Goal: Task Accomplishment & Management: Manage account settings

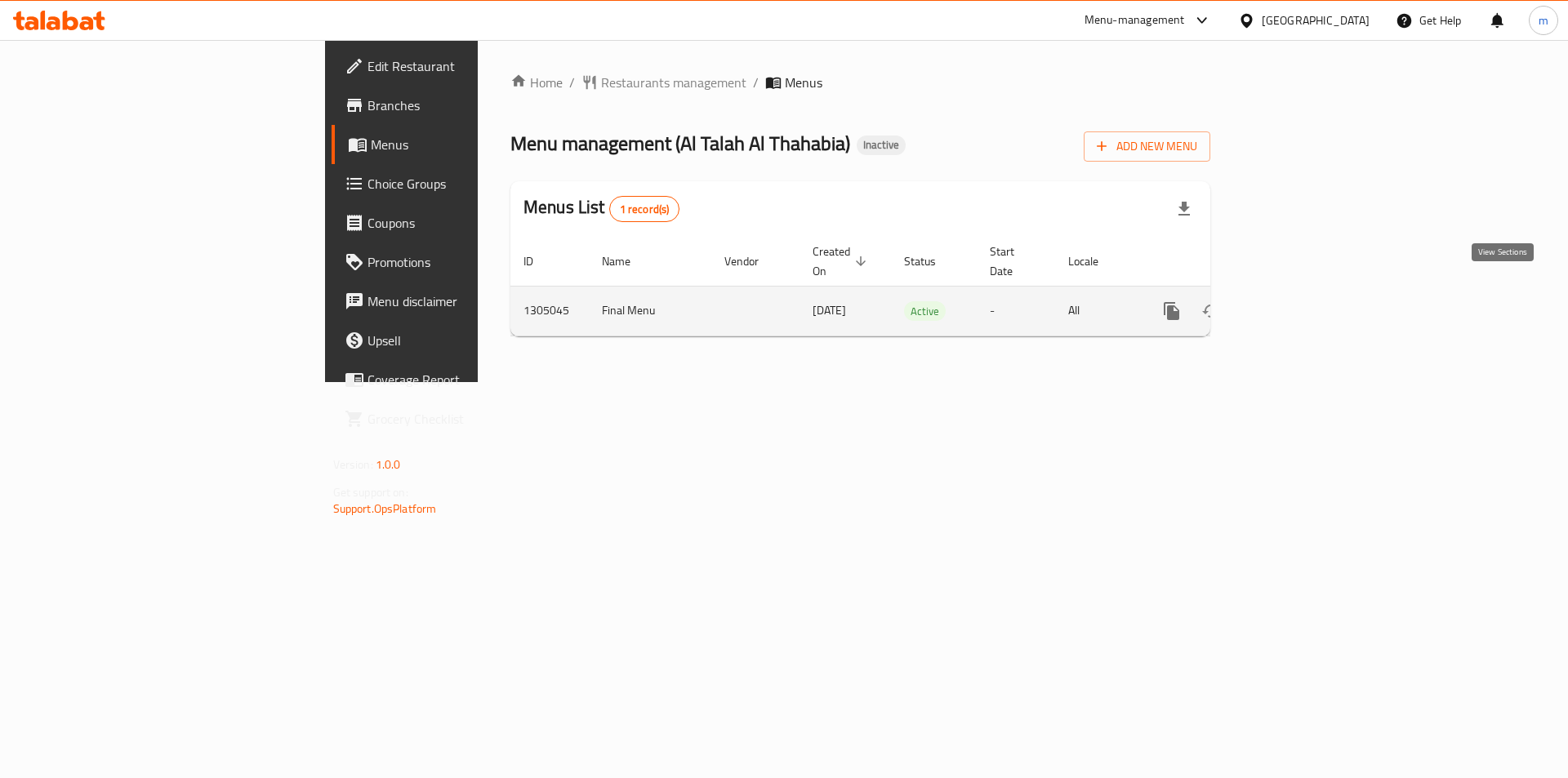
click at [1299, 301] on icon "enhanced table" at bounding box center [1289, 310] width 20 height 20
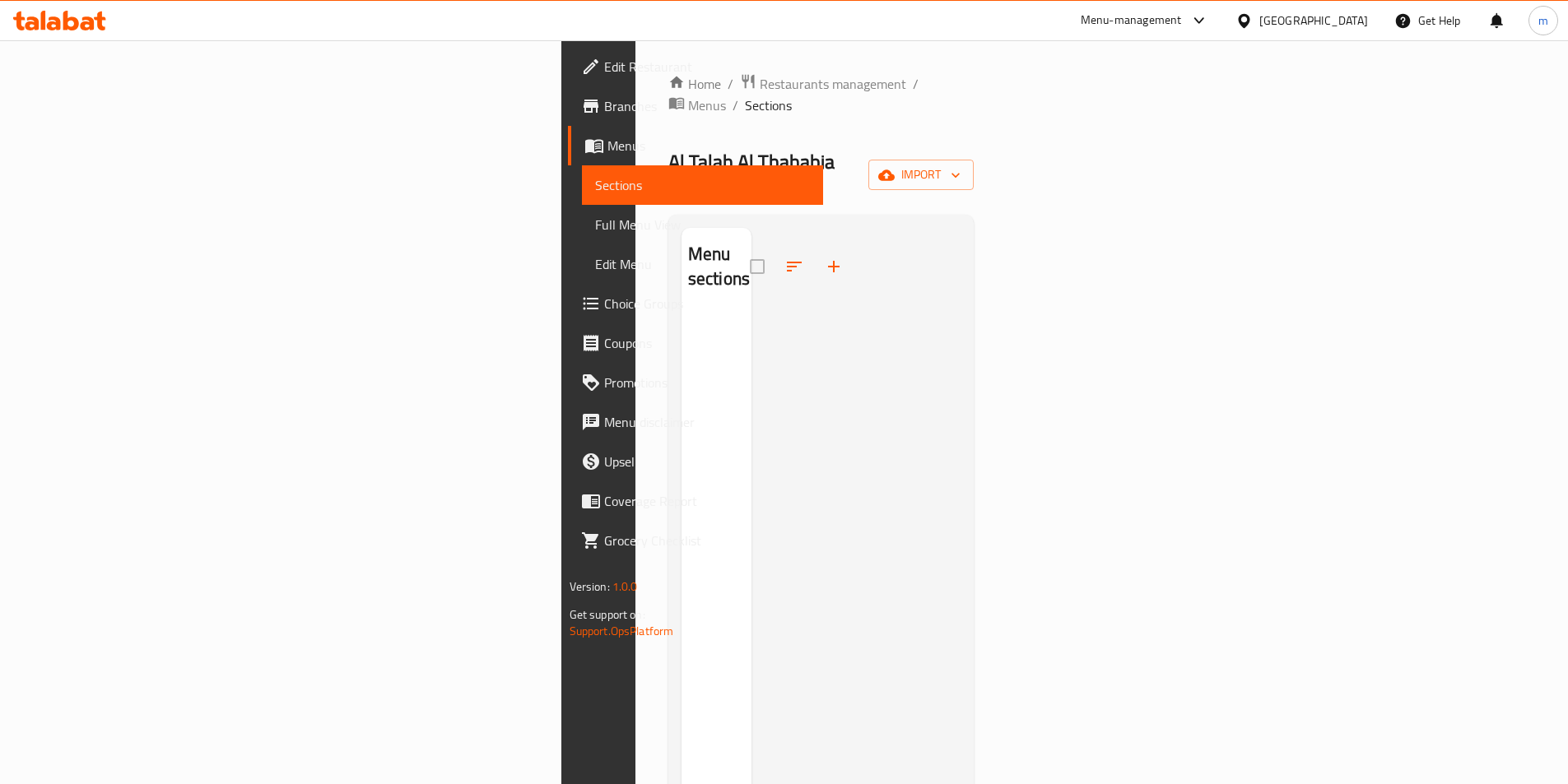
click at [975, 161] on div "Home / Restaurants management / Menus / Sections Al Talah Al Thahabia Inactive …" at bounding box center [821, 549] width 306 height 953
click at [975, 149] on div "Al Talah Al Thahabia Inactive import" at bounding box center [821, 175] width 306 height 52
click at [895, 170] on icon "button" at bounding box center [886, 175] width 16 height 10
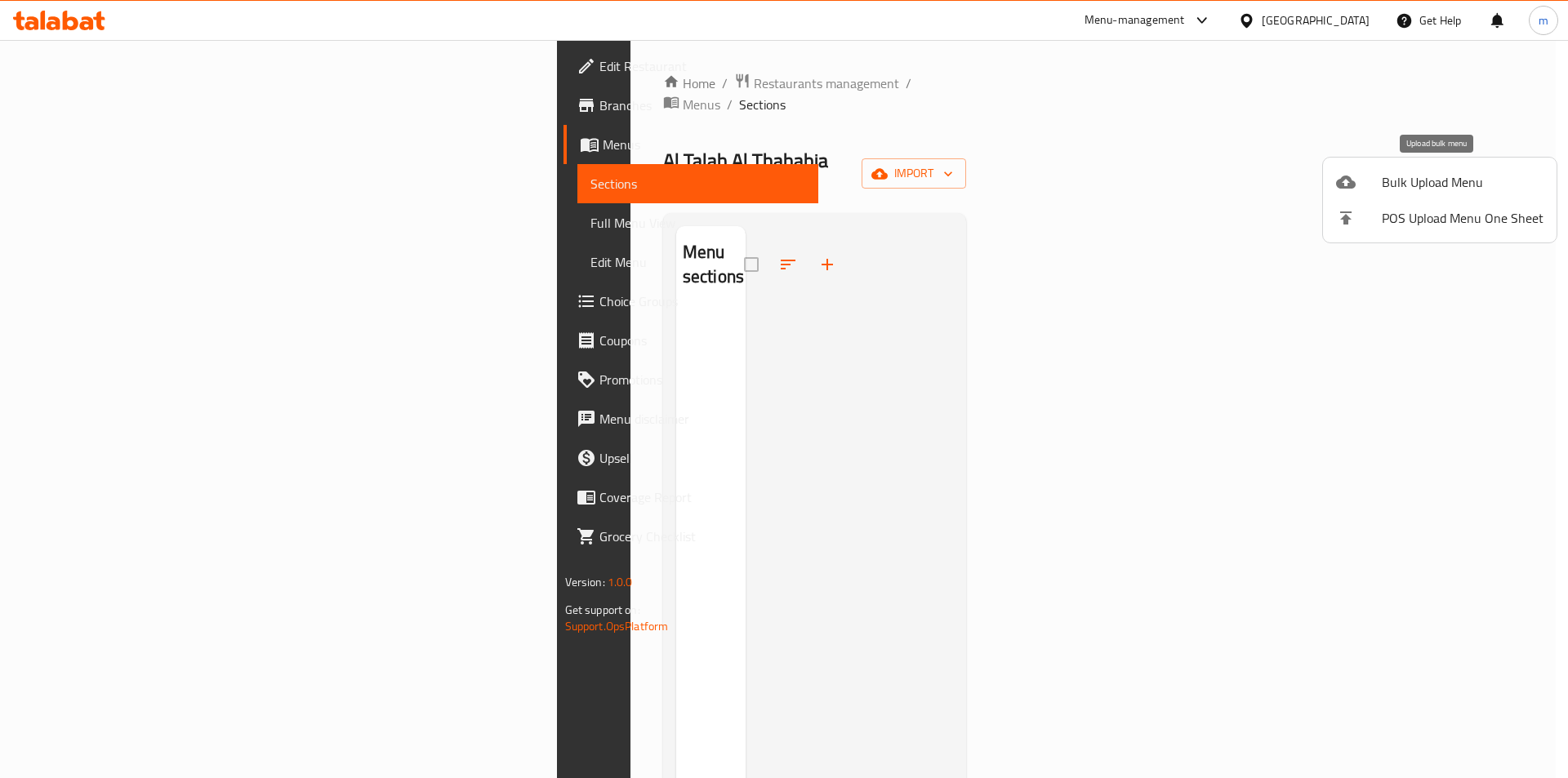
click at [1371, 187] on div at bounding box center [1359, 182] width 45 height 20
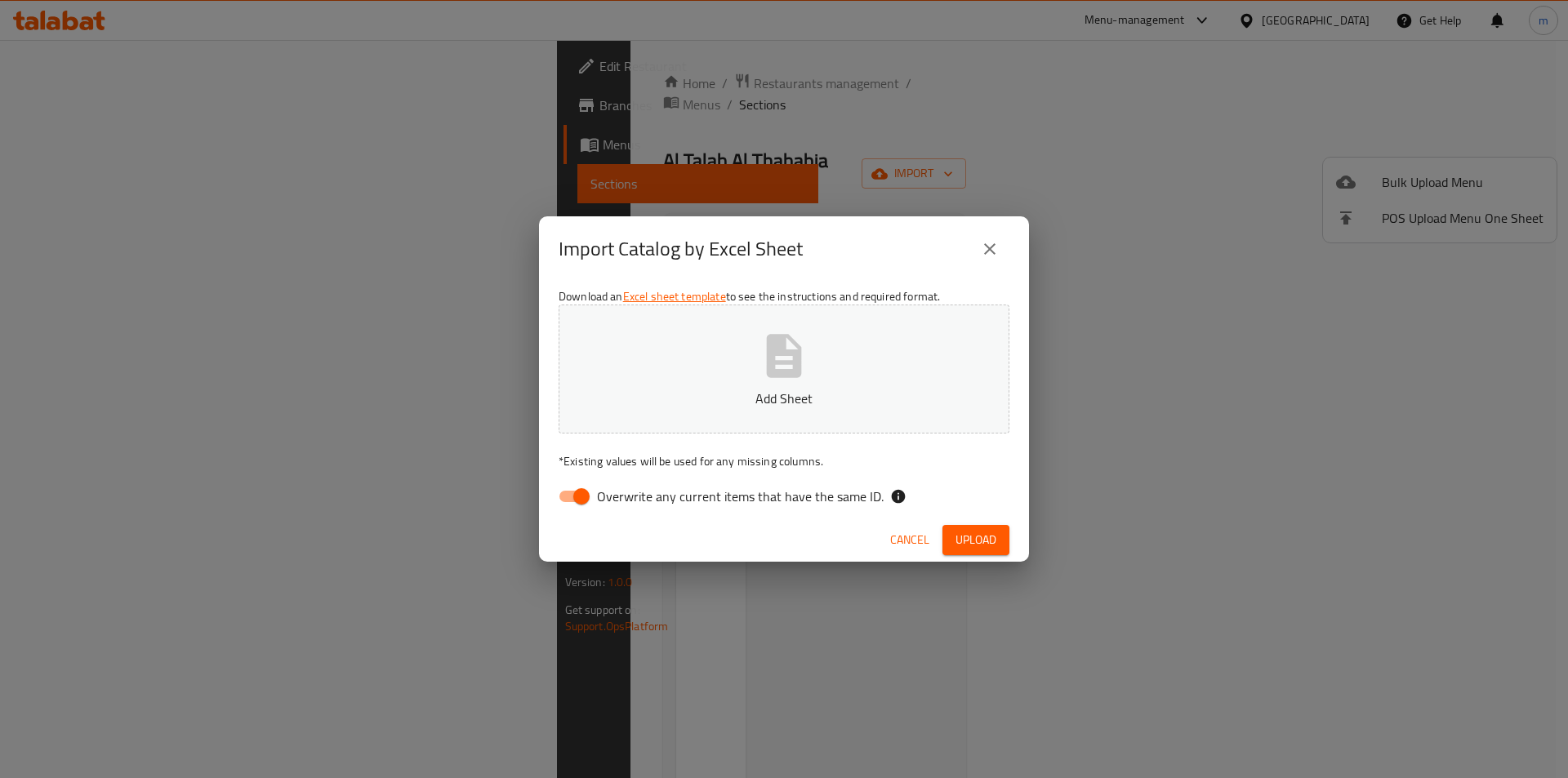
click at [589, 497] on input "Overwrite any current items that have the same ID." at bounding box center [581, 496] width 93 height 31
checkbox input "false"
click at [647, 373] on button "Add Sheet" at bounding box center [784, 369] width 450 height 129
click at [965, 534] on span "Upload" at bounding box center [976, 540] width 41 height 21
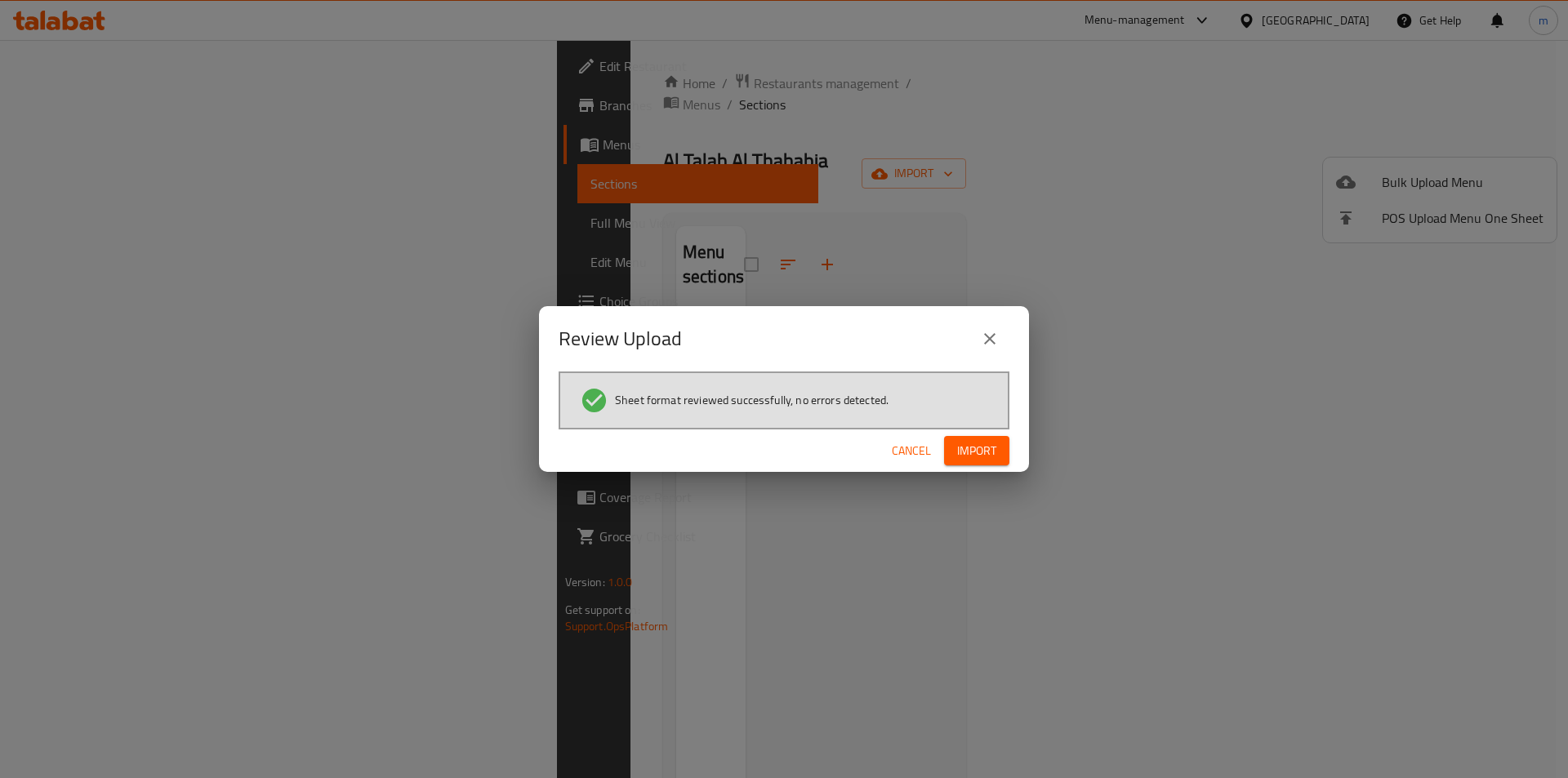
click at [989, 452] on span "Import" at bounding box center [976, 451] width 39 height 21
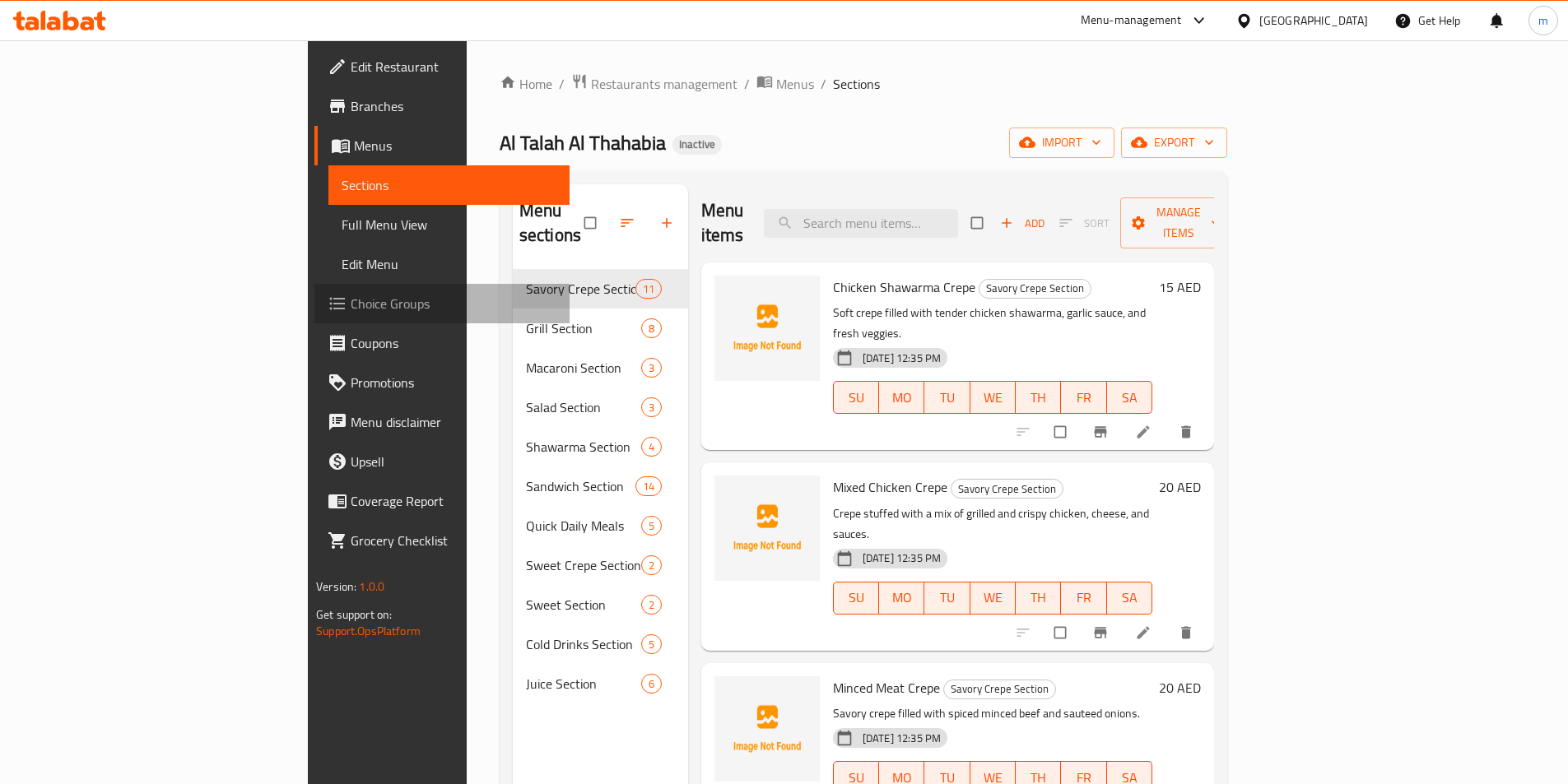
click at [351, 299] on span "Choice Groups" at bounding box center [454, 303] width 206 height 20
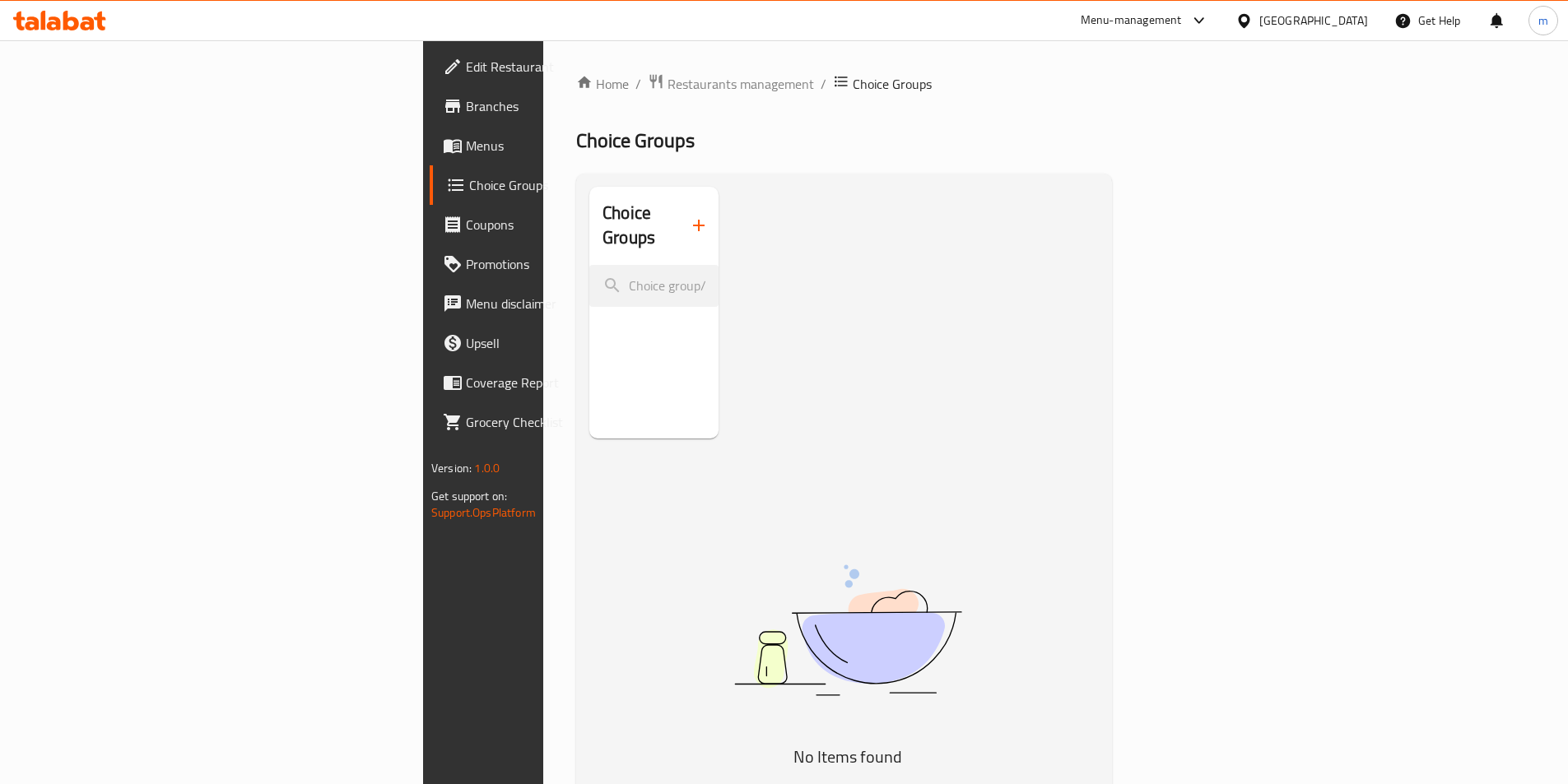
click at [689, 219] on icon "button" at bounding box center [698, 225] width 20 height 20
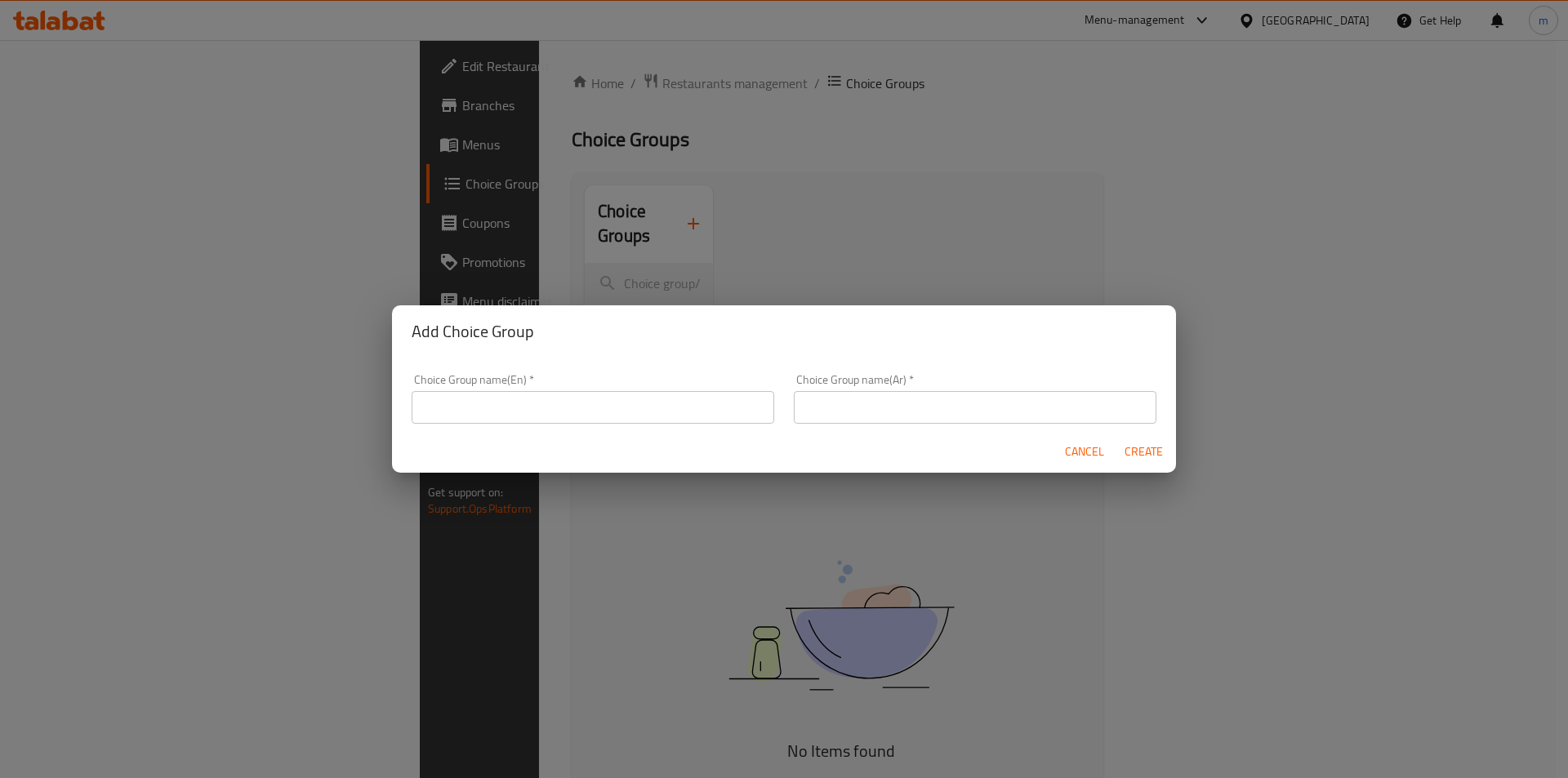
click at [499, 418] on input "text" at bounding box center [592, 407] width 362 height 33
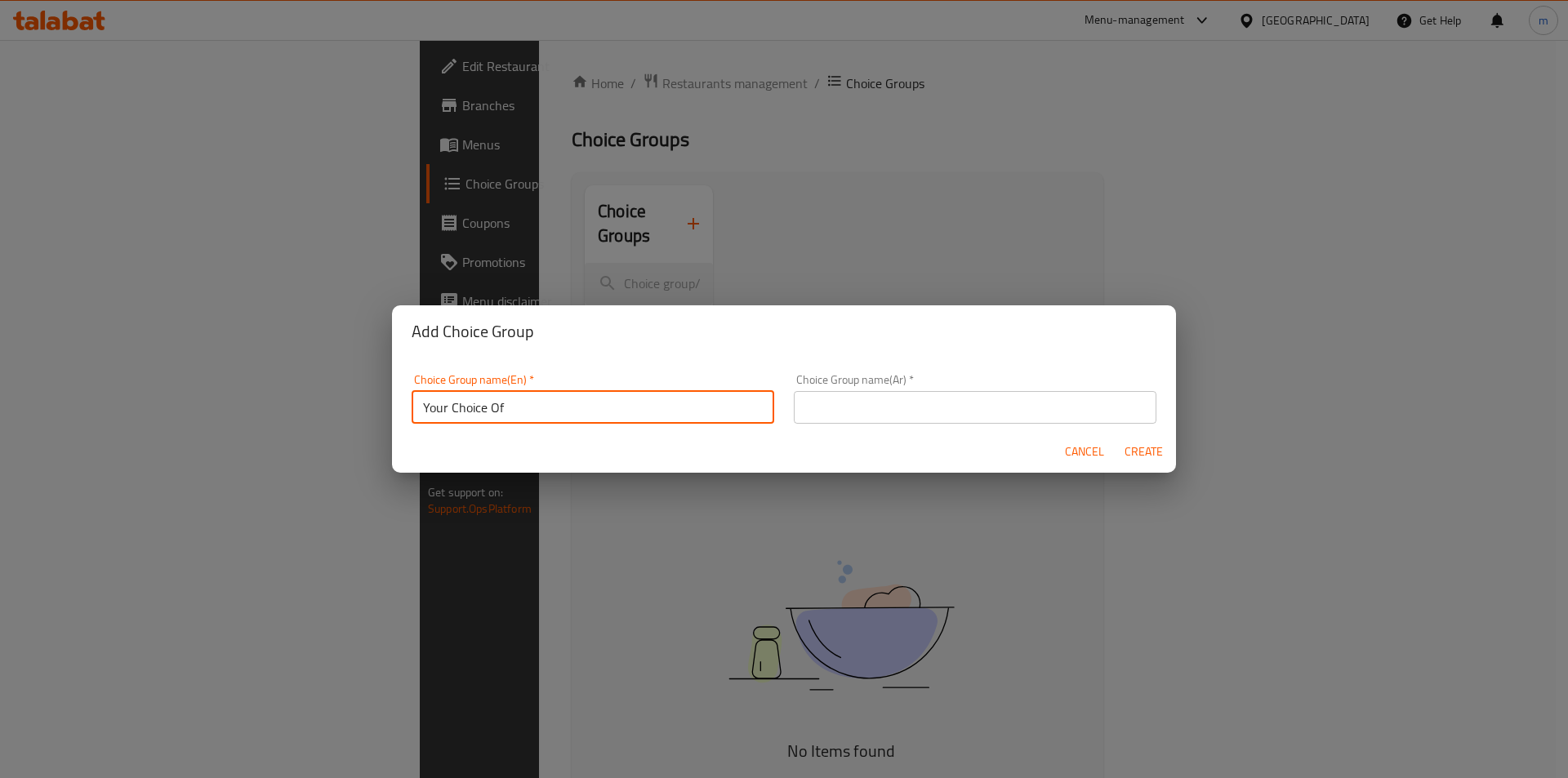
type input "Your Choice Of"
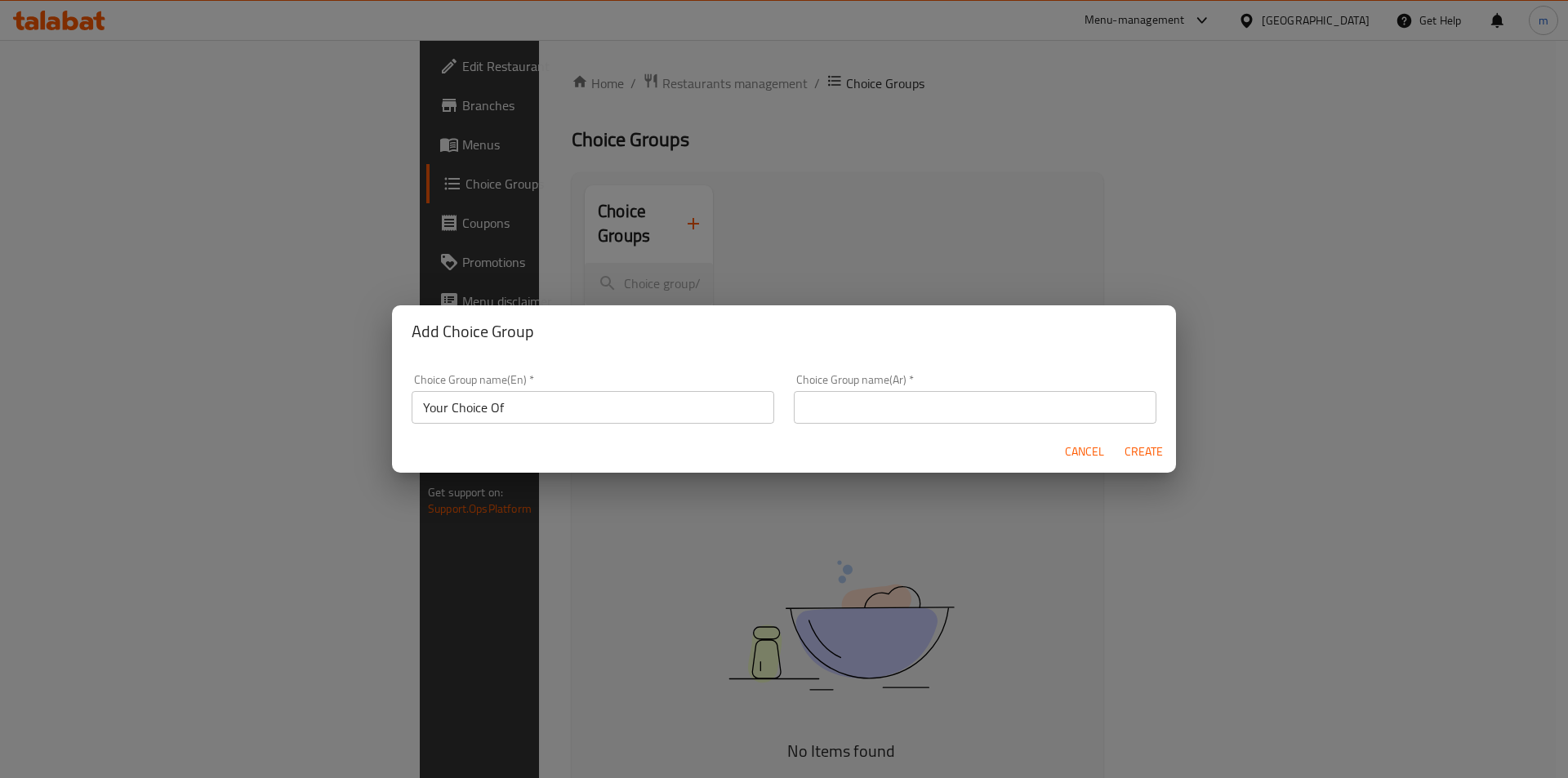
click at [784, 430] on div "Choice Group name(Ar)   * Choice Group name(Ar) *" at bounding box center [976, 398] width 382 height 69
click at [824, 380] on div "Choice Group name(Ar)   * Choice Group name(Ar) *" at bounding box center [975, 398] width 362 height 50
click at [824, 403] on input "text" at bounding box center [975, 407] width 362 height 33
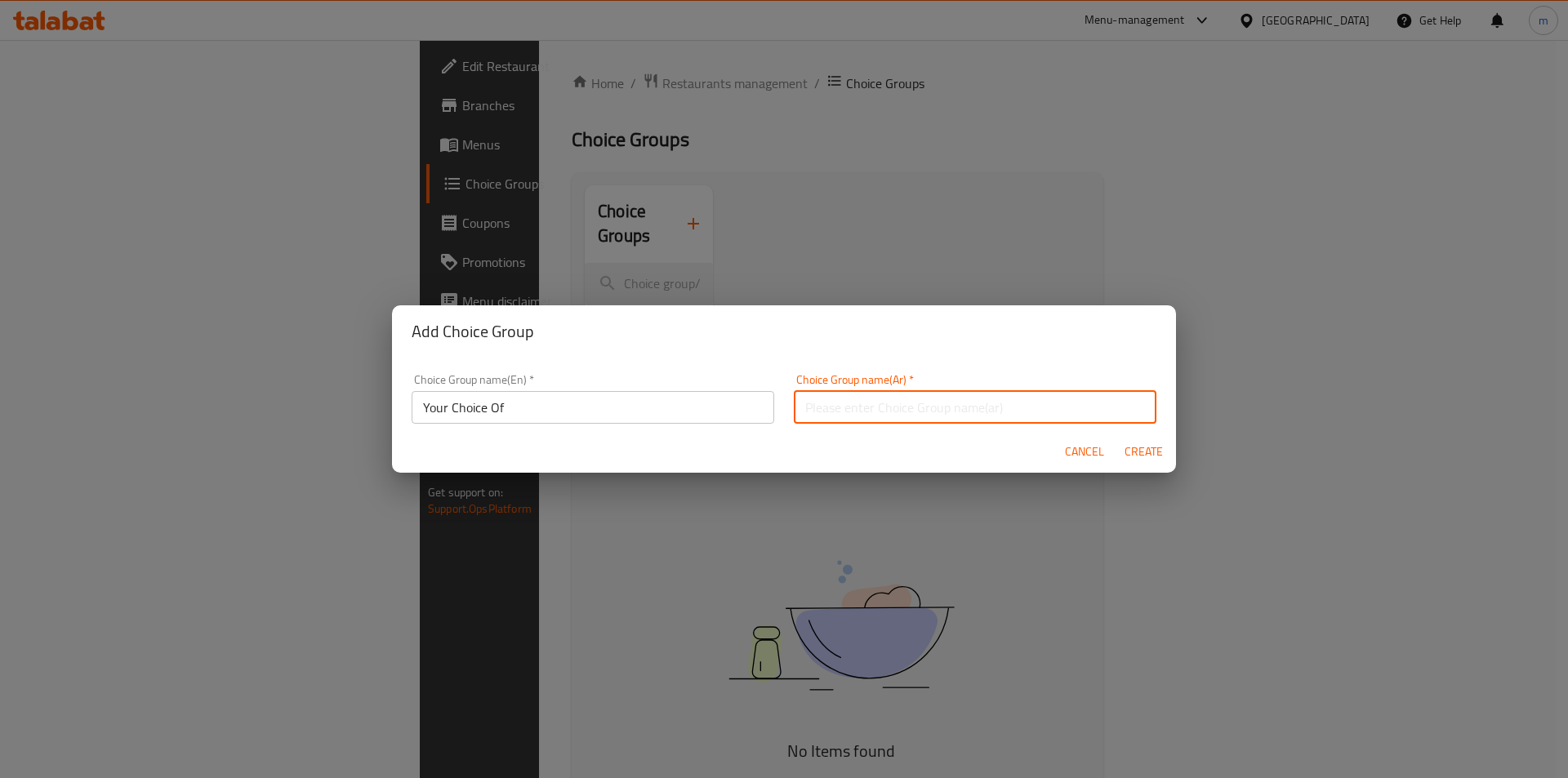
type input "اختيارك من"
click at [1133, 451] on span "Create" at bounding box center [1143, 452] width 39 height 21
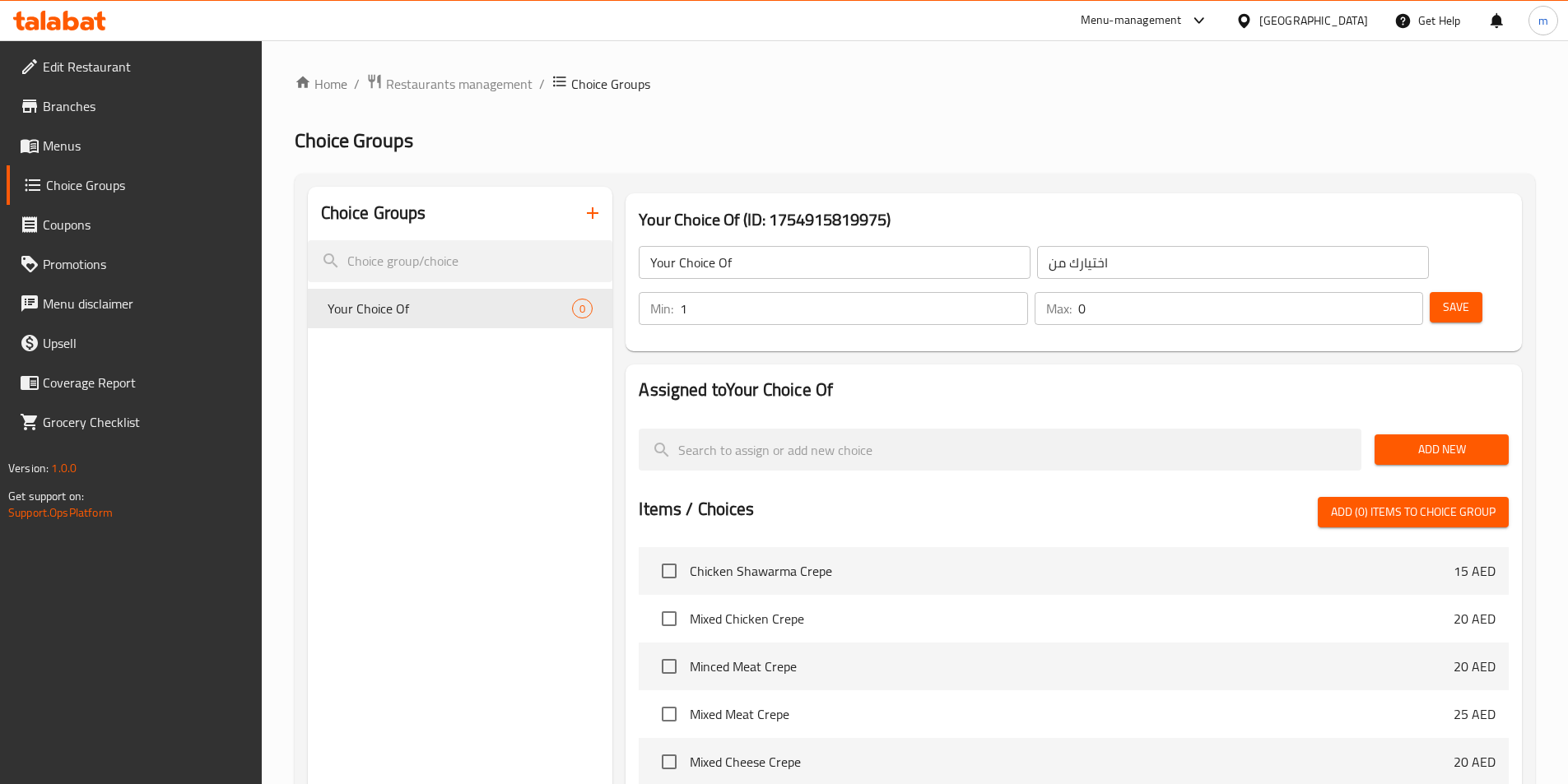
type input "1"
click at [1027, 292] on input "1" at bounding box center [854, 308] width 347 height 33
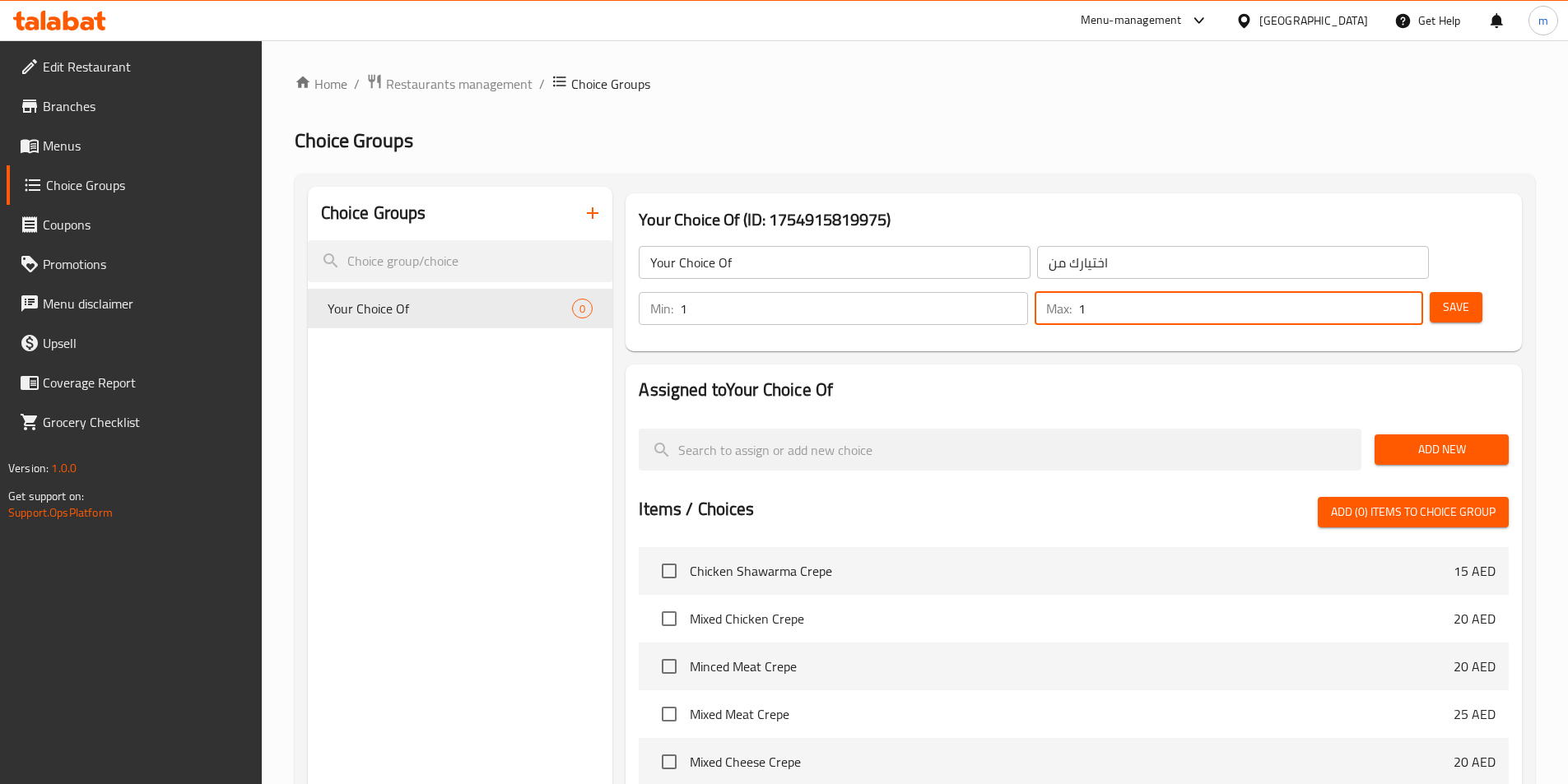
type input "1"
click at [1377, 292] on input "1" at bounding box center [1251, 308] width 345 height 33
click at [1392, 440] on span "Add New" at bounding box center [1441, 450] width 108 height 21
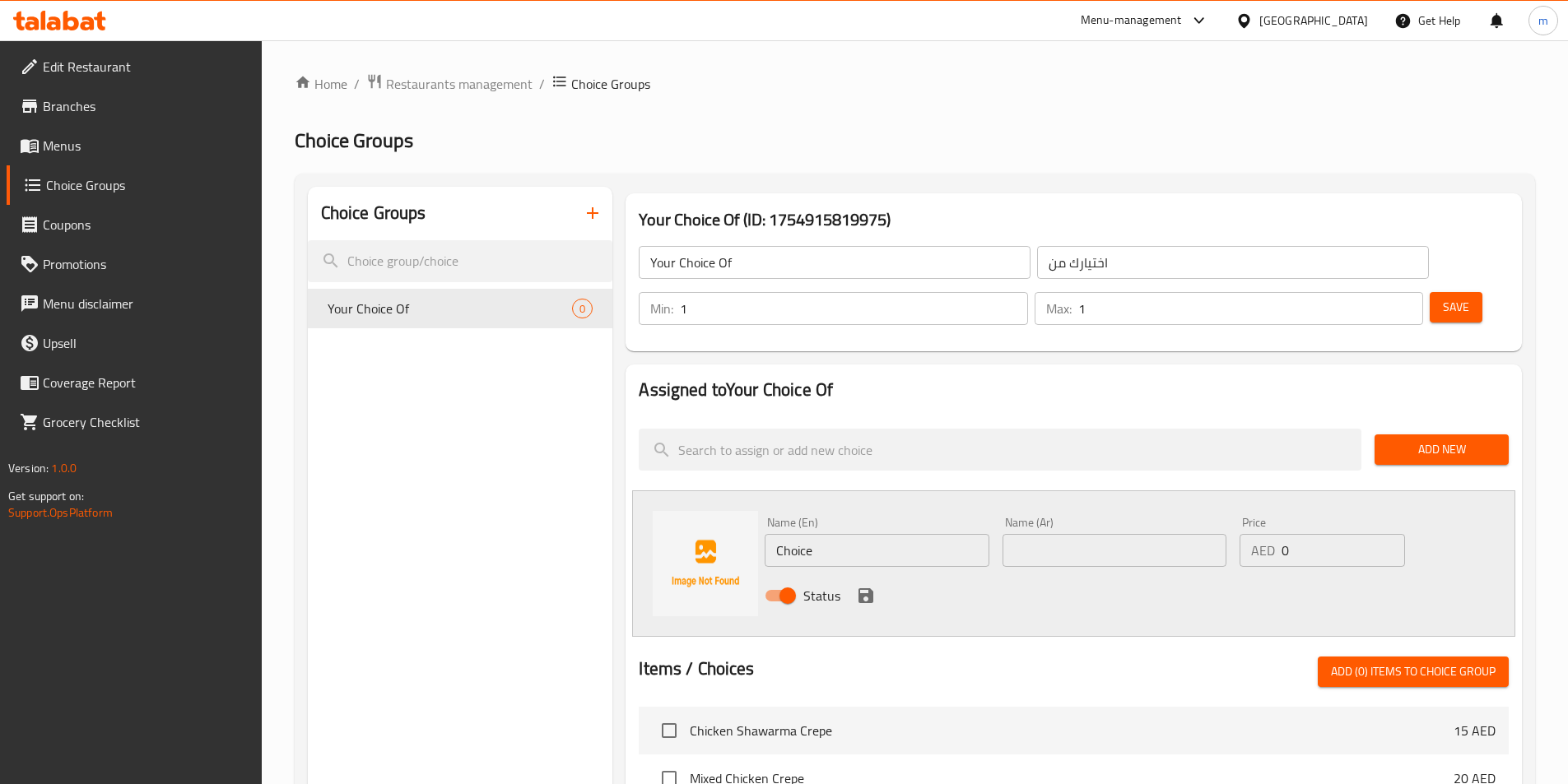
click at [895, 534] on input "Choice" at bounding box center [877, 550] width 224 height 33
paste input "chicken"
type input "Chicken"
click at [984, 534] on input "Chicken" at bounding box center [877, 550] width 224 height 33
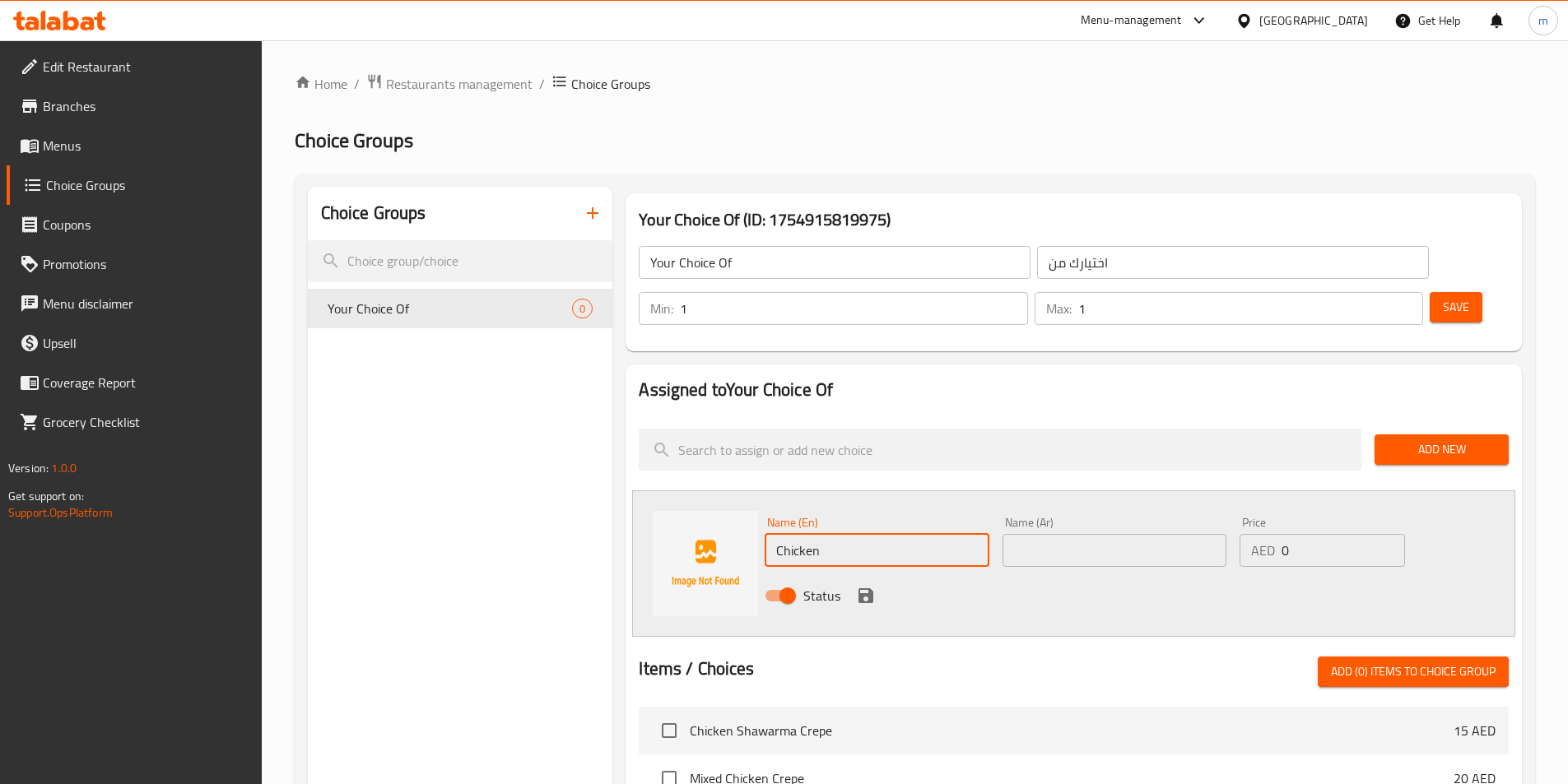
click at [1020, 534] on input "text" at bounding box center [1114, 550] width 224 height 33
click at [1144, 523] on div "Name (Ar) Name (Ar)" at bounding box center [1114, 542] width 237 height 63
click at [1053, 574] on div "Status" at bounding box center [1114, 596] width 712 height 45
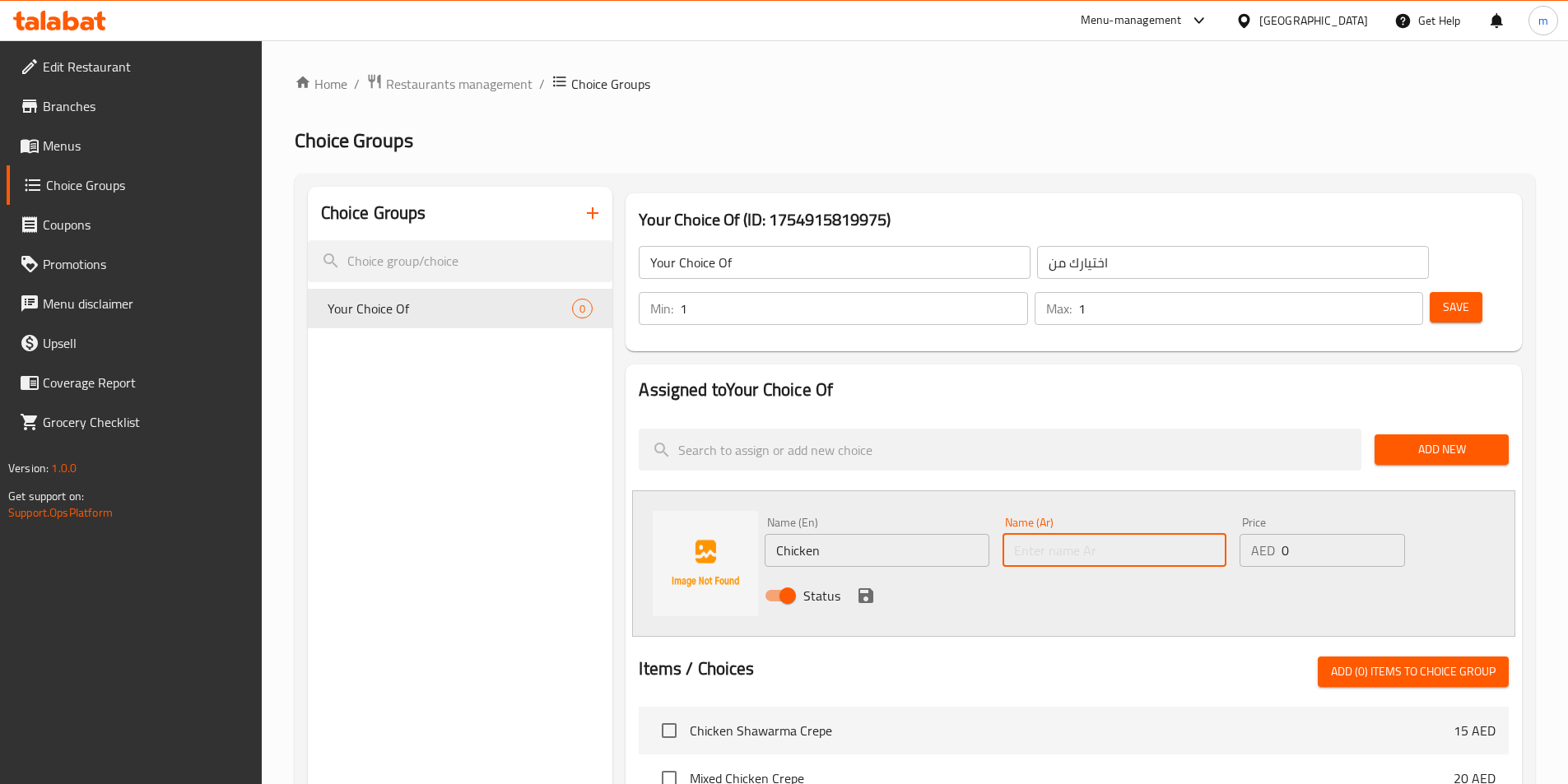
click at [1042, 534] on input "text" at bounding box center [1114, 550] width 224 height 33
type input "]"
type input "دجاج"
click at [867, 588] on icon "save" at bounding box center [866, 596] width 15 height 15
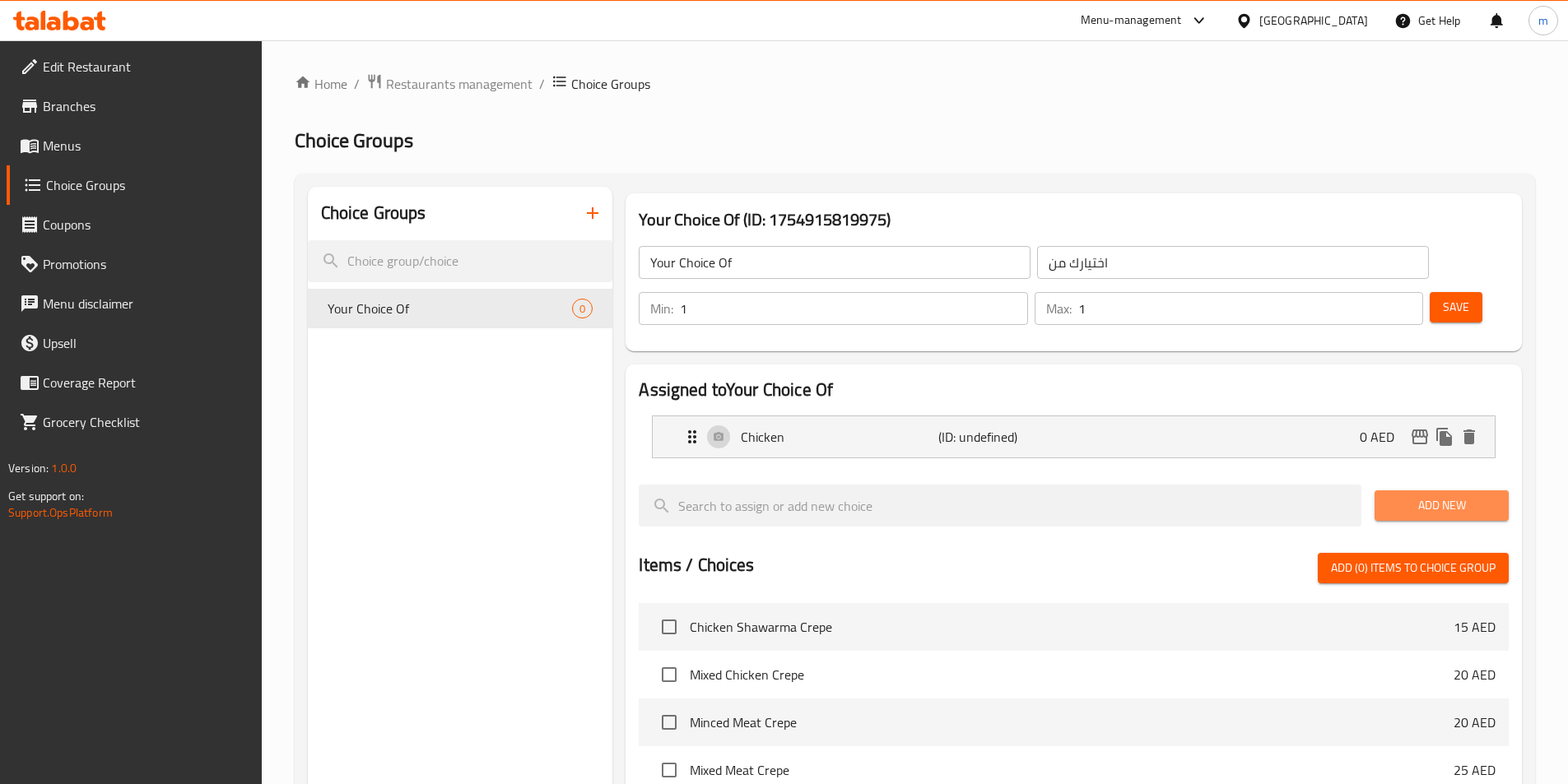
click at [1404, 496] on span "Add New" at bounding box center [1441, 506] width 108 height 21
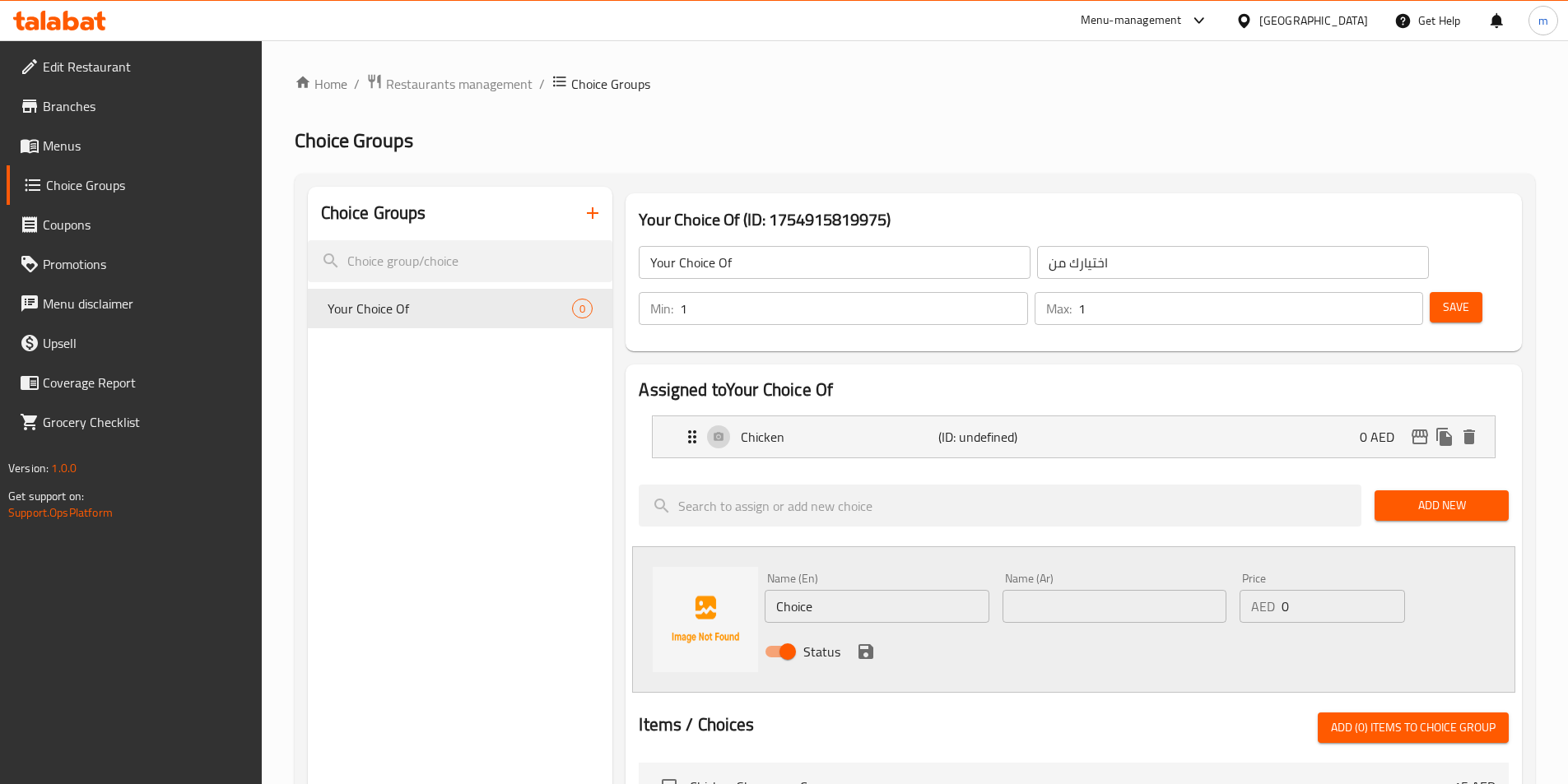
click at [800, 590] on input "Choice" at bounding box center [877, 607] width 224 height 33
paste input "beef"
type input "Beef"
click at [1039, 590] on input "text" at bounding box center [1114, 607] width 224 height 33
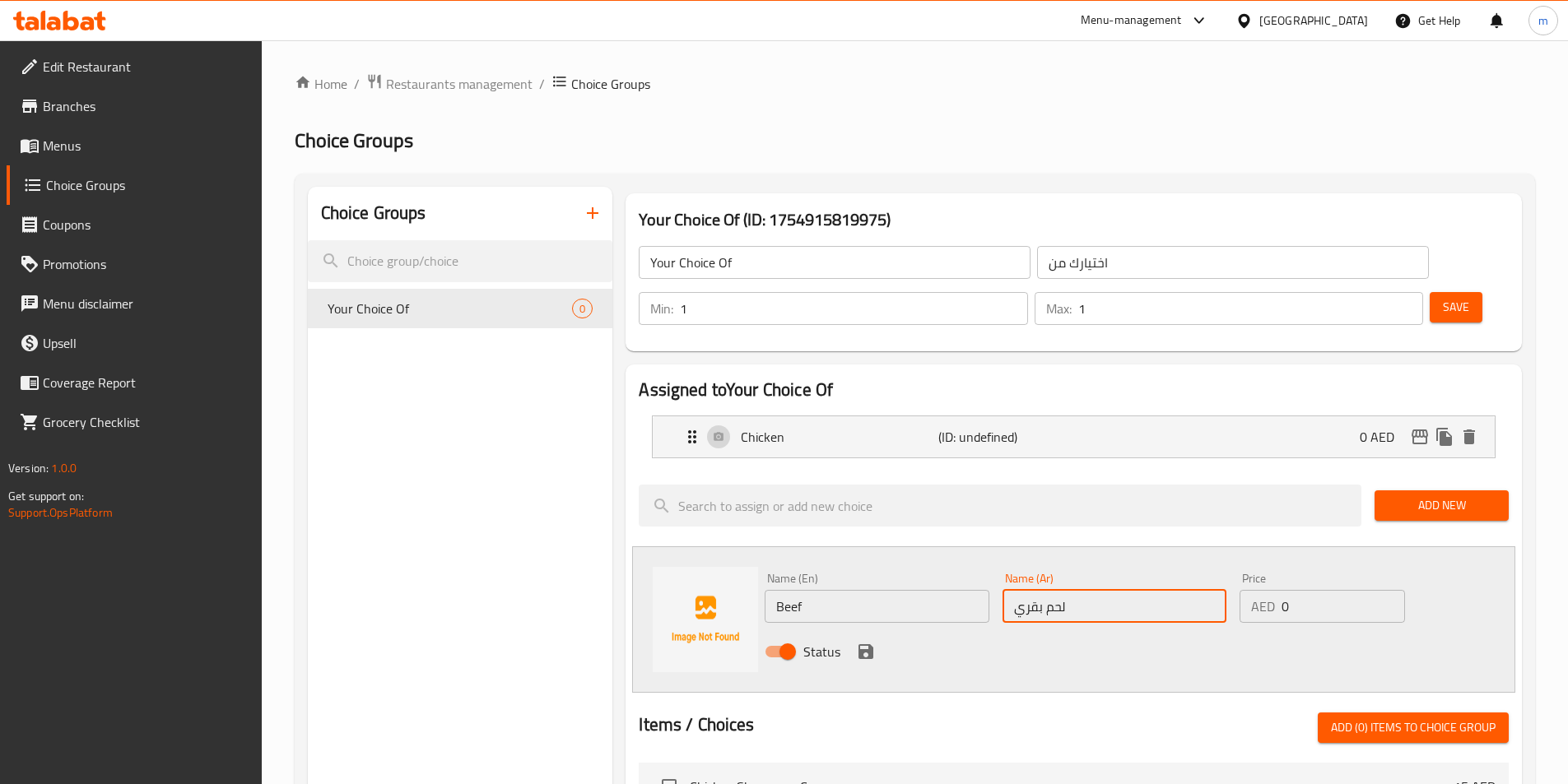
type input "لحم بقري"
drag, startPoint x: 868, startPoint y: 602, endPoint x: 982, endPoint y: 556, distance: 122.9
click at [868, 642] on icon "save" at bounding box center [866, 651] width 20 height 20
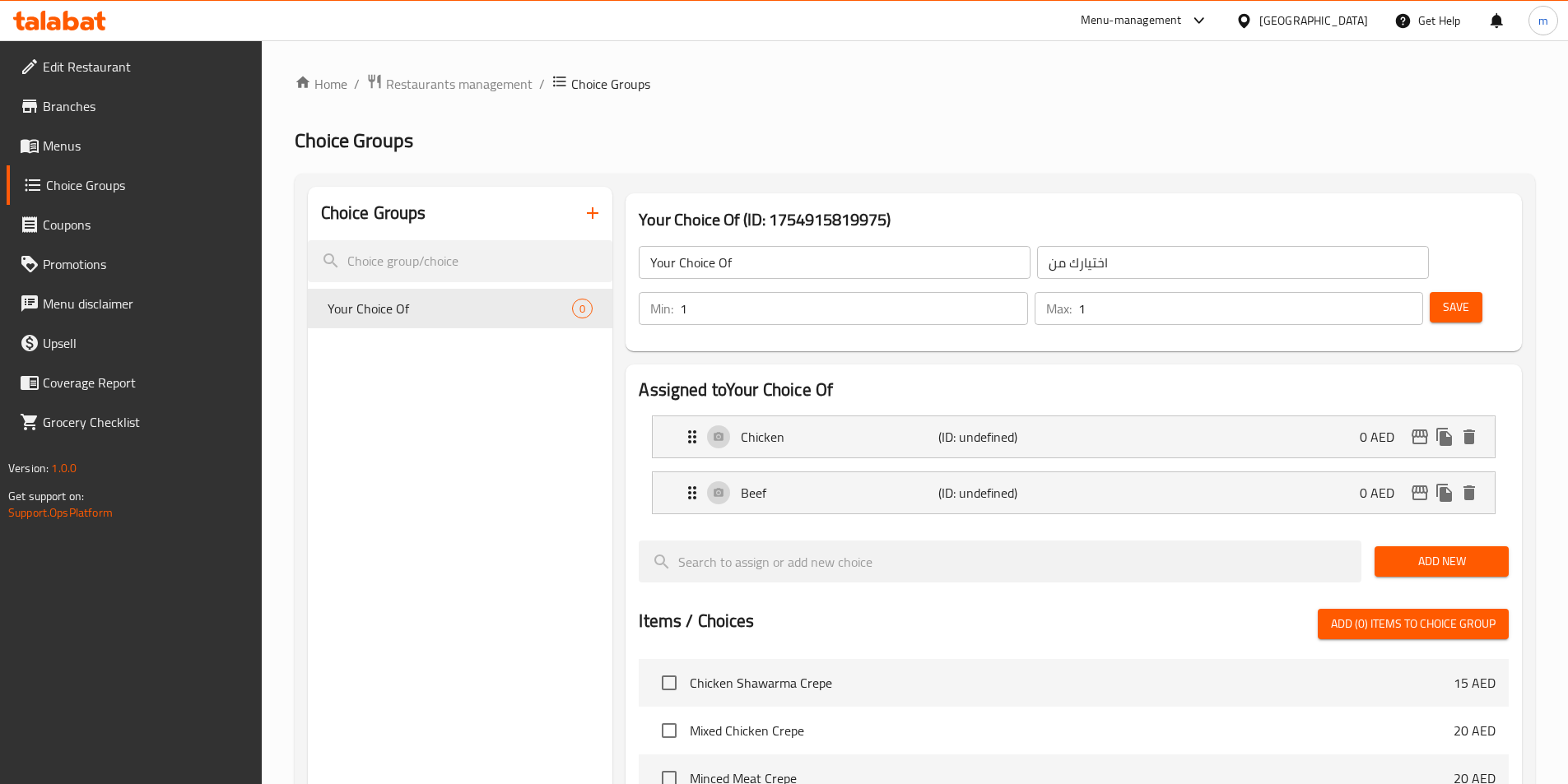
click at [1443, 298] on span "Save" at bounding box center [1456, 308] width 27 height 21
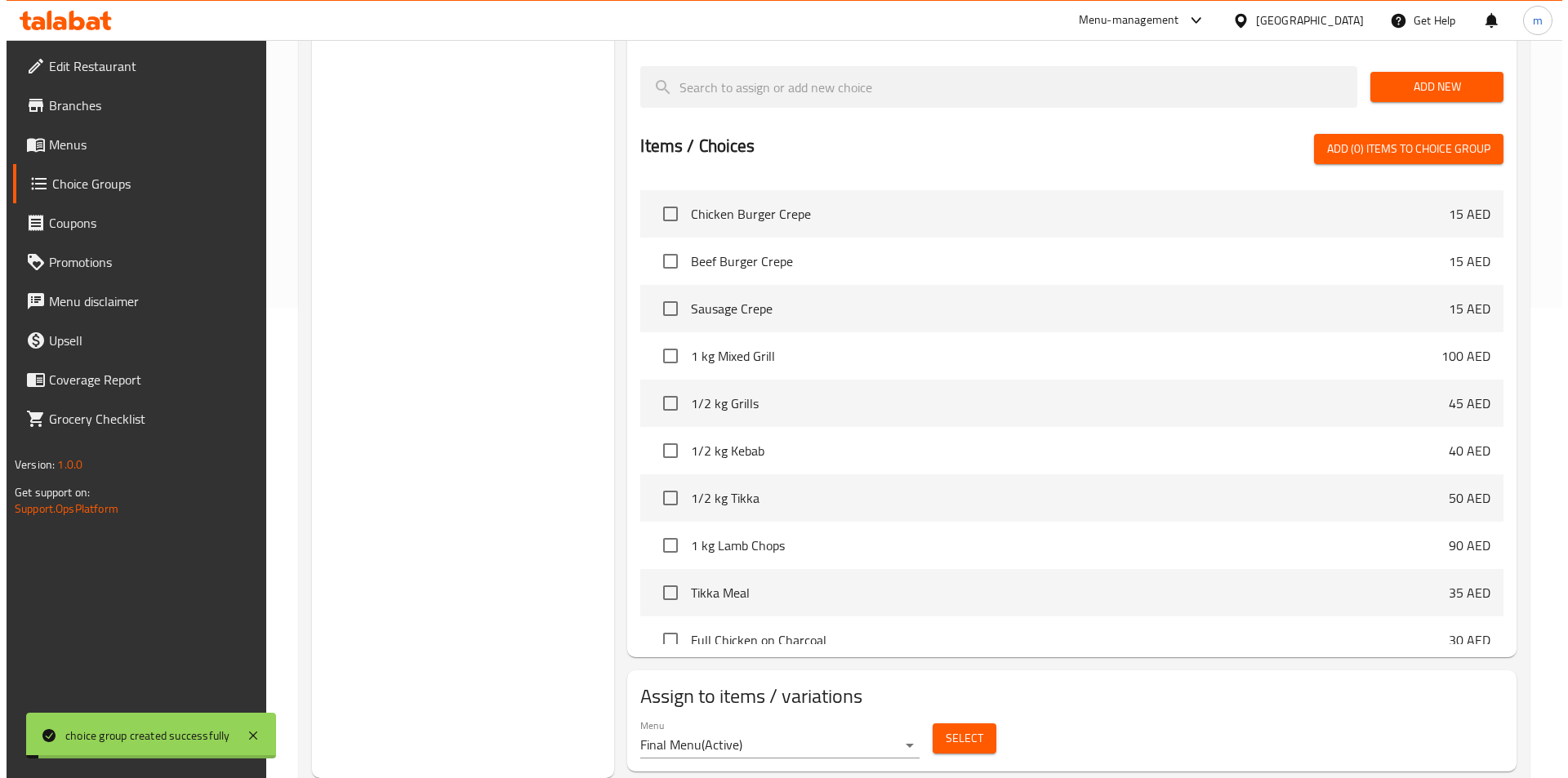
scroll to position [572, 0]
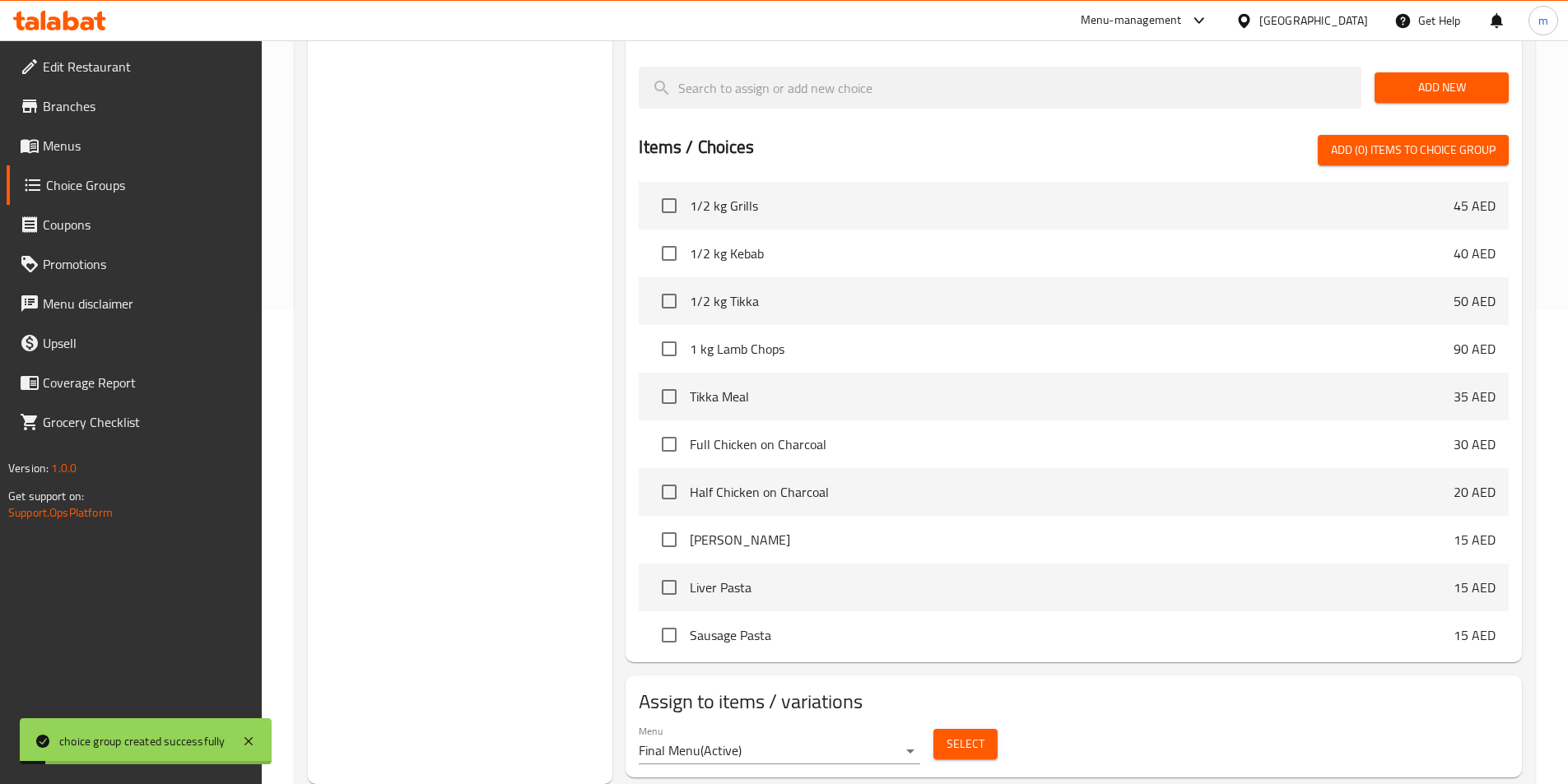
click at [977, 734] on span "Select" at bounding box center [965, 745] width 38 height 21
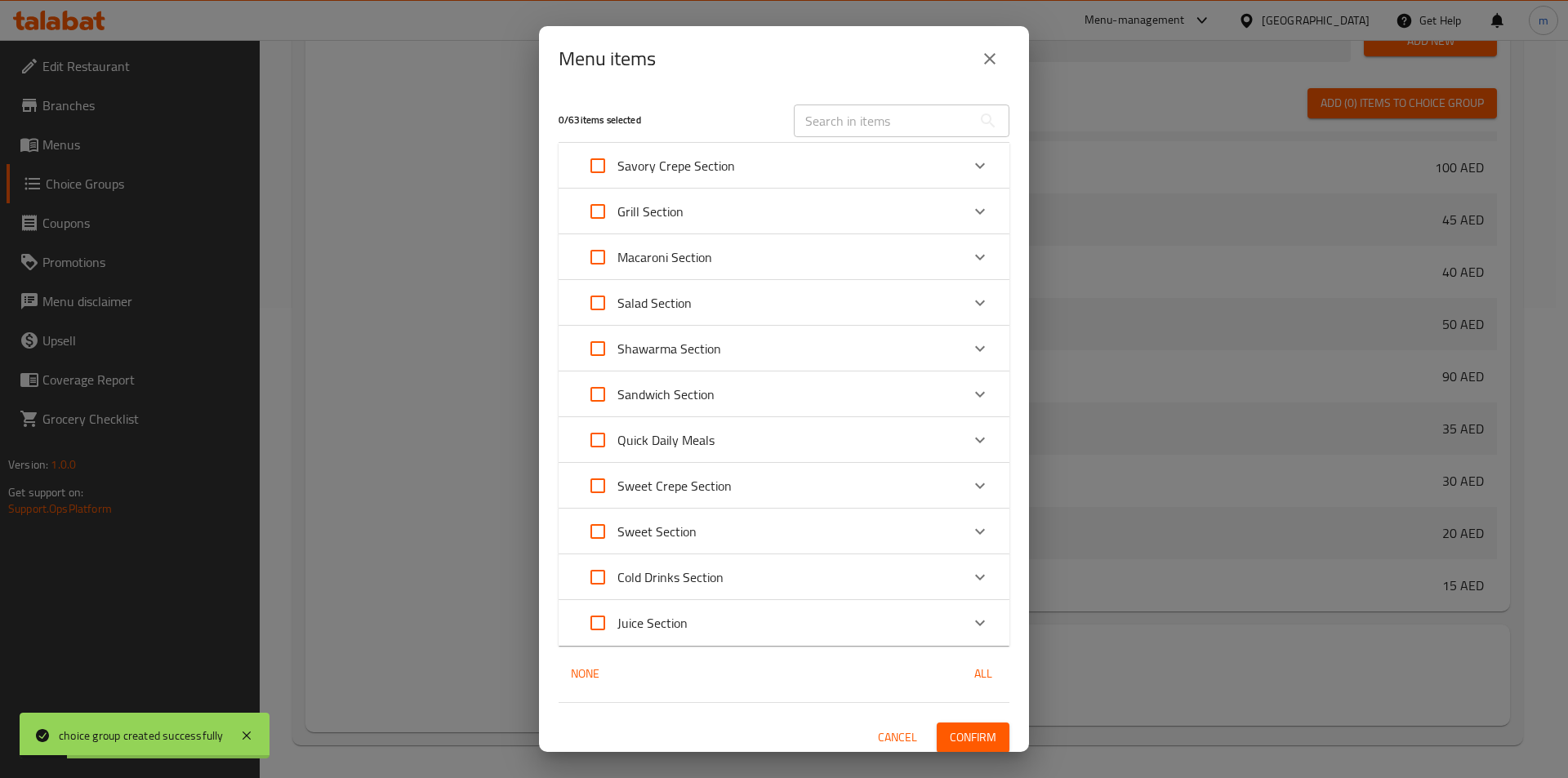
scroll to position [626, 0]
click at [831, 133] on input "text" at bounding box center [883, 120] width 178 height 33
paste input "1 Small Shawarma Sandwich"
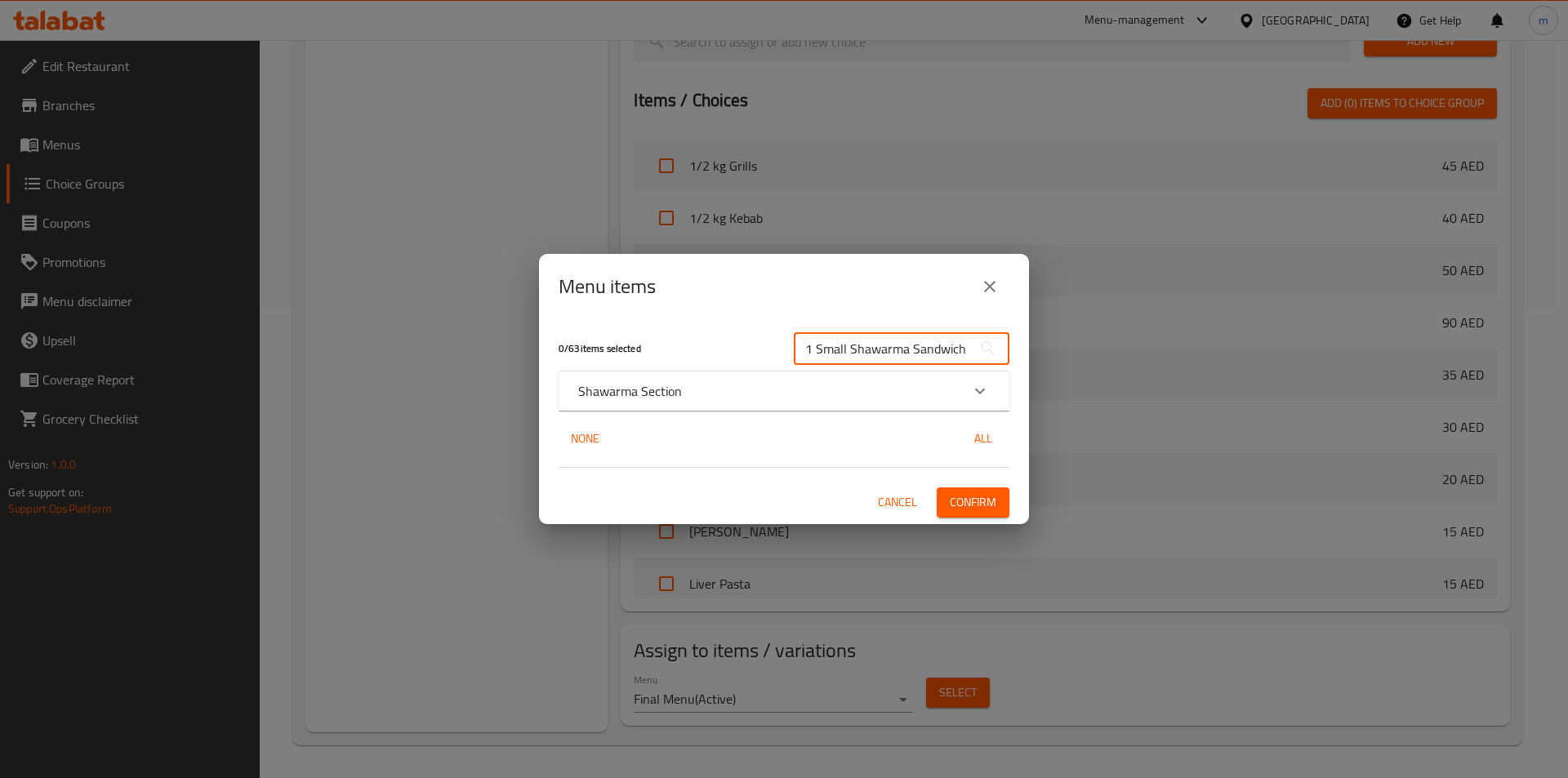
type input "1 Small Shawarma Sandwich"
click at [819, 386] on div "Shawarma Section" at bounding box center [769, 391] width 382 height 20
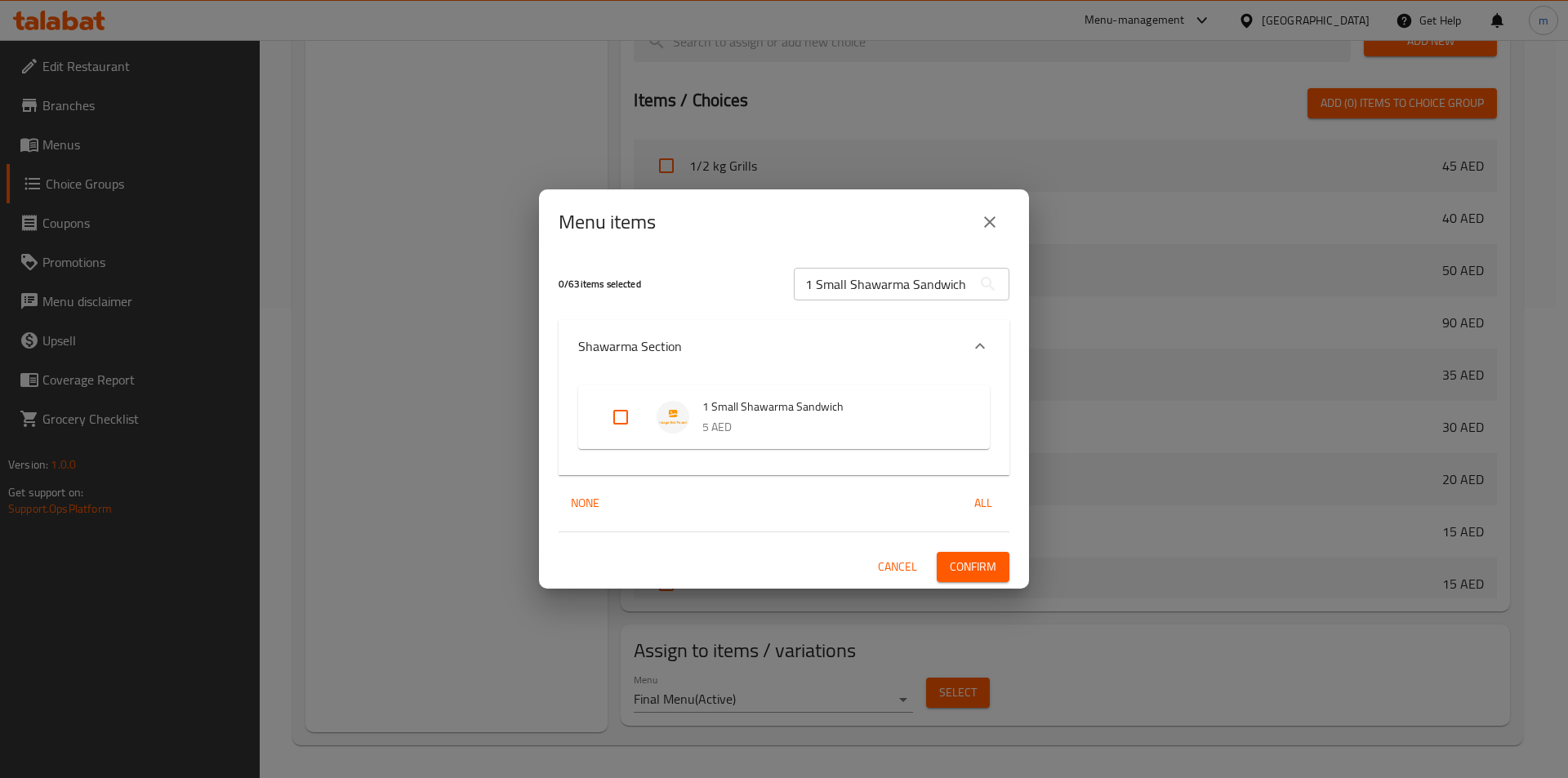
click at [629, 415] on input "Expand" at bounding box center [620, 416] width 39 height 39
checkbox input "true"
click at [859, 283] on input "1 Small Shawarma Sandwich" at bounding box center [883, 284] width 178 height 33
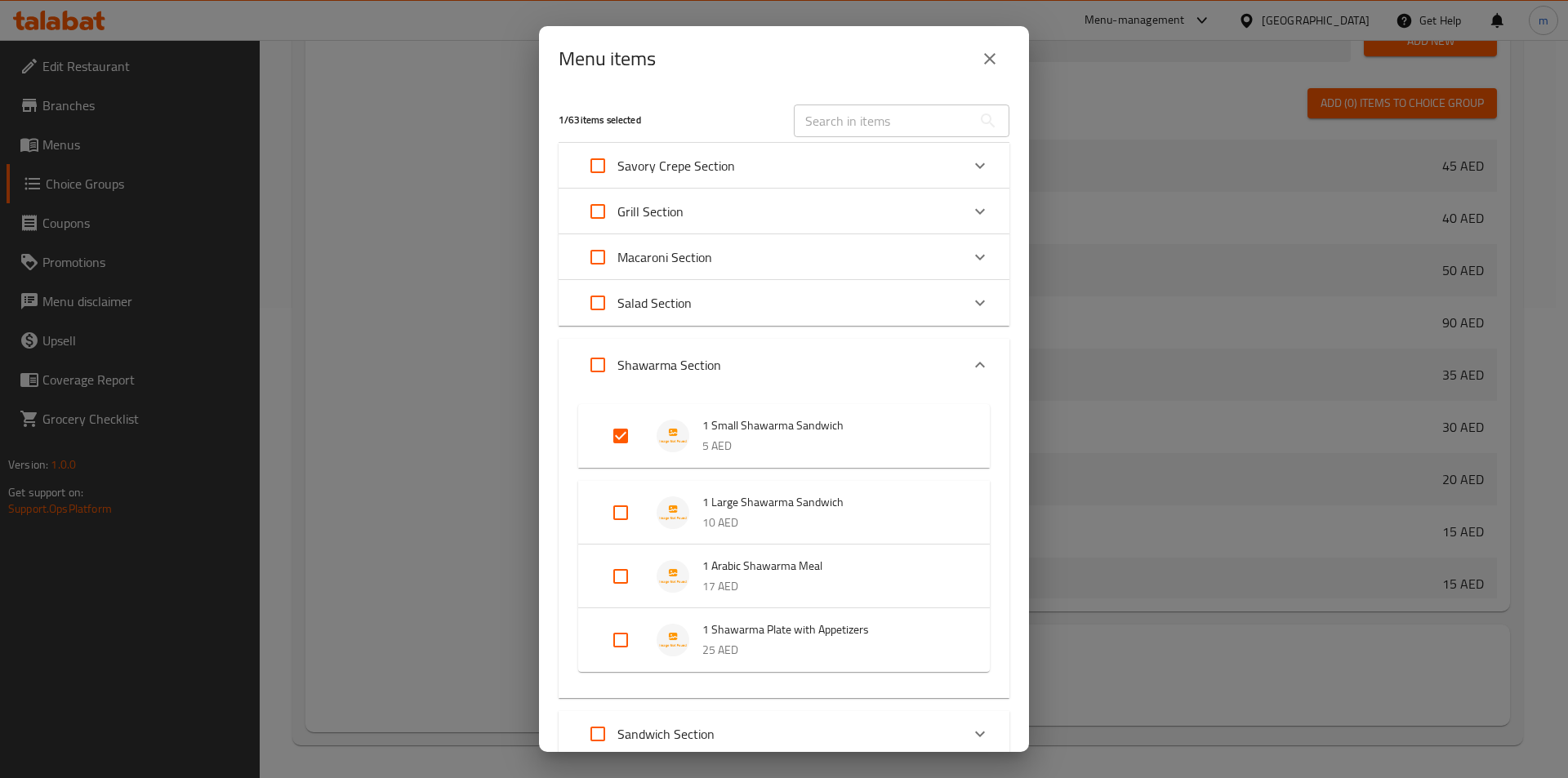
click at [881, 125] on input "text" at bounding box center [883, 120] width 178 height 33
paste input "Fajita"
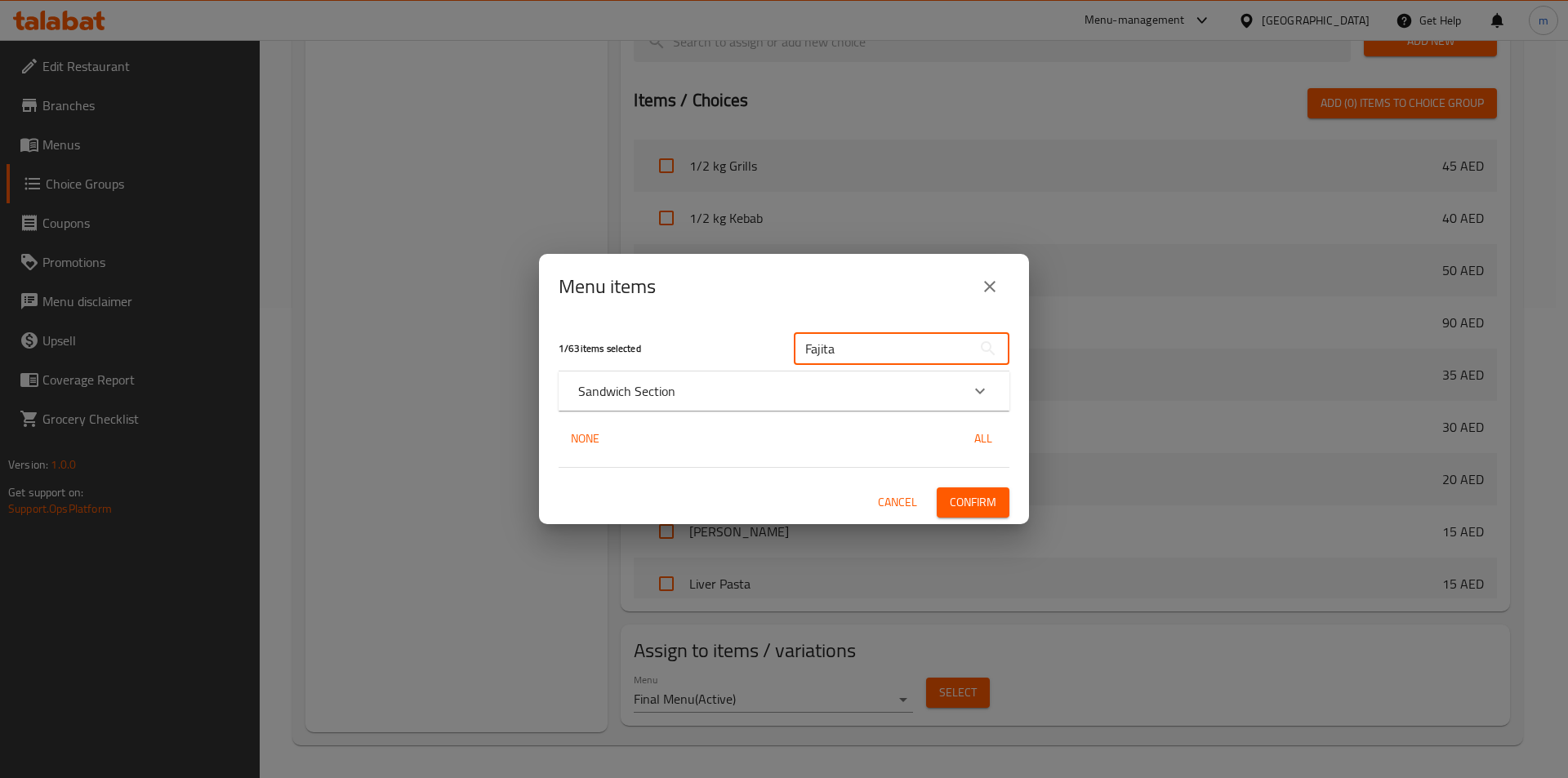
type input "Fajita"
click at [678, 387] on div "Sandwich Section" at bounding box center [769, 391] width 382 height 20
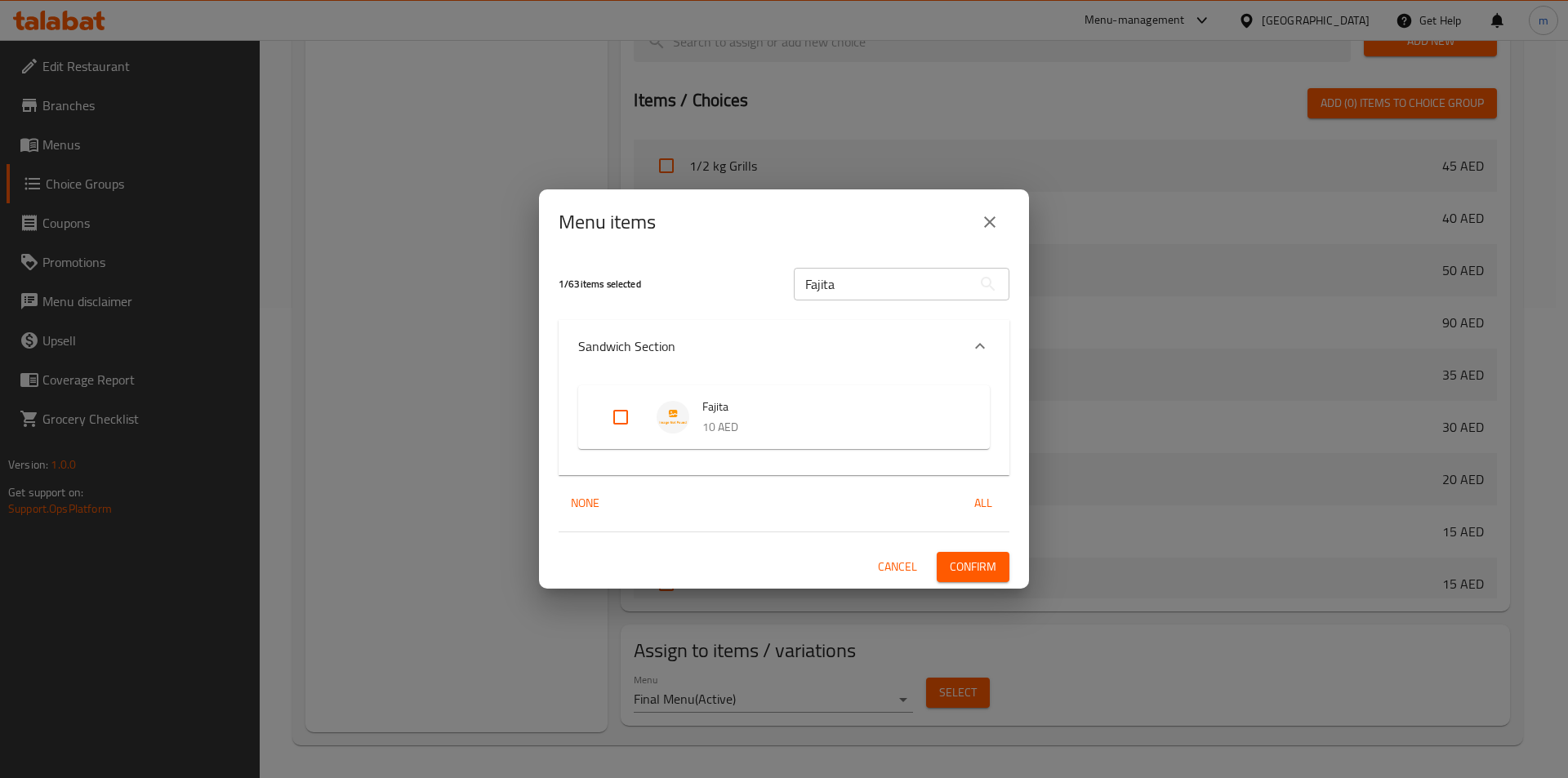
click at [621, 416] on input "Expand" at bounding box center [620, 416] width 39 height 39
checkbox input "true"
click at [864, 292] on input "Fajita" at bounding box center [883, 284] width 178 height 33
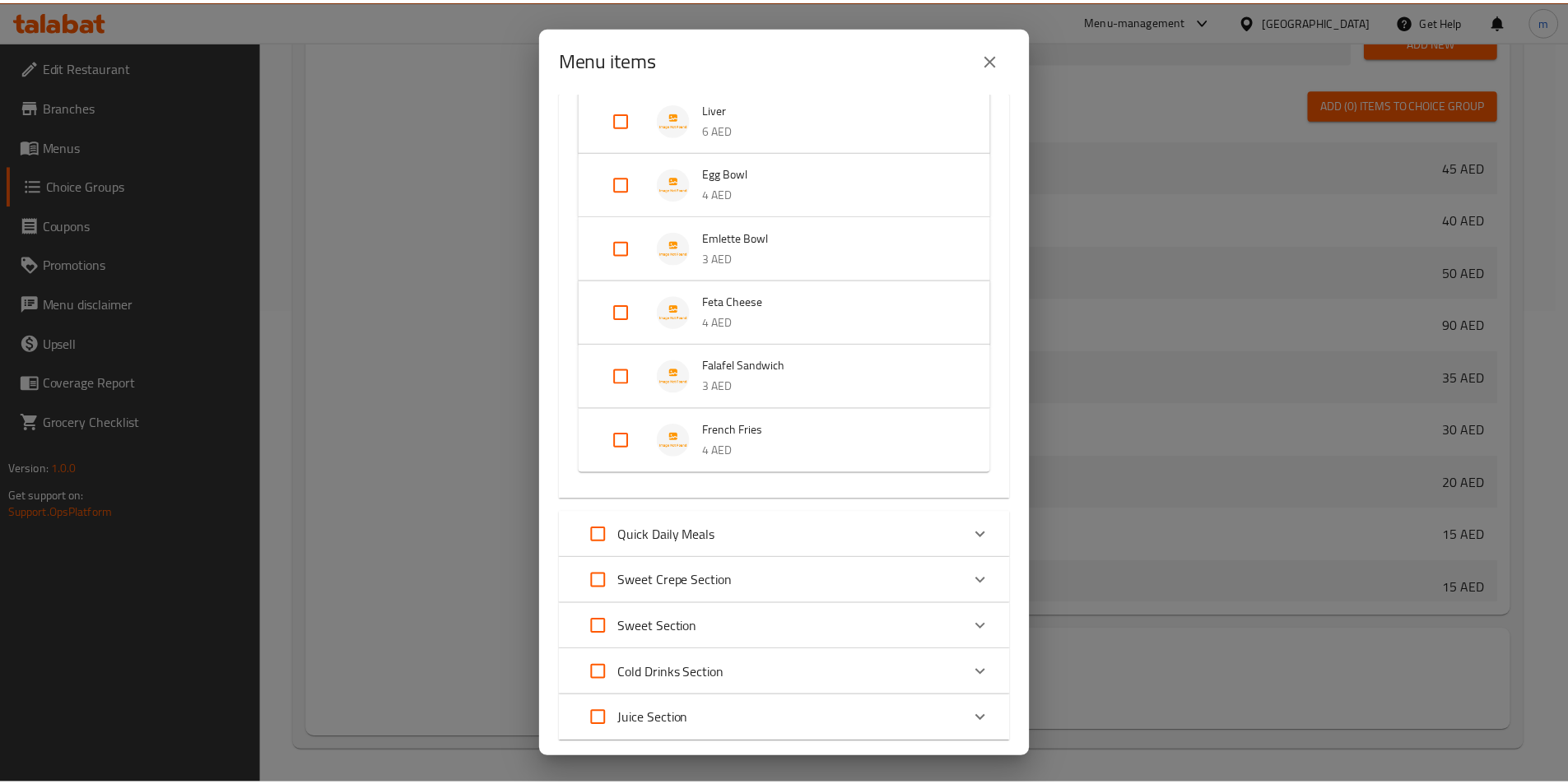
scroll to position [1334, 0]
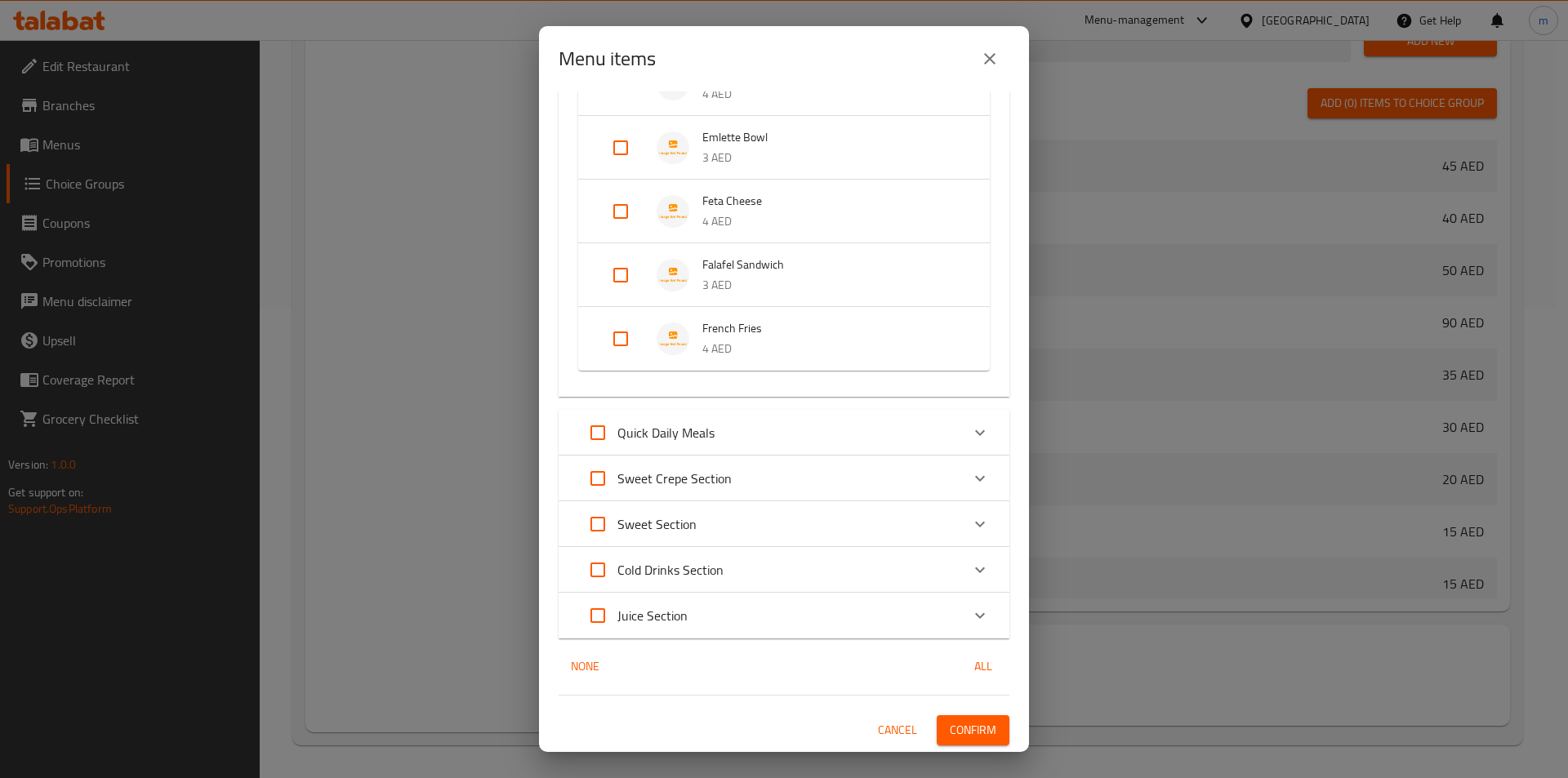
click at [964, 720] on span "Confirm" at bounding box center [973, 731] width 46 height 21
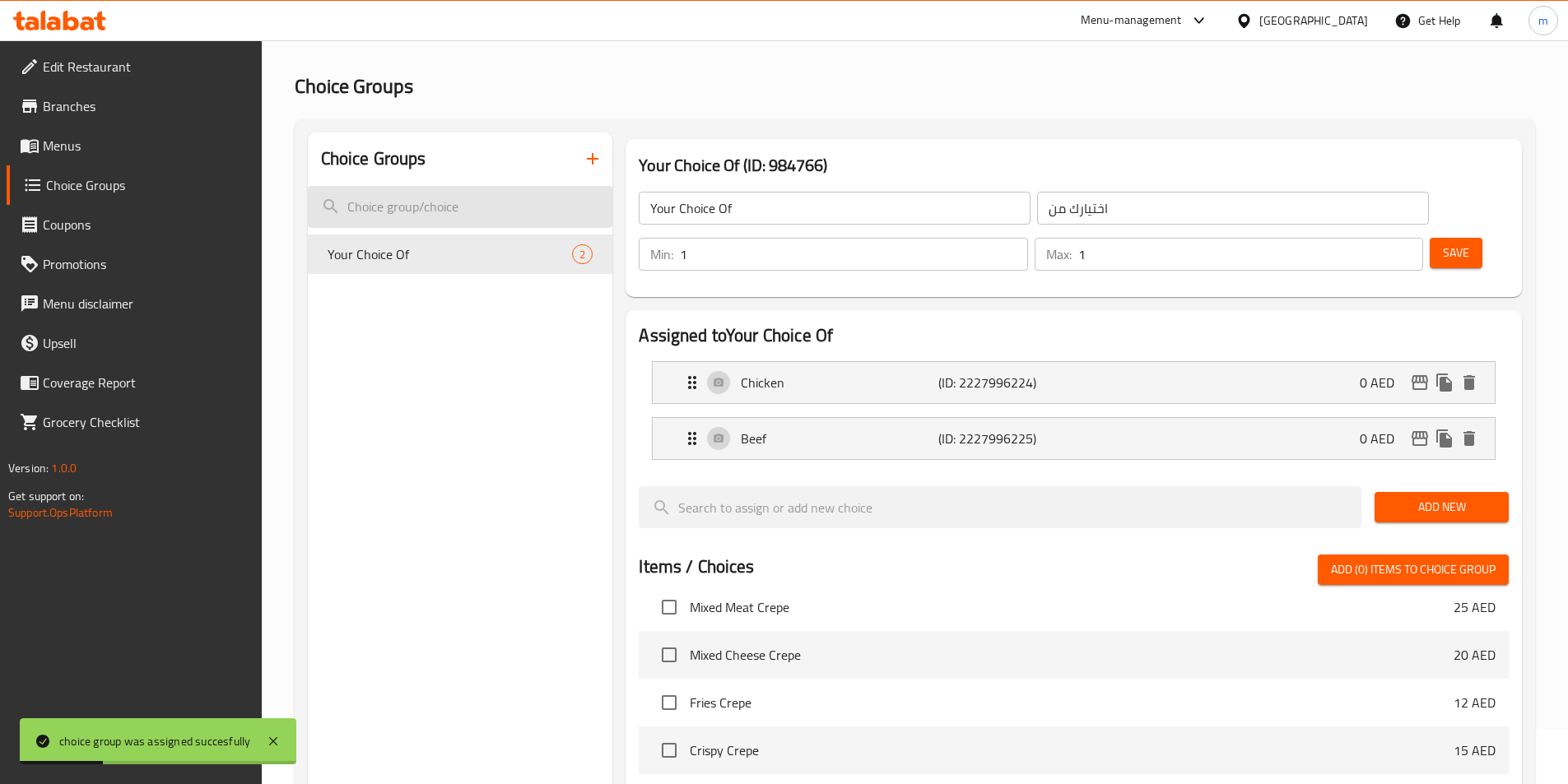
scroll to position [0, 0]
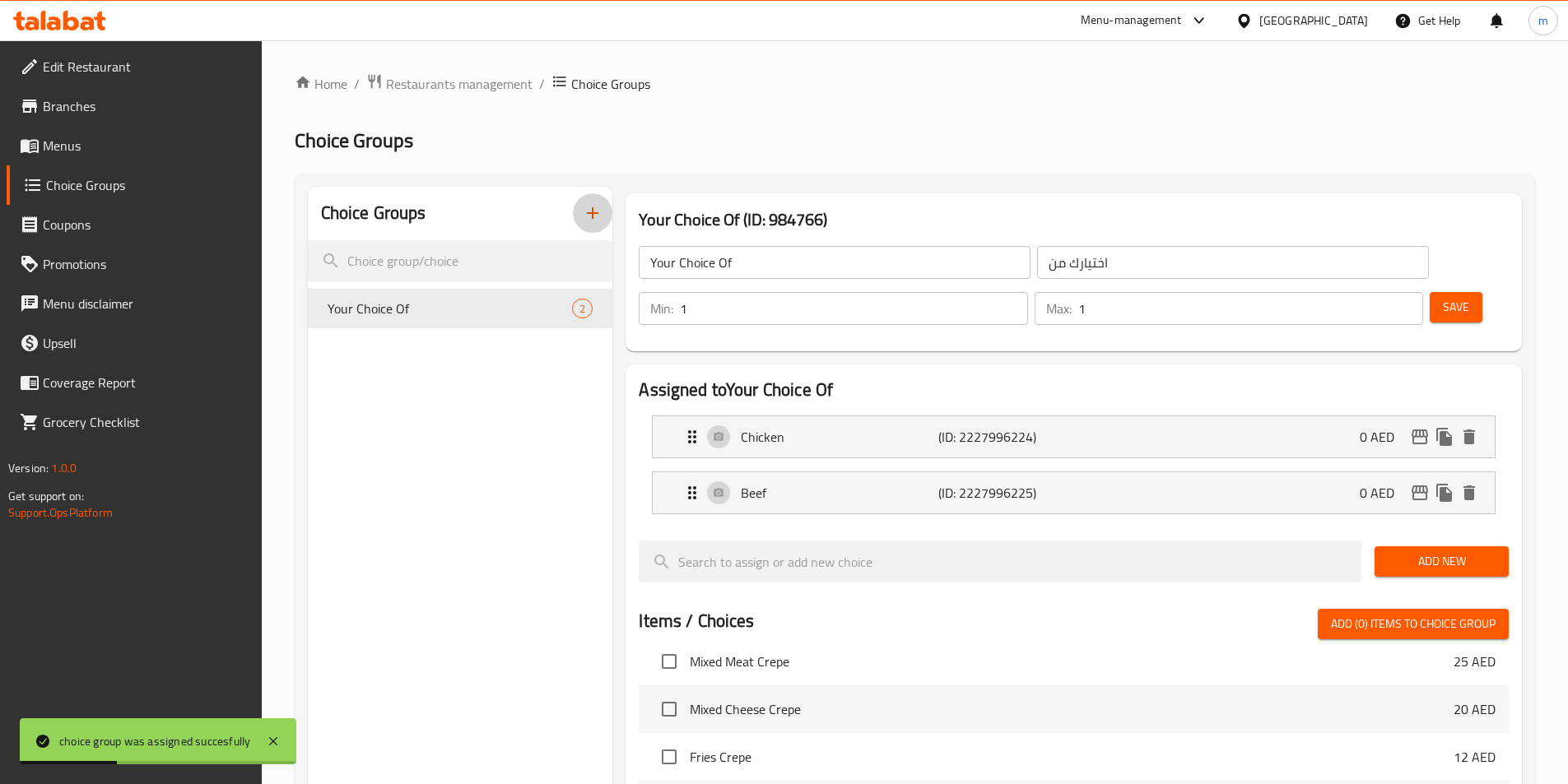
click at [598, 231] on button "button" at bounding box center [592, 213] width 39 height 39
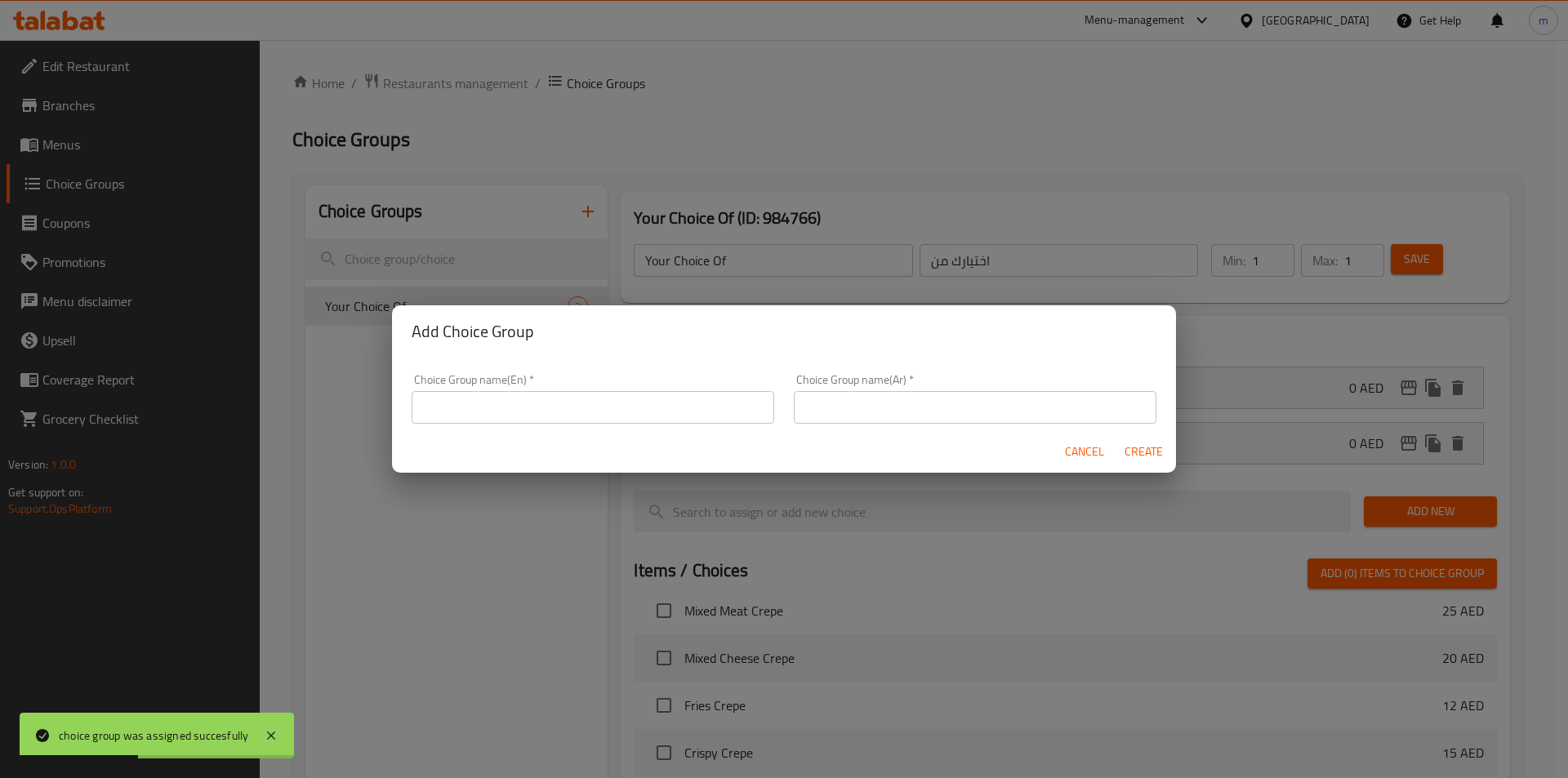
click at [527, 395] on input "text" at bounding box center [592, 407] width 362 height 33
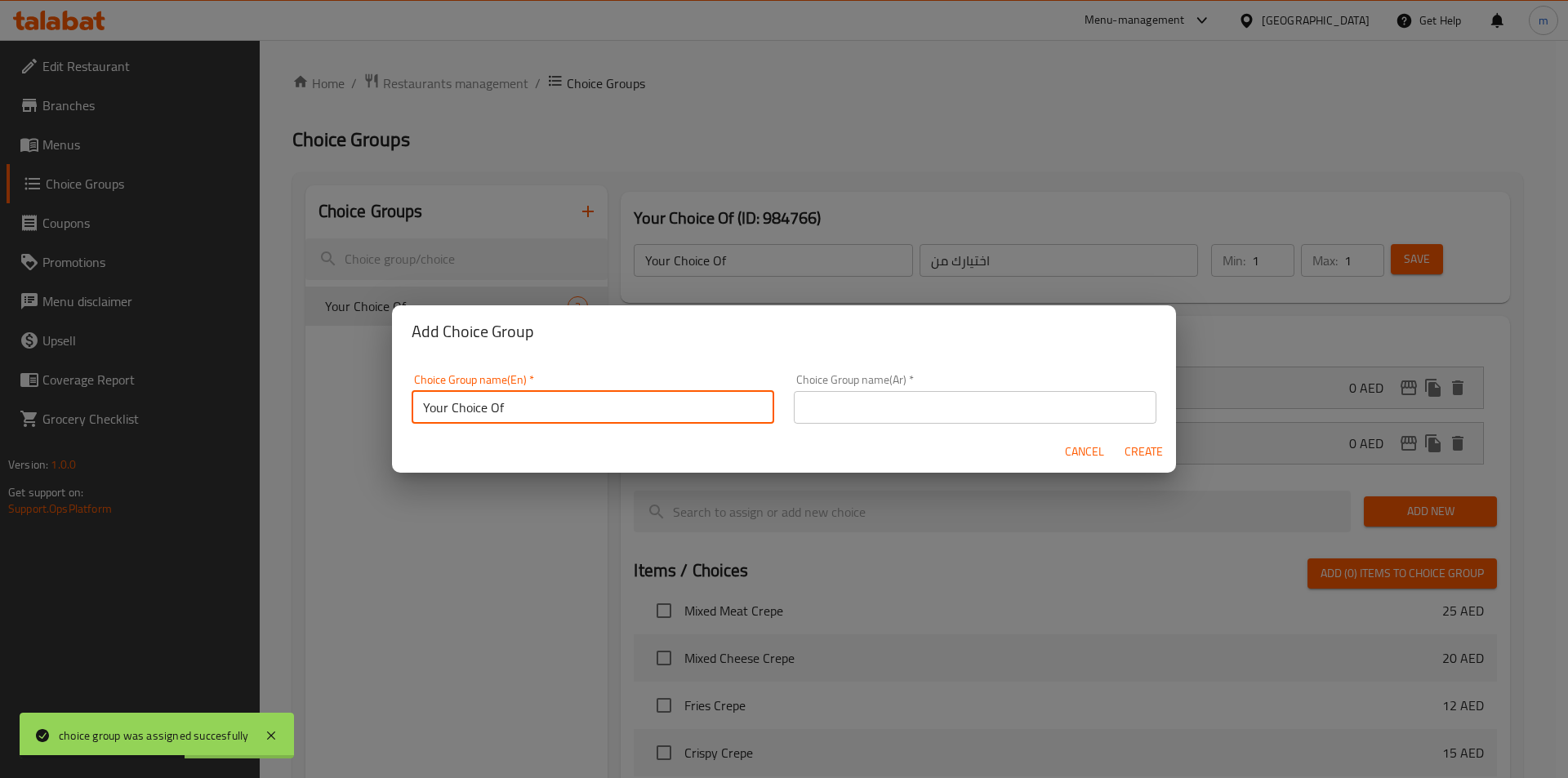
type input "Your Choice Of"
click at [907, 427] on div "Choice Group name(Ar)   * Choice Group name(Ar) *" at bounding box center [976, 398] width 382 height 69
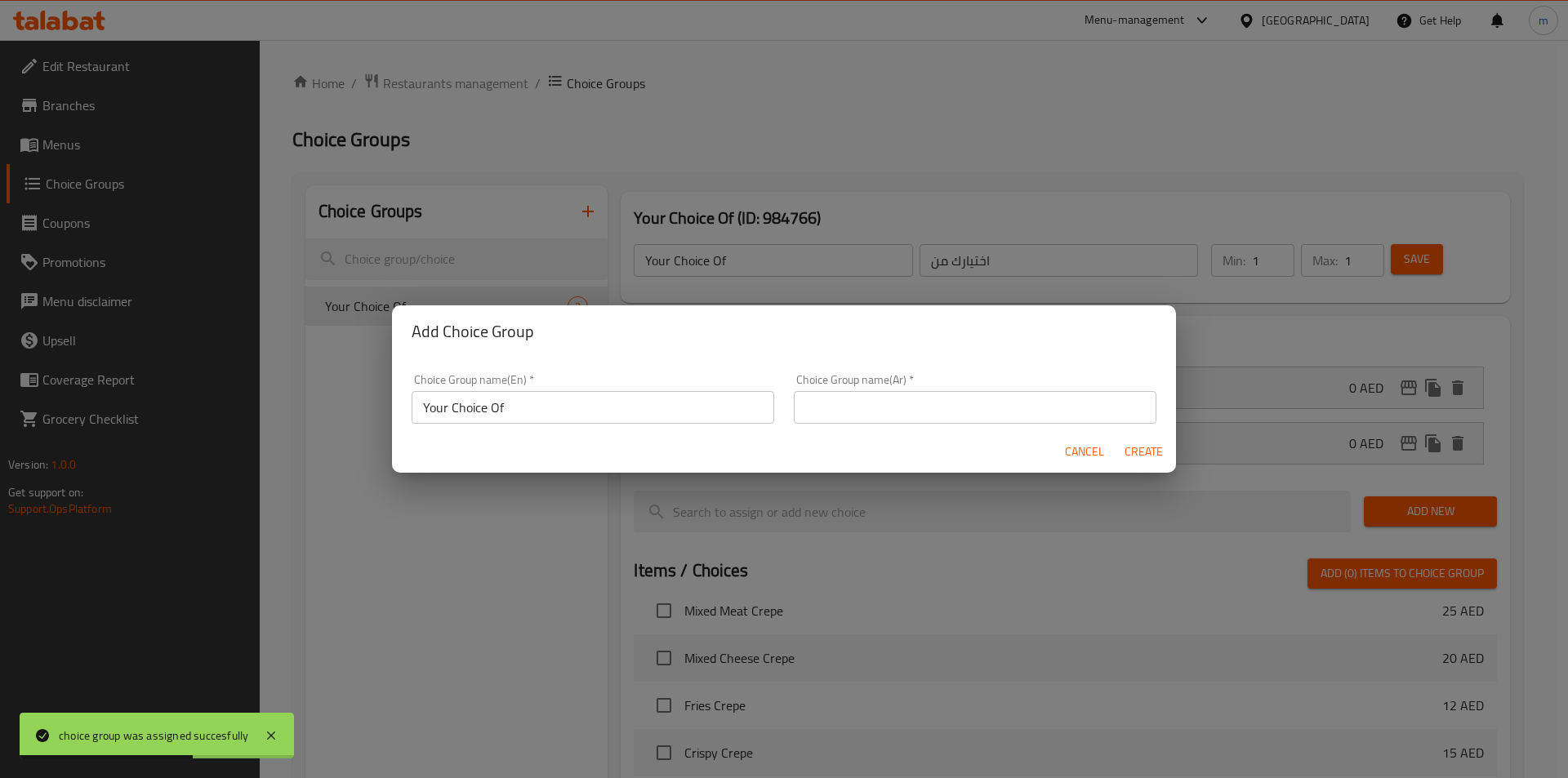
click at [861, 414] on input "text" at bounding box center [975, 407] width 362 height 33
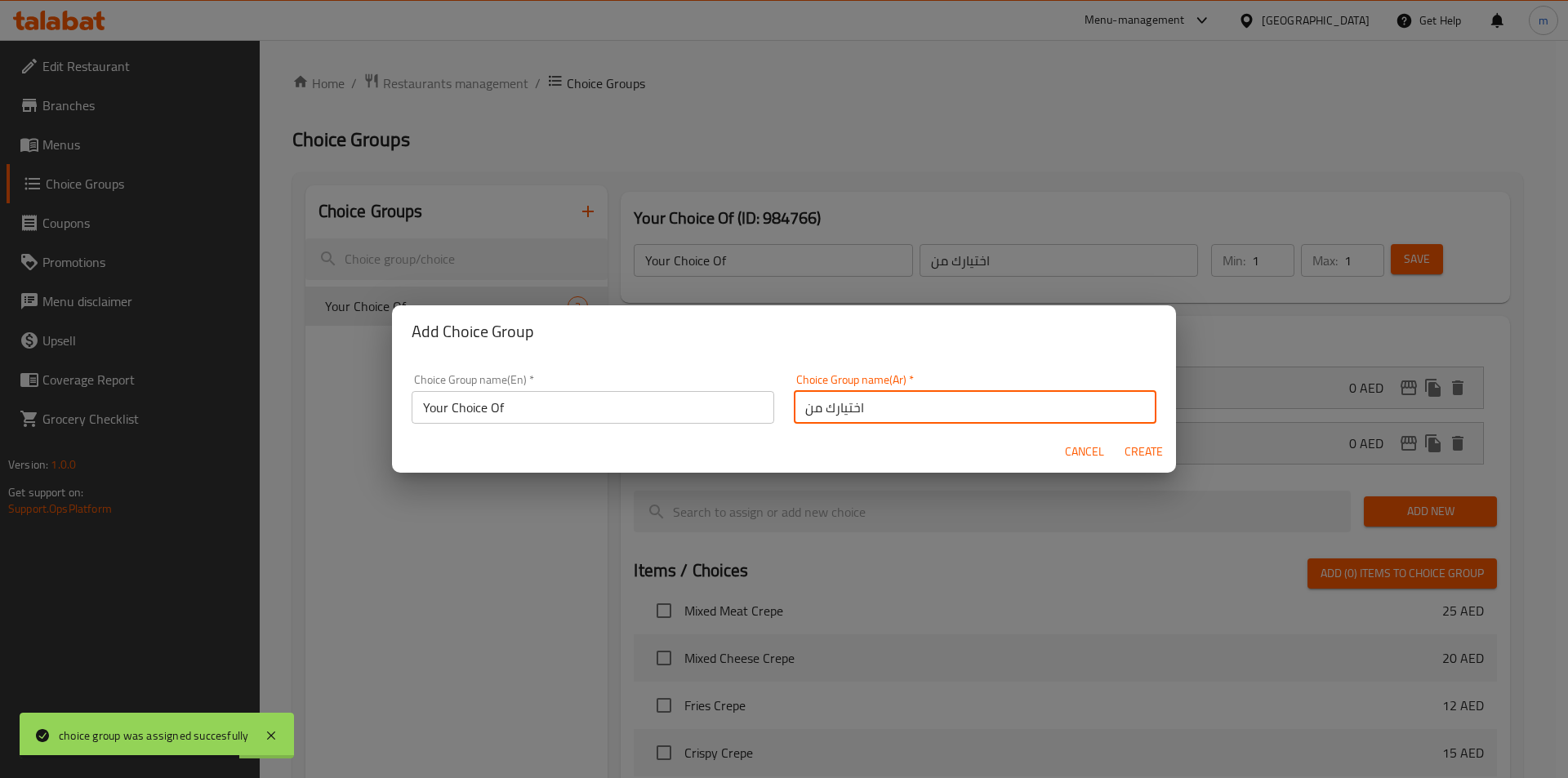
type input "اختيارك من"
click at [1128, 451] on span "Create" at bounding box center [1143, 452] width 39 height 21
type input "Your Choice Of"
type input "اختيارك من"
type input "0"
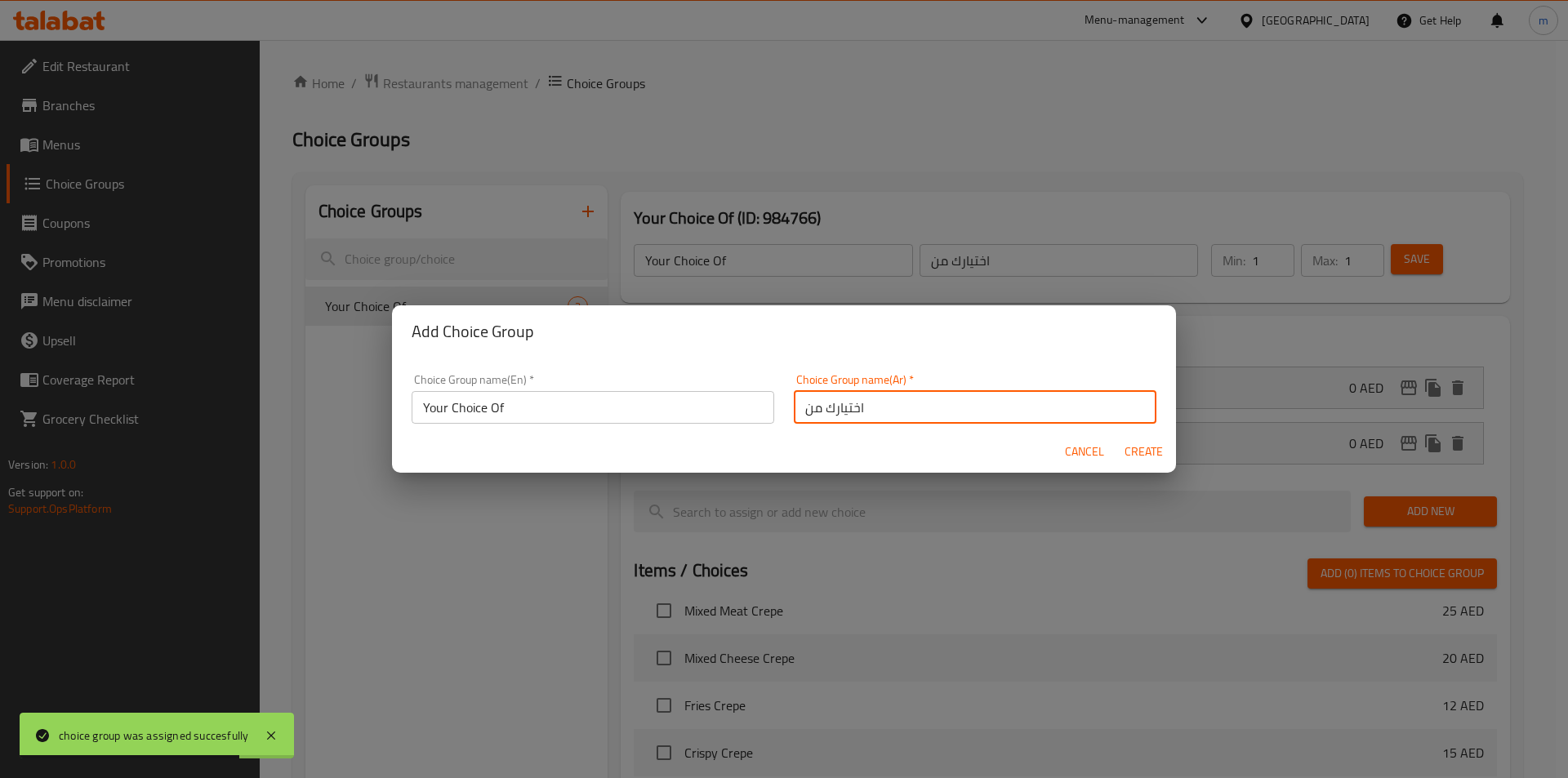
type input "0"
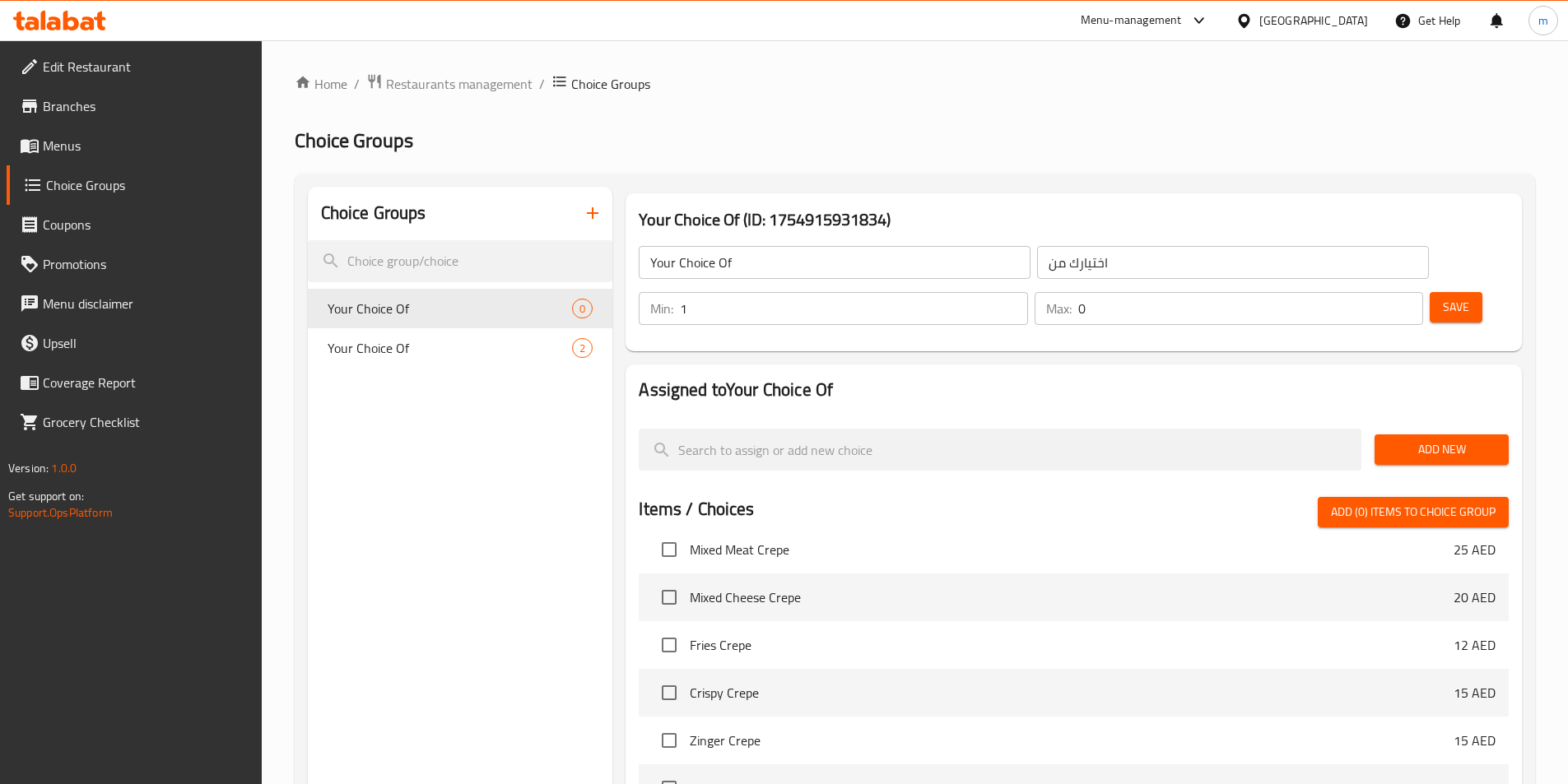
type input "1"
click at [1027, 292] on input "1" at bounding box center [854, 308] width 347 height 33
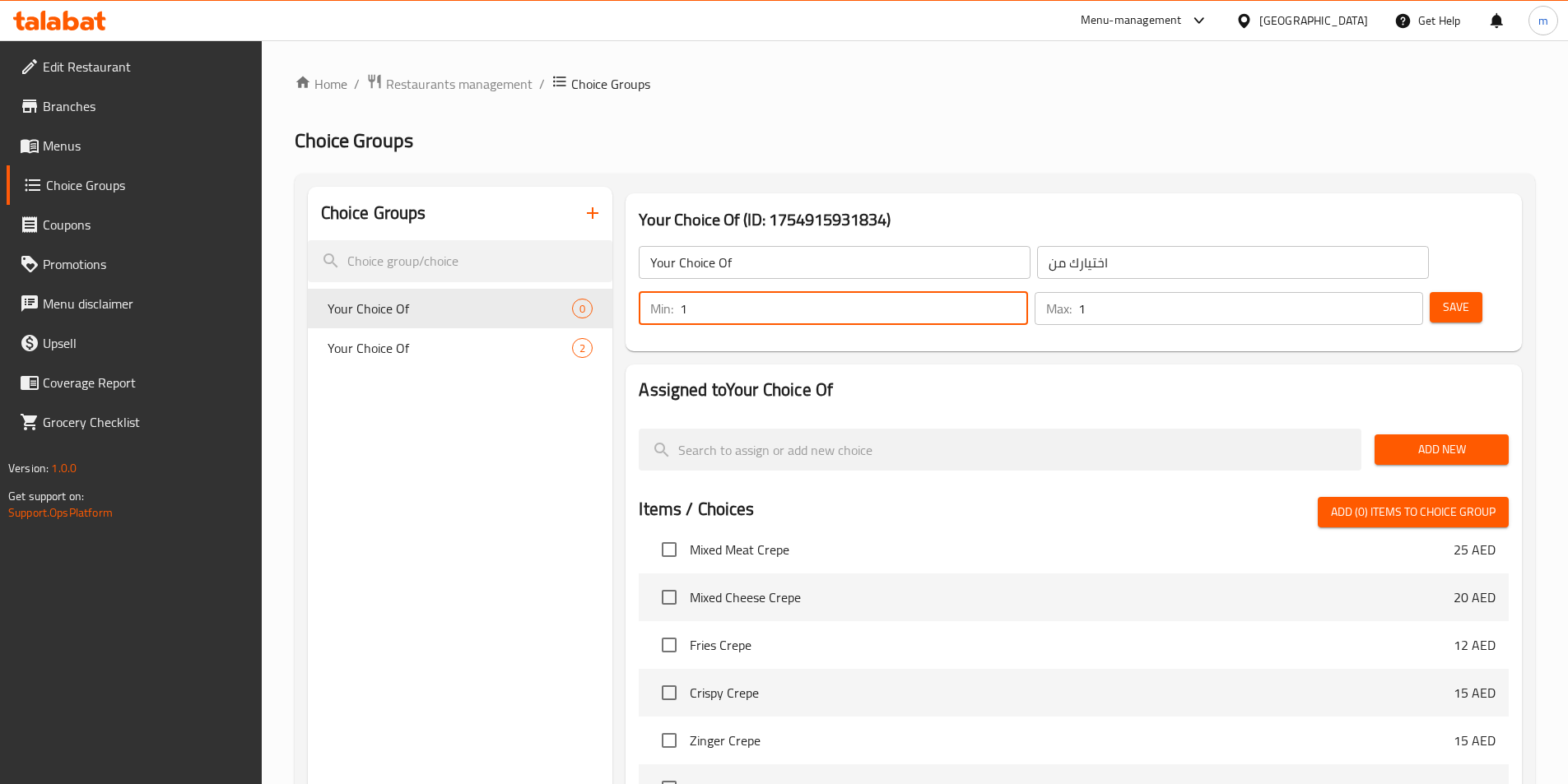
type input "1"
click at [1378, 292] on input "1" at bounding box center [1251, 308] width 345 height 33
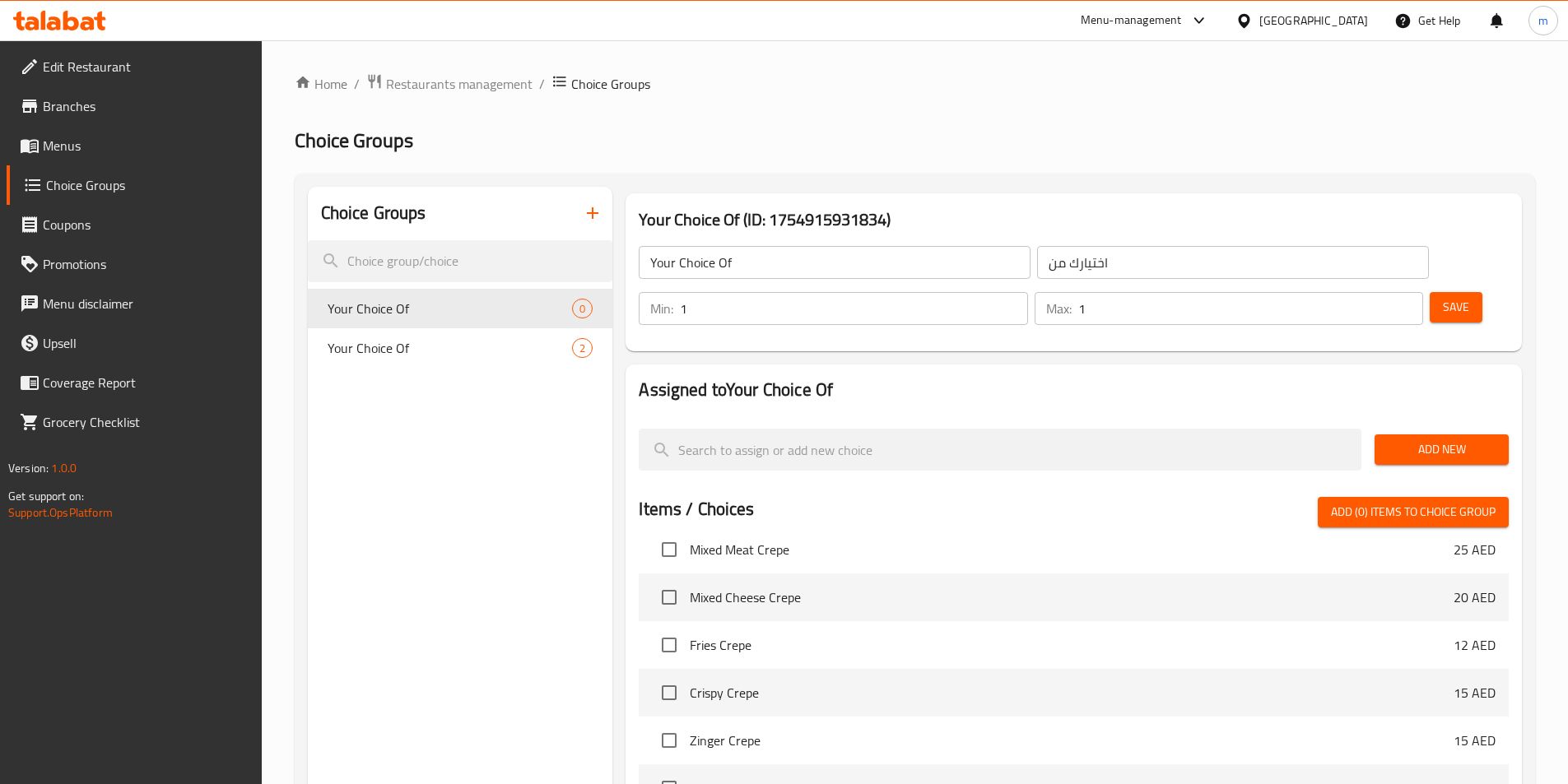
click at [1434, 423] on div "Add New" at bounding box center [1441, 450] width 147 height 55
click at [1432, 440] on span "Add New" at bounding box center [1441, 450] width 108 height 21
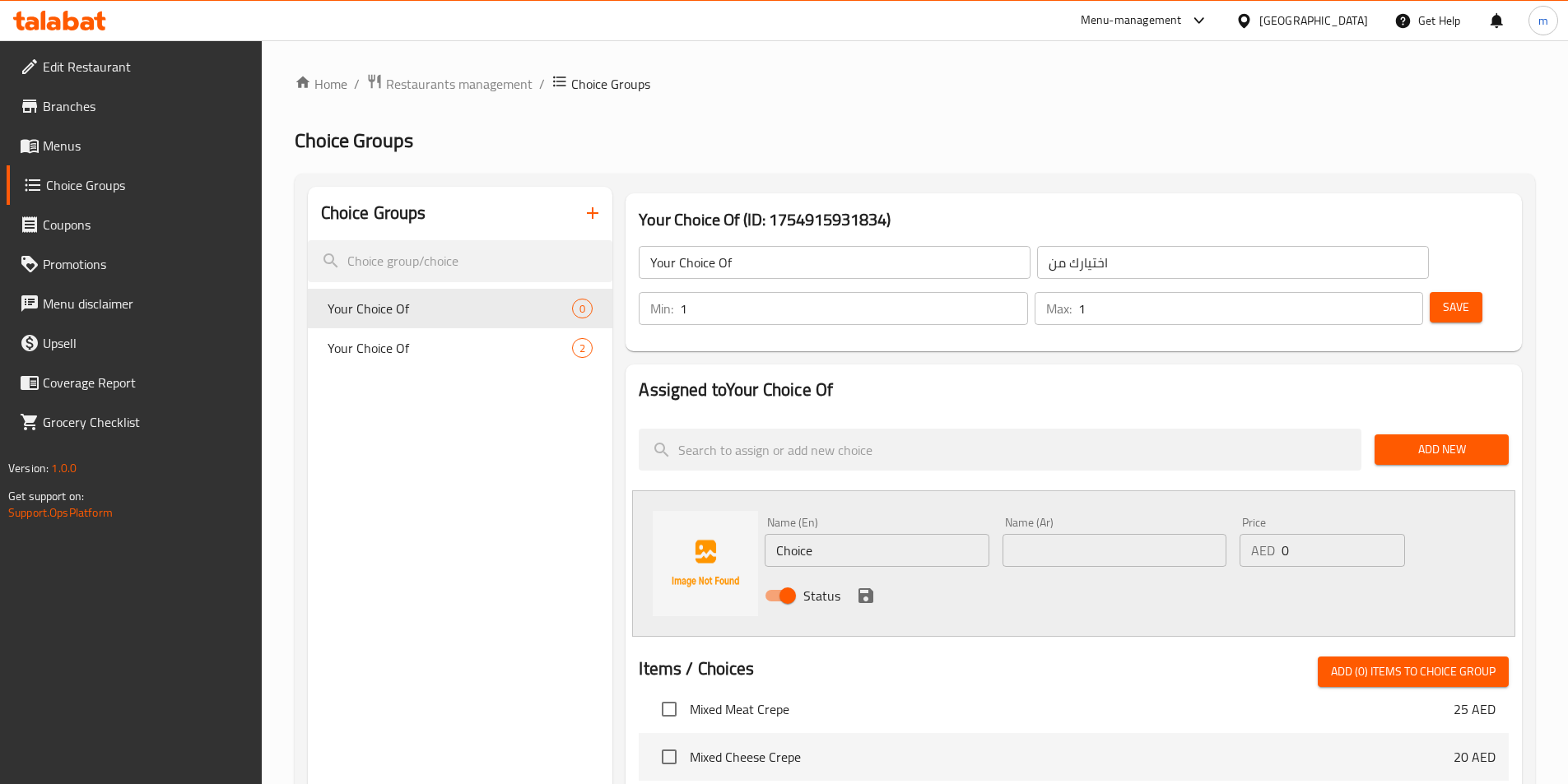
click at [814, 534] on input "Choice" at bounding box center [877, 550] width 224 height 33
paste input "Tender shish tawook"
type input "Tender [PERSON_NAME]"
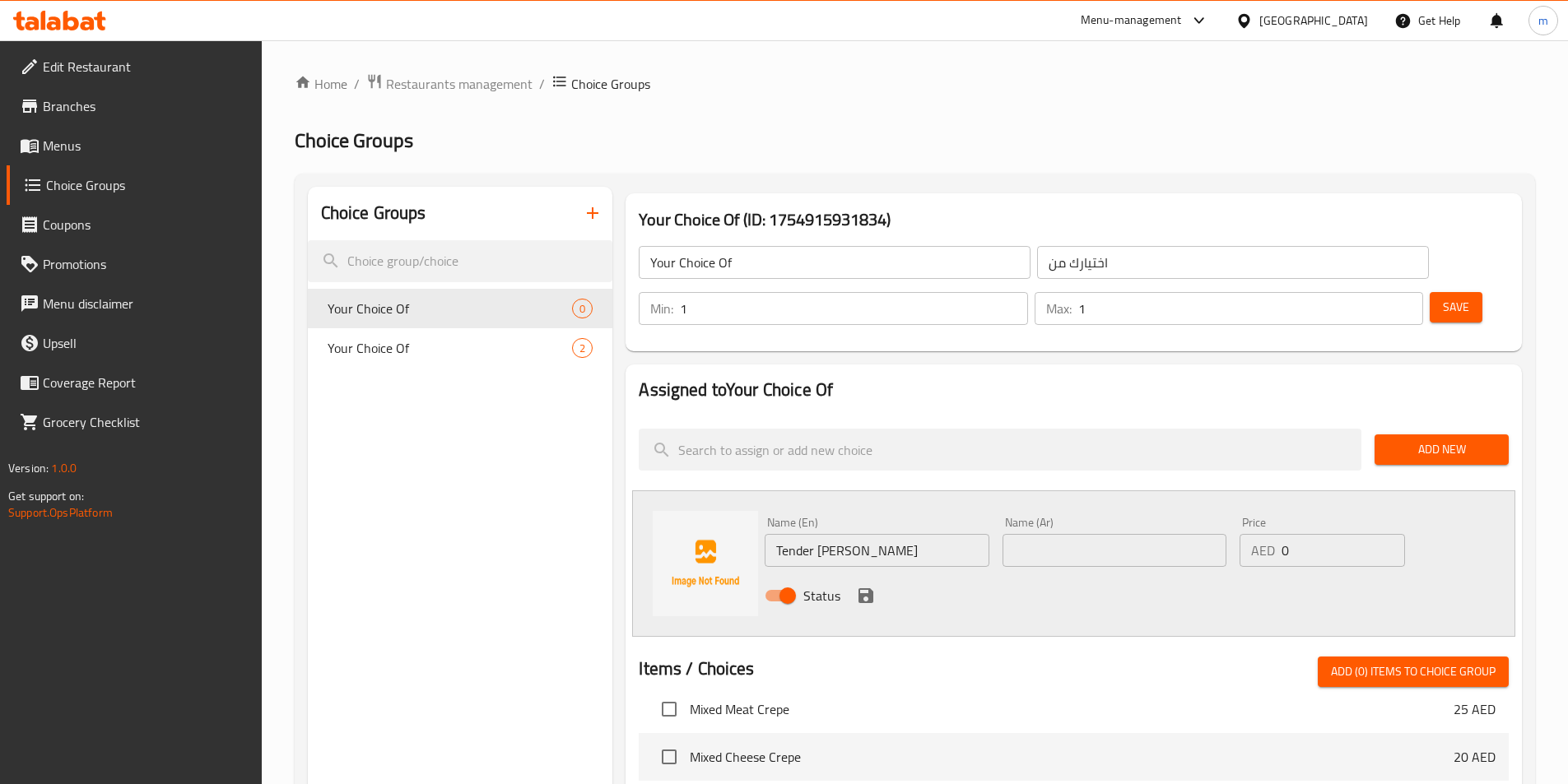
click at [1069, 534] on input "text" at bounding box center [1114, 550] width 224 height 33
paste input "شيش طاووق طري"
type input "شيش طاووق طري"
click at [864, 586] on icon "save" at bounding box center [866, 595] width 20 height 20
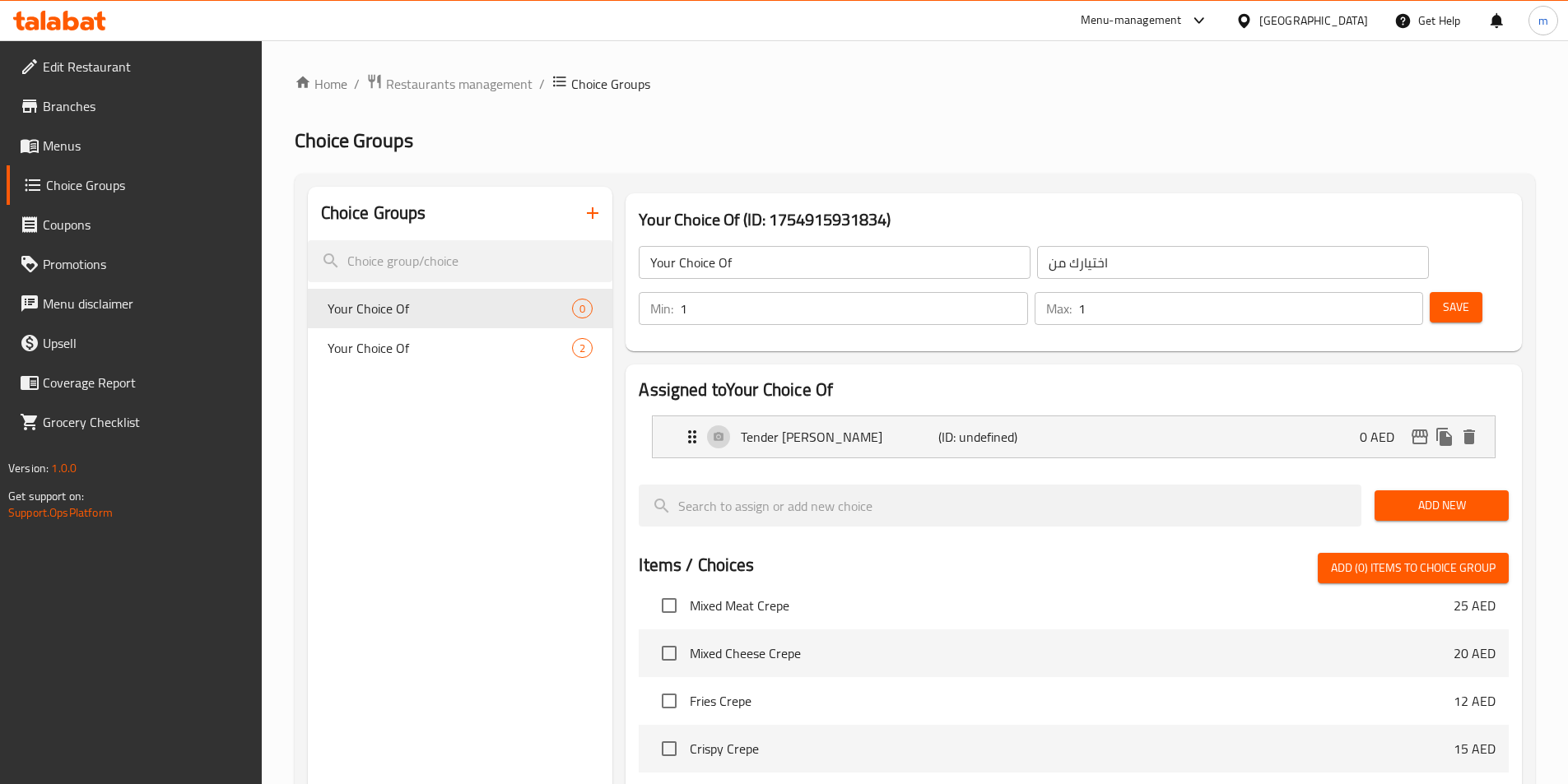
click at [1470, 496] on span "Add New" at bounding box center [1441, 506] width 108 height 21
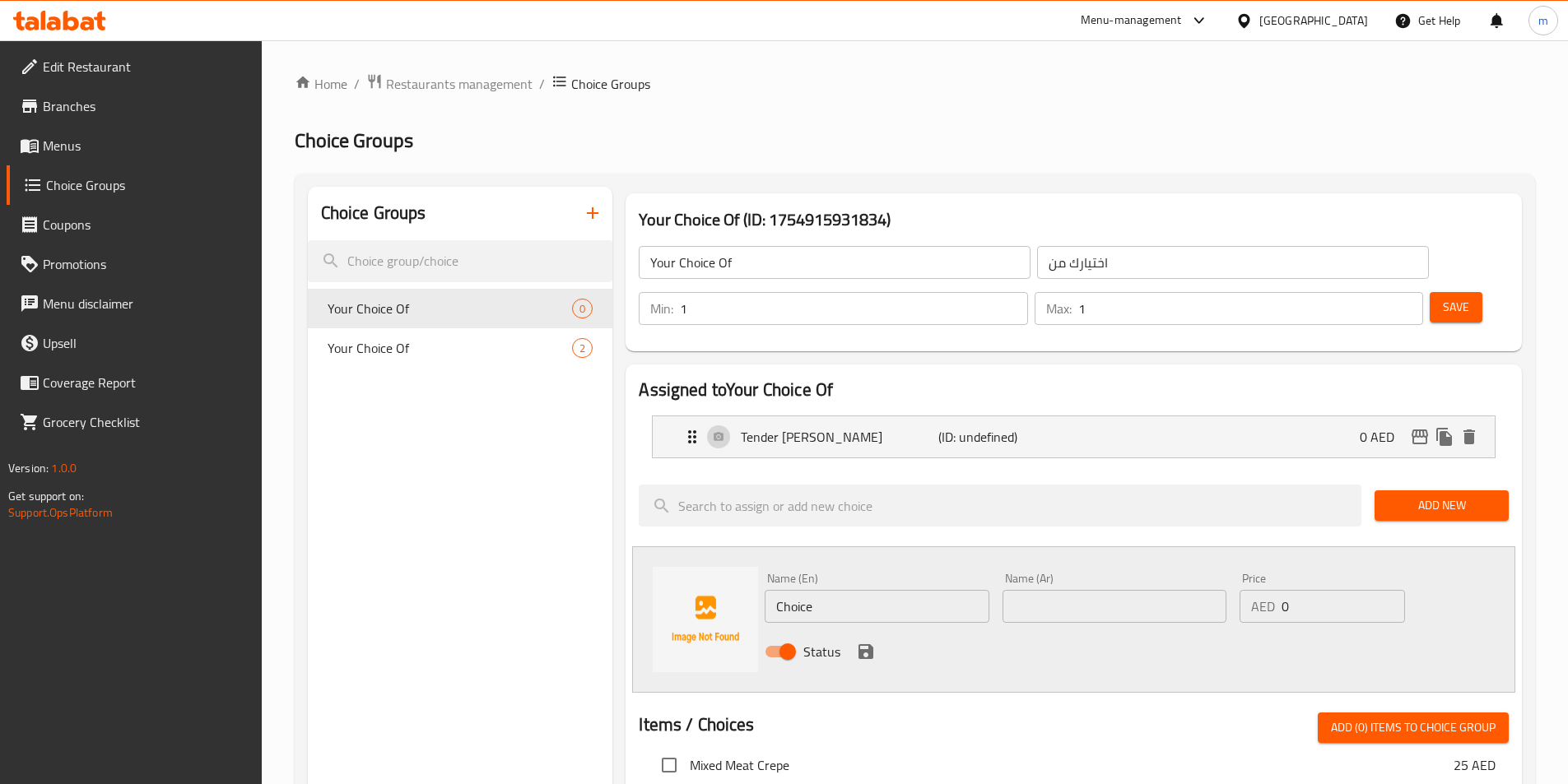
click at [879, 590] on input "Choice" at bounding box center [877, 607] width 224 height 33
paste input "grilled meat cubes"
click at [878, 590] on input "Choicegrilled meat cubes" at bounding box center [877, 607] width 224 height 33
paste input "text"
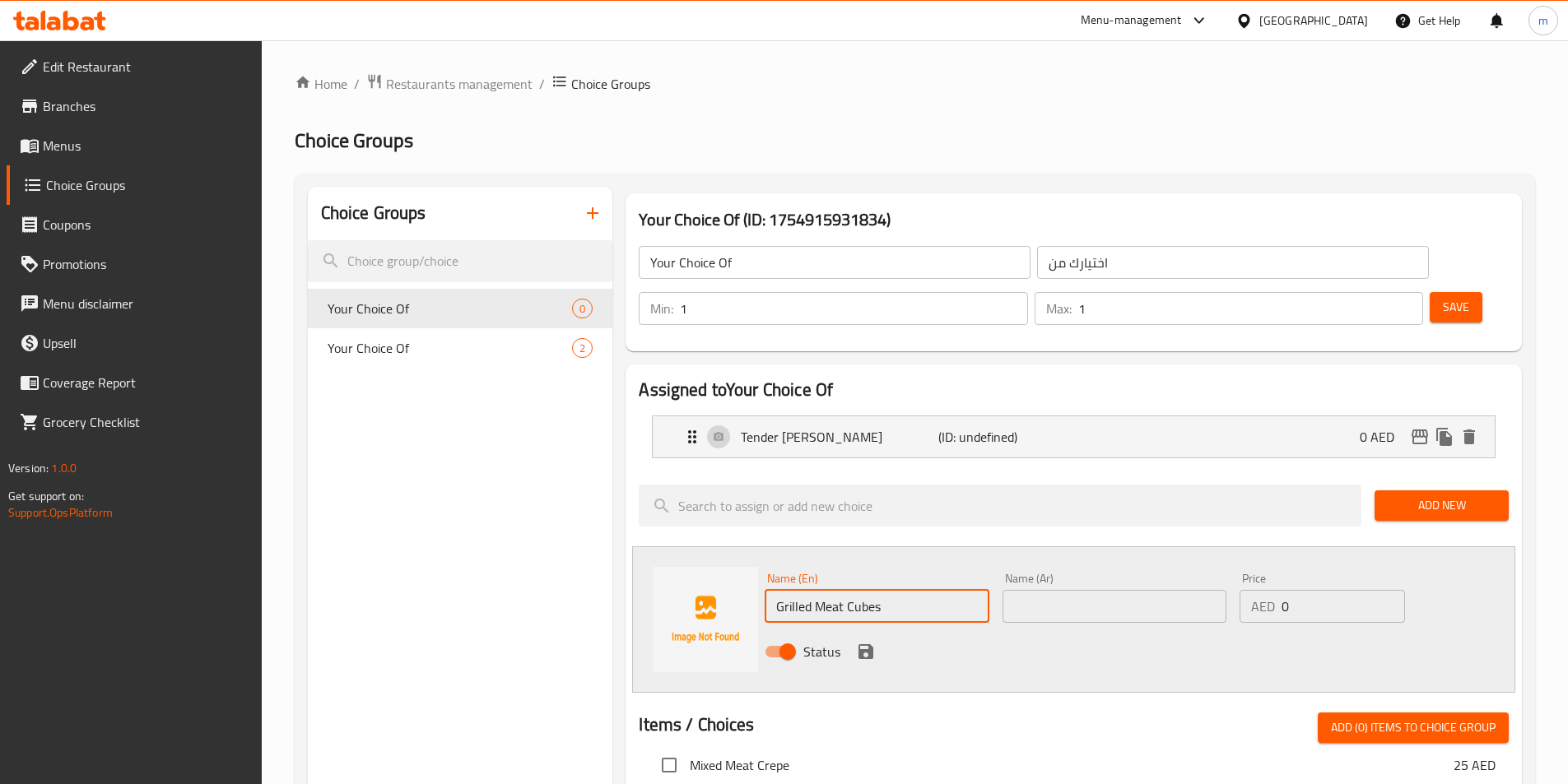
type input "Grilled Meat Cubes"
click at [1117, 590] on input "text" at bounding box center [1114, 607] width 224 height 33
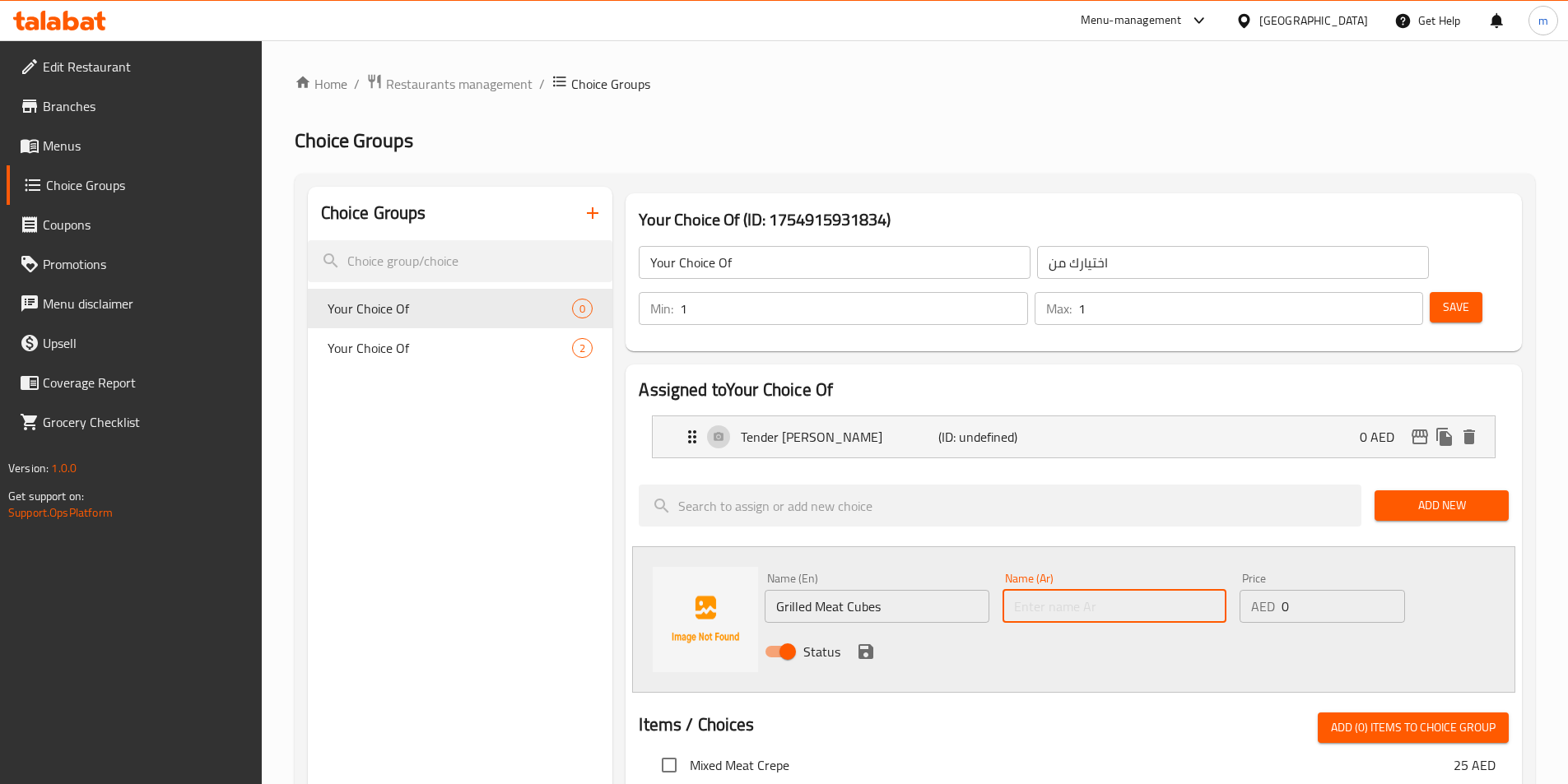
paste input "مكعبات لحم مشوية"
type input "مكعبات لحم مشوية"
click at [856, 642] on icon "save" at bounding box center [866, 651] width 20 height 20
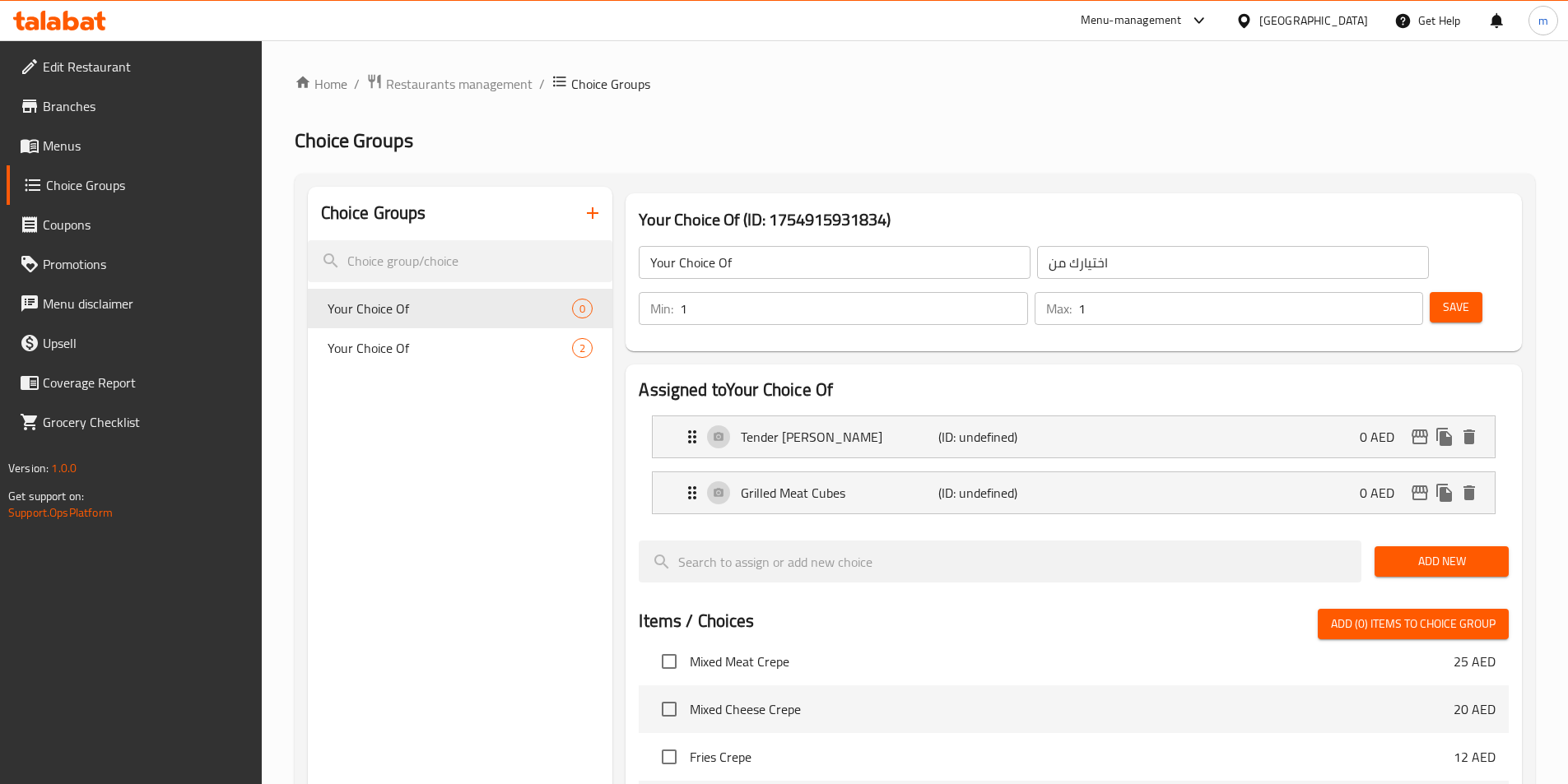
click at [1427, 547] on button "Add New" at bounding box center [1441, 562] width 134 height 31
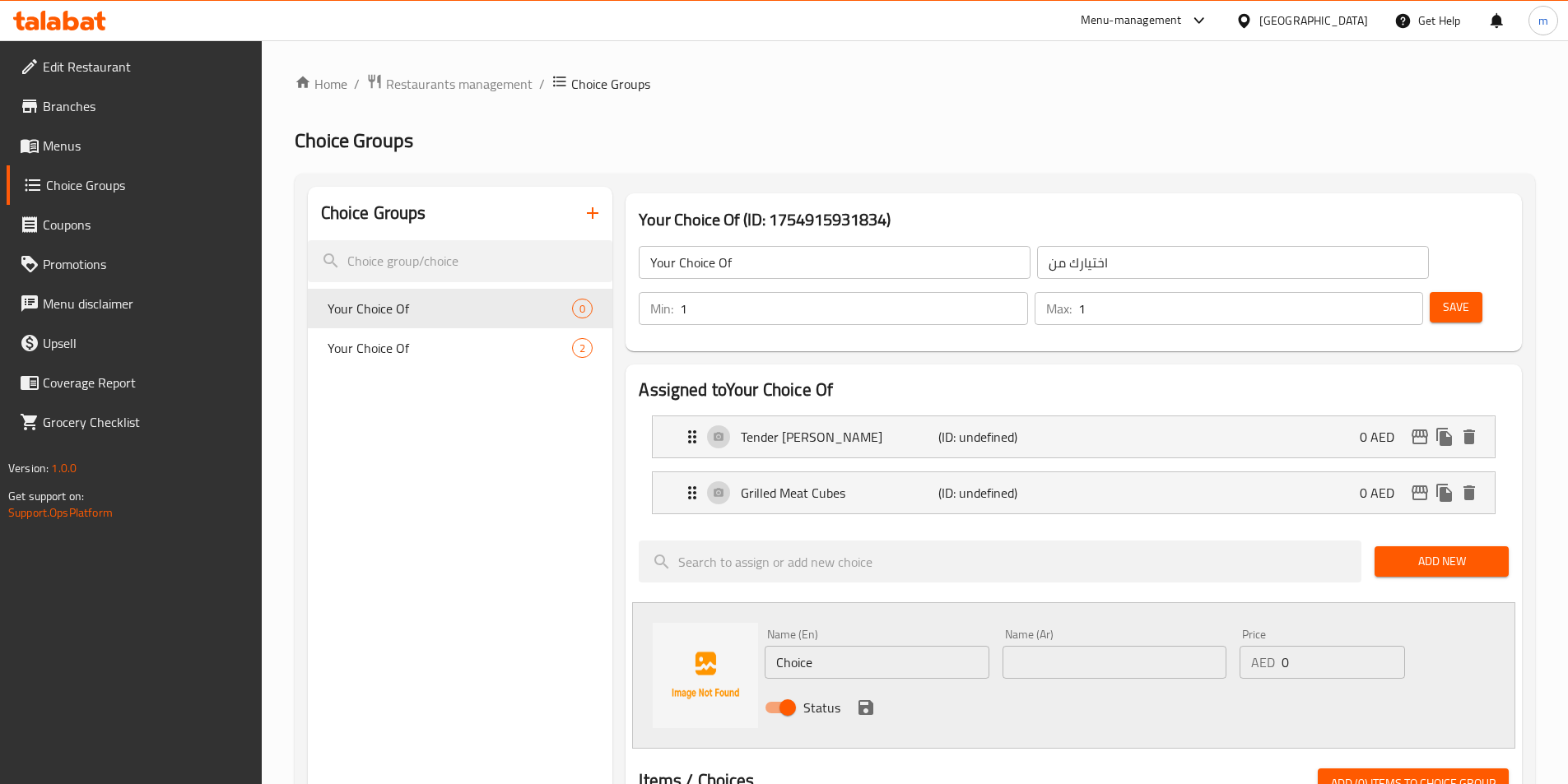
click at [1427, 289] on div "Save" at bounding box center [1463, 308] width 72 height 39
click at [1443, 298] on span "Save" at bounding box center [1456, 308] width 27 height 21
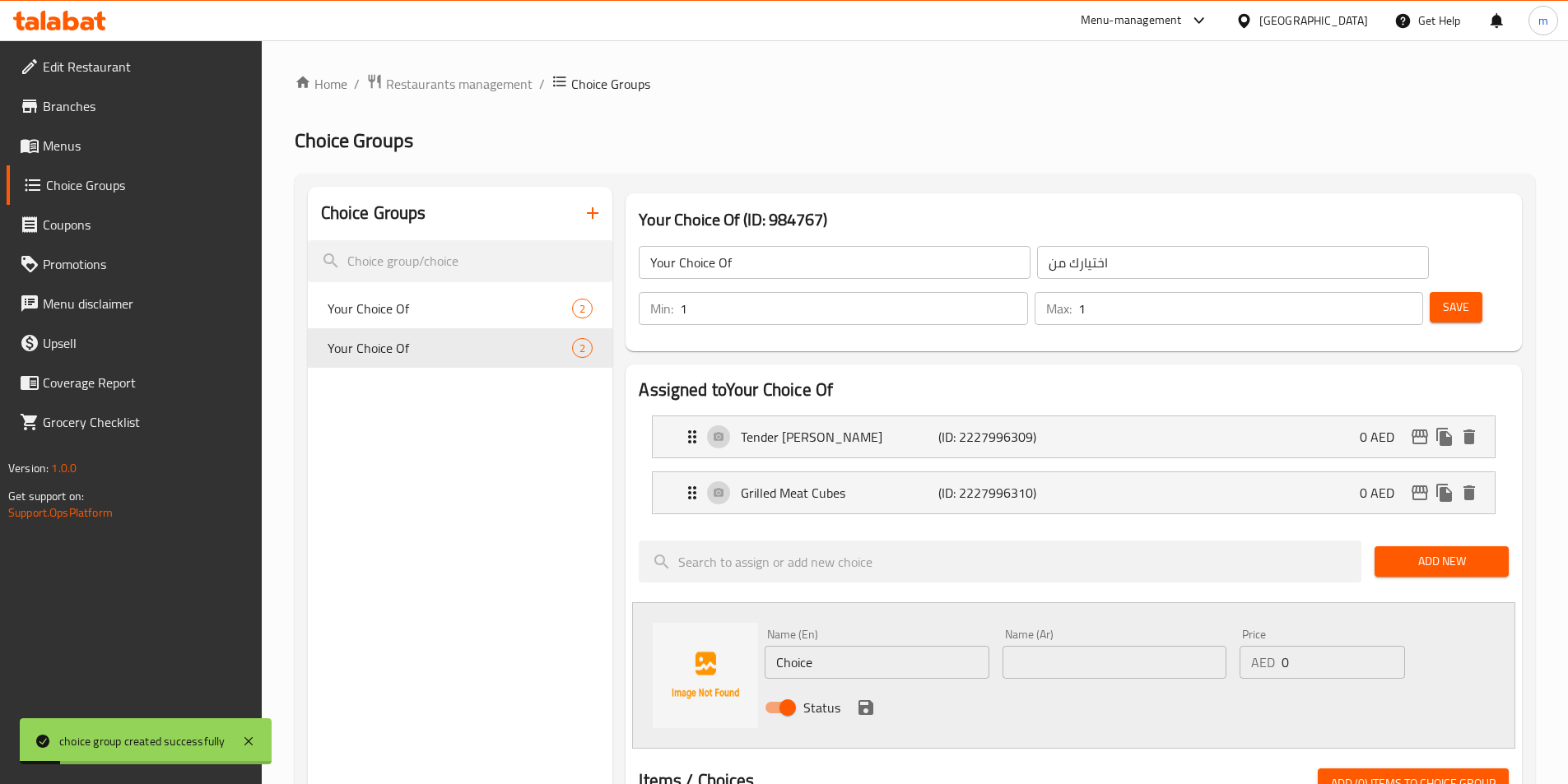
scroll to position [634, 0]
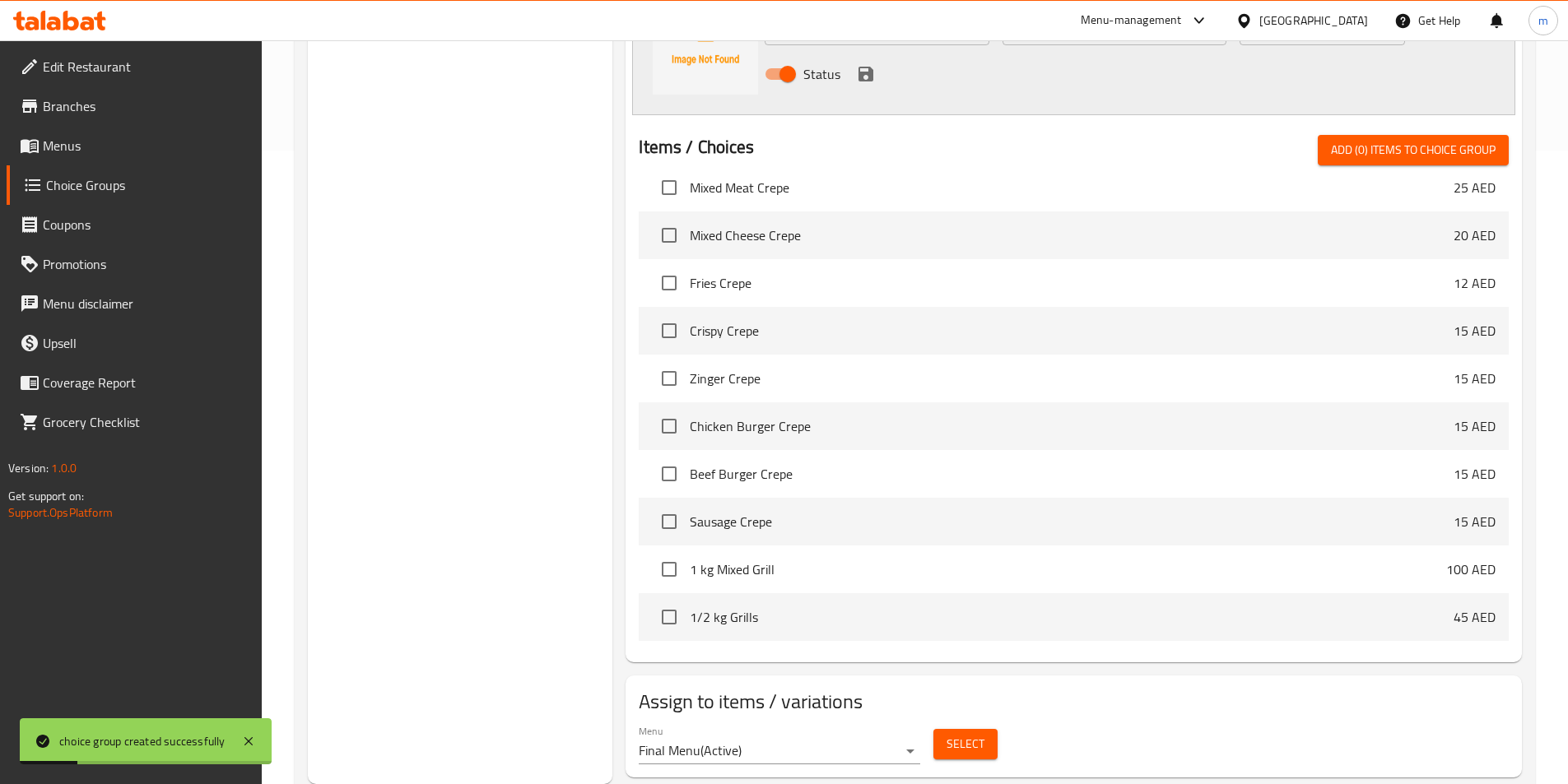
click at [989, 730] on button "Select" at bounding box center [965, 745] width 64 height 31
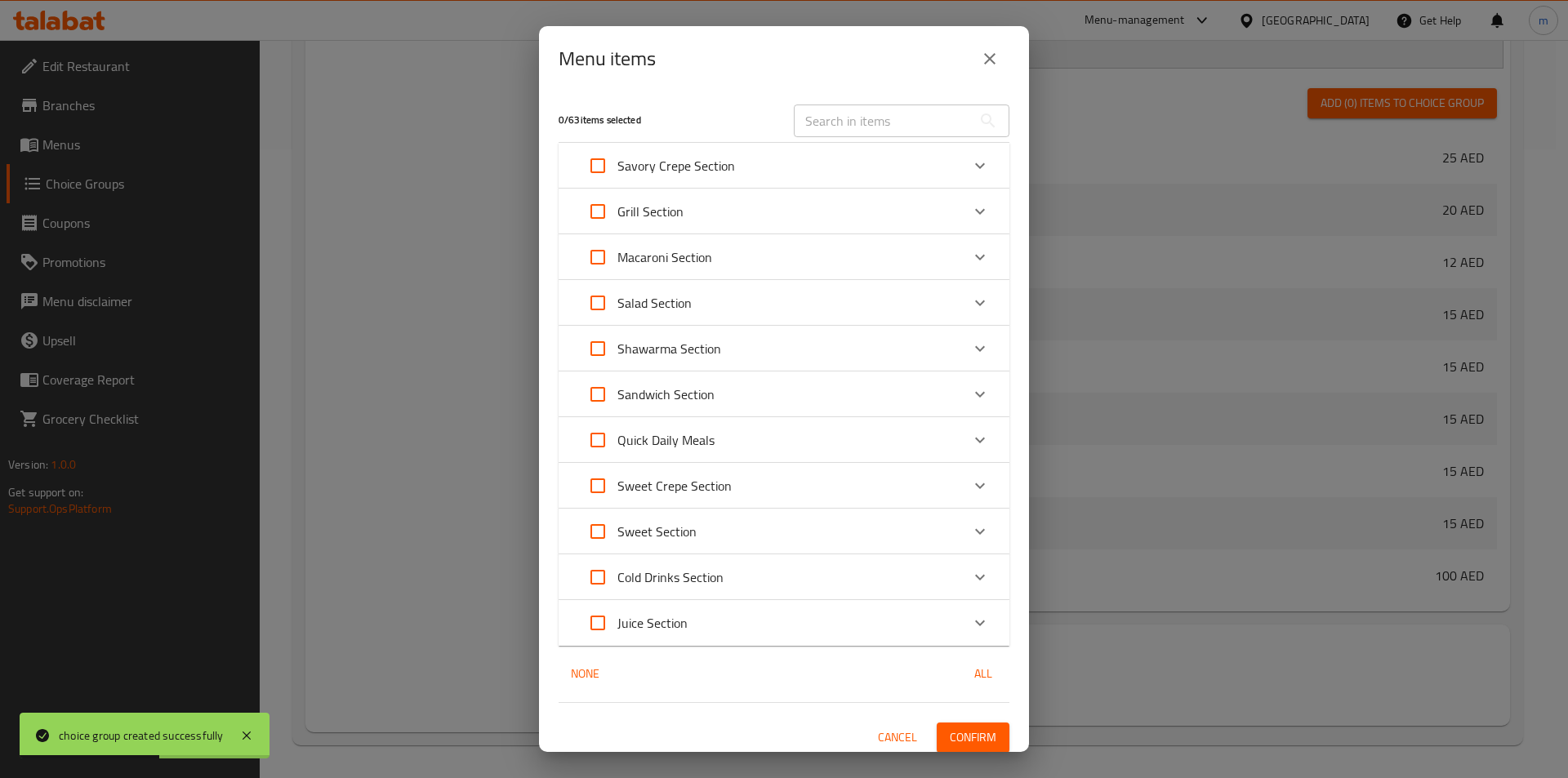
click at [809, 116] on input "text" at bounding box center [883, 120] width 178 height 33
paste input "[PERSON_NAME]"
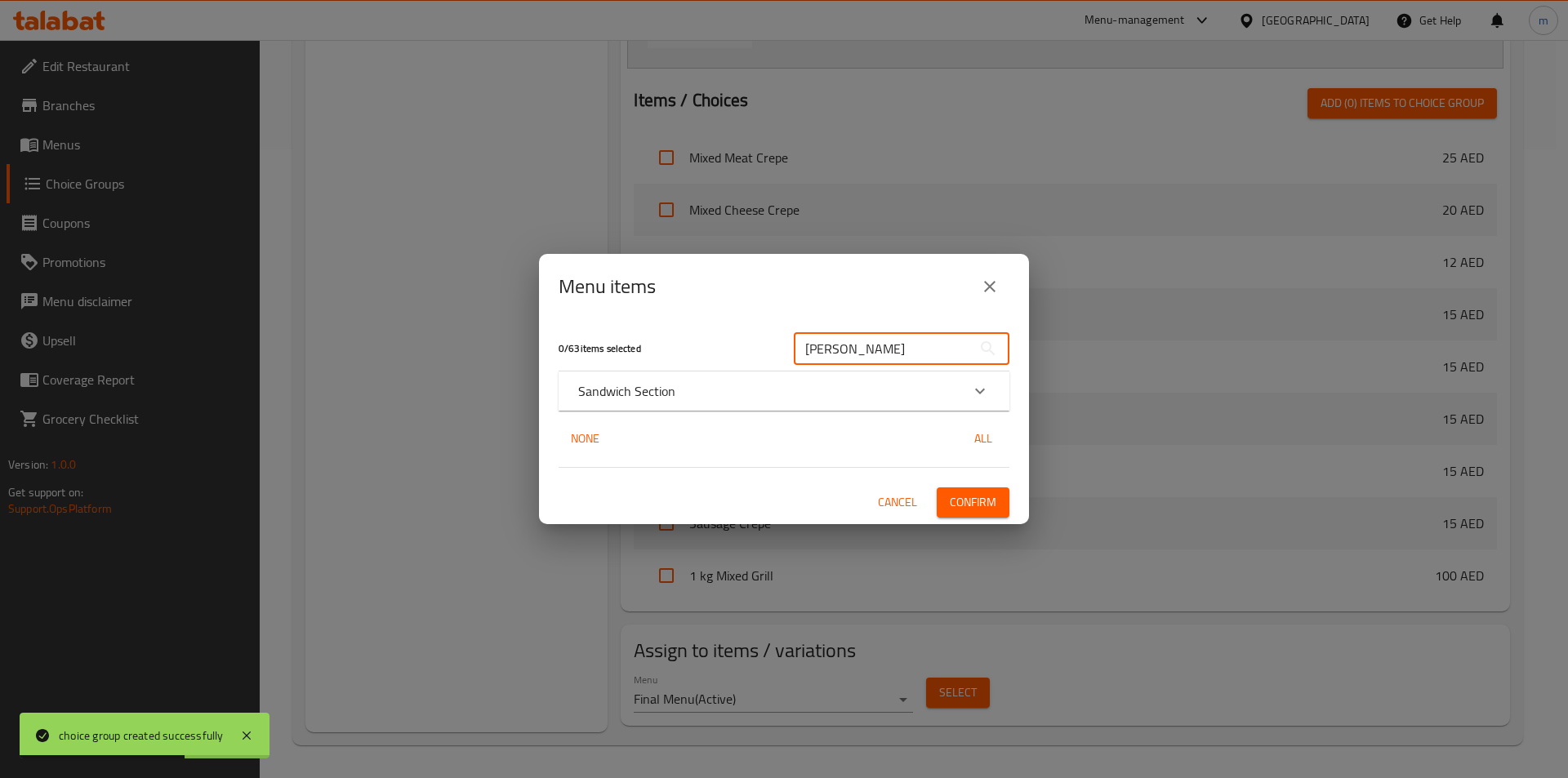
type input "[PERSON_NAME]"
click at [743, 405] on div "Sandwich Section" at bounding box center [784, 391] width 450 height 39
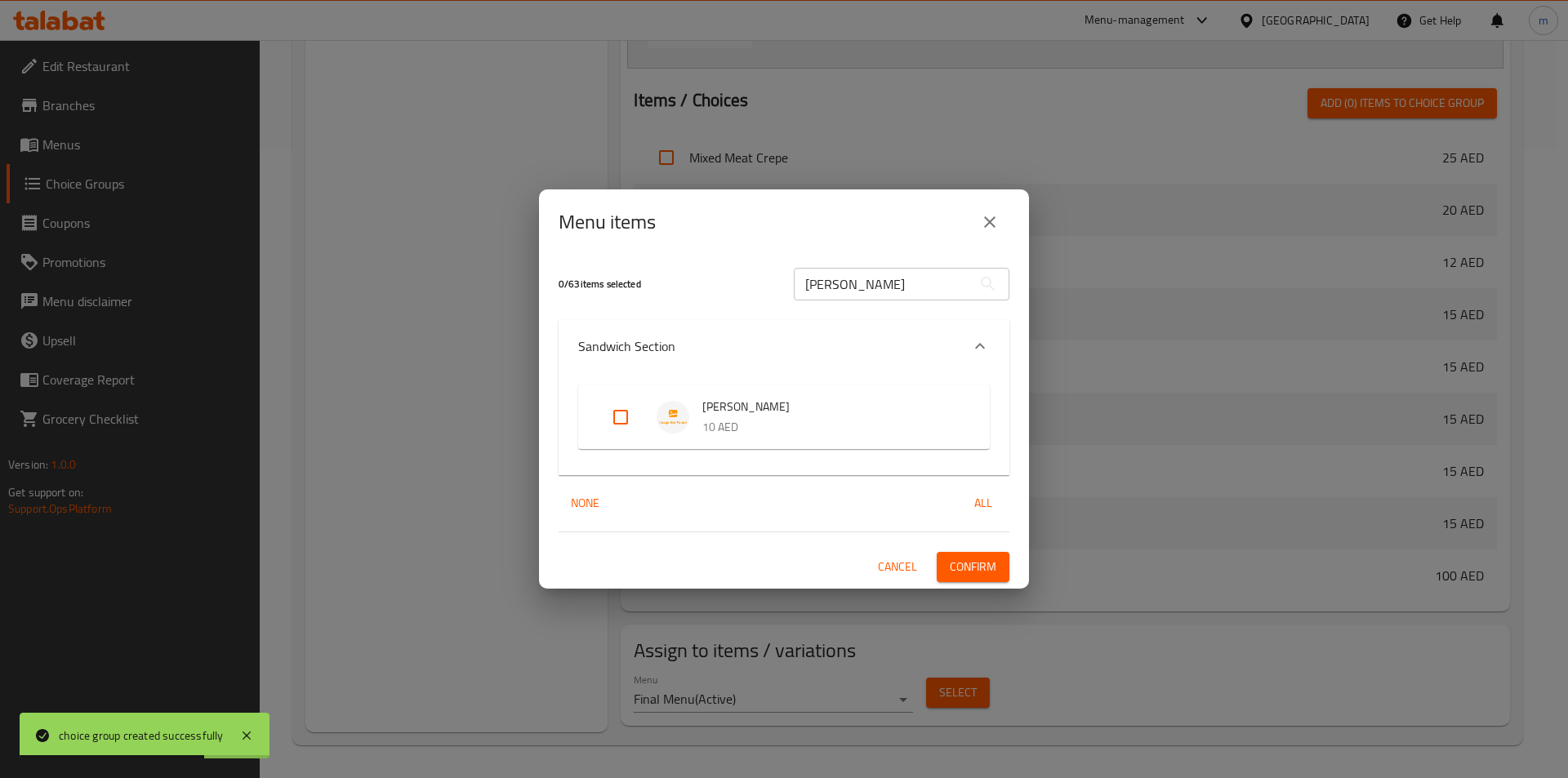
click at [629, 412] on input "Expand" at bounding box center [620, 416] width 39 height 39
checkbox input "true"
click at [972, 555] on button "Confirm" at bounding box center [973, 567] width 73 height 30
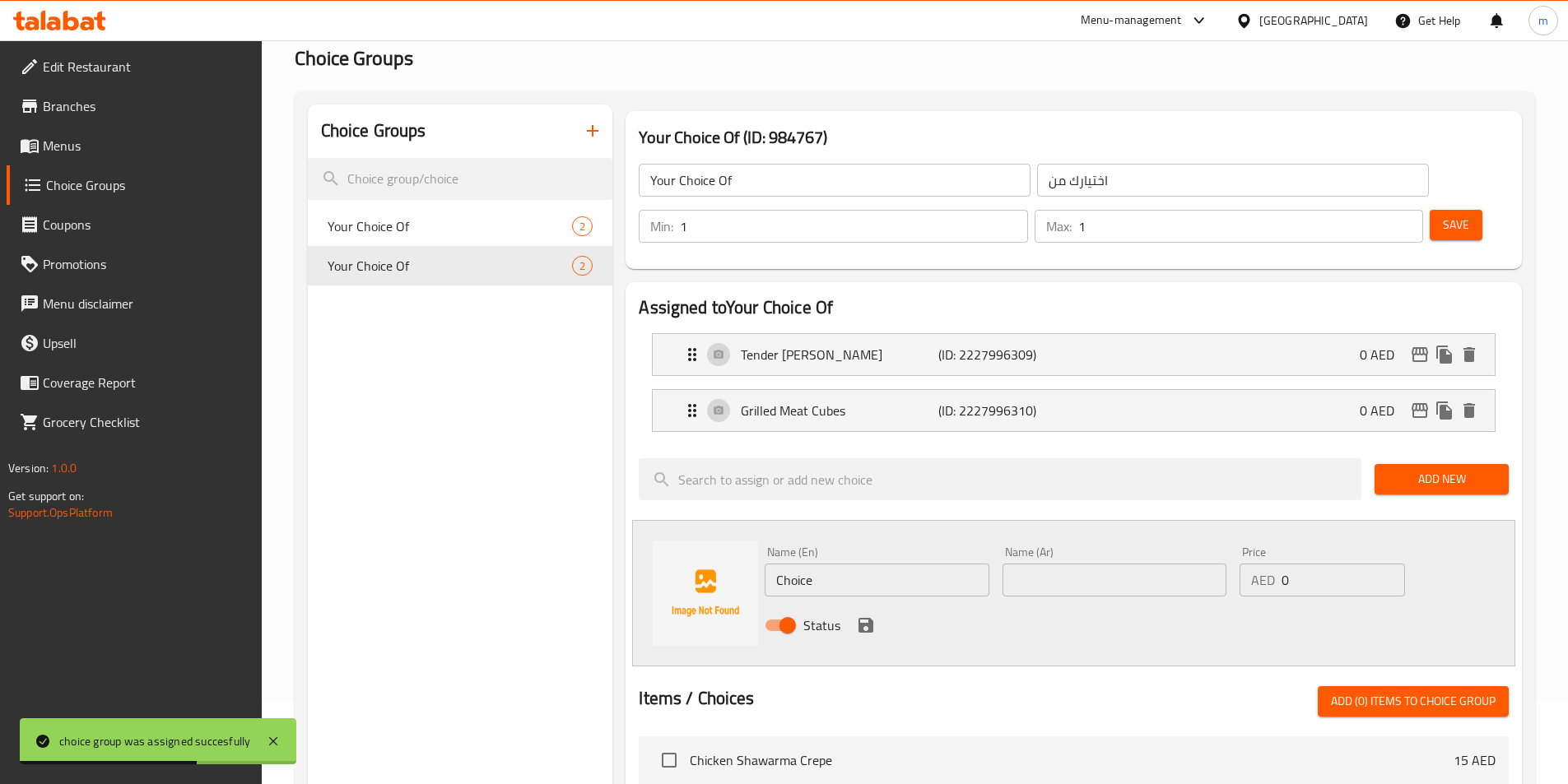
scroll to position [0, 0]
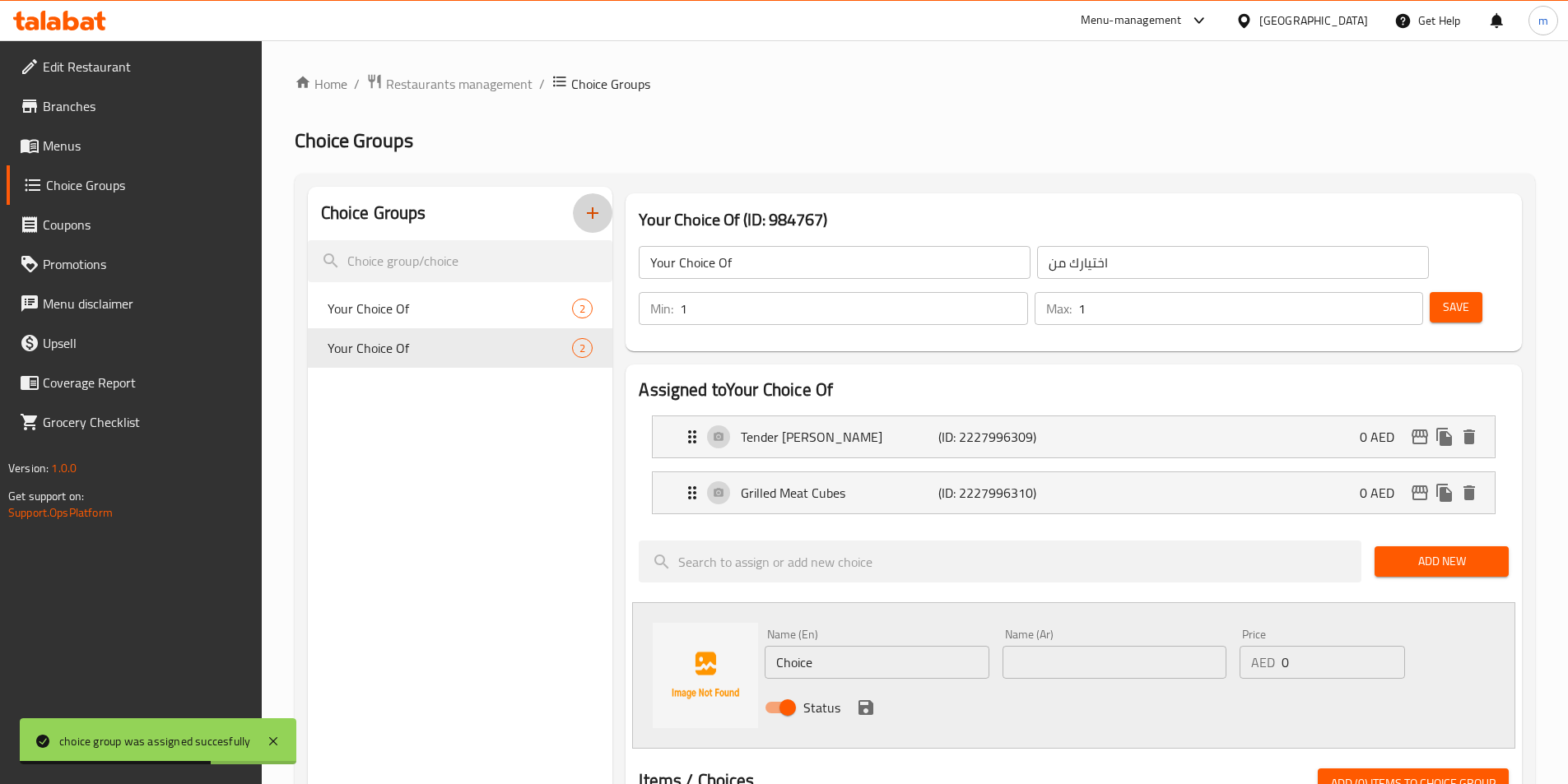
click at [590, 227] on button "button" at bounding box center [592, 213] width 39 height 39
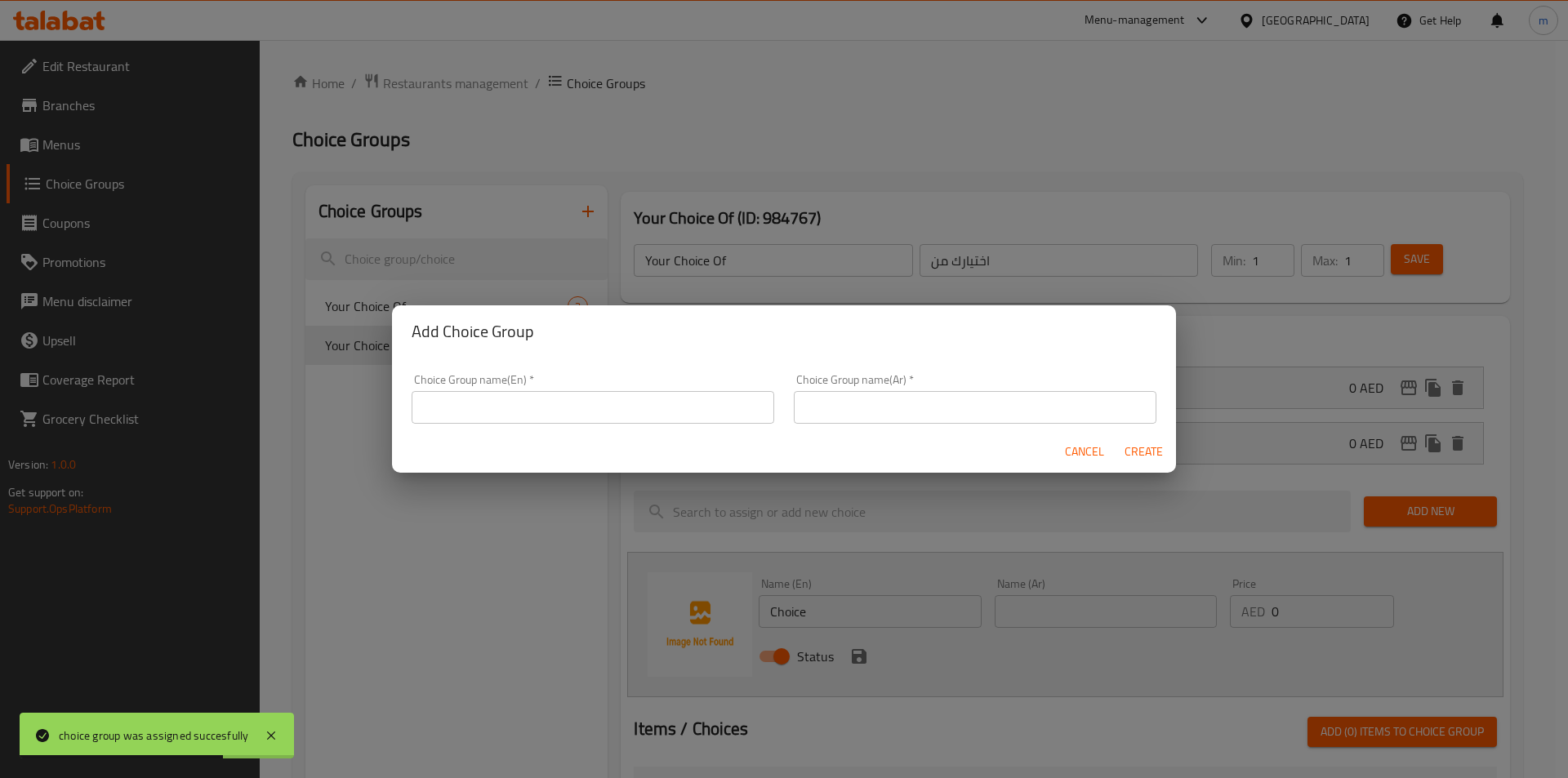
click at [589, 409] on input "text" at bounding box center [592, 407] width 362 height 33
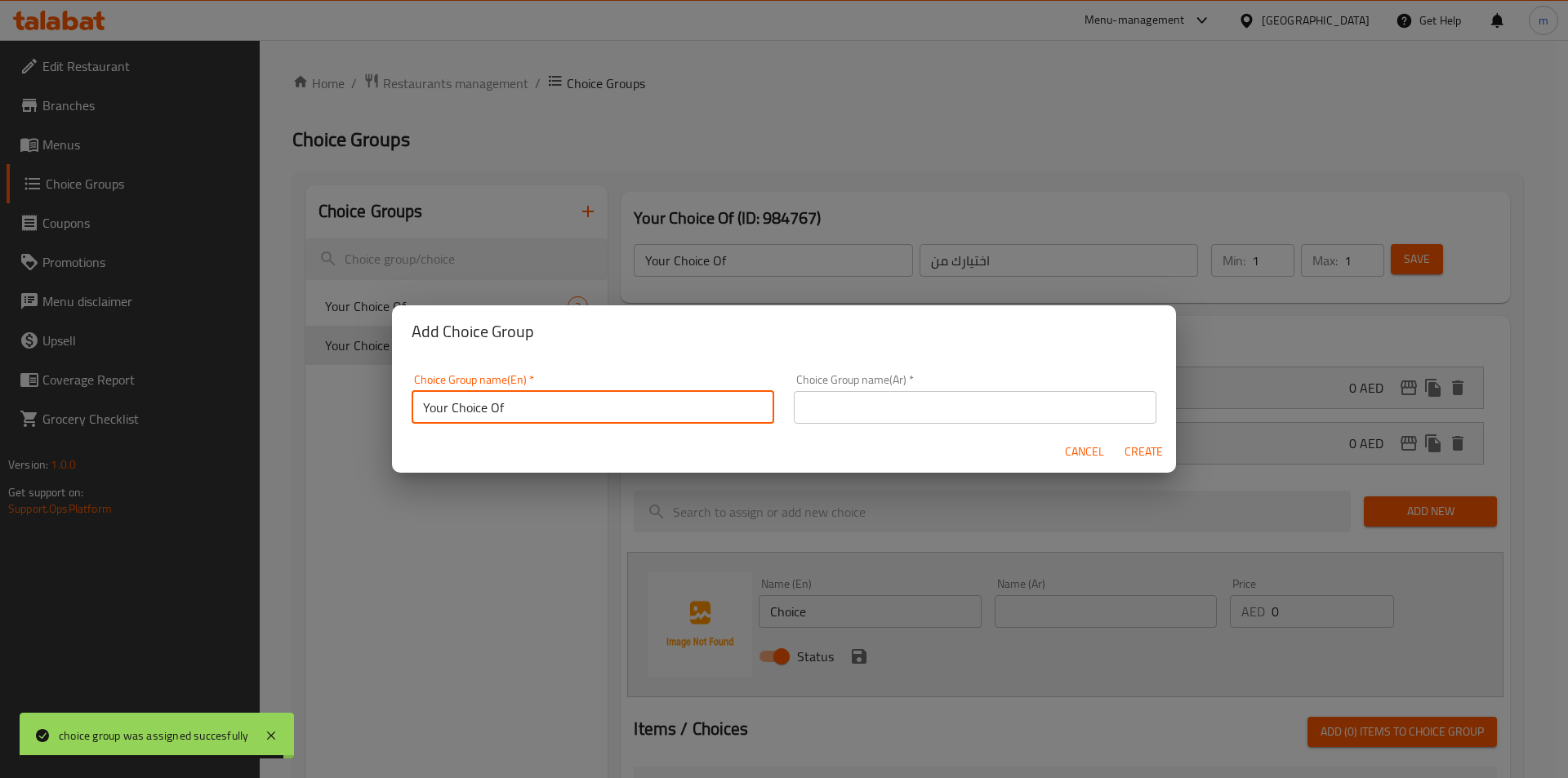
type input "Your Choice Of"
click at [872, 413] on input "text" at bounding box center [975, 407] width 362 height 33
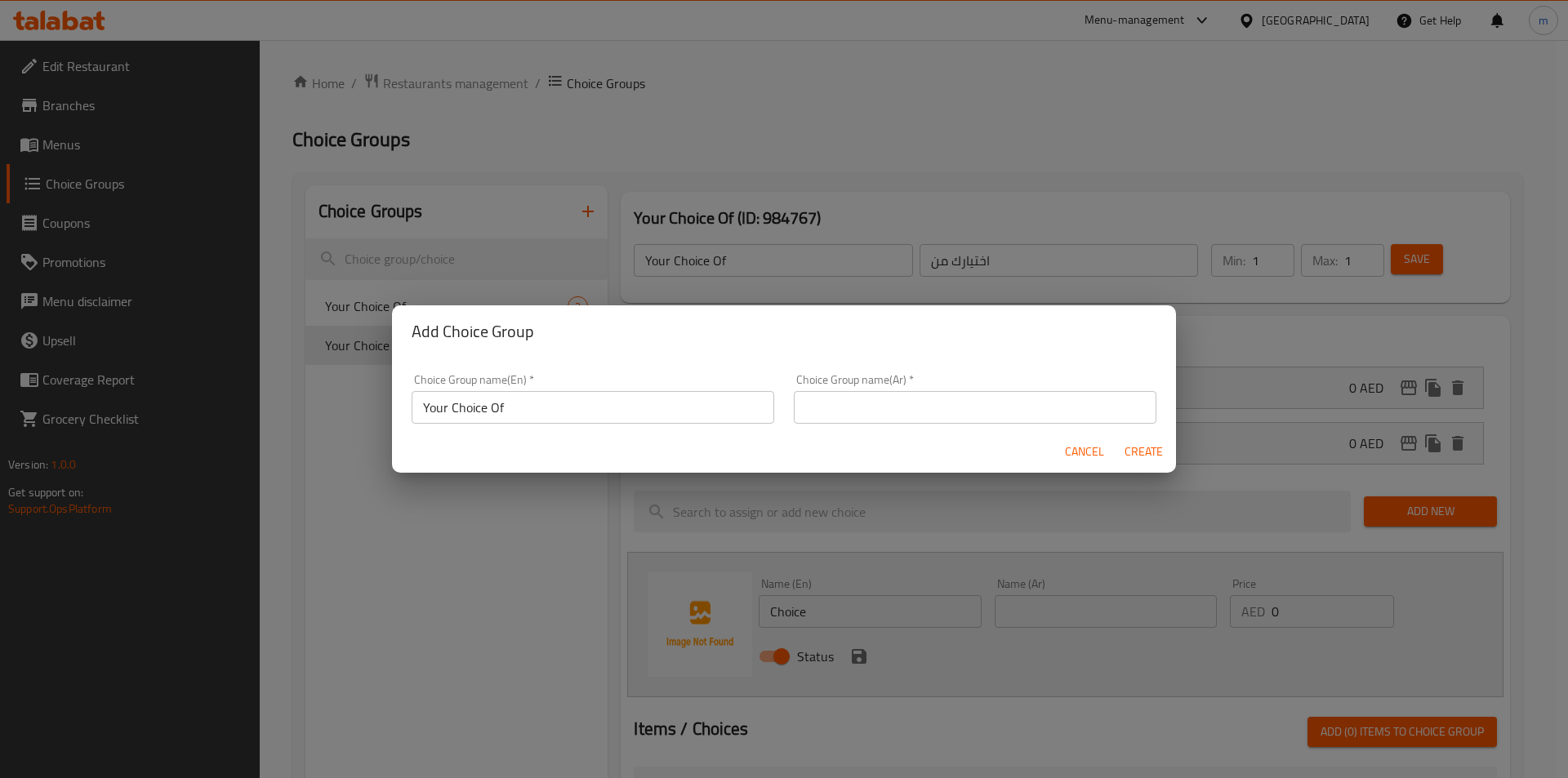
click at [833, 376] on div "Choice Group name(Ar)   * Choice Group name(Ar) *" at bounding box center [975, 398] width 362 height 50
click at [841, 400] on input "text" at bounding box center [975, 407] width 362 height 33
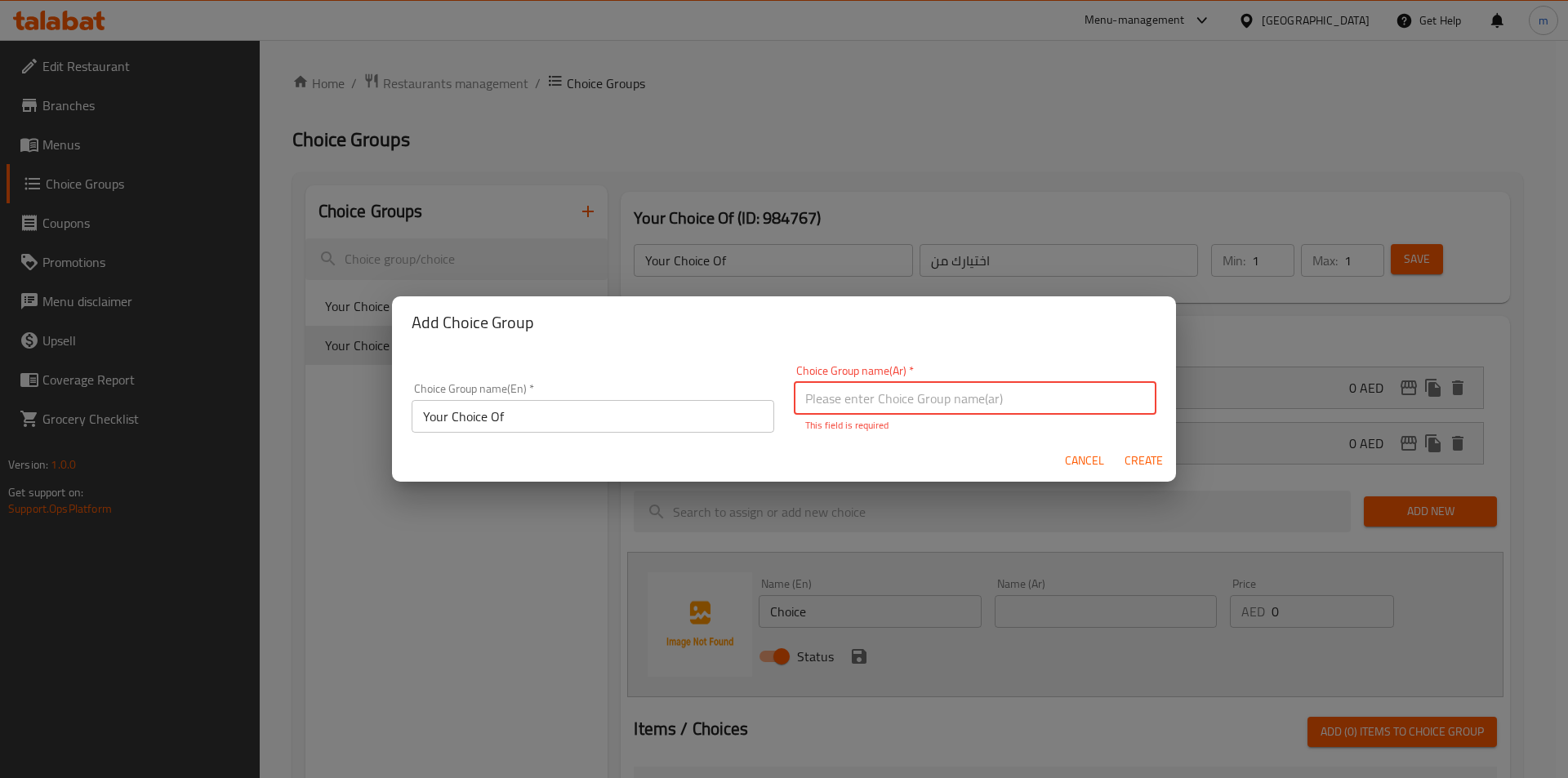
click at [841, 400] on input "text" at bounding box center [975, 398] width 362 height 33
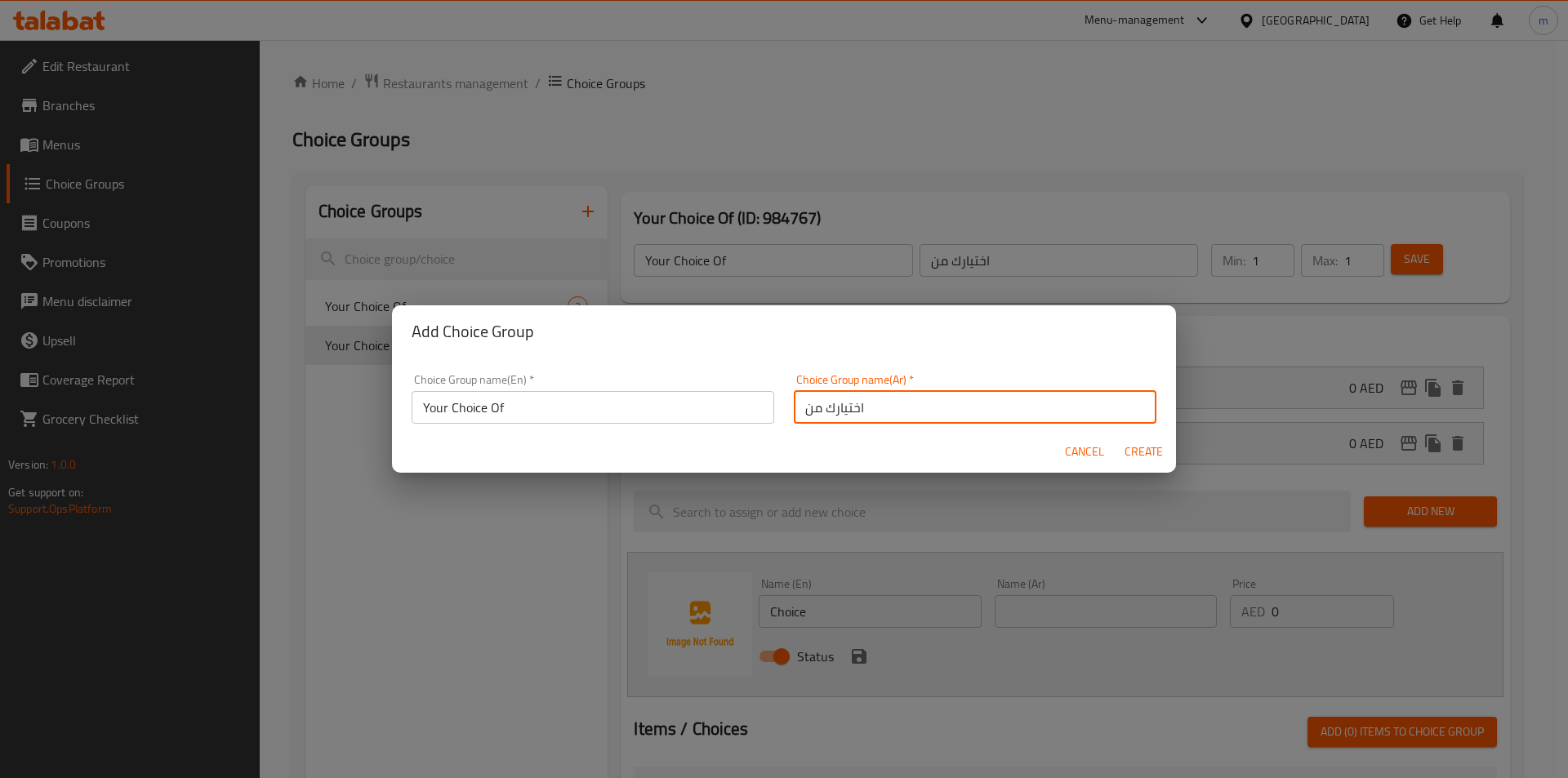
type input "اختيارك من"
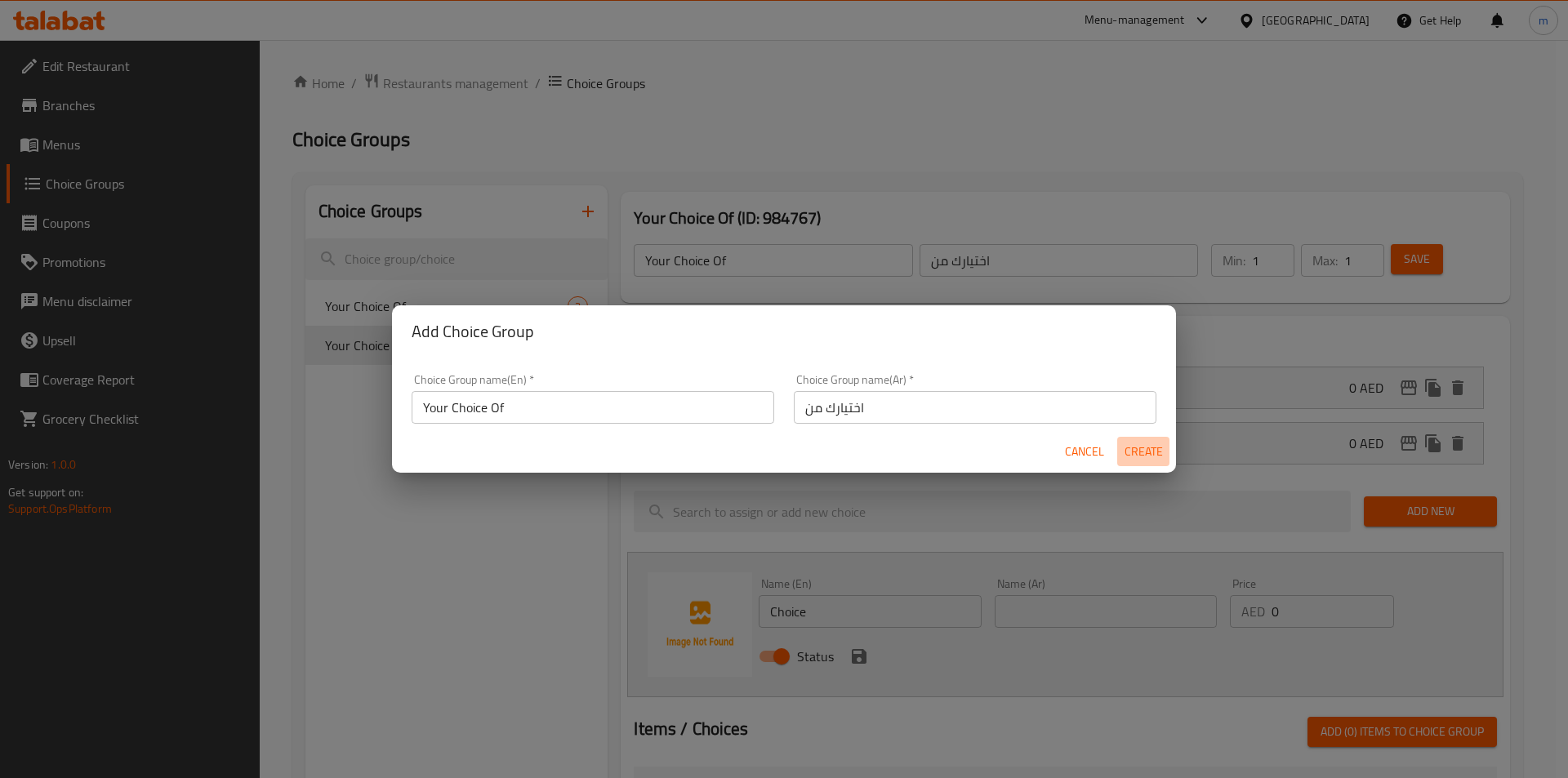
click at [1133, 444] on span "Create" at bounding box center [1143, 452] width 39 height 21
type input "Your Choice Of"
type input "اختيارك من"
type input "0"
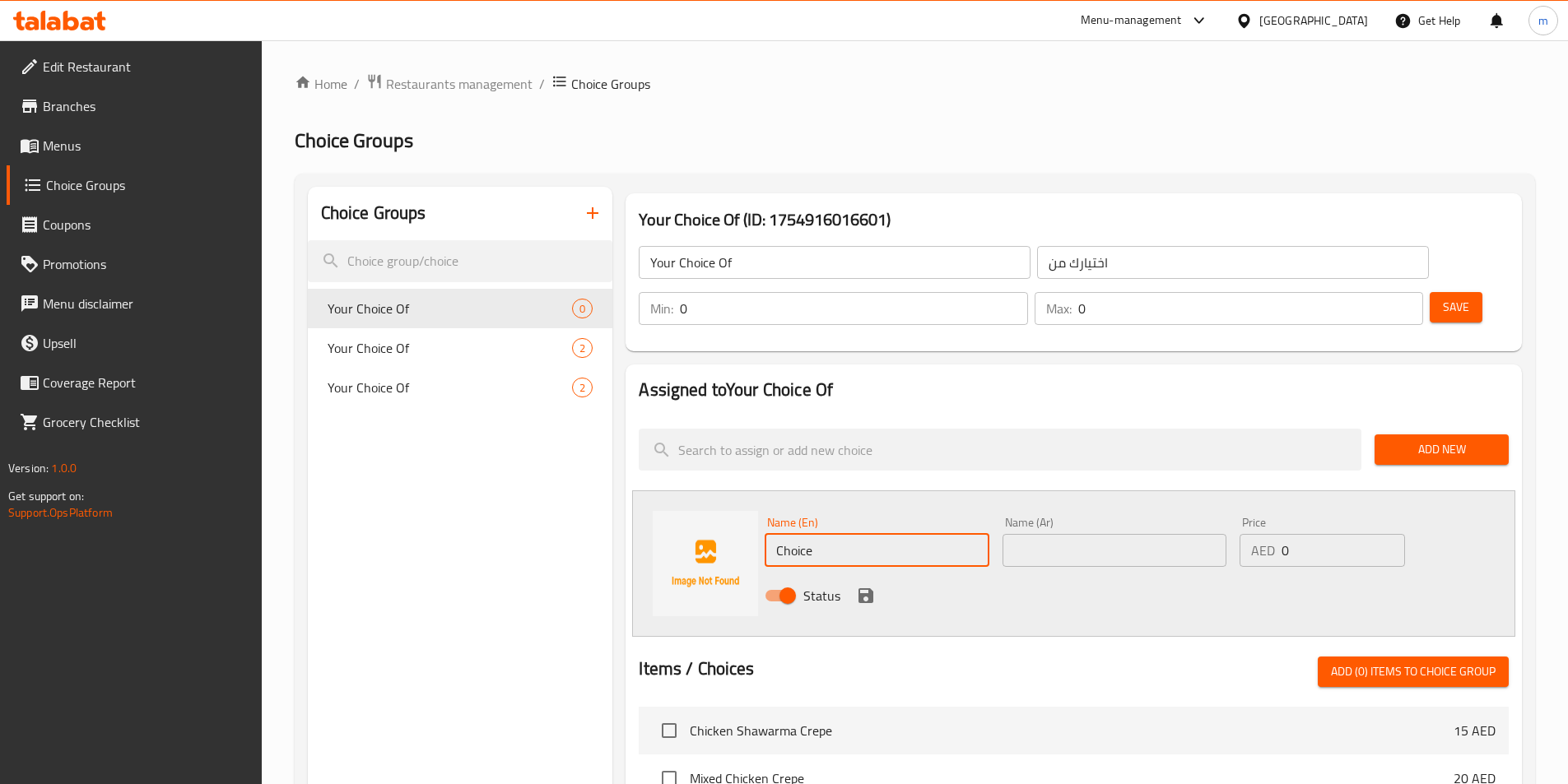
click at [848, 534] on input "Choice" at bounding box center [877, 550] width 224 height 33
paste input "rispy"
type input "Crispy"
click at [1103, 534] on input "text" at bounding box center [1114, 550] width 224 height 33
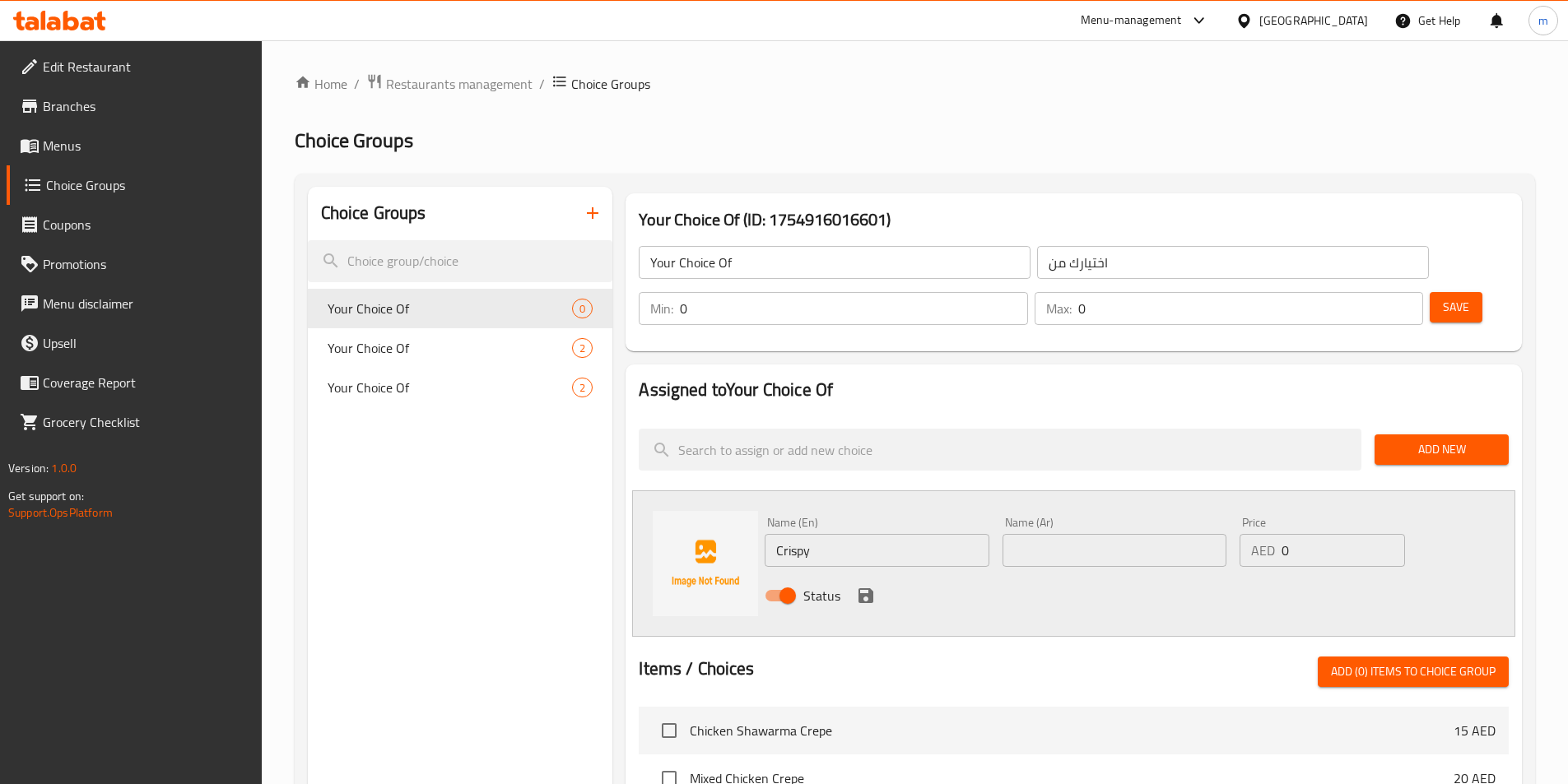
paste input "مقرمش"
type input "مقرمش"
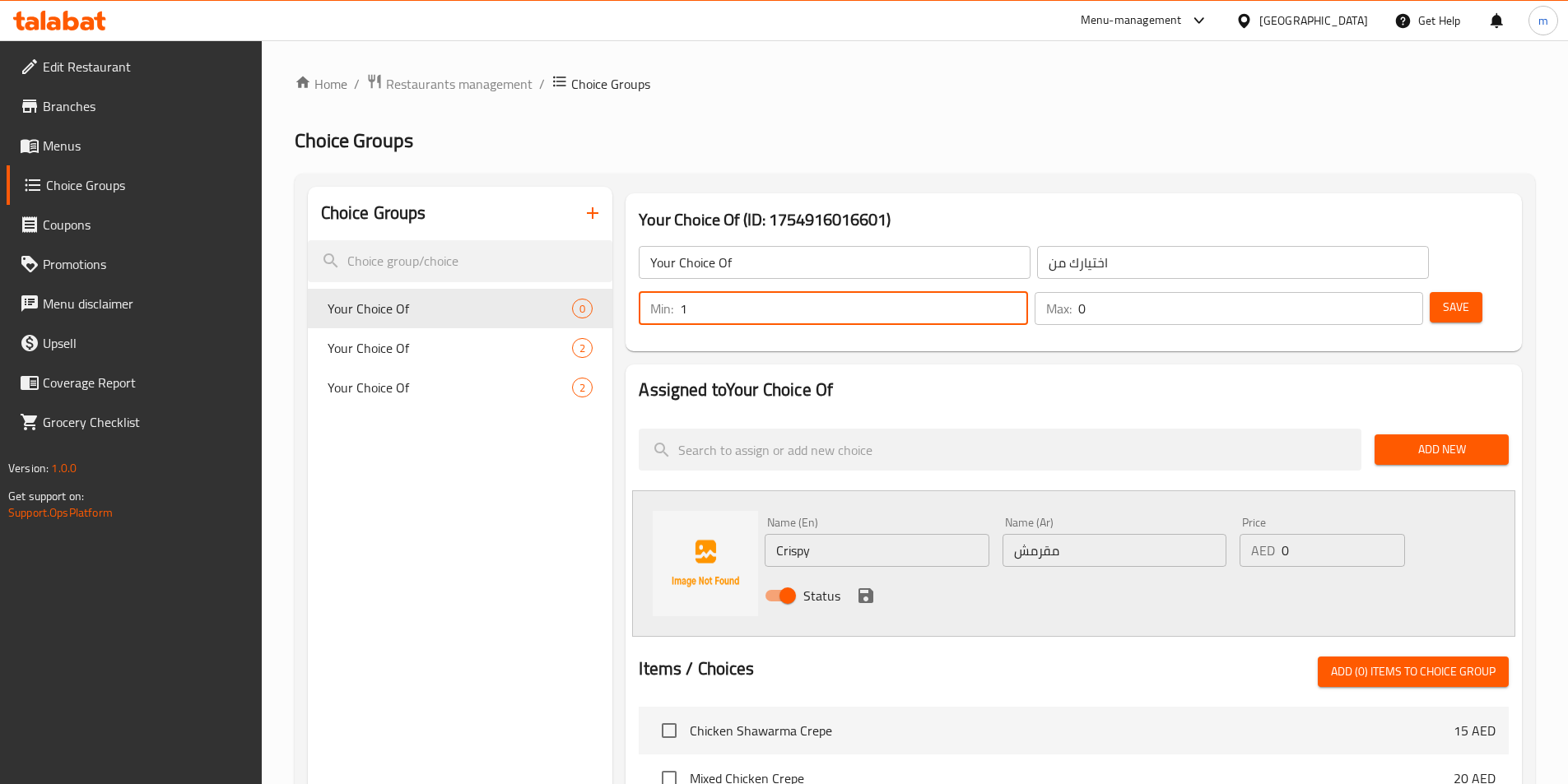
type input "1"
click at [1027, 292] on input "1" at bounding box center [854, 308] width 347 height 33
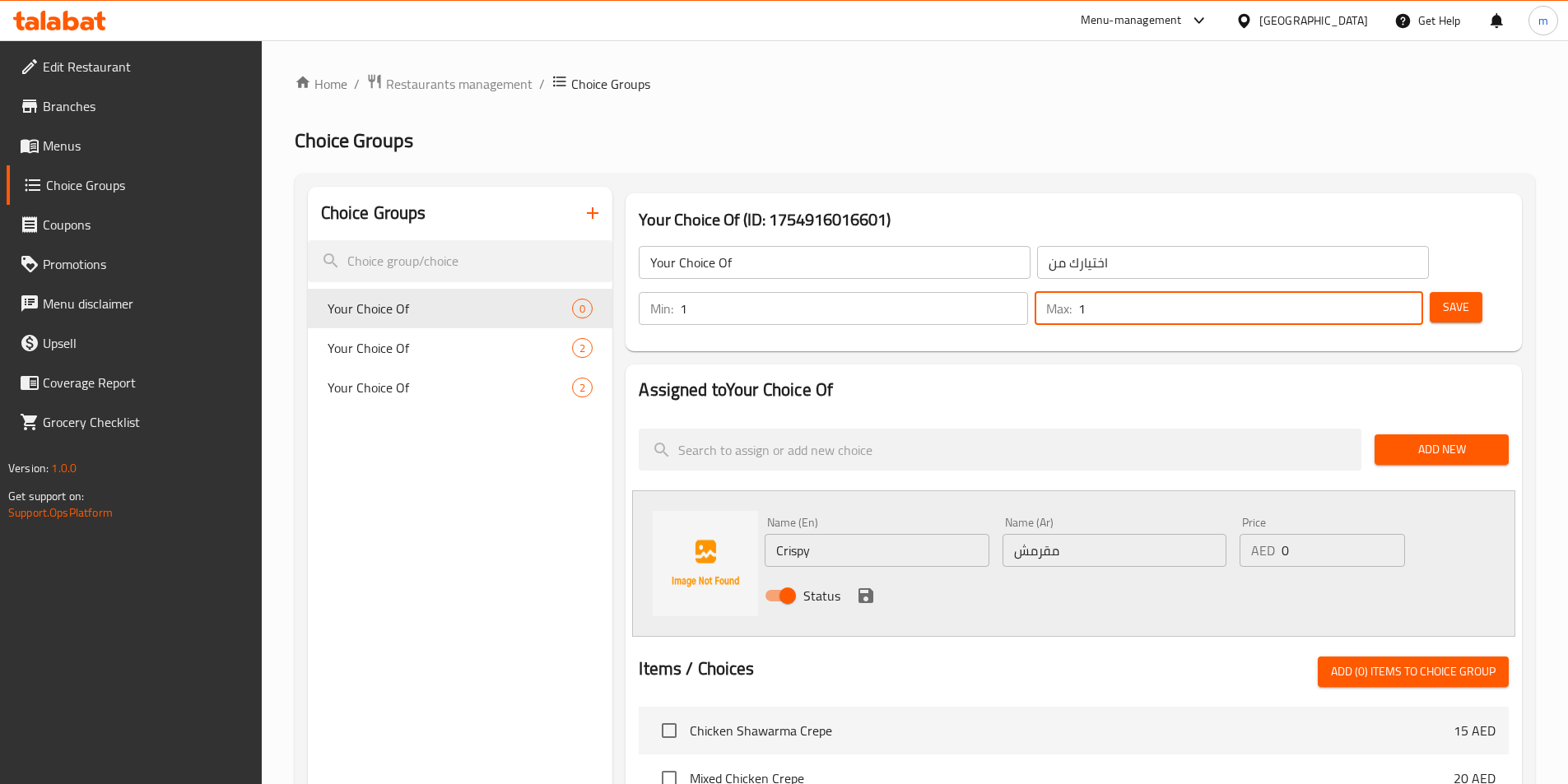
type input "1"
click at [1378, 292] on input "1" at bounding box center [1251, 308] width 345 height 33
click at [867, 574] on div "Status" at bounding box center [1114, 596] width 712 height 45
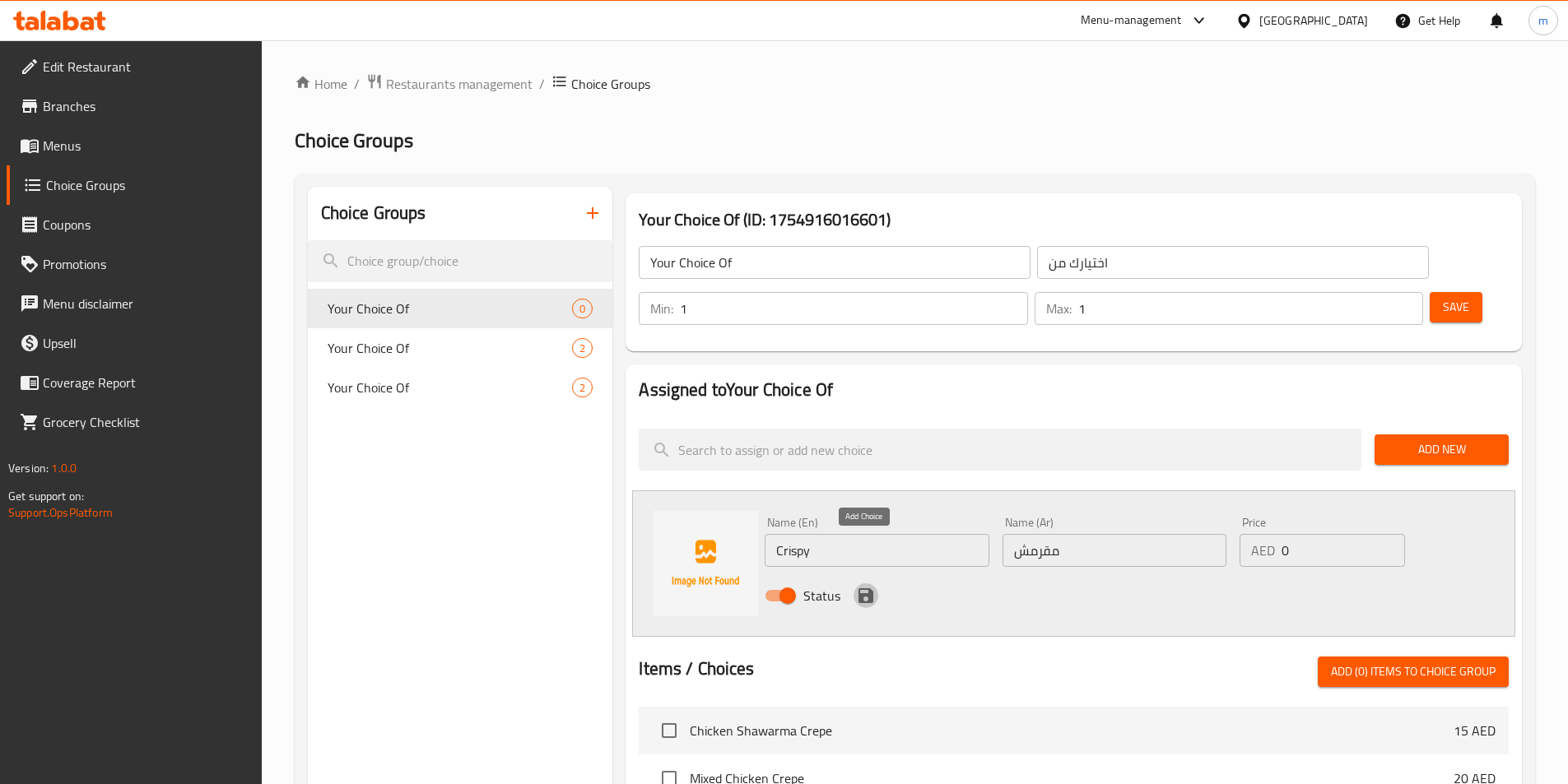
click at [859, 584] on button "save" at bounding box center [866, 596] width 25 height 25
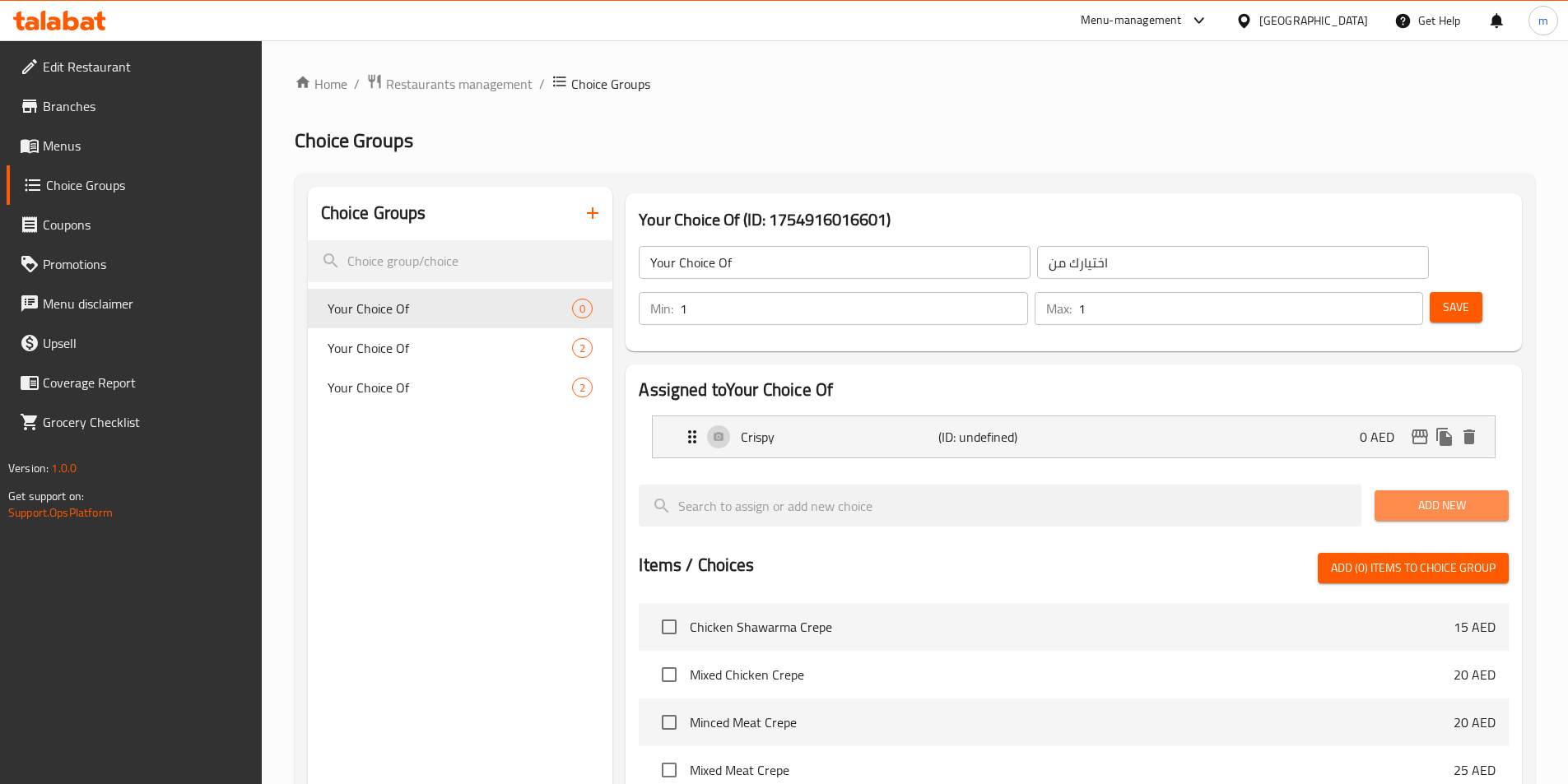
click at [1404, 490] on button "Add New" at bounding box center [1441, 505] width 134 height 31
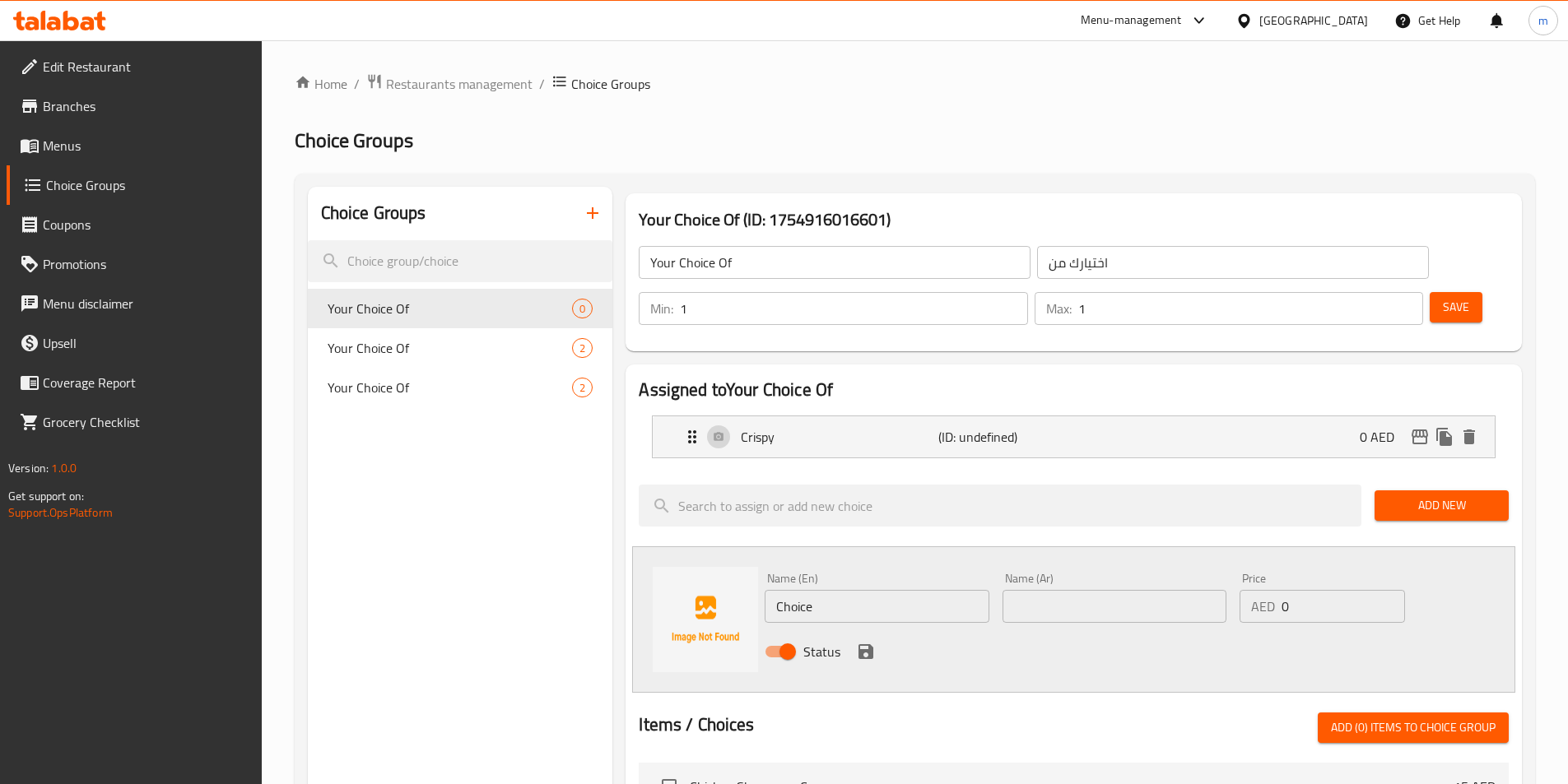
click at [1039, 590] on input "text" at bounding box center [1114, 607] width 224 height 33
paste input "مشوي"
type input "مشوي"
click at [826, 590] on input "Choice" at bounding box center [877, 607] width 224 height 33
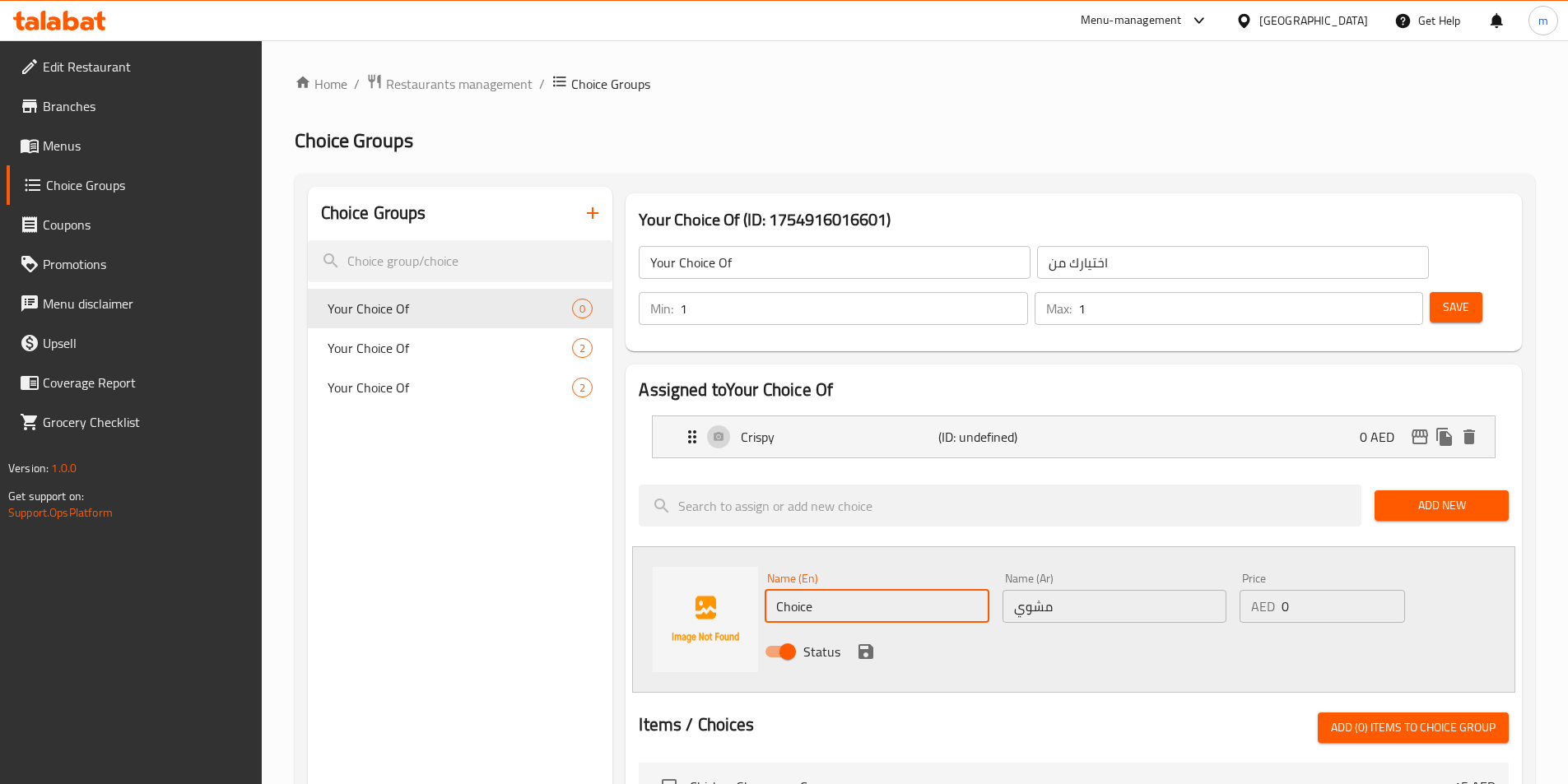
click at [826, 590] on input "Choice" at bounding box center [877, 607] width 224 height 33
paste input "grilled"
click at [826, 590] on input "grilled" at bounding box center [877, 607] width 224 height 33
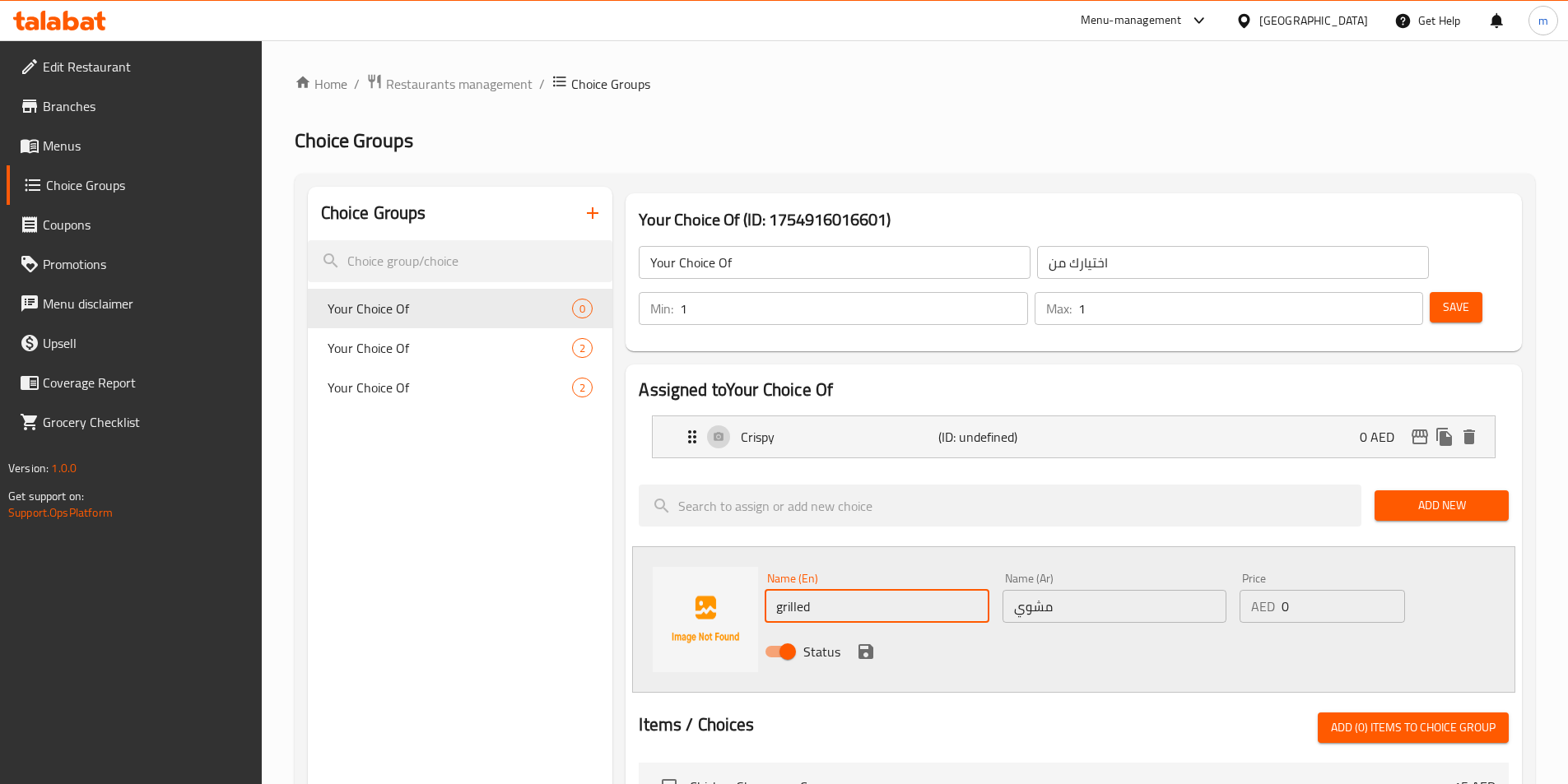
click at [826, 590] on input "grilled" at bounding box center [877, 607] width 224 height 33
type input "Grilled"
click at [904, 573] on div "Name (En) Grilled Name (En)" at bounding box center [877, 598] width 224 height 51
click at [856, 642] on icon "save" at bounding box center [866, 651] width 20 height 20
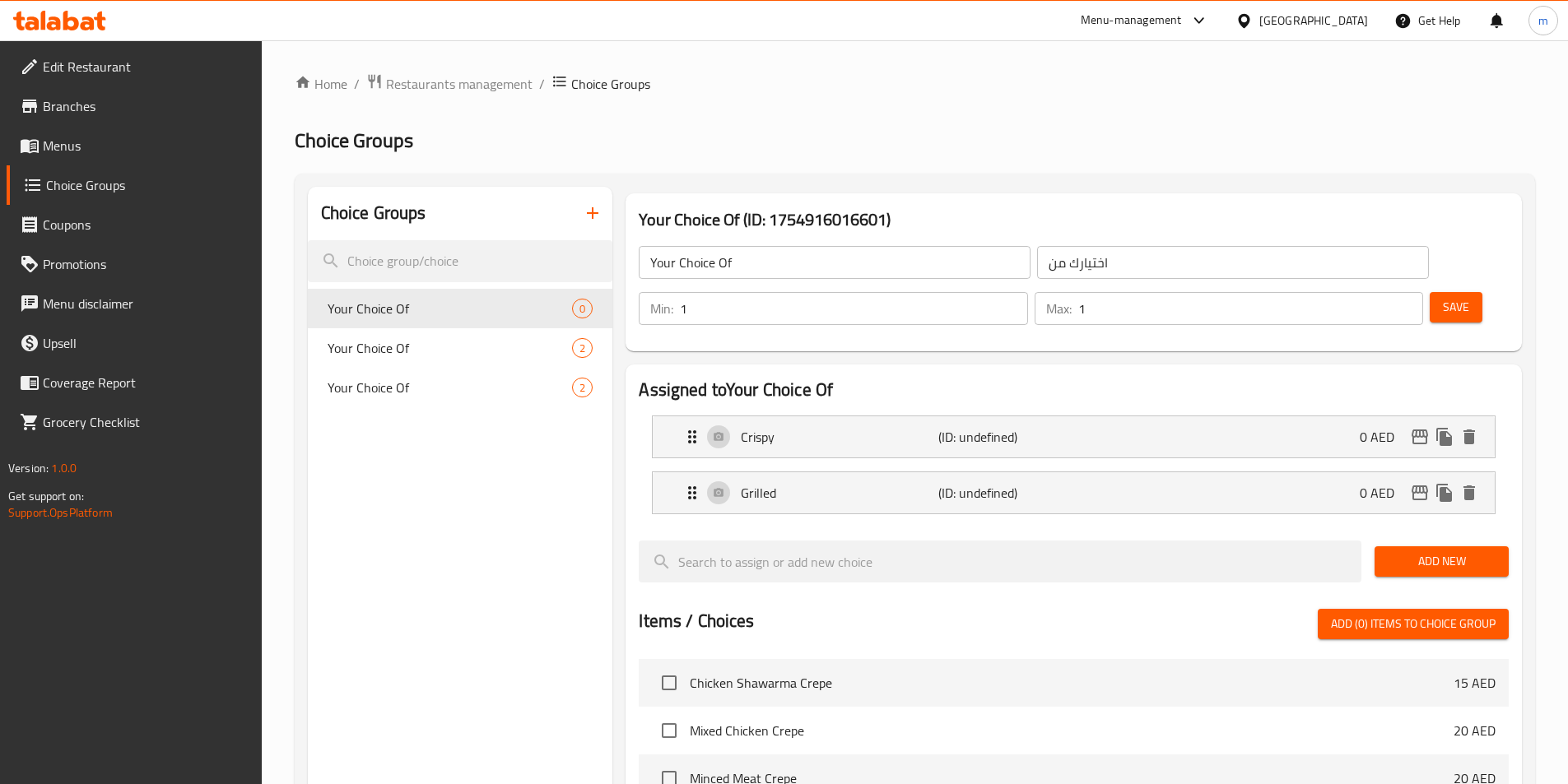
click at [1443, 298] on span "Save" at bounding box center [1456, 308] width 27 height 21
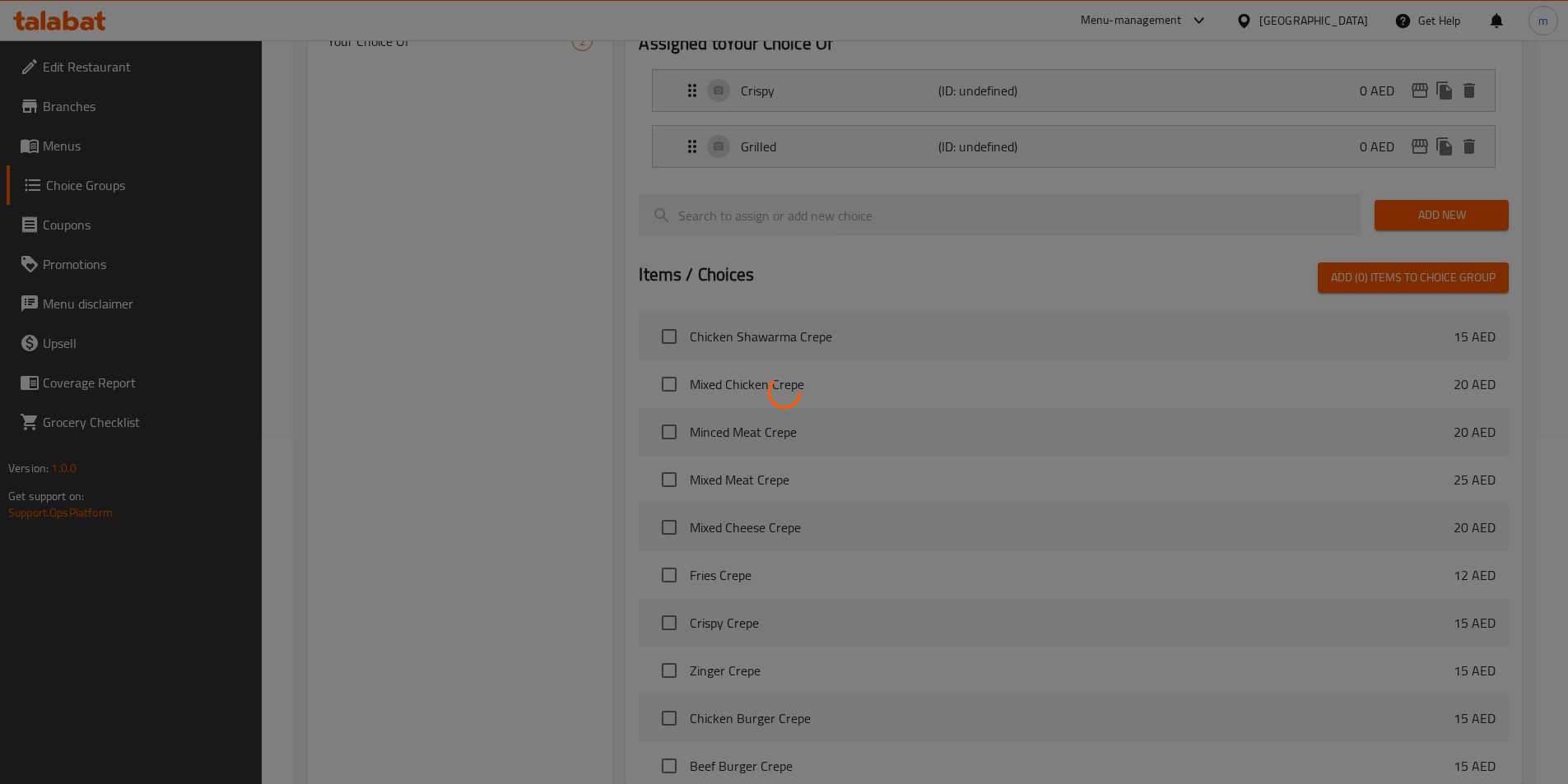
scroll to position [474, 0]
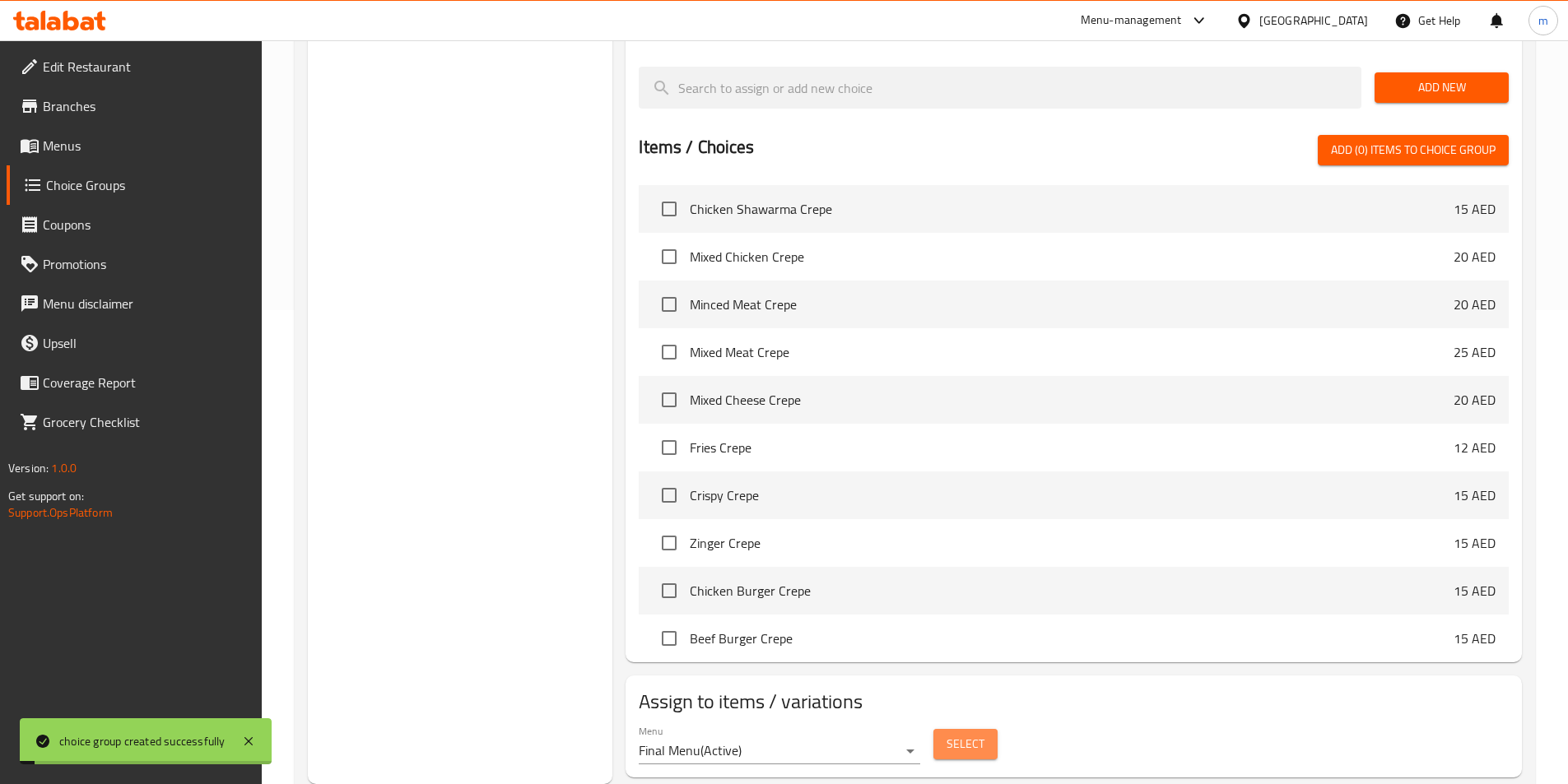
click at [963, 734] on span "Select" at bounding box center [965, 745] width 38 height 21
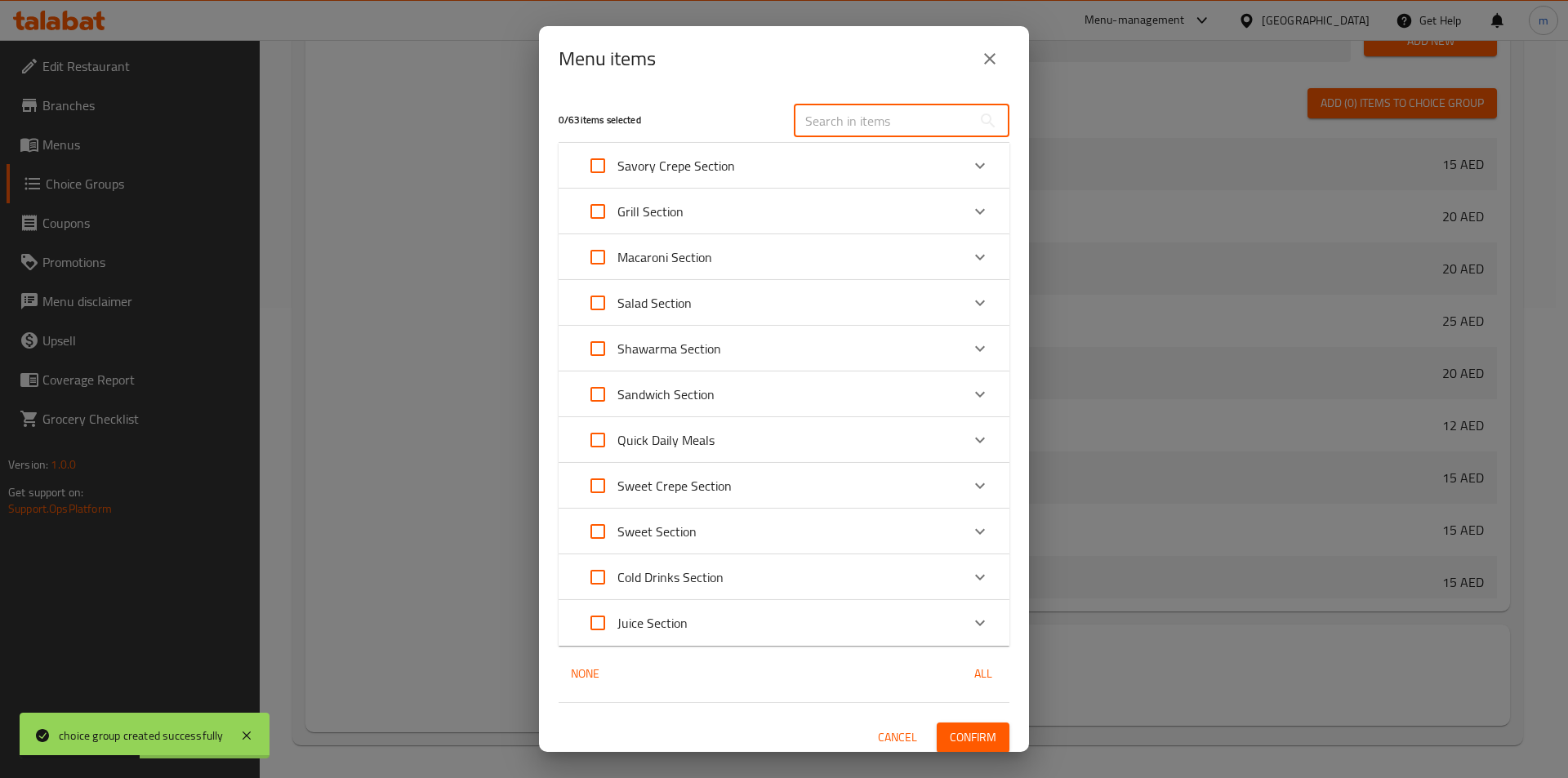
click at [876, 128] on input "text" at bounding box center [883, 120] width 178 height 33
paste input "Chicken Burger"
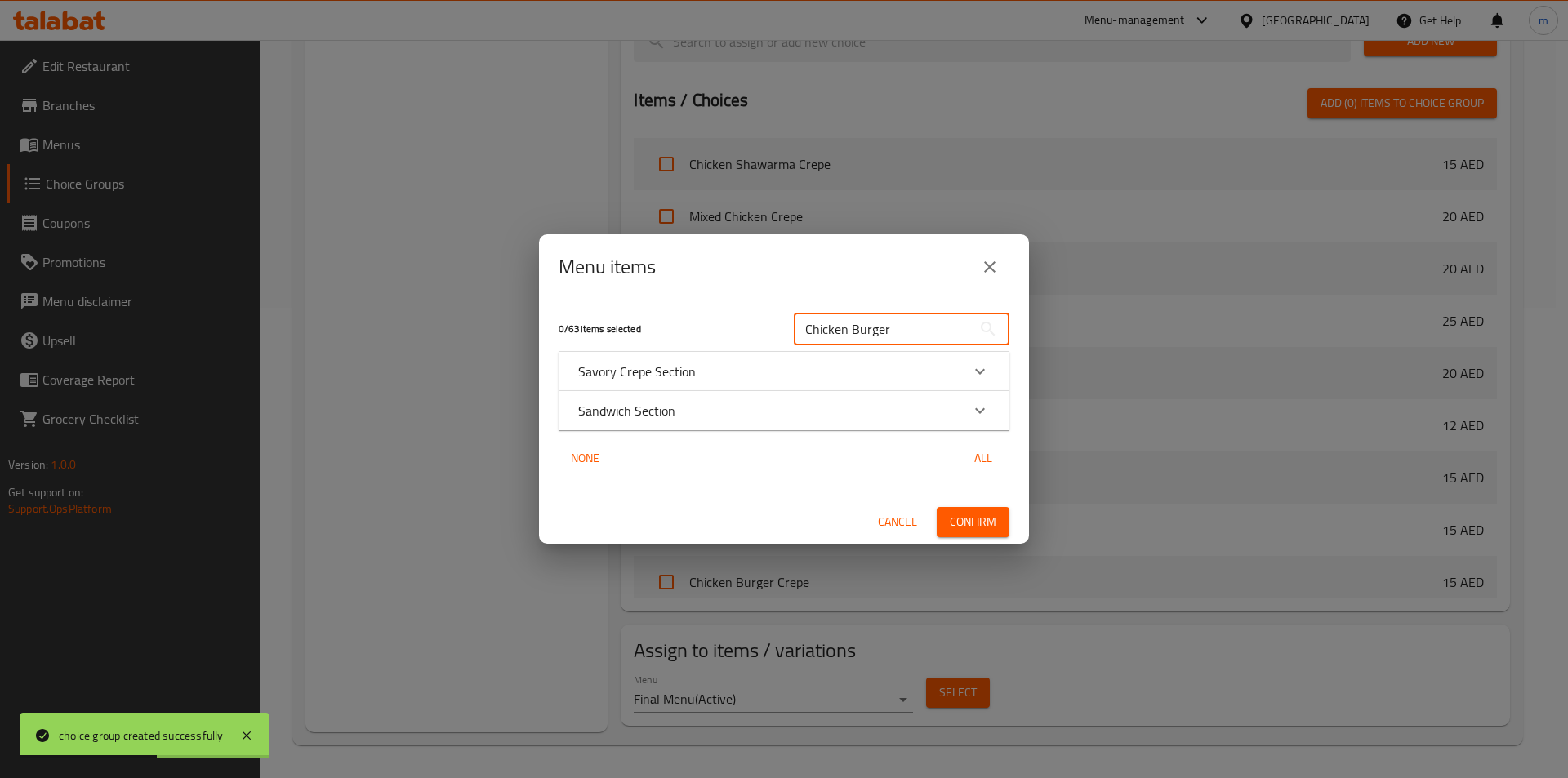
type input "Chicken Burger"
click at [786, 421] on div "Sandwich Section" at bounding box center [784, 410] width 450 height 39
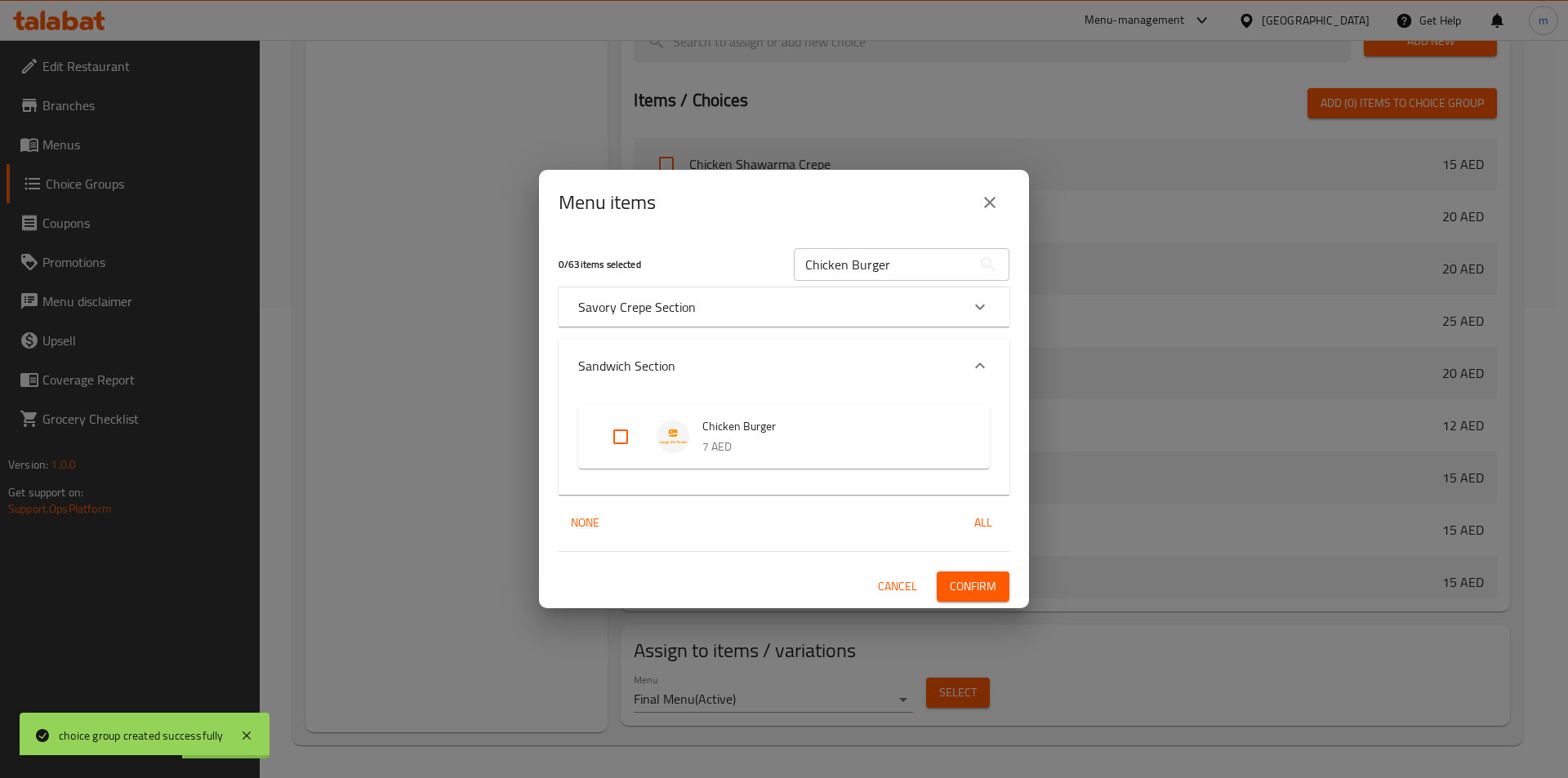
click at [618, 310] on p "Savory Crepe Section" at bounding box center [637, 307] width 117 height 20
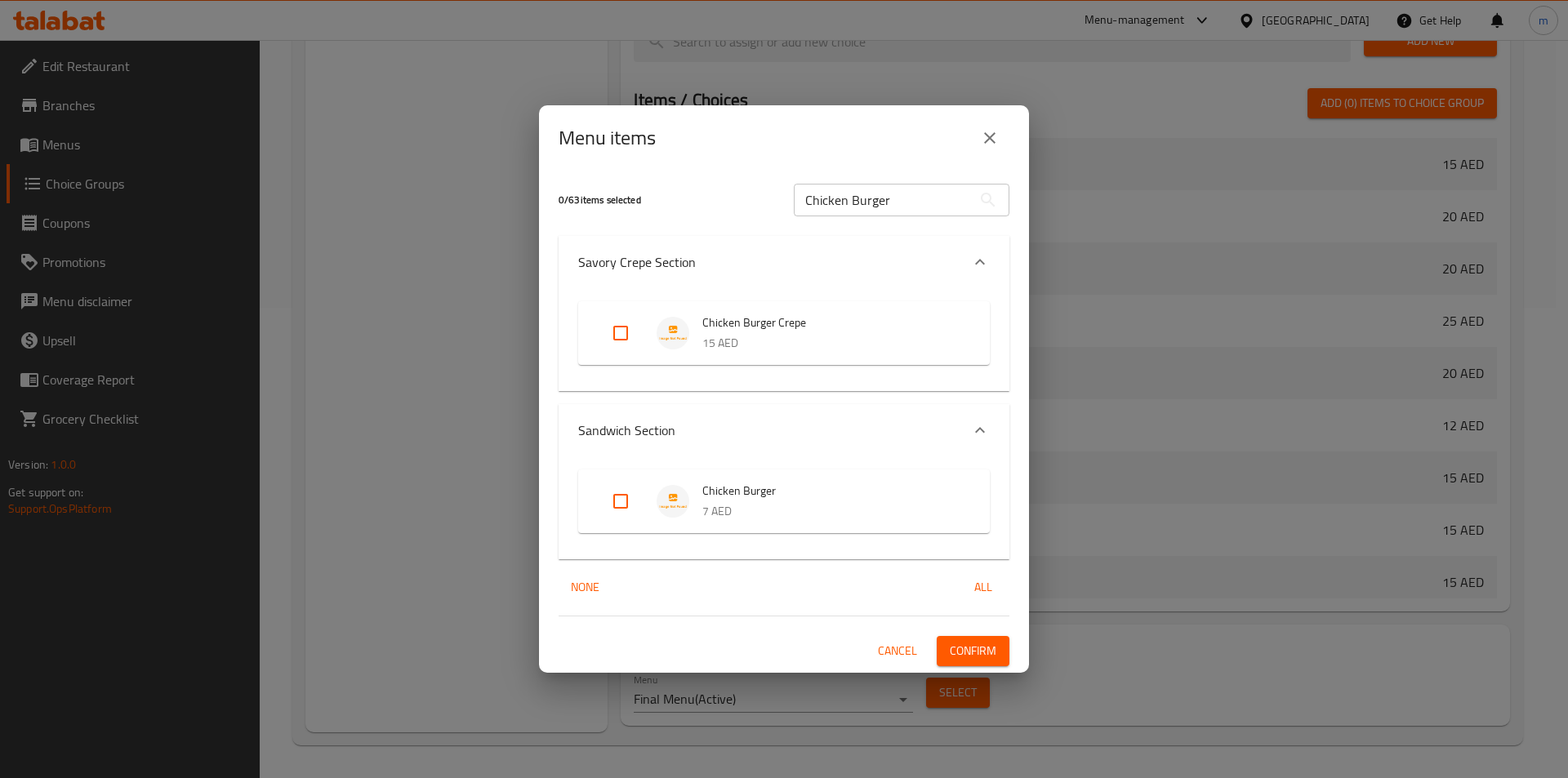
click at [624, 483] on input "Expand" at bounding box center [620, 501] width 39 height 39
checkbox input "true"
click at [976, 647] on span "Confirm" at bounding box center [973, 651] width 46 height 21
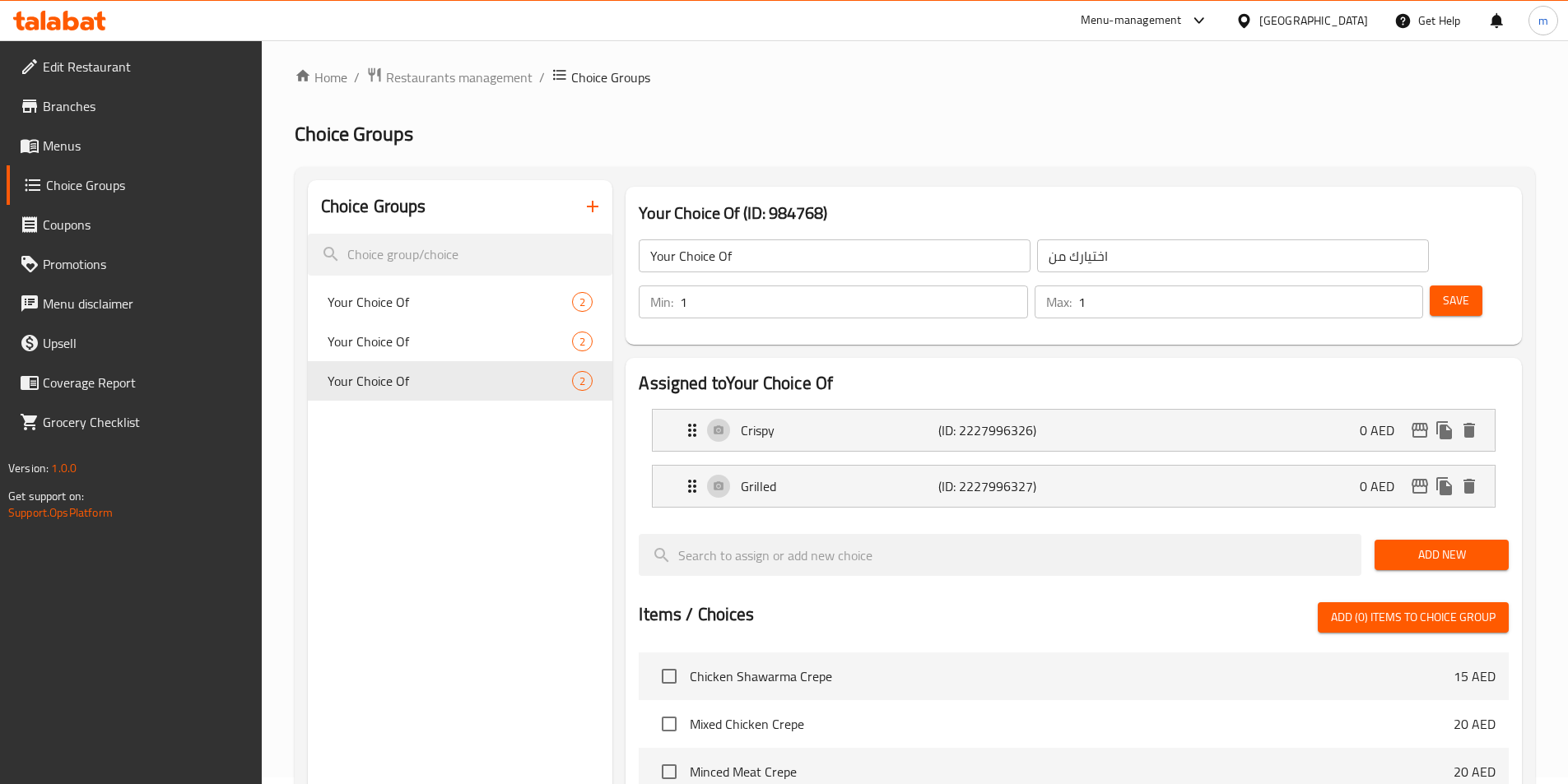
scroll to position [0, 0]
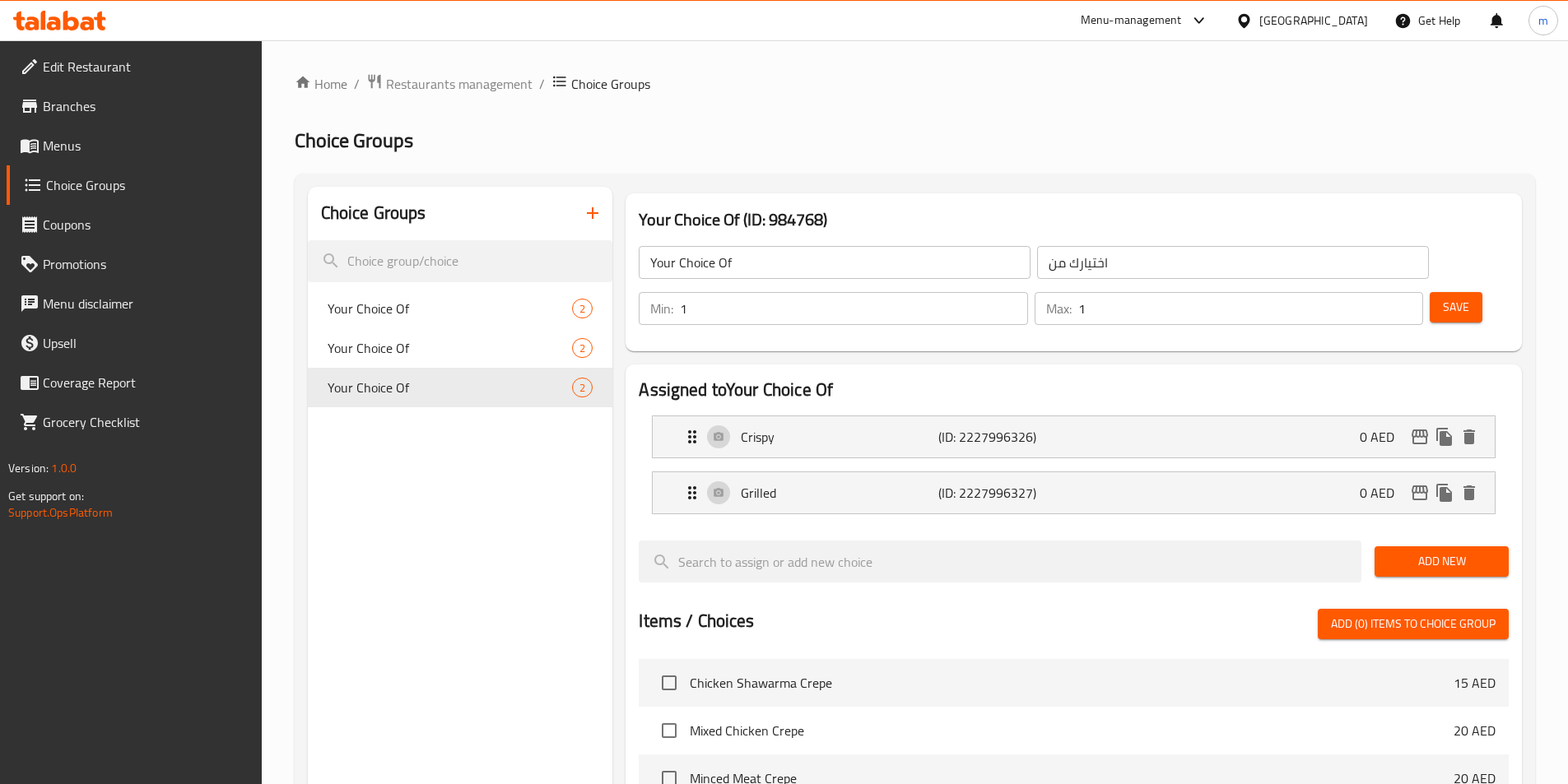
click at [601, 232] on div "Choice Groups" at bounding box center [461, 214] width 305 height 53
click at [593, 220] on icon "button" at bounding box center [592, 213] width 20 height 20
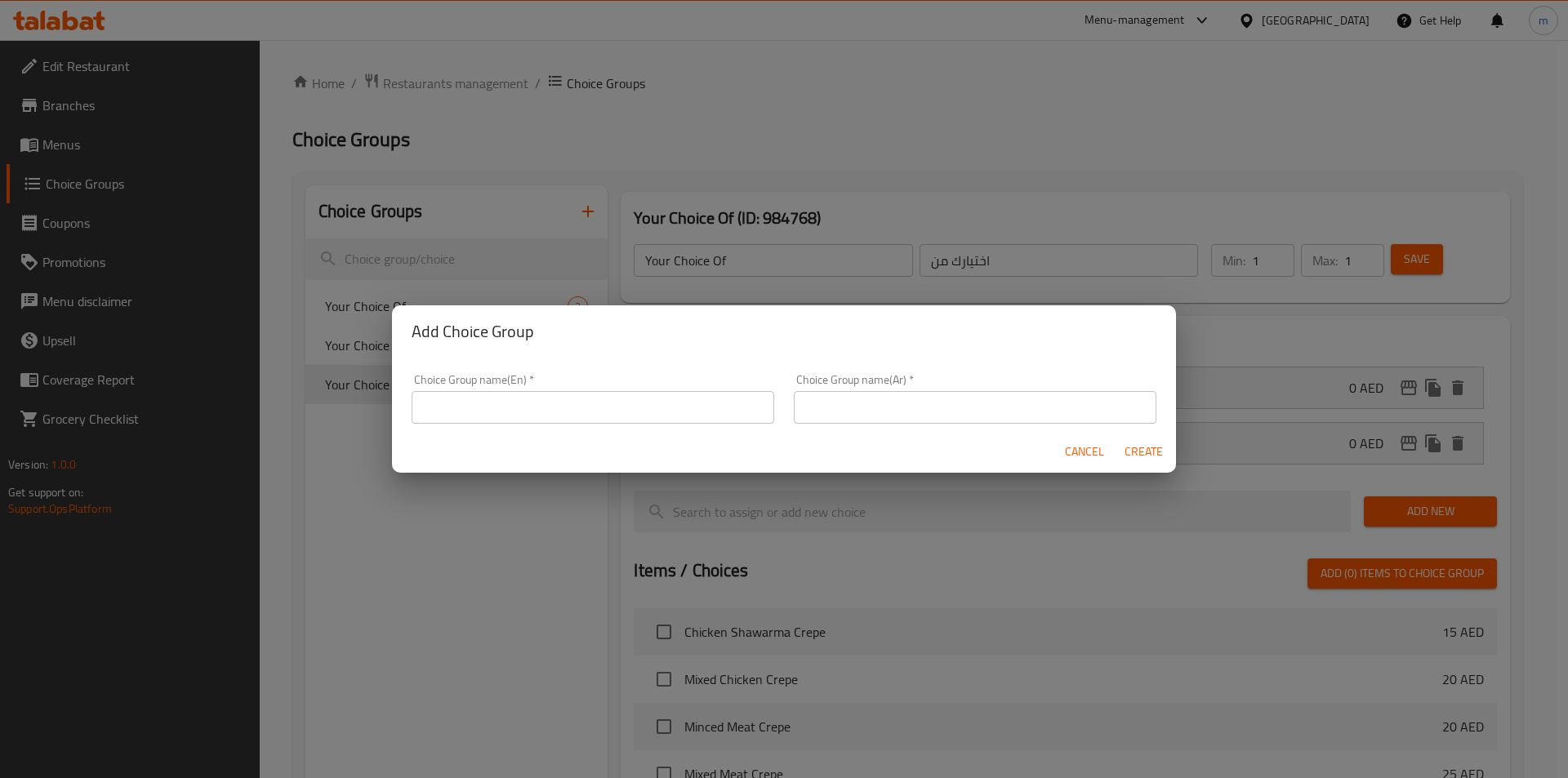
click at [617, 390] on div "Choice Group name(En)   * Choice Group name(En) *" at bounding box center [592, 398] width 362 height 50
click at [614, 394] on input "text" at bounding box center [592, 407] width 362 height 33
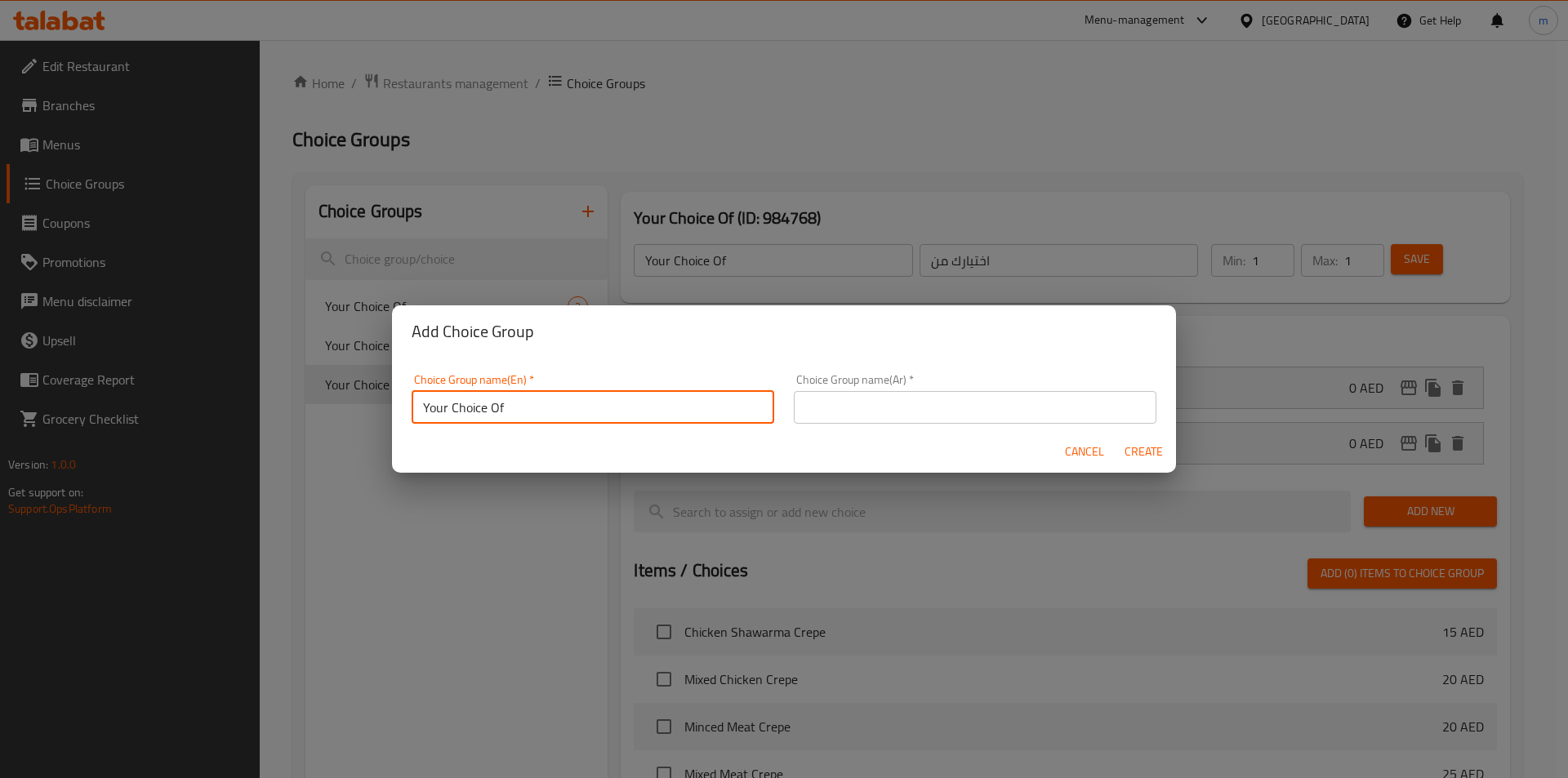
type input "Your Choice Of"
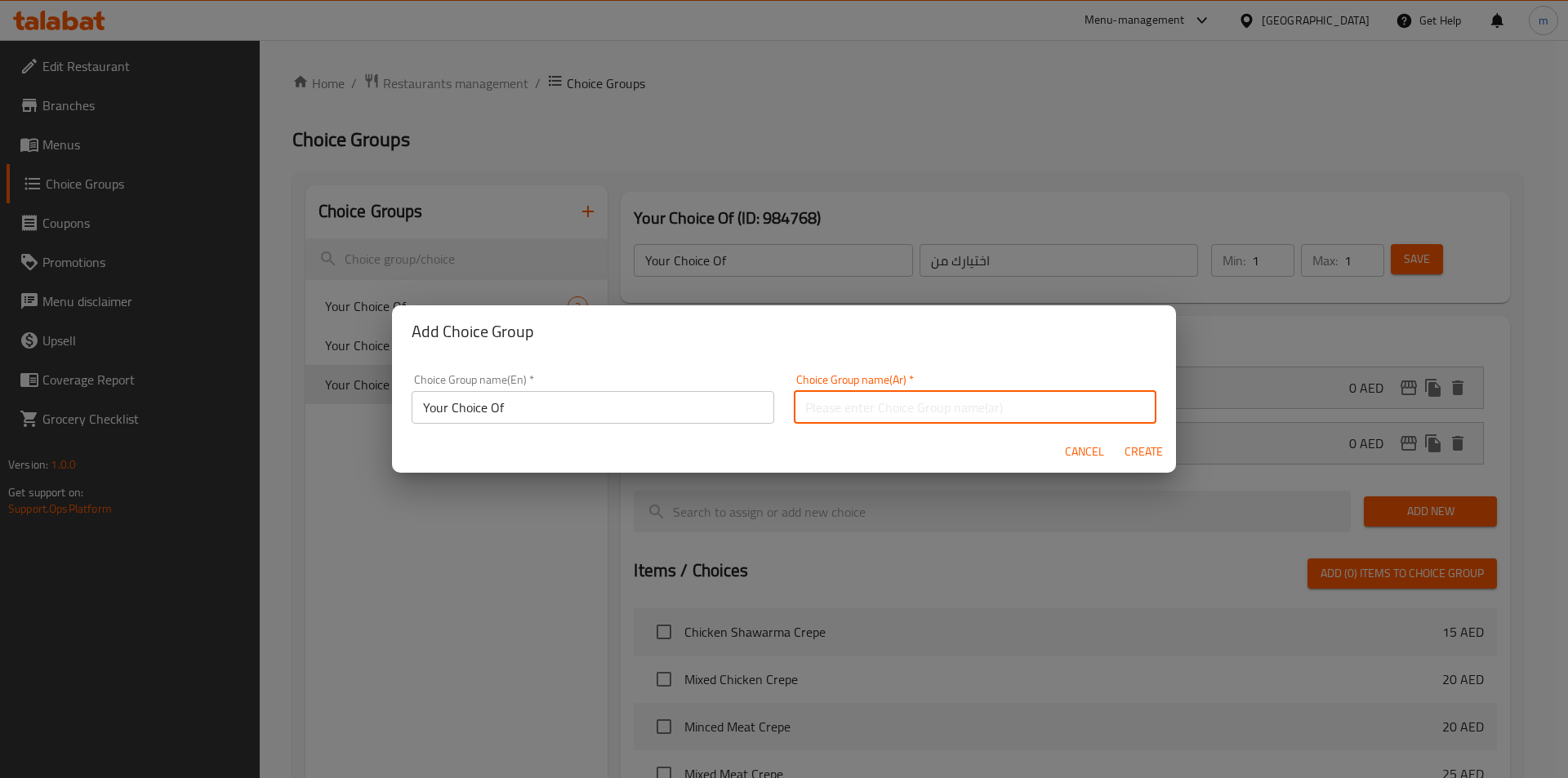
click at [805, 415] on input "text" at bounding box center [975, 407] width 362 height 33
type input "اختيارك من"
click at [1147, 449] on span "Create" at bounding box center [1143, 452] width 39 height 21
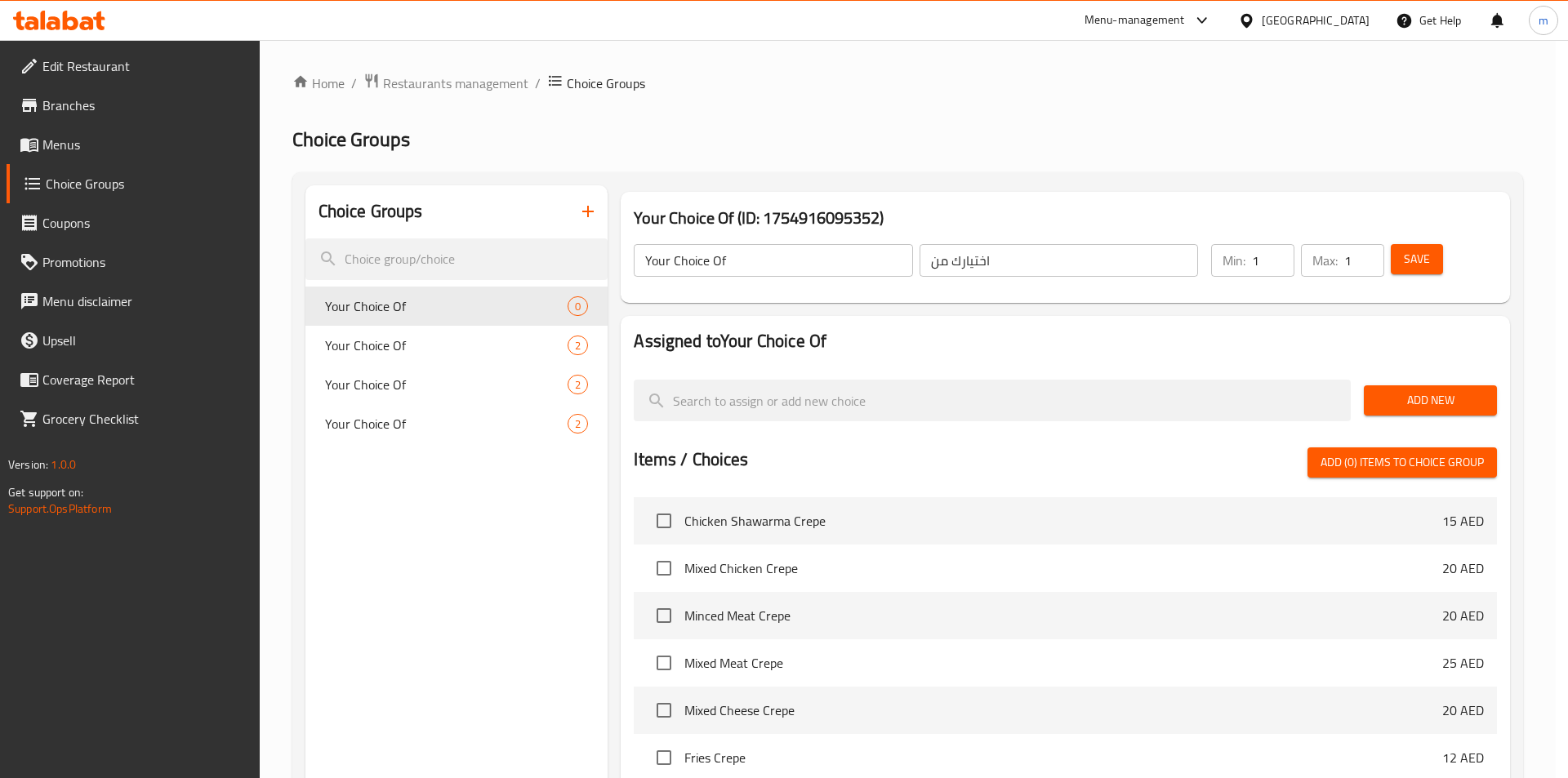
type input "Your Choice Of"
type input "اختيارك من"
type input "0"
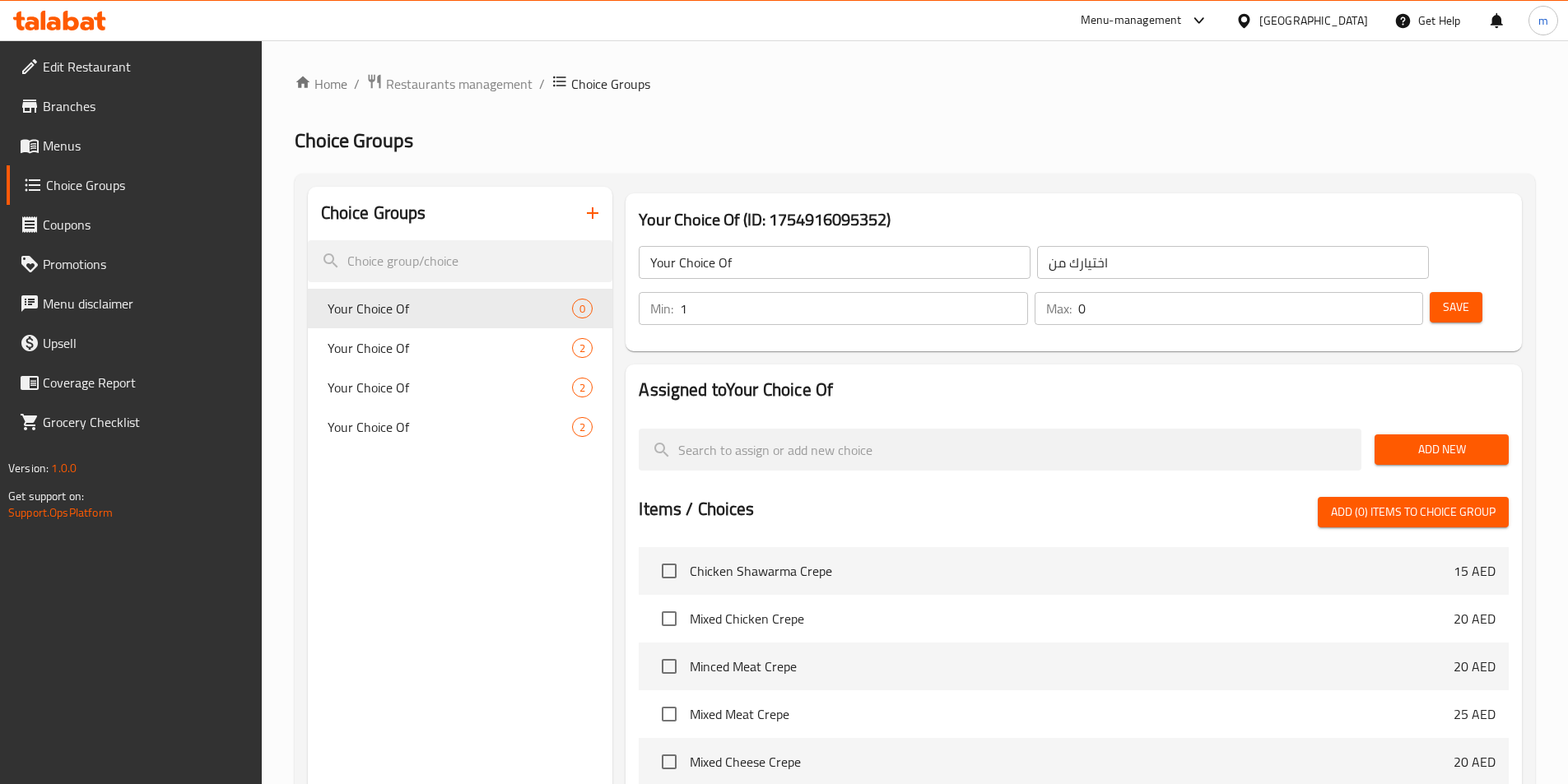
type input "1"
click at [1027, 292] on input "1" at bounding box center [854, 308] width 347 height 33
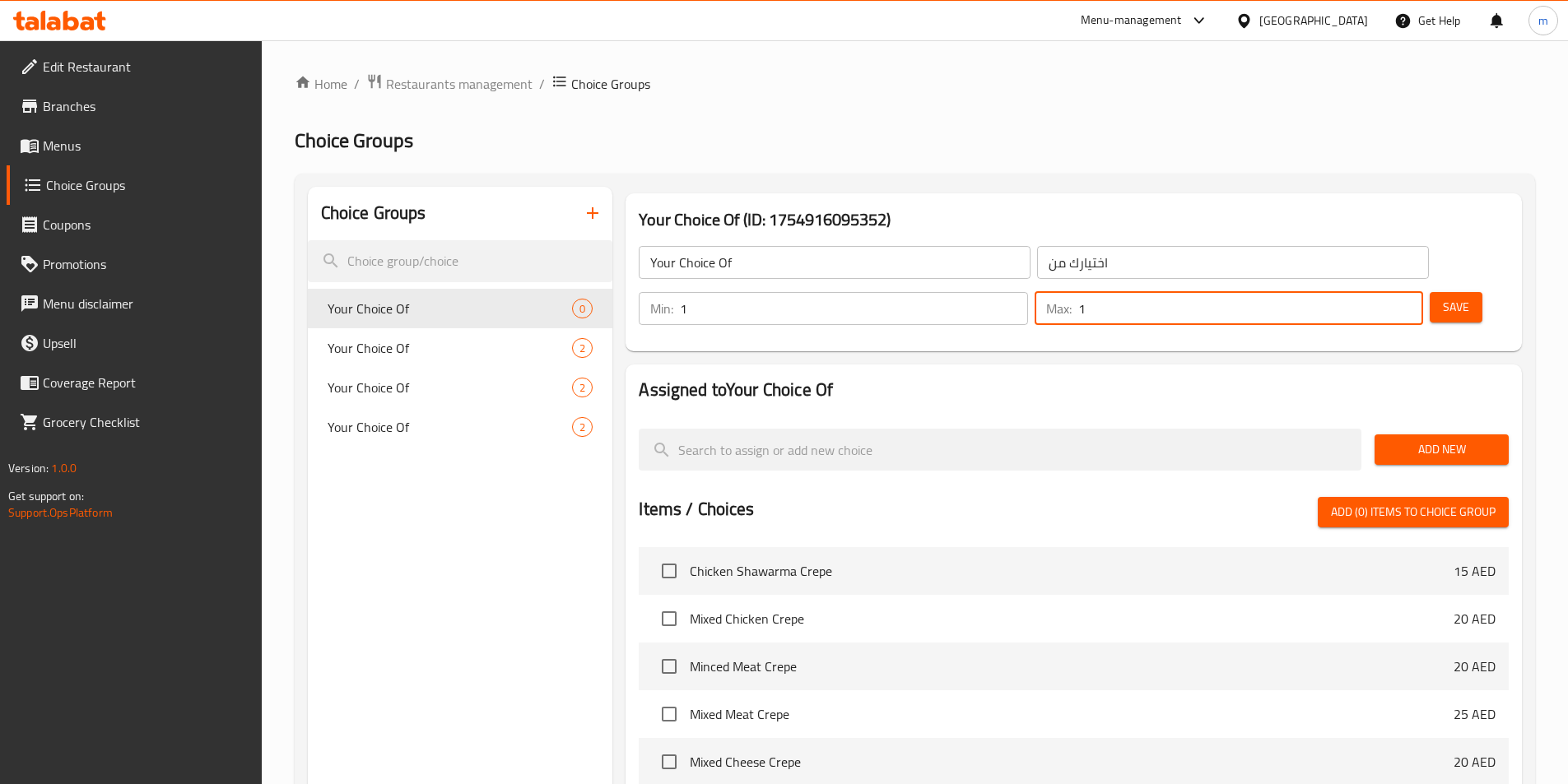
type input "1"
click at [1379, 292] on input "1" at bounding box center [1251, 308] width 345 height 33
click at [1419, 440] on span "Add New" at bounding box center [1441, 450] width 108 height 21
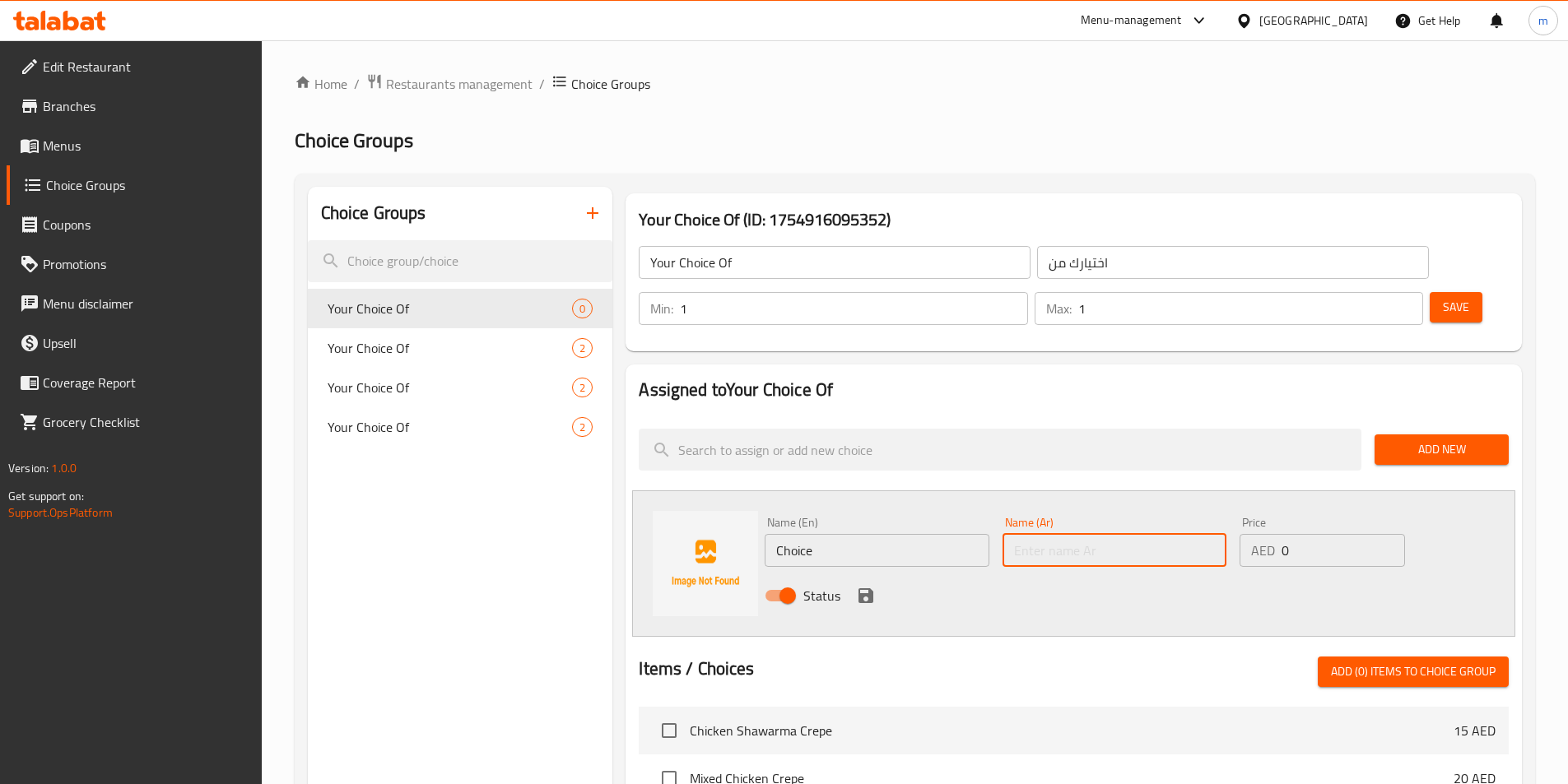
click at [1022, 534] on input "text" at bounding box center [1114, 550] width 224 height 33
paste input "المخفوق"
type input "المخفوق"
click at [1419, 435] on button "Add New" at bounding box center [1441, 450] width 134 height 31
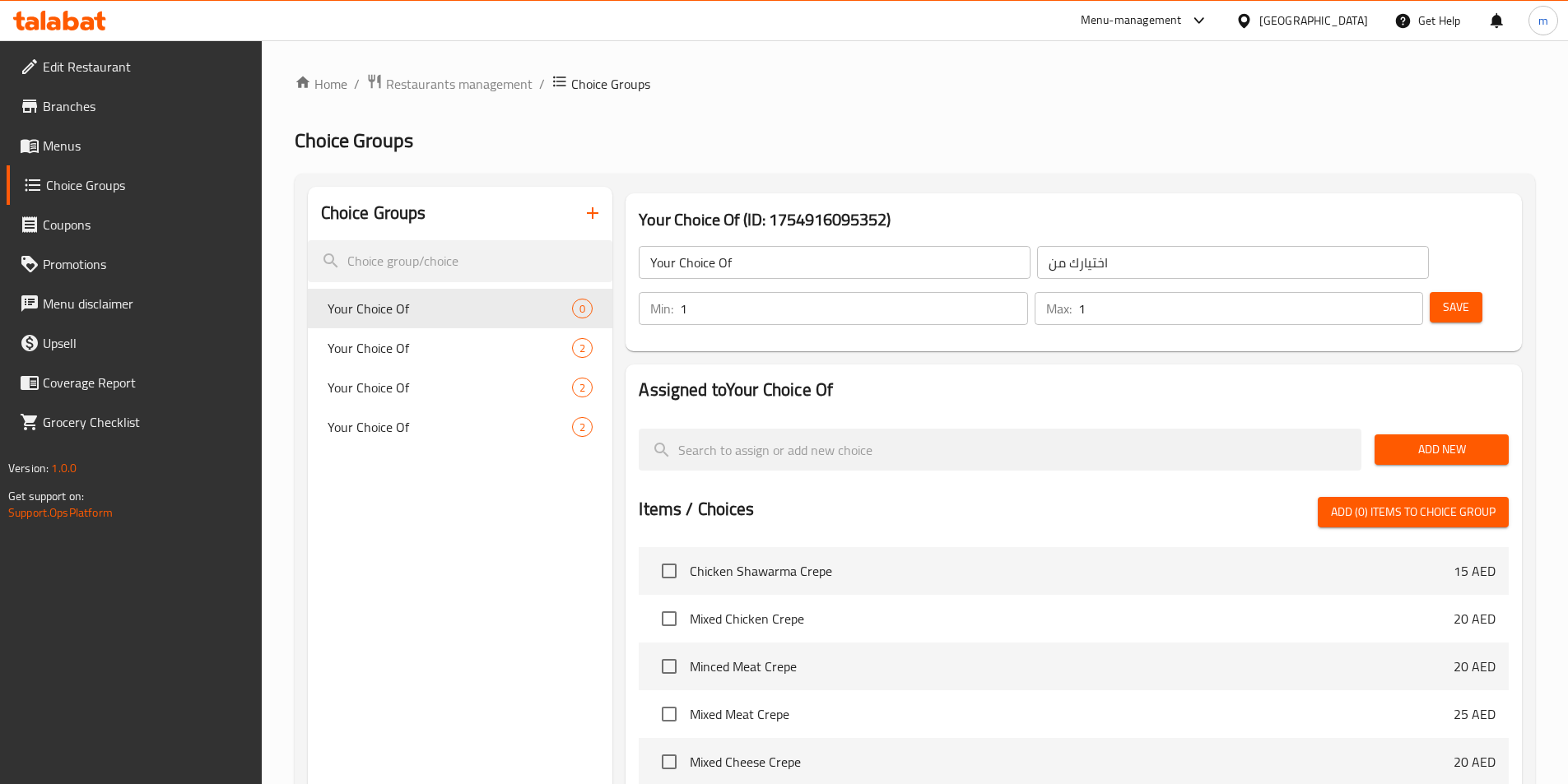
click at [1419, 435] on button "Add New" at bounding box center [1441, 450] width 134 height 31
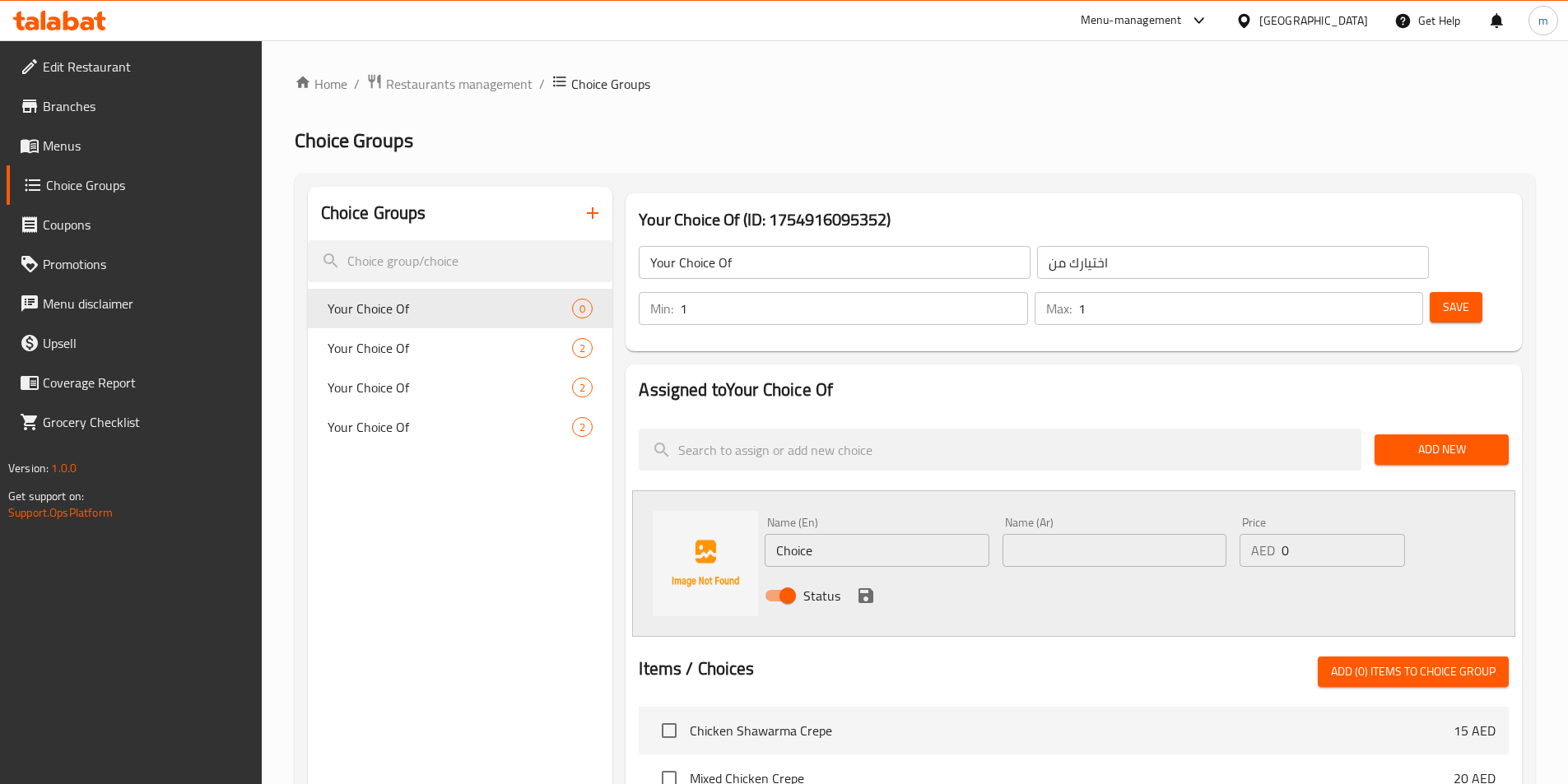
click at [1069, 534] on input "text" at bounding box center [1114, 550] width 224 height 33
paste input "المخفوق"
type input "المخفوق"
click at [854, 522] on div "Name (En) Choice Name (En)" at bounding box center [877, 542] width 237 height 63
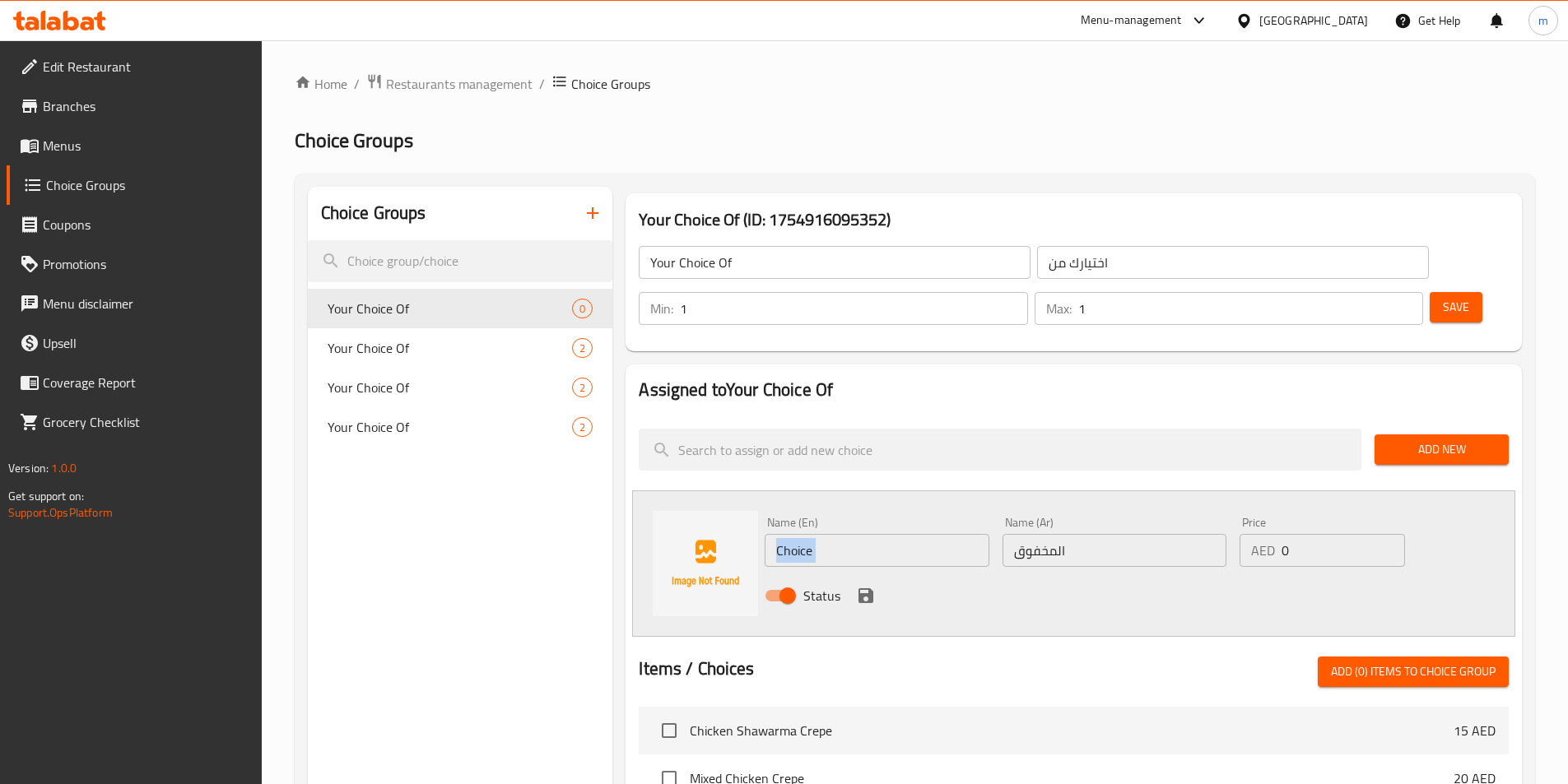
click at [808, 534] on input "Choice" at bounding box center [877, 550] width 224 height 33
paste input "scrambled"
type input "Scrambled"
click at [881, 444] on div "Assigned to Your Choice Of Add New Name (En) Scrambled Name (En) Name (Ar) المخ…" at bounding box center [1074, 774] width 897 height 820
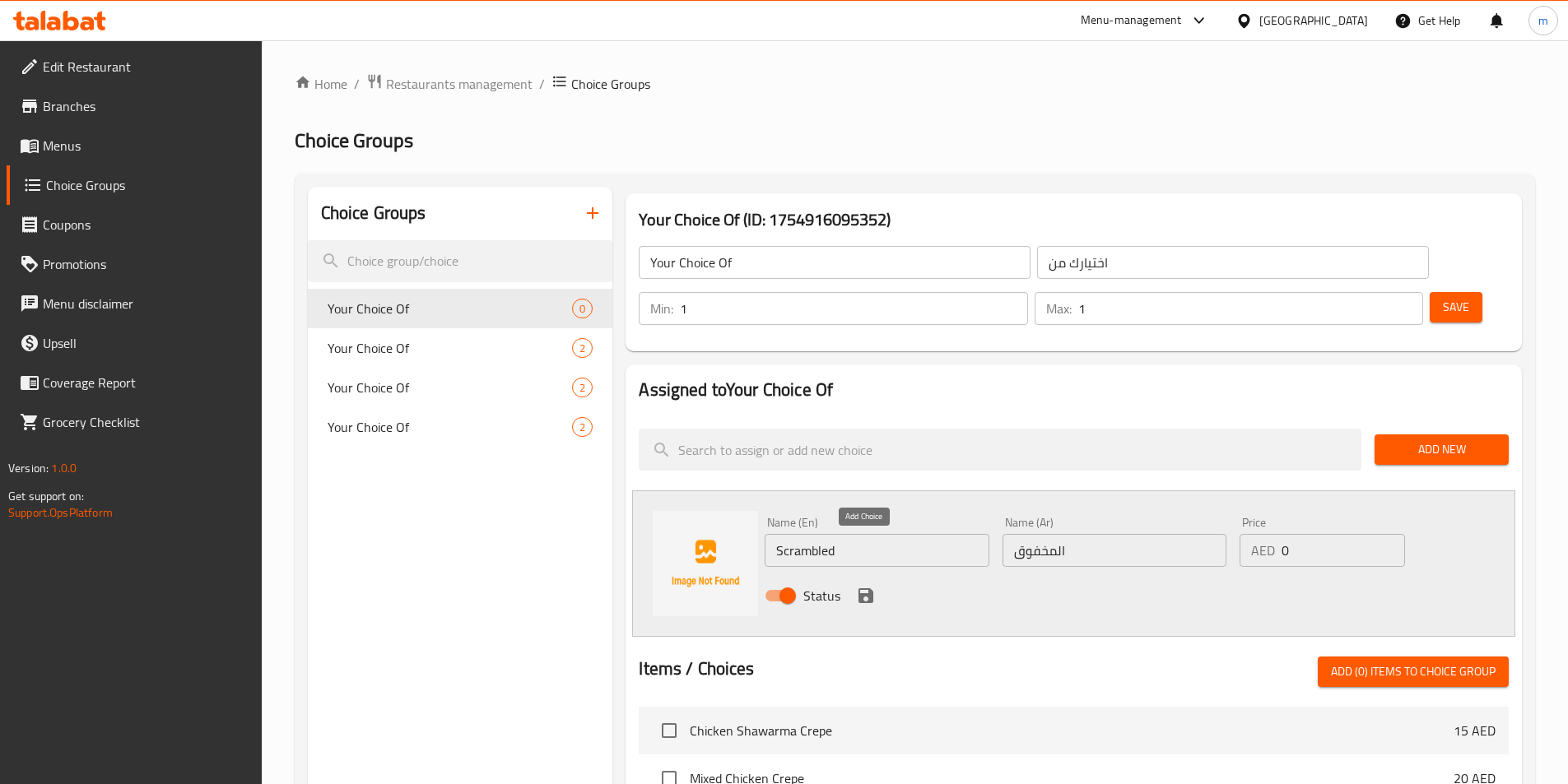
click at [862, 588] on icon "save" at bounding box center [866, 596] width 15 height 15
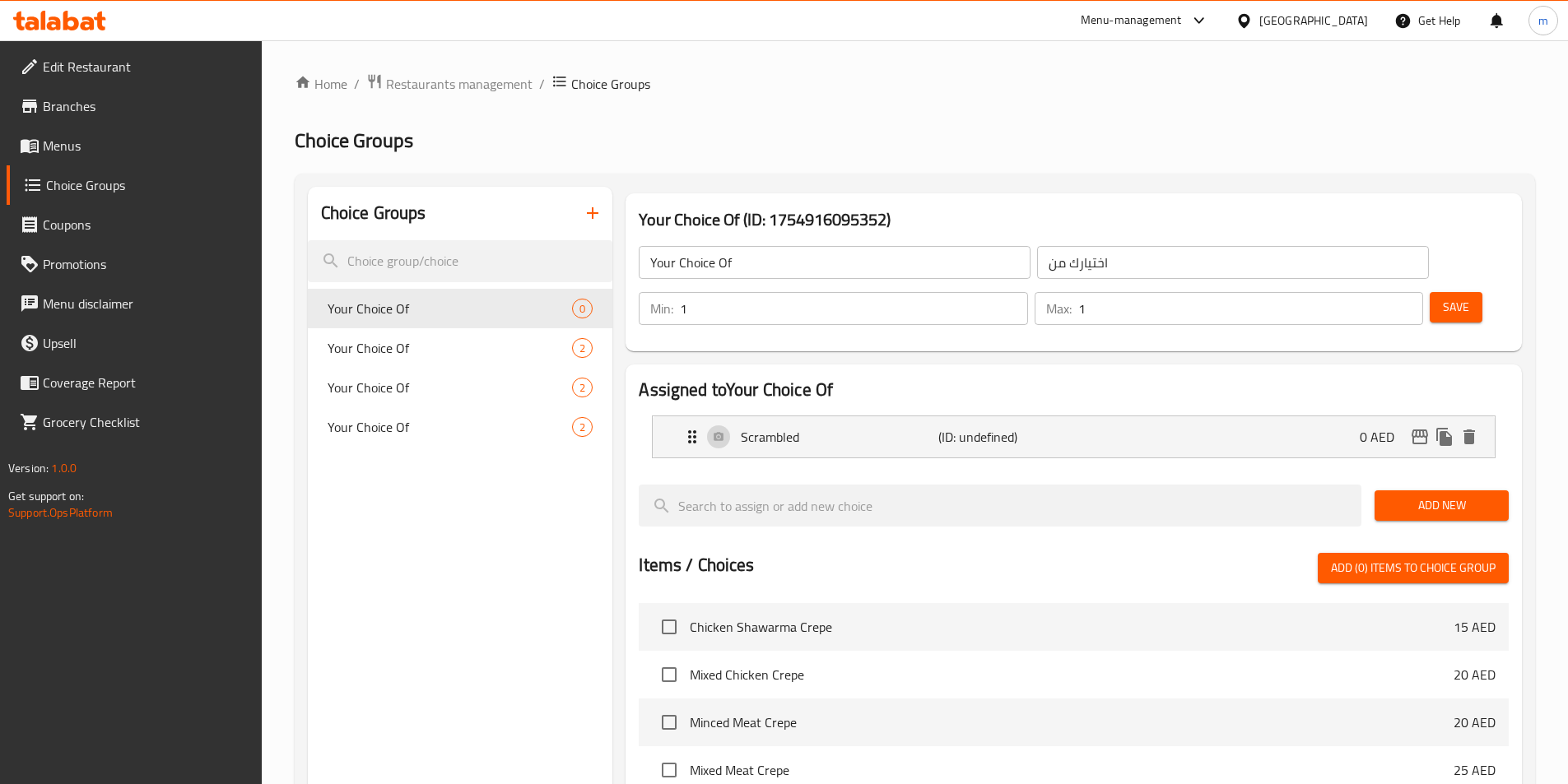
click at [1487, 496] on span "Add New" at bounding box center [1441, 506] width 108 height 21
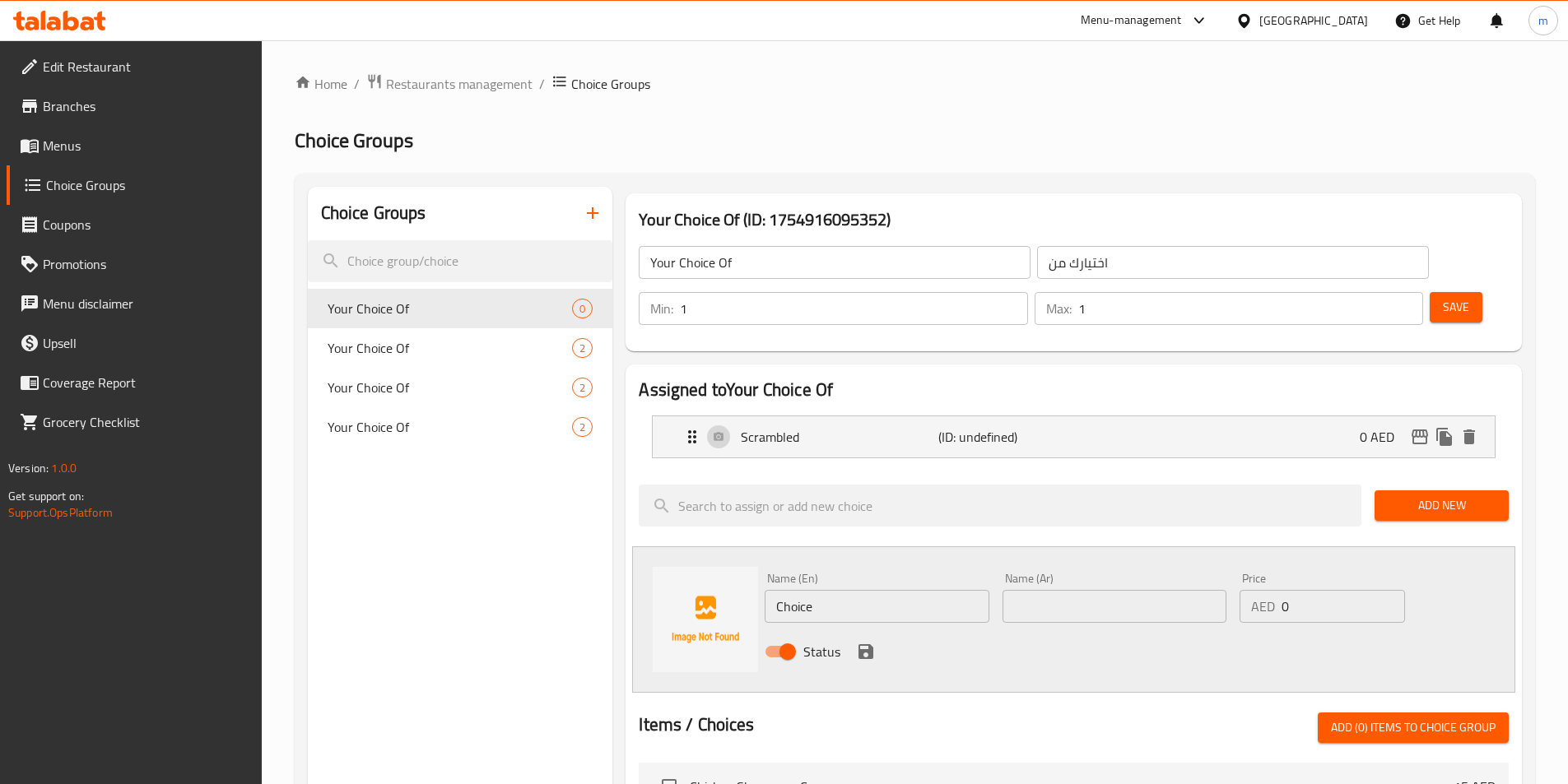
click at [808, 590] on input "Choice" at bounding box center [877, 607] width 224 height 33
paste input "fried"
click at [808, 590] on input "Choice" at bounding box center [877, 607] width 224 height 33
type input "Fried"
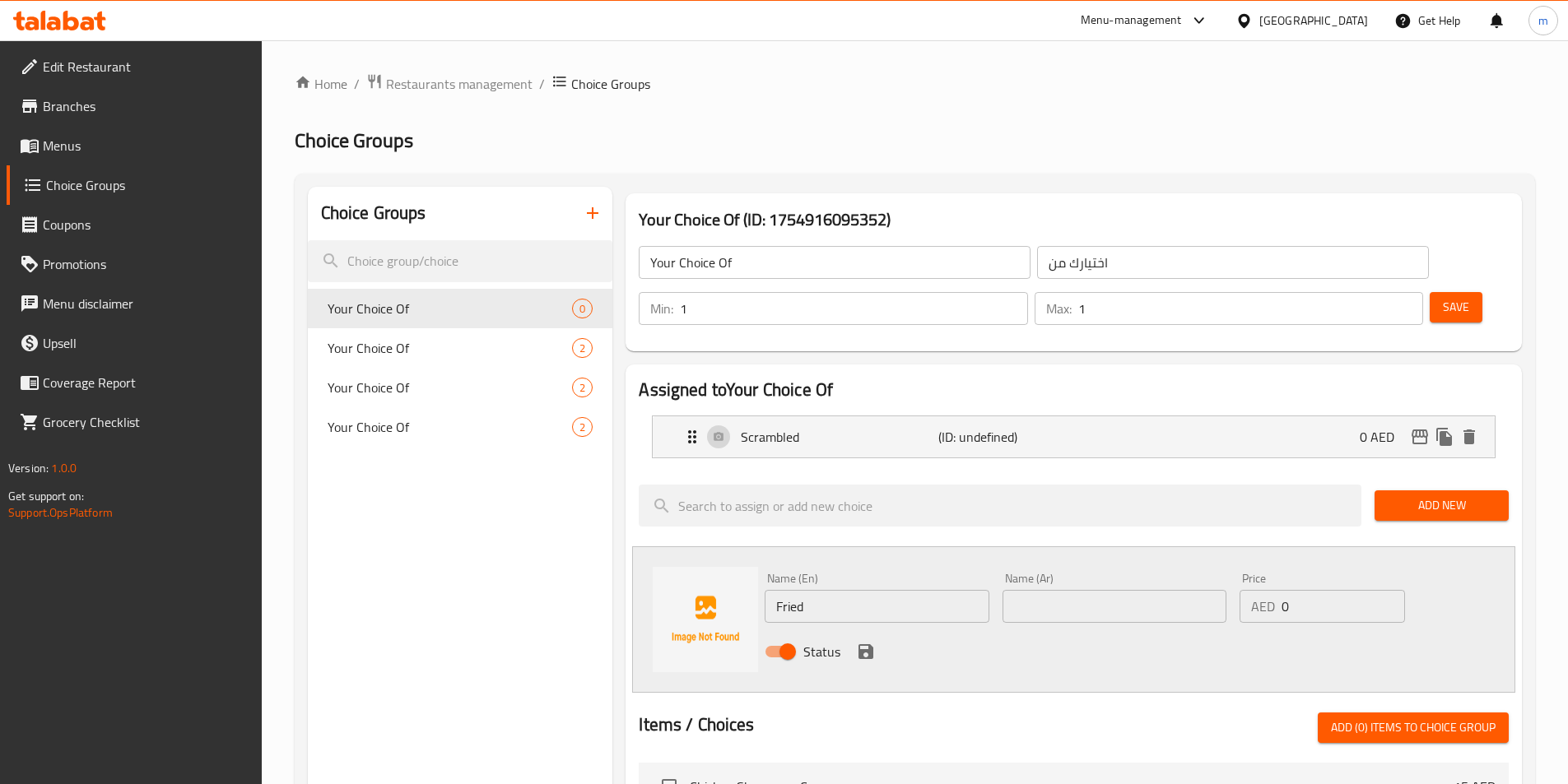
click at [1027, 590] on input "text" at bounding box center [1114, 607] width 224 height 33
paste input "المقلي"
type input "المقلي"
click at [858, 642] on icon "save" at bounding box center [866, 651] width 20 height 20
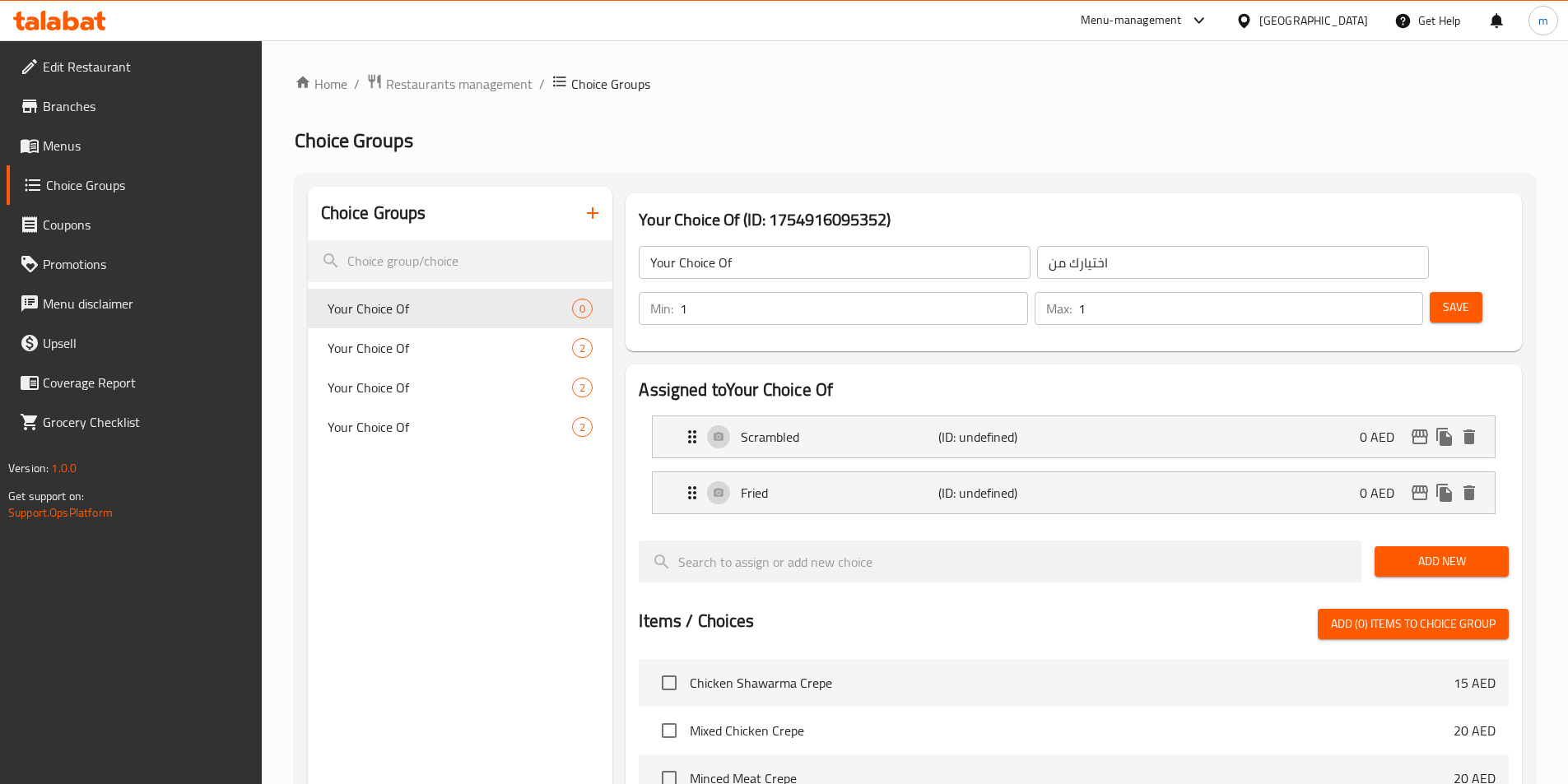
click at [1434, 292] on button "Save" at bounding box center [1455, 307] width 52 height 31
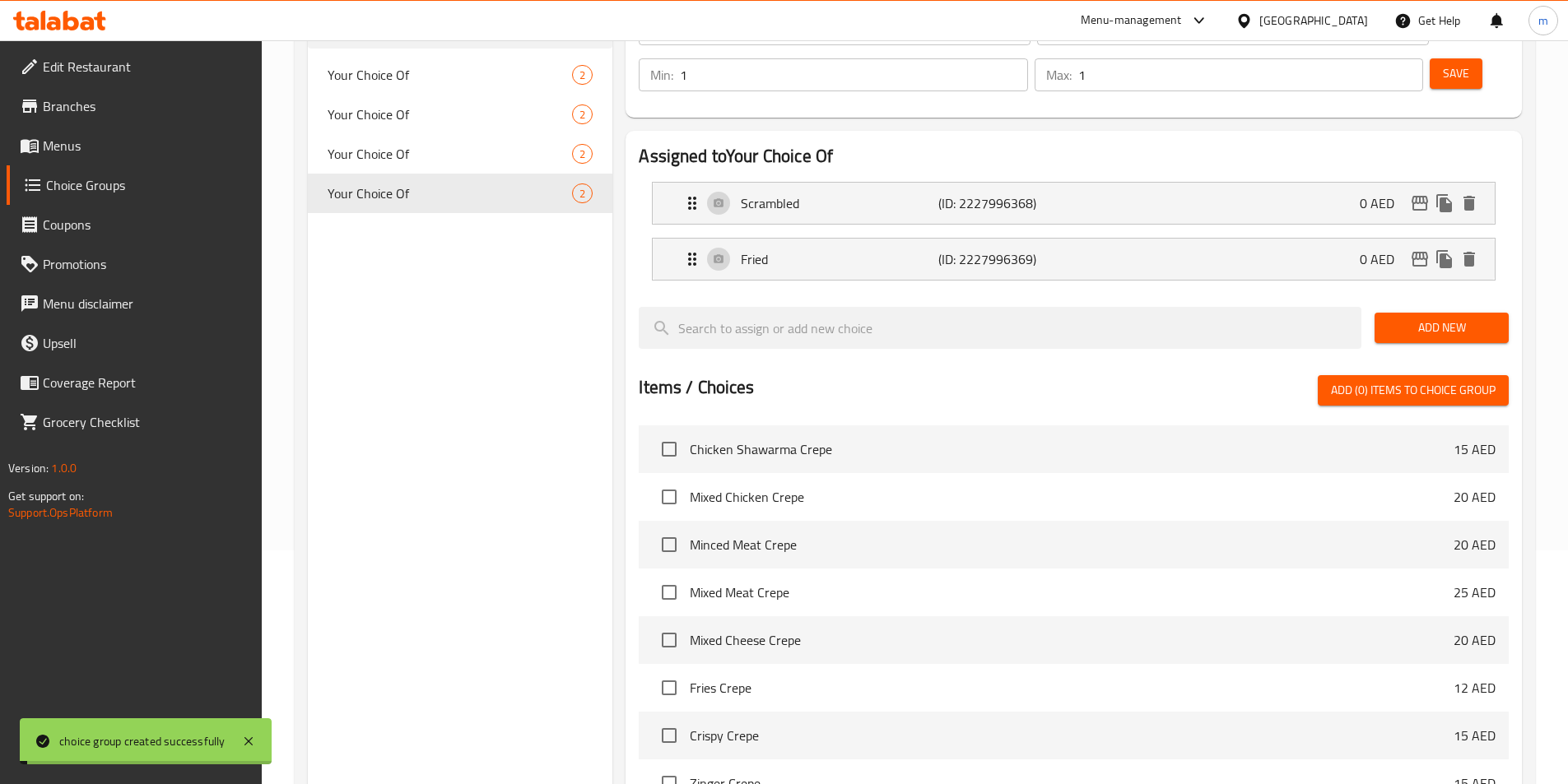
scroll to position [474, 0]
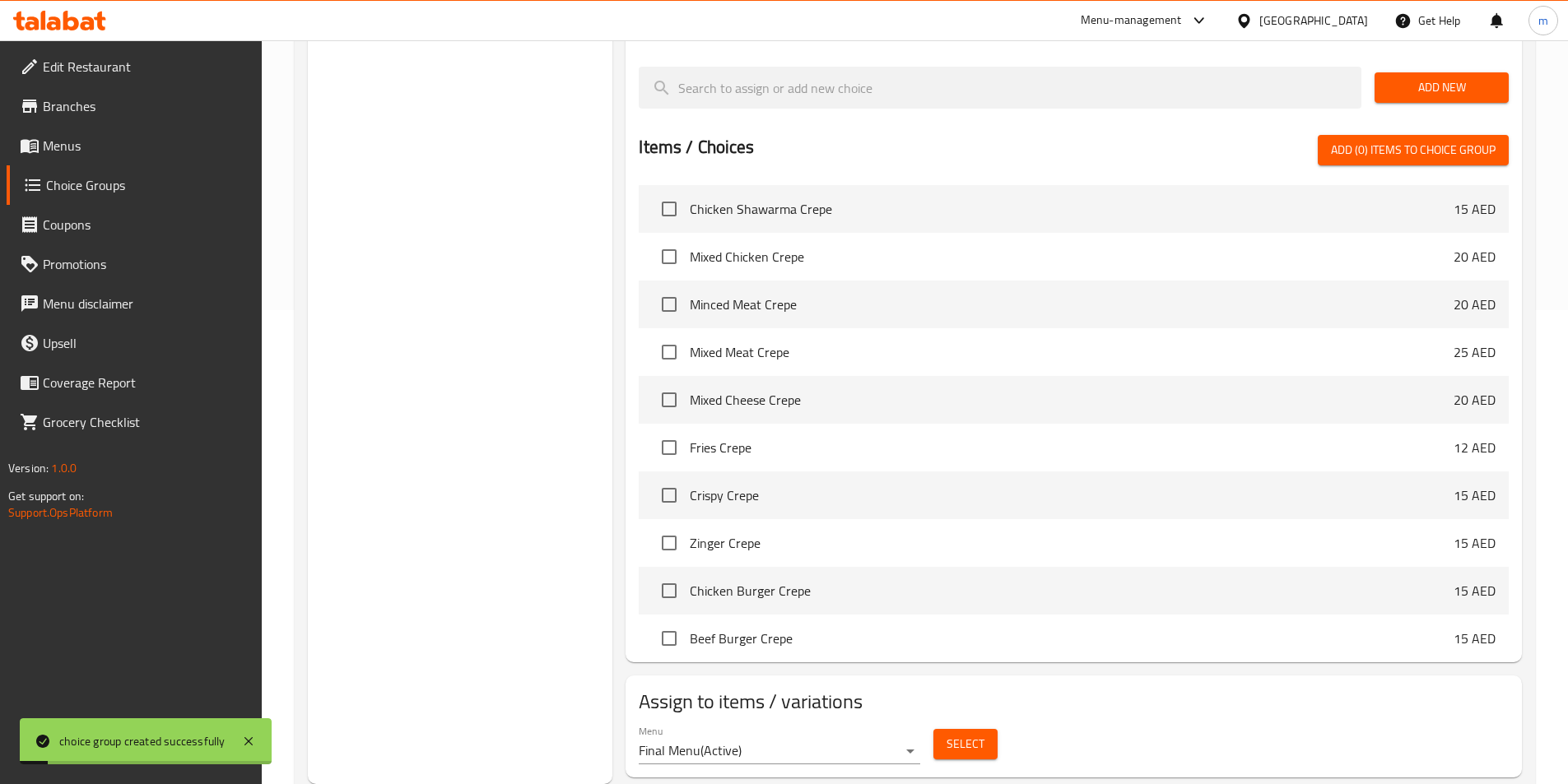
click at [955, 734] on span "Select" at bounding box center [965, 745] width 38 height 21
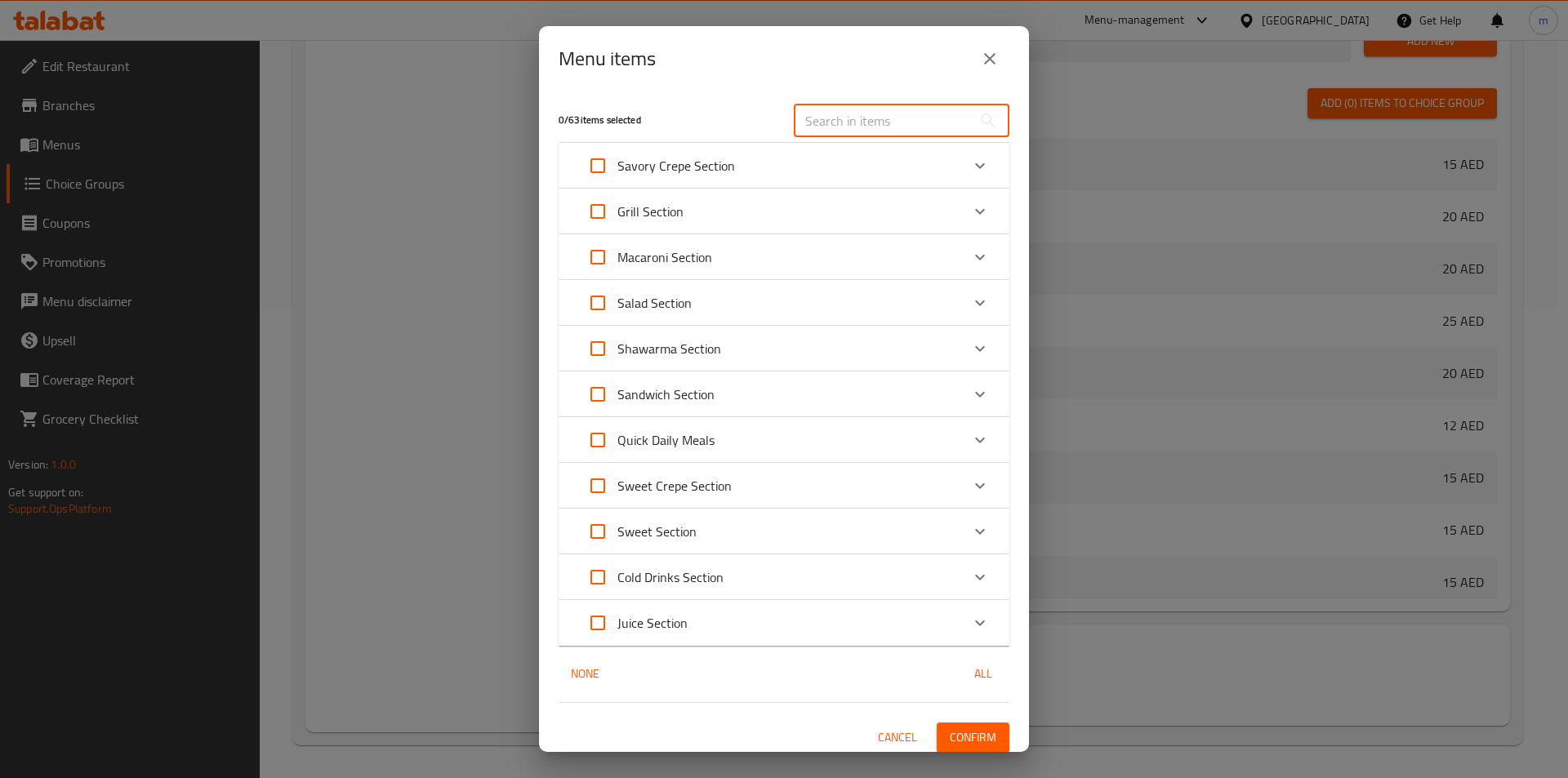
click at [837, 112] on input "text" at bounding box center [883, 120] width 178 height 33
paste input "Egg Bowl"
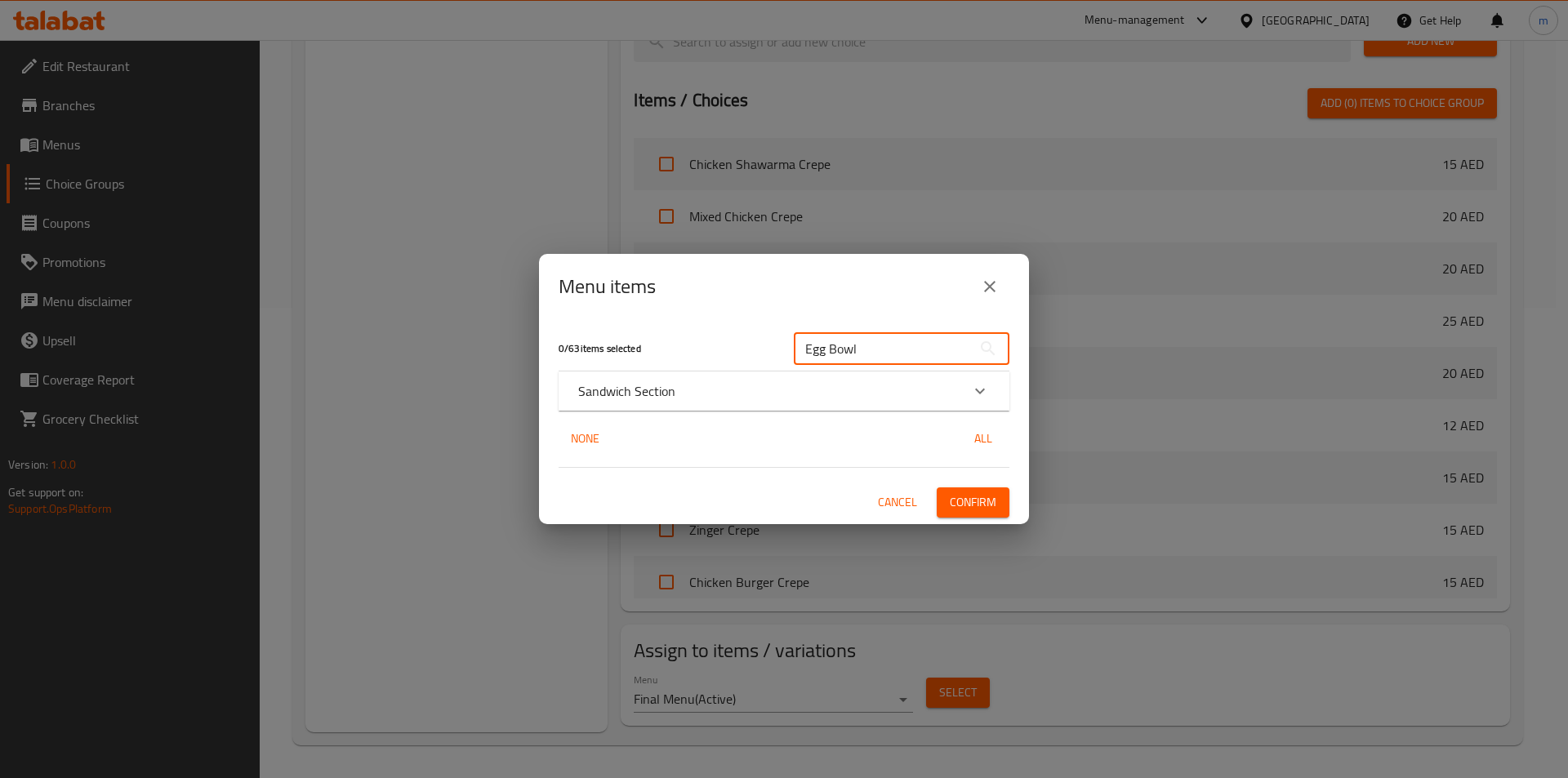
type input "Egg Bowl"
click at [796, 391] on div "Sandwich Section" at bounding box center [769, 391] width 382 height 20
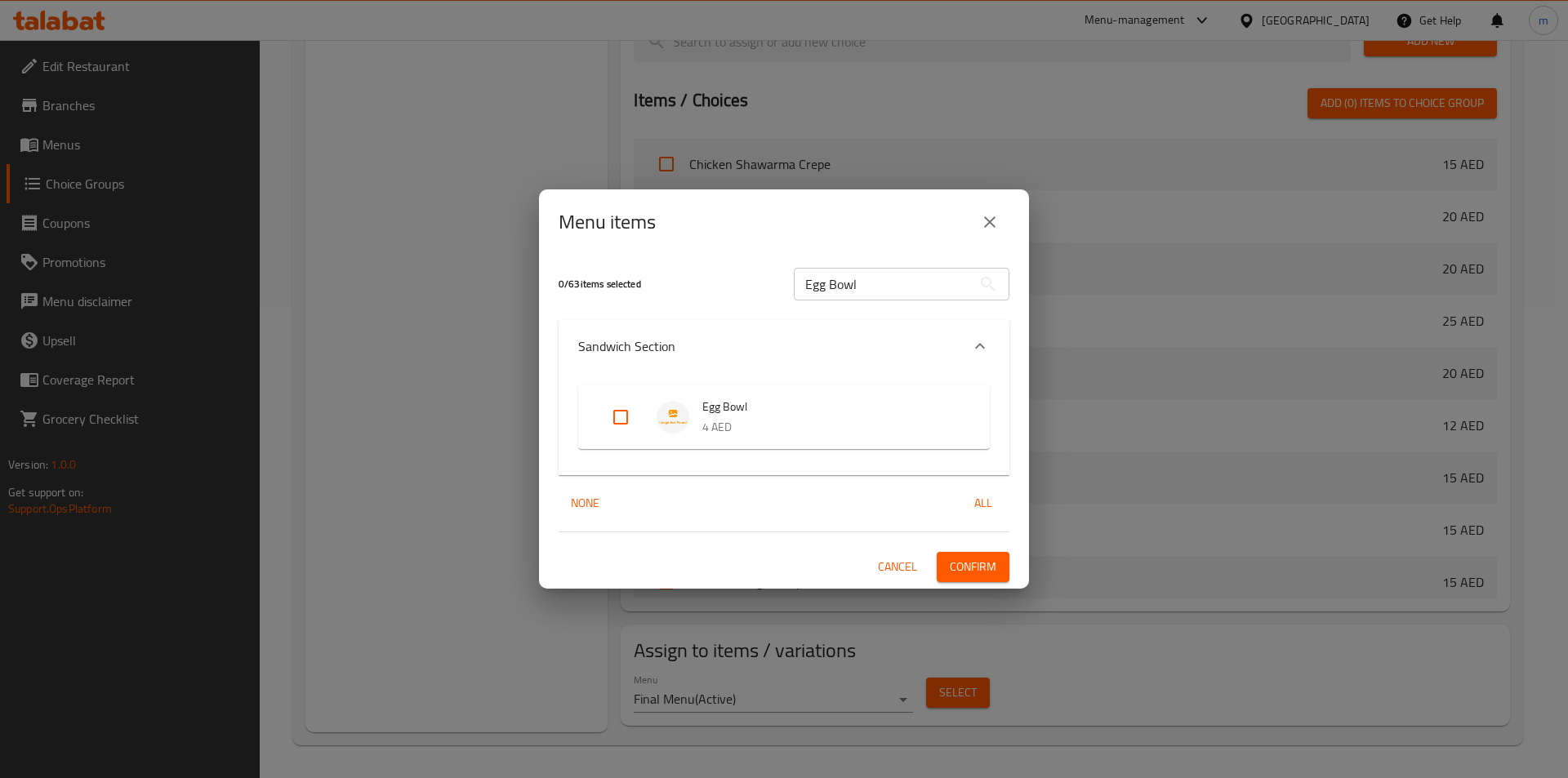
click at [636, 423] on input "Expand" at bounding box center [620, 416] width 39 height 39
checkbox input "true"
click at [981, 565] on span "Confirm" at bounding box center [973, 568] width 46 height 21
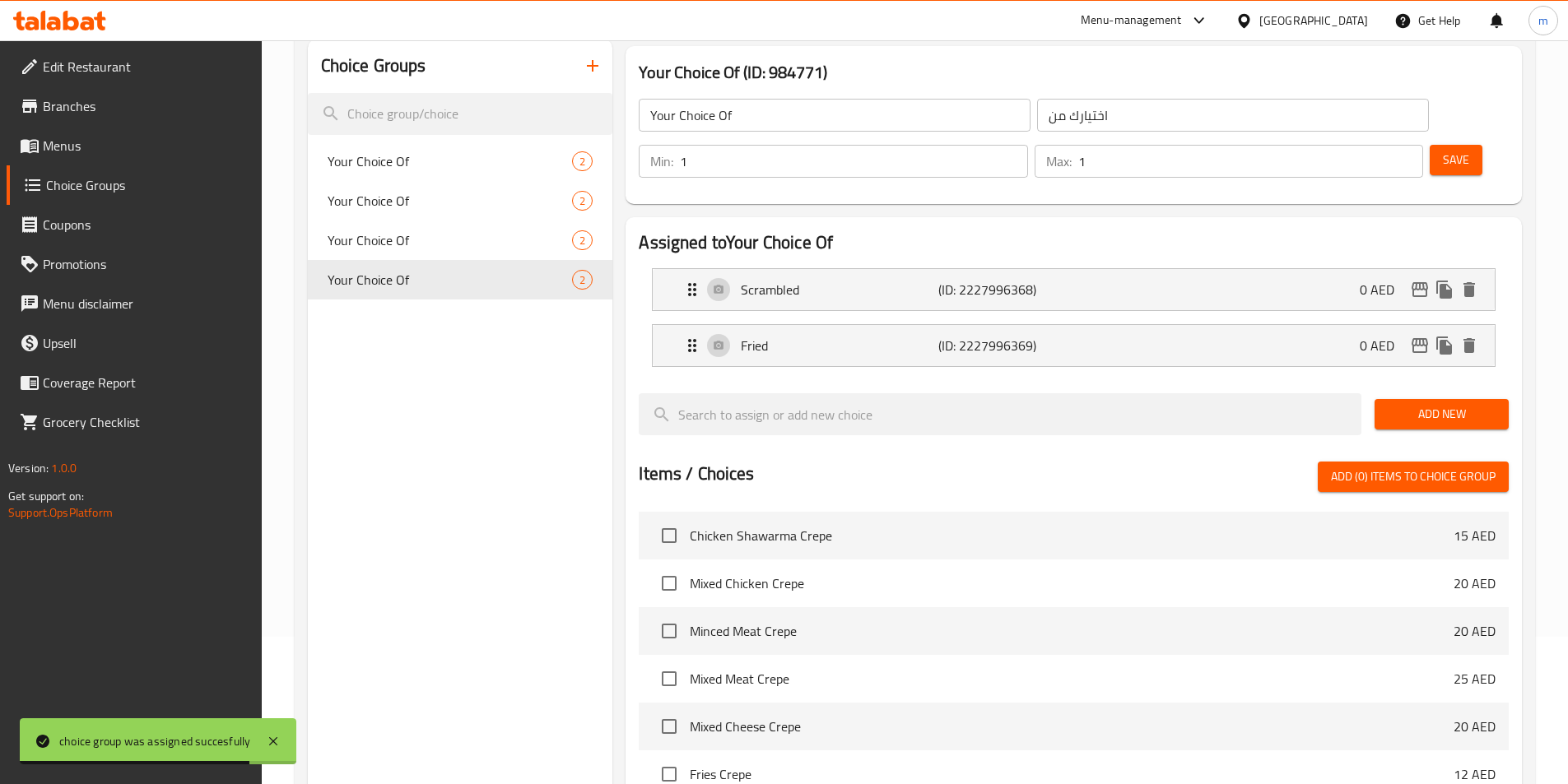
scroll to position [0, 0]
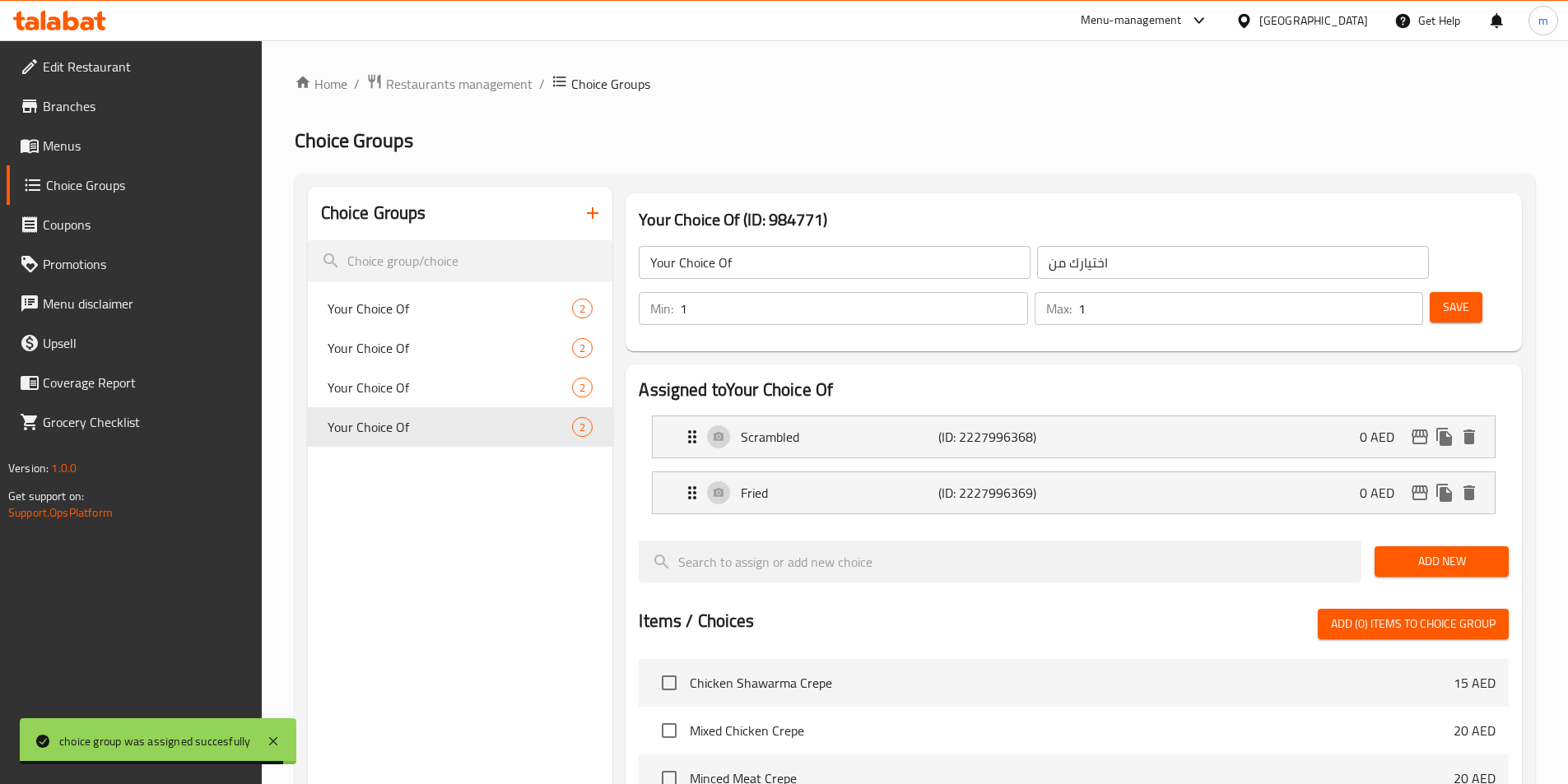
click at [588, 214] on icon "button" at bounding box center [592, 213] width 11 height 11
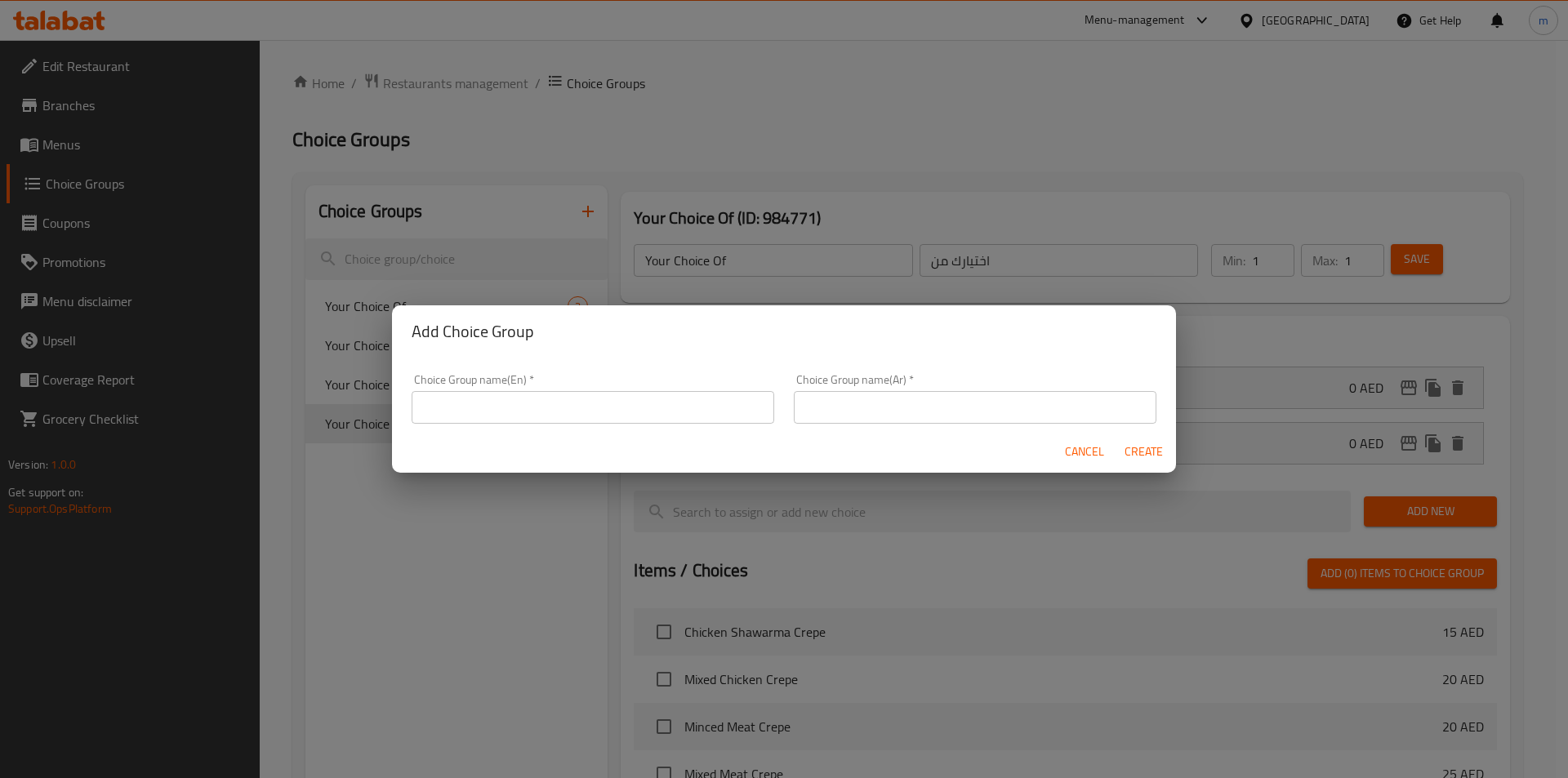
click at [460, 419] on input "text" at bounding box center [592, 407] width 362 height 33
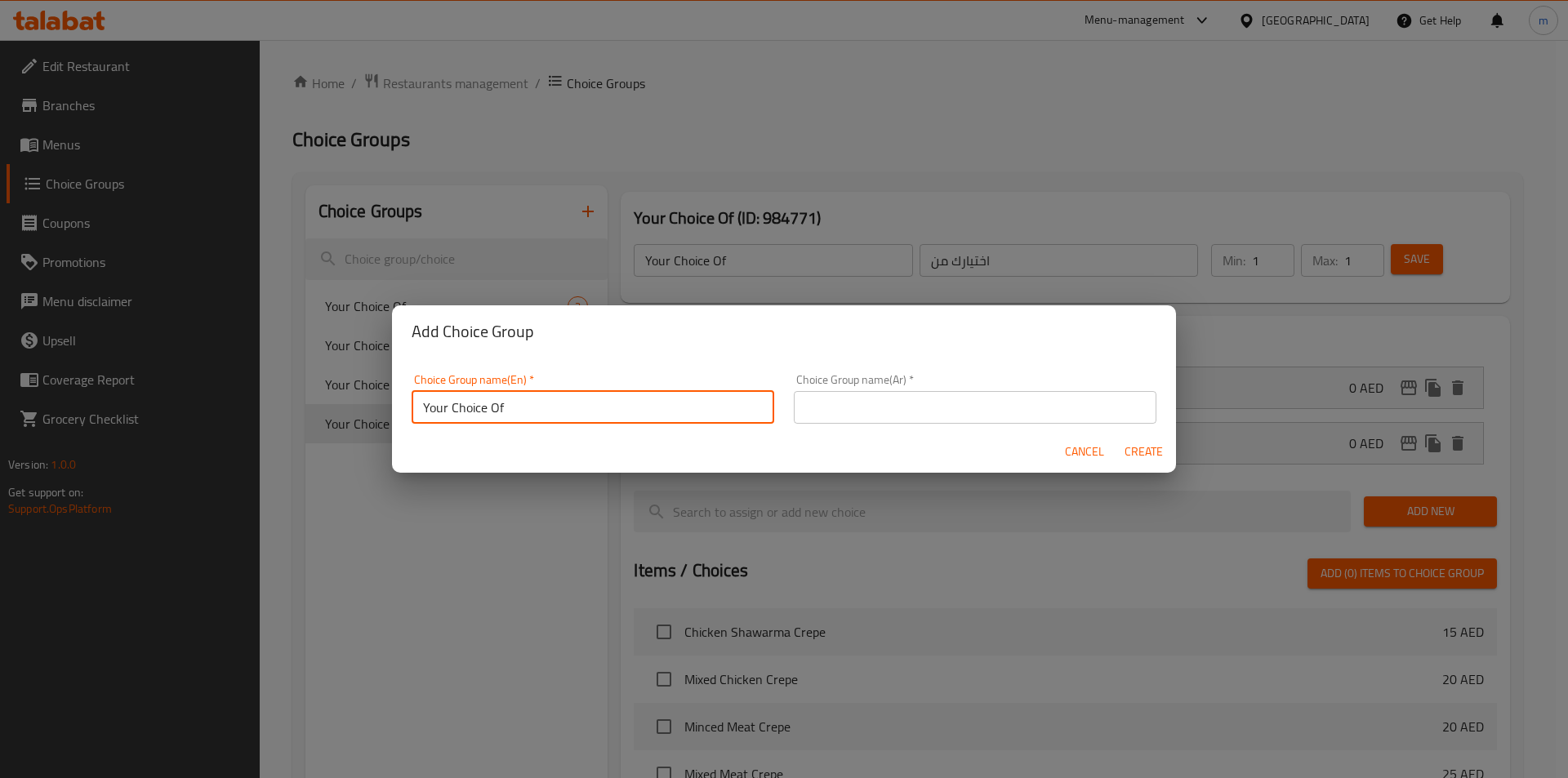
type input "Your Choice Of"
click at [1070, 421] on input "text" at bounding box center [975, 407] width 362 height 33
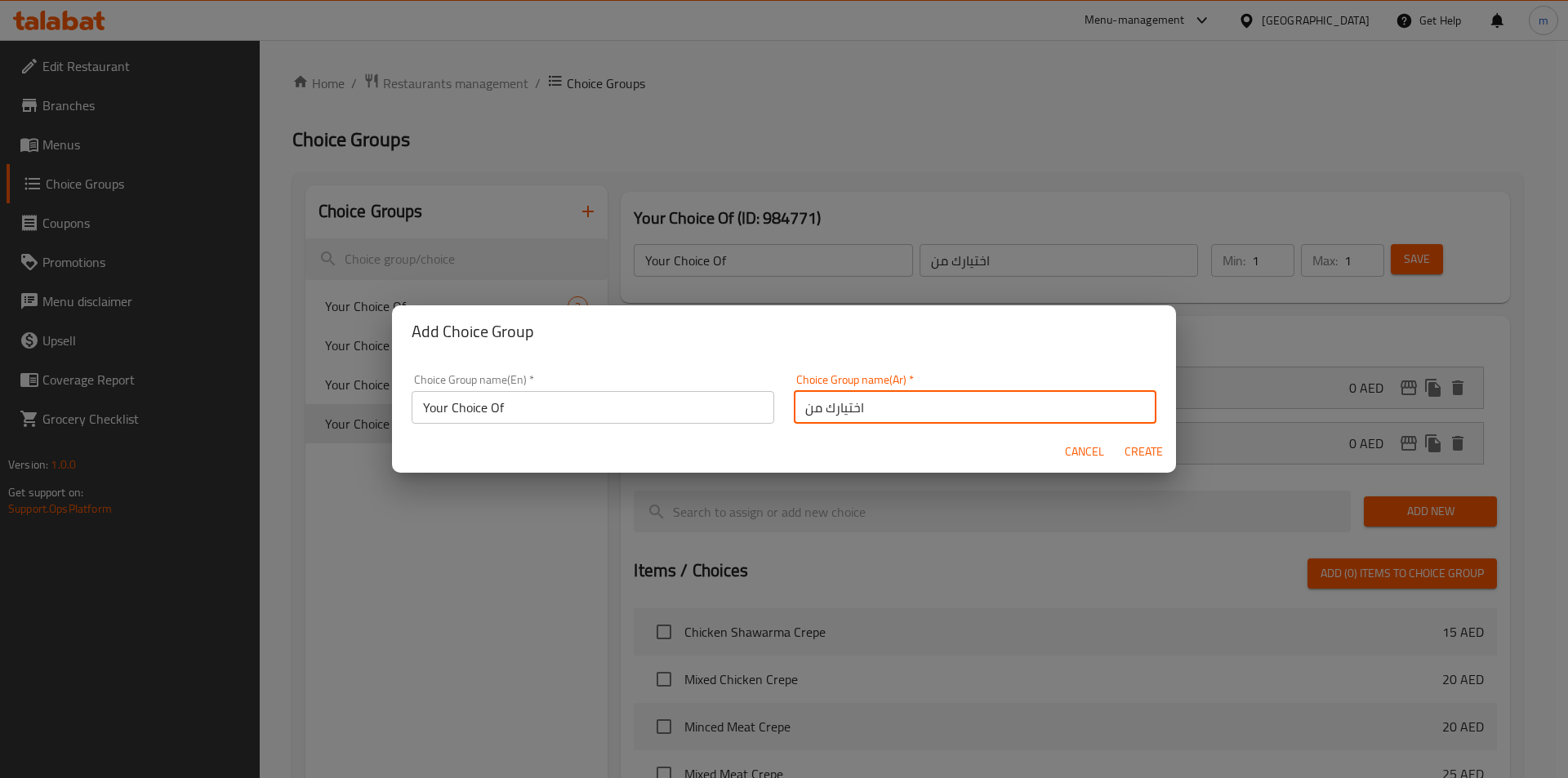
type input "اختيارك من"
click at [1148, 447] on span "Create" at bounding box center [1143, 452] width 39 height 21
type input "Your Choice Of"
type input "اختيارك من"
type input "0"
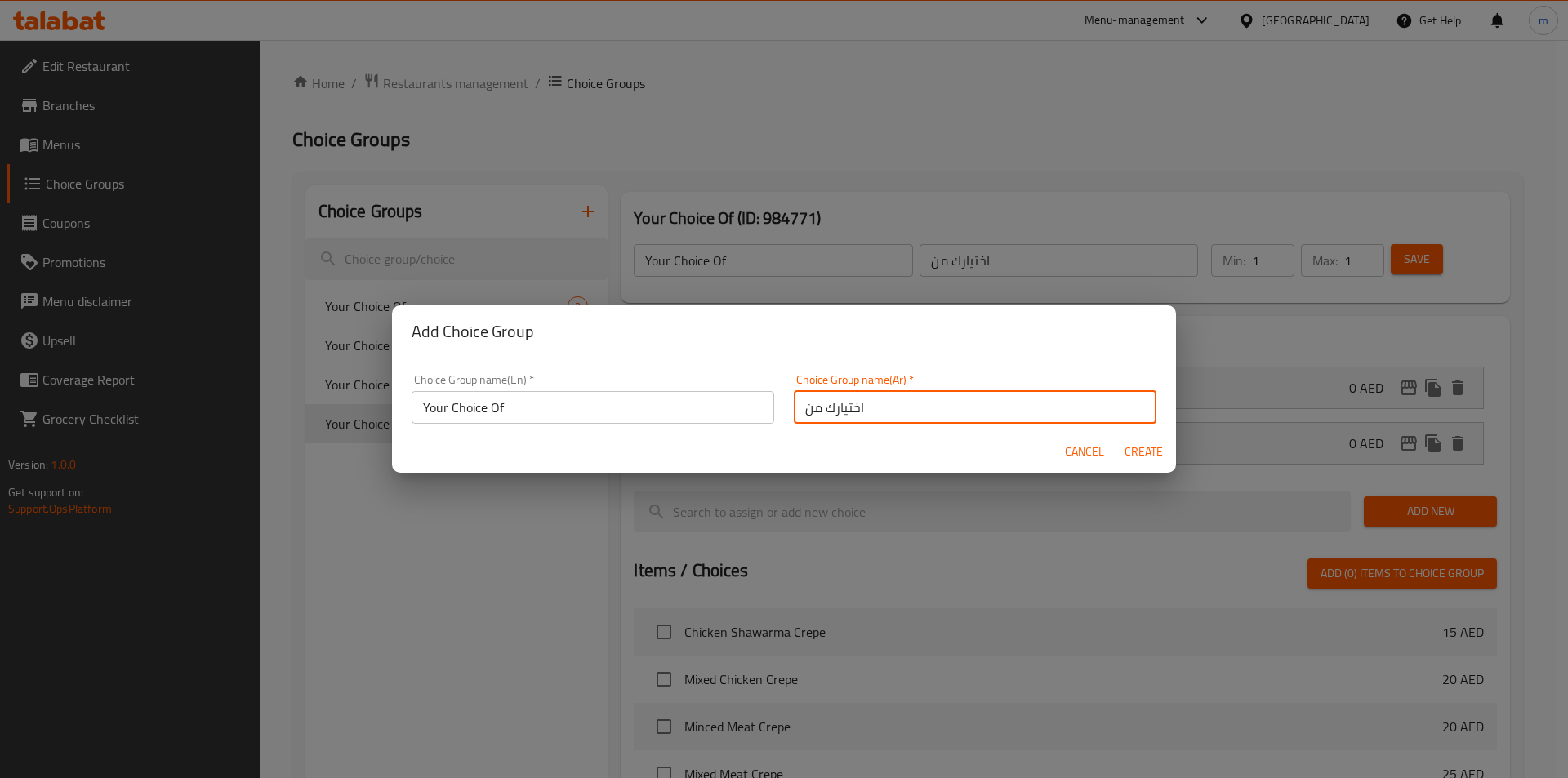
type input "0"
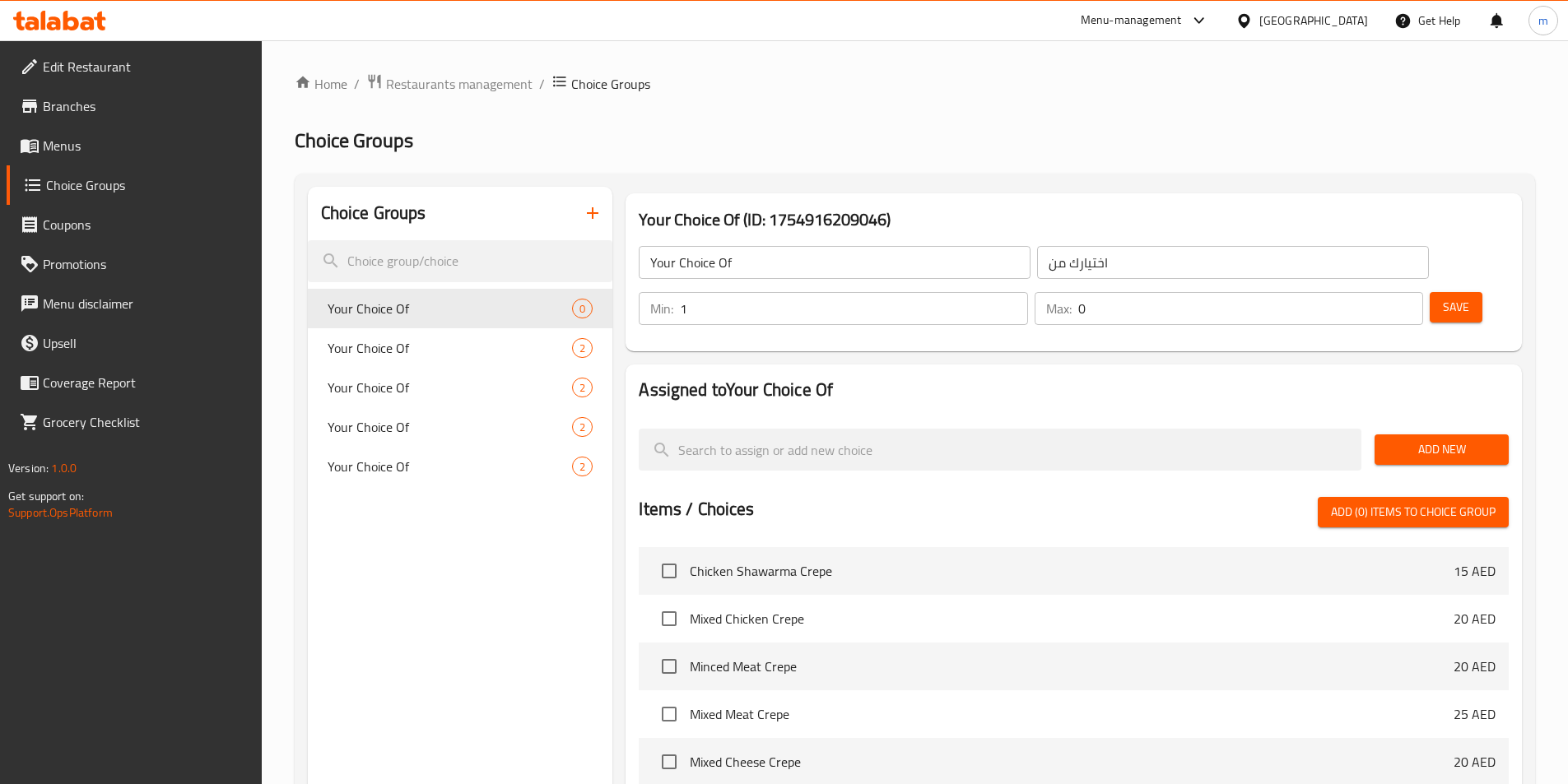
type input "1"
click at [1027, 292] on input "1" at bounding box center [854, 308] width 347 height 33
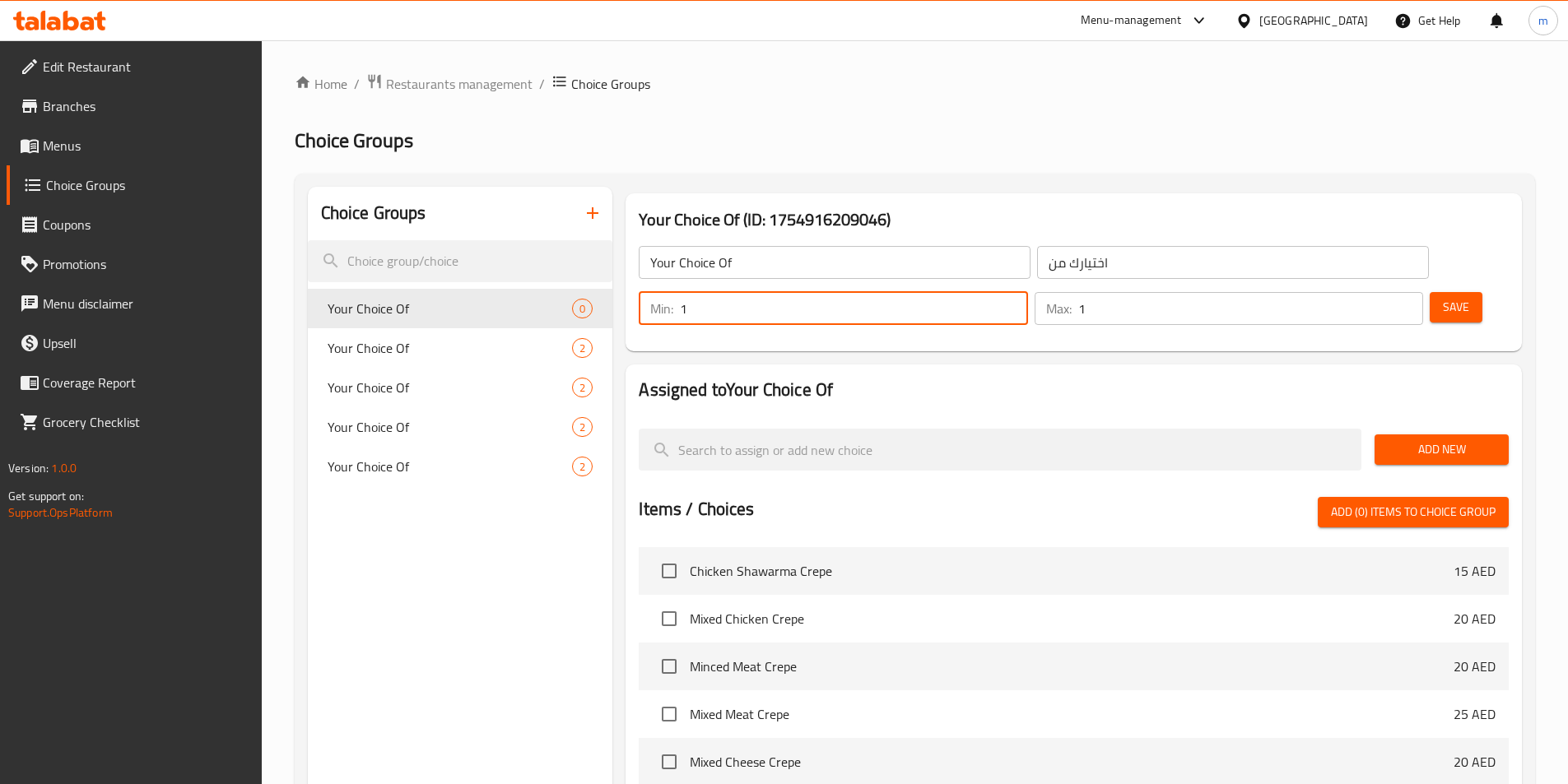
type input "1"
click at [1374, 292] on input "1" at bounding box center [1251, 308] width 345 height 33
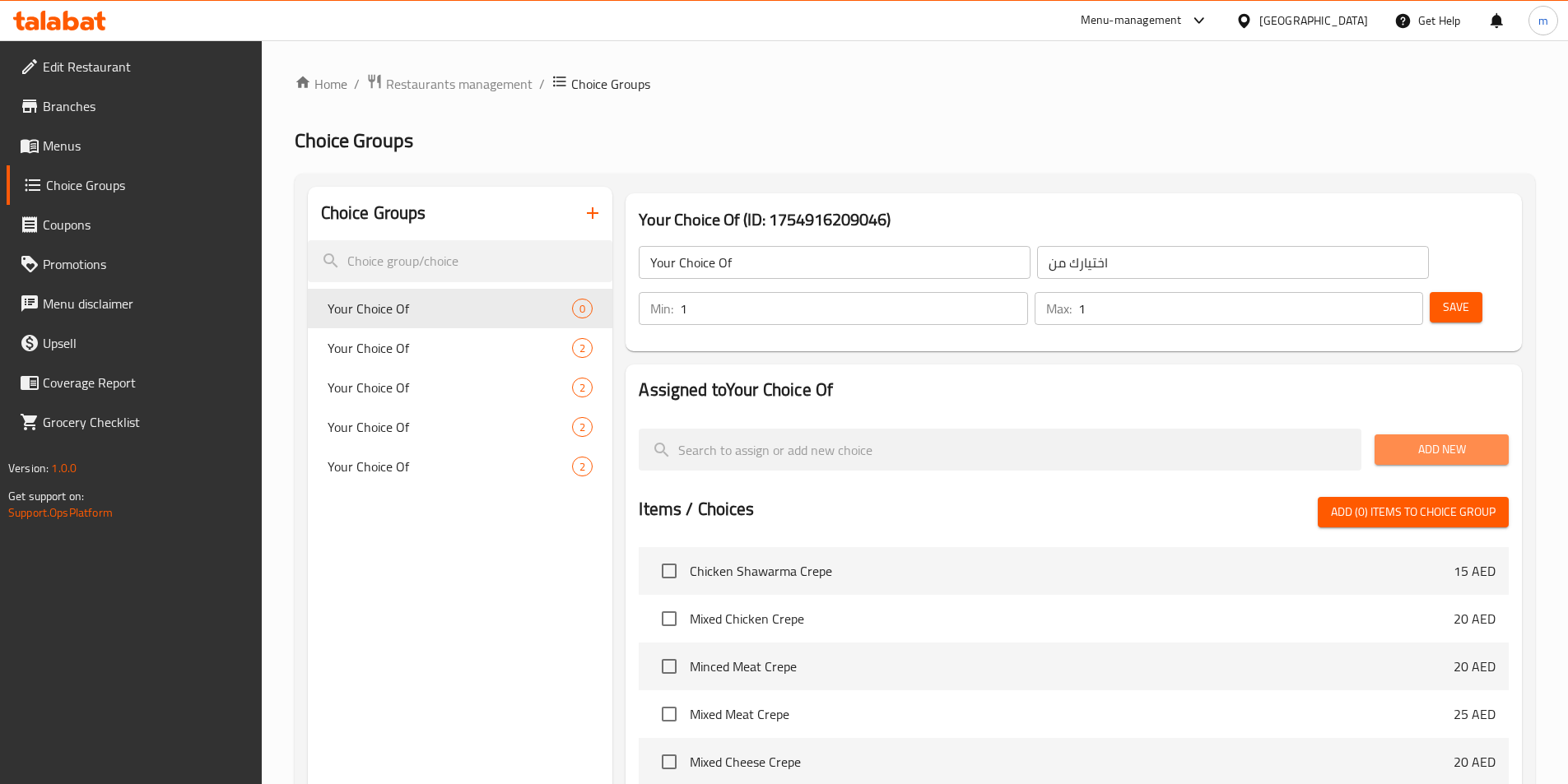
click at [1455, 440] on span "Add New" at bounding box center [1441, 450] width 108 height 21
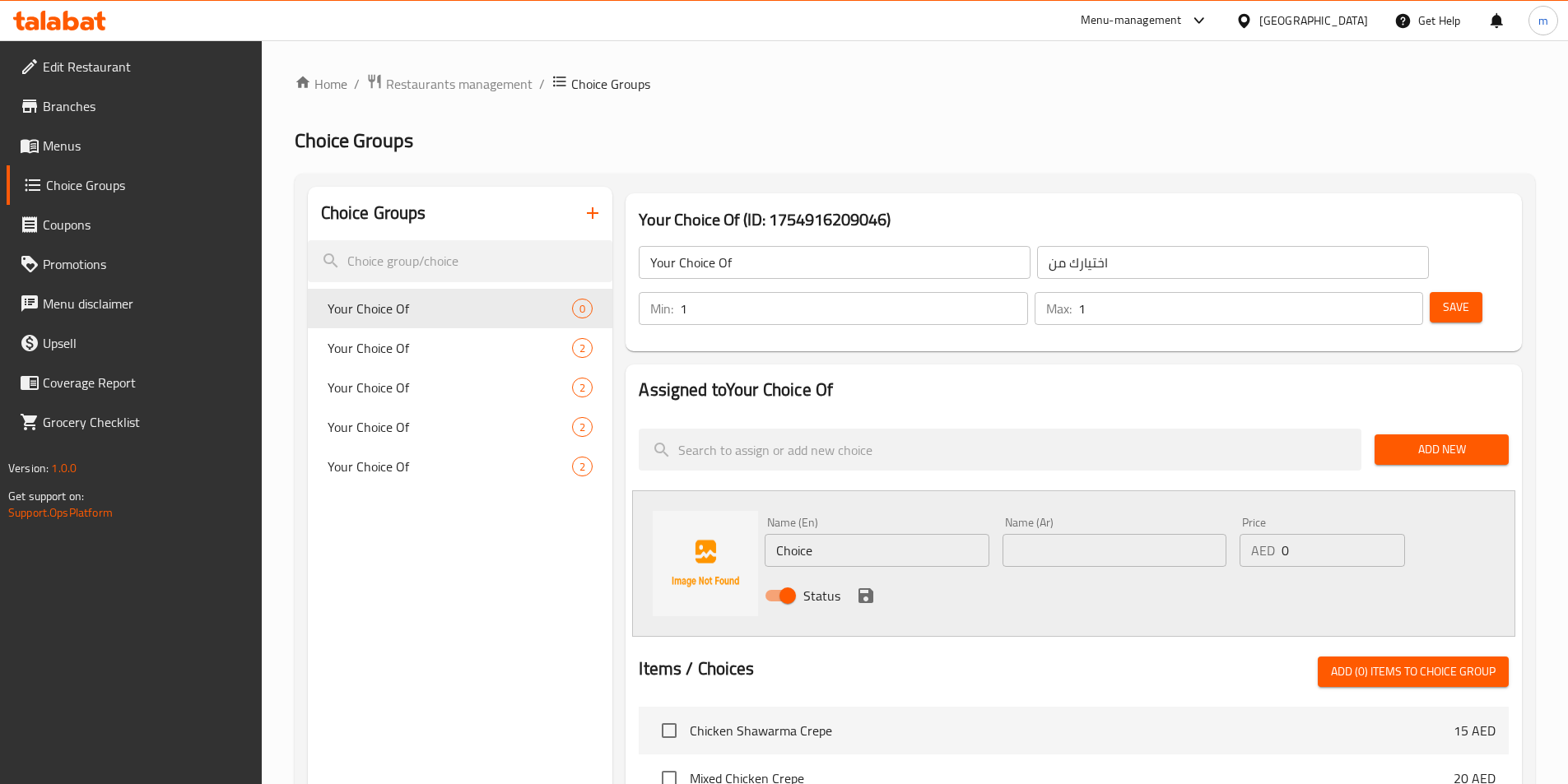
click at [796, 534] on input "Choice" at bounding box center [877, 550] width 224 height 33
paste input "bread"
type input "Bread"
click at [1085, 517] on div "Name (Ar) Name (Ar)" at bounding box center [1114, 542] width 224 height 51
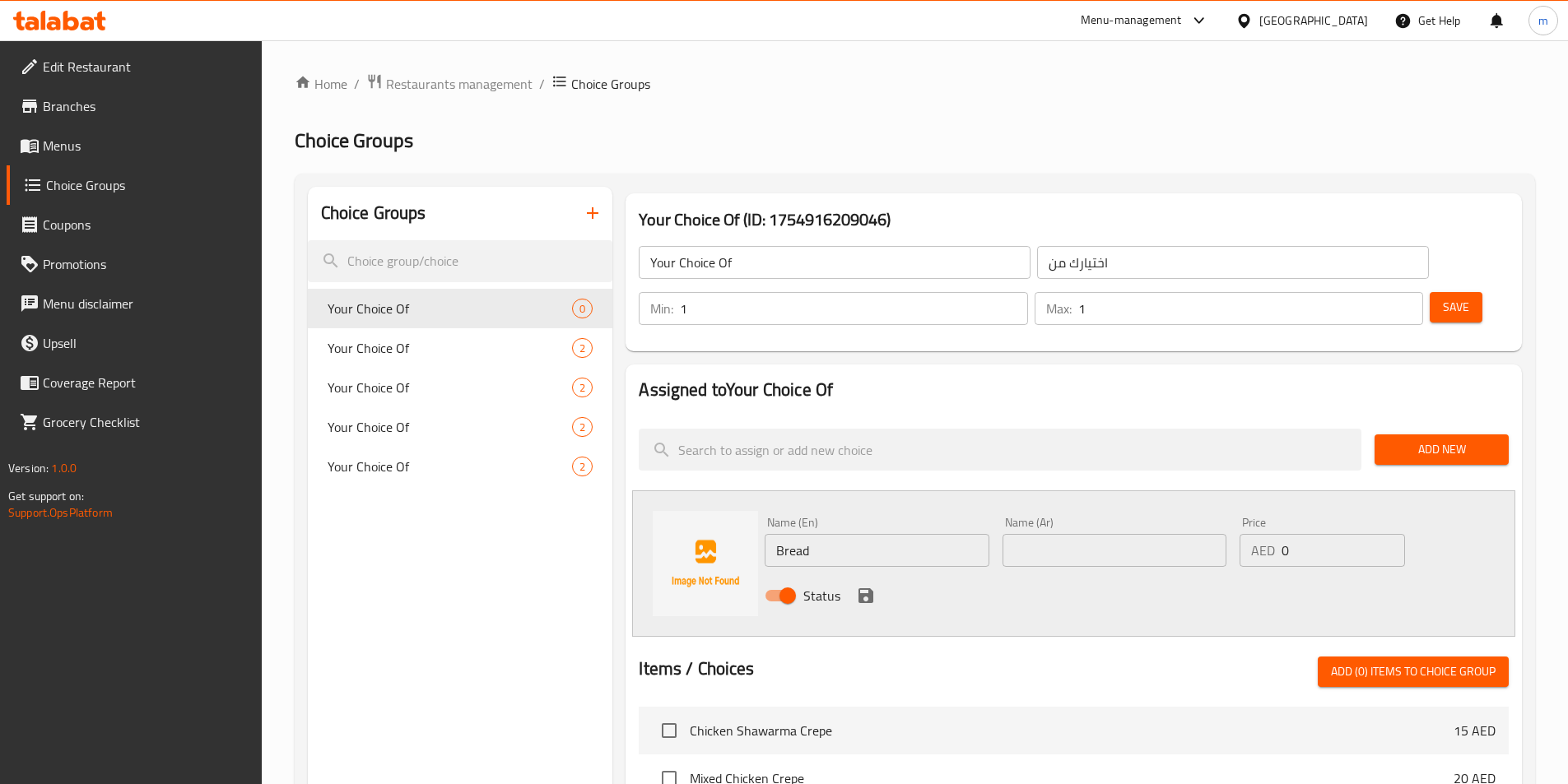
click at [1076, 534] on input "text" at bounding box center [1114, 550] width 224 height 33
paste input "الخبز"
type input "الخبز"
click at [859, 588] on icon "save" at bounding box center [866, 596] width 15 height 15
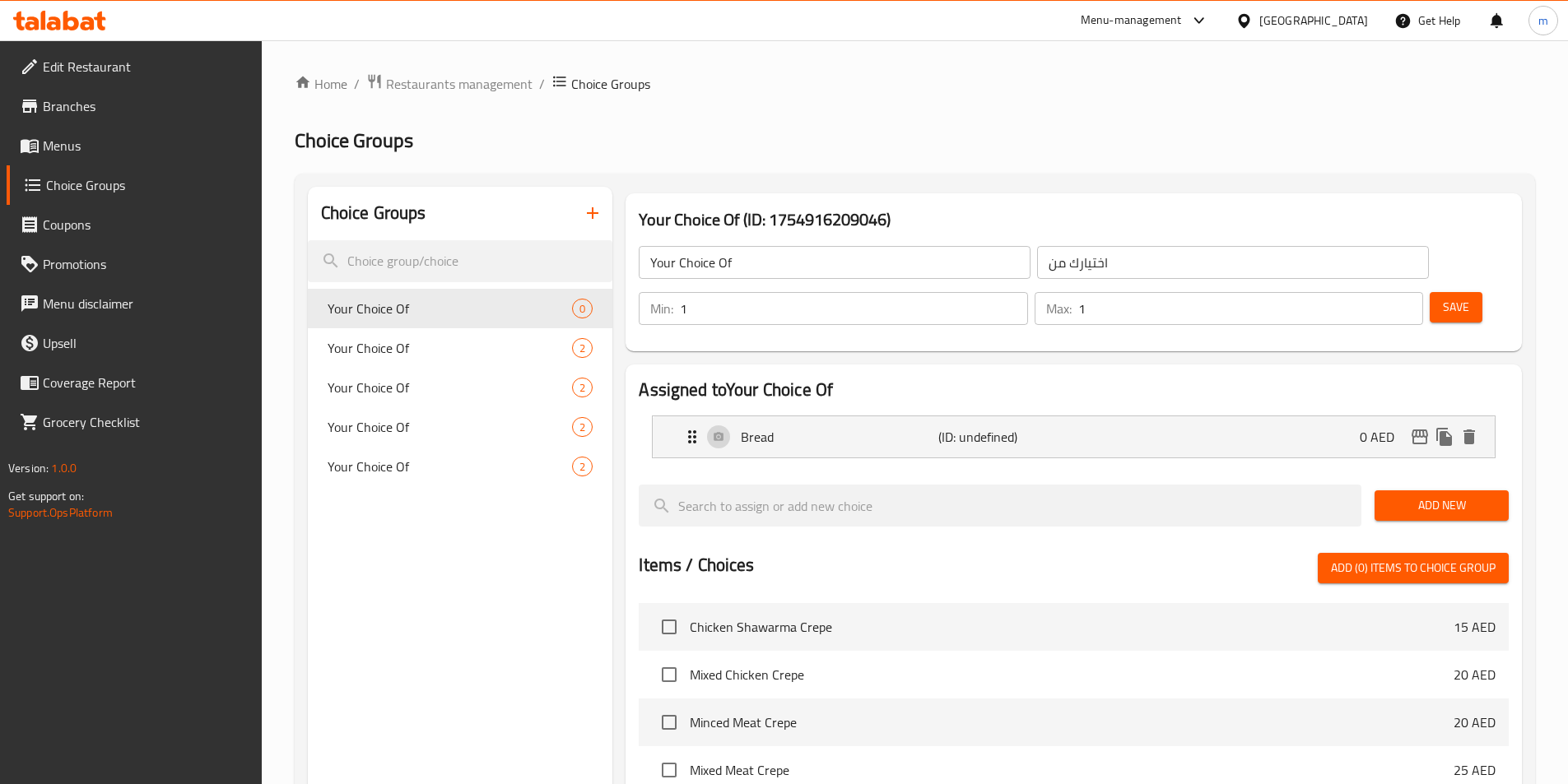
click at [1393, 496] on span "Add New" at bounding box center [1441, 506] width 108 height 21
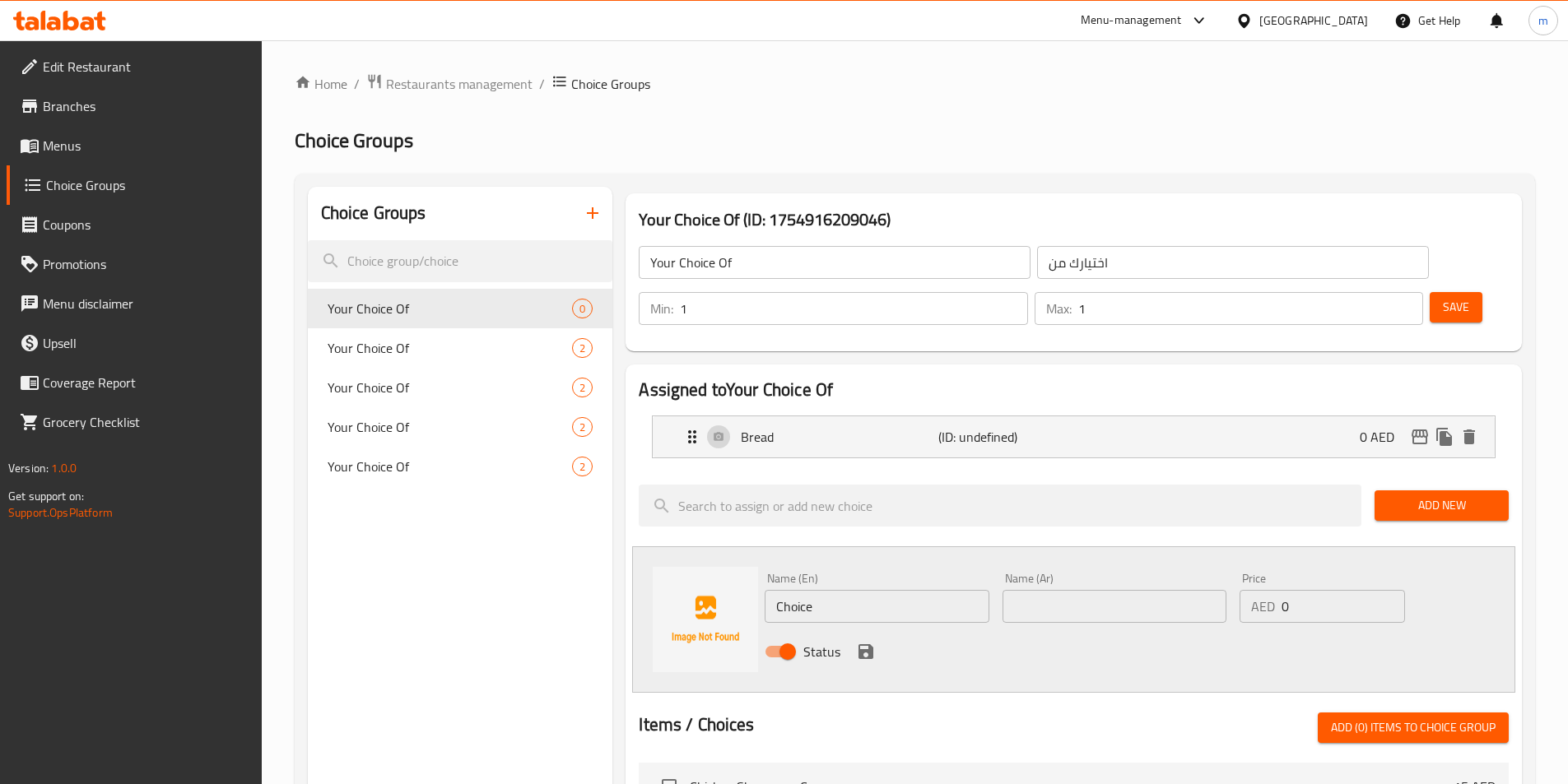
click at [1118, 590] on input "text" at bounding box center [1114, 607] width 224 height 33
paste input "الخضار"
type input "الخضار"
click at [833, 590] on input "Choice" at bounding box center [877, 607] width 224 height 33
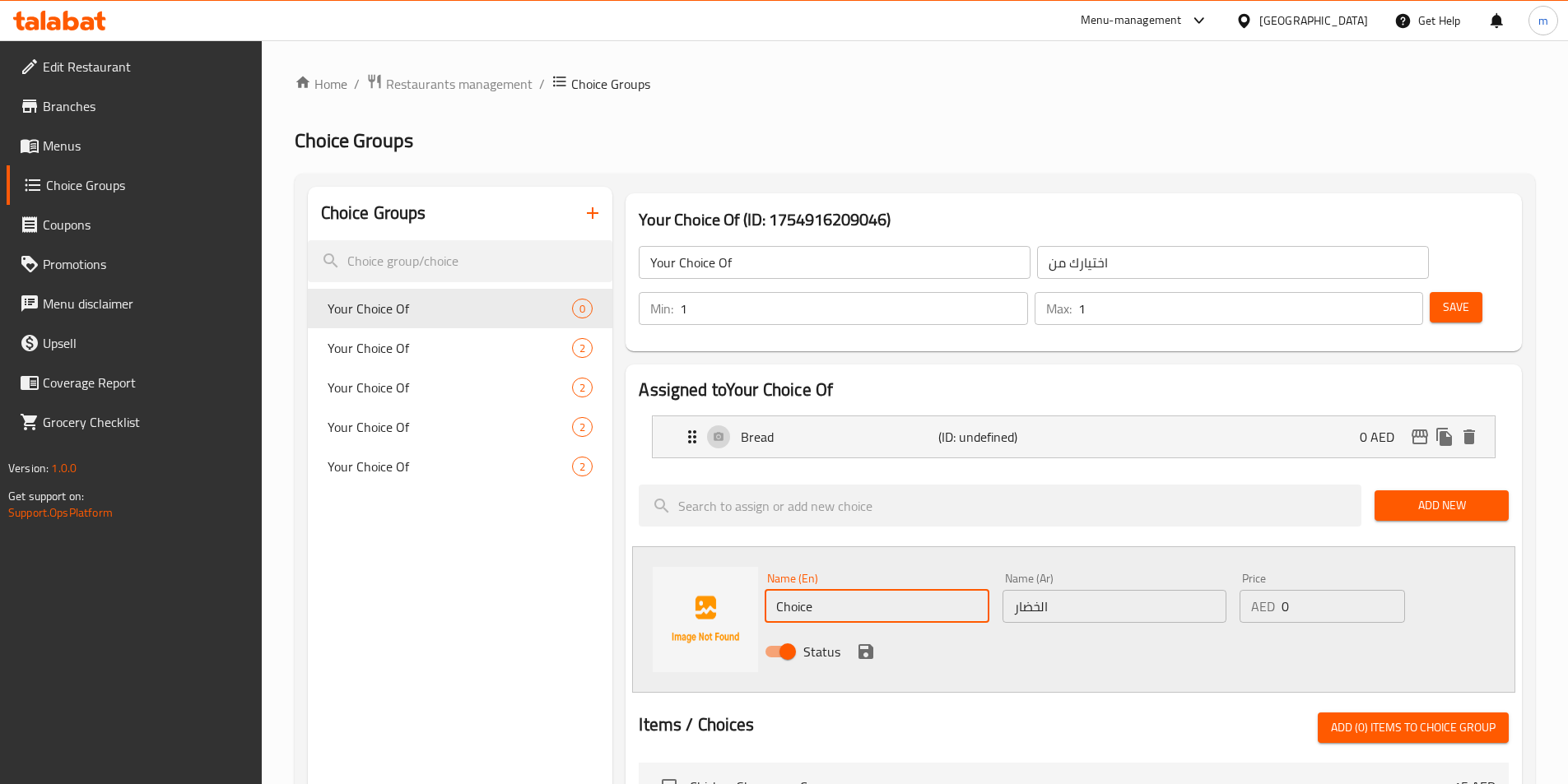
paste input "vegetables"
click at [833, 590] on input "Choice" at bounding box center [877, 607] width 224 height 33
type input "Vegetables"
click at [939, 484] on div at bounding box center [1001, 505] width 736 height 55
click at [857, 642] on icon "save" at bounding box center [866, 651] width 20 height 20
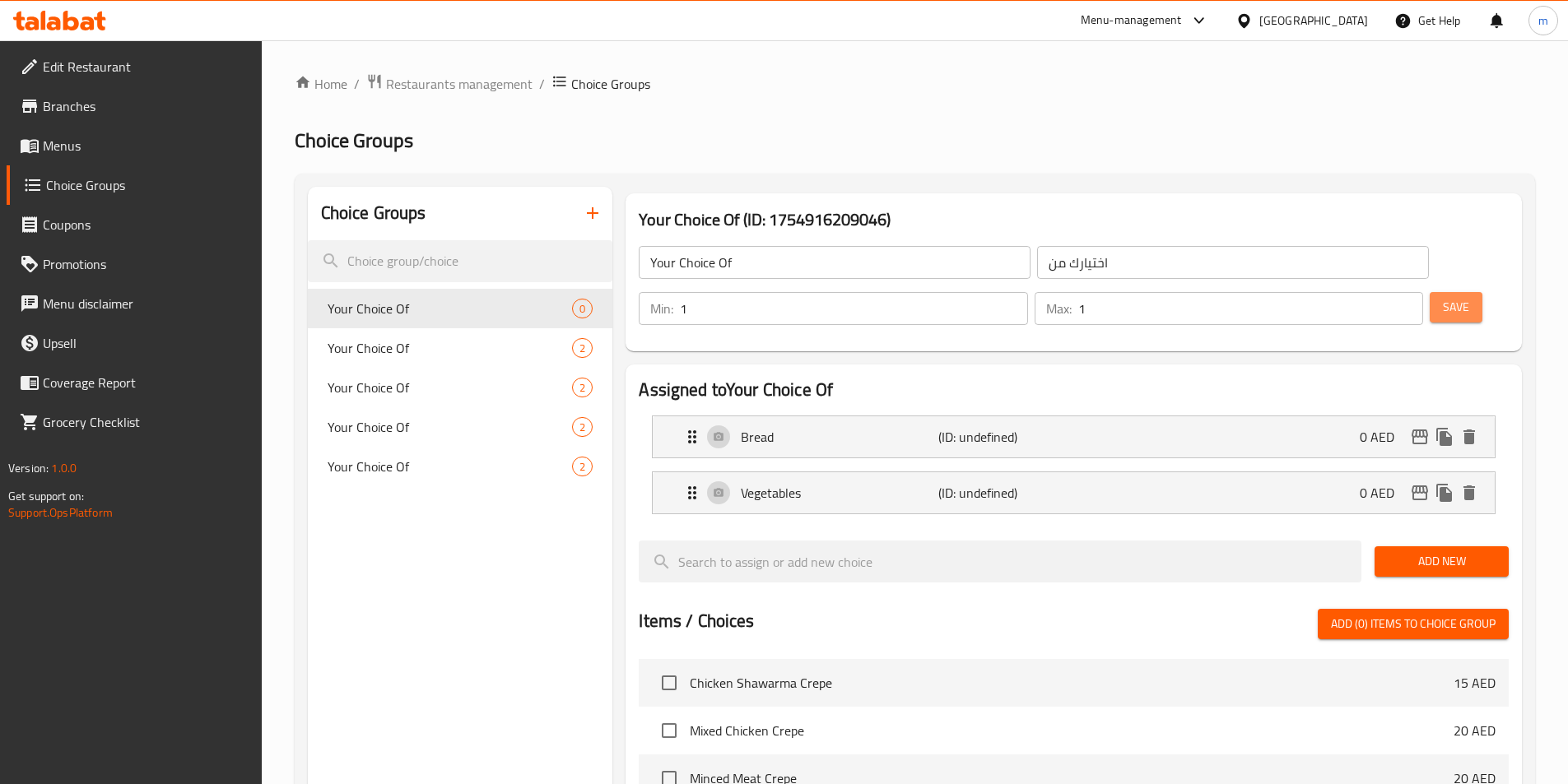
click at [1430, 292] on button "Save" at bounding box center [1455, 307] width 52 height 31
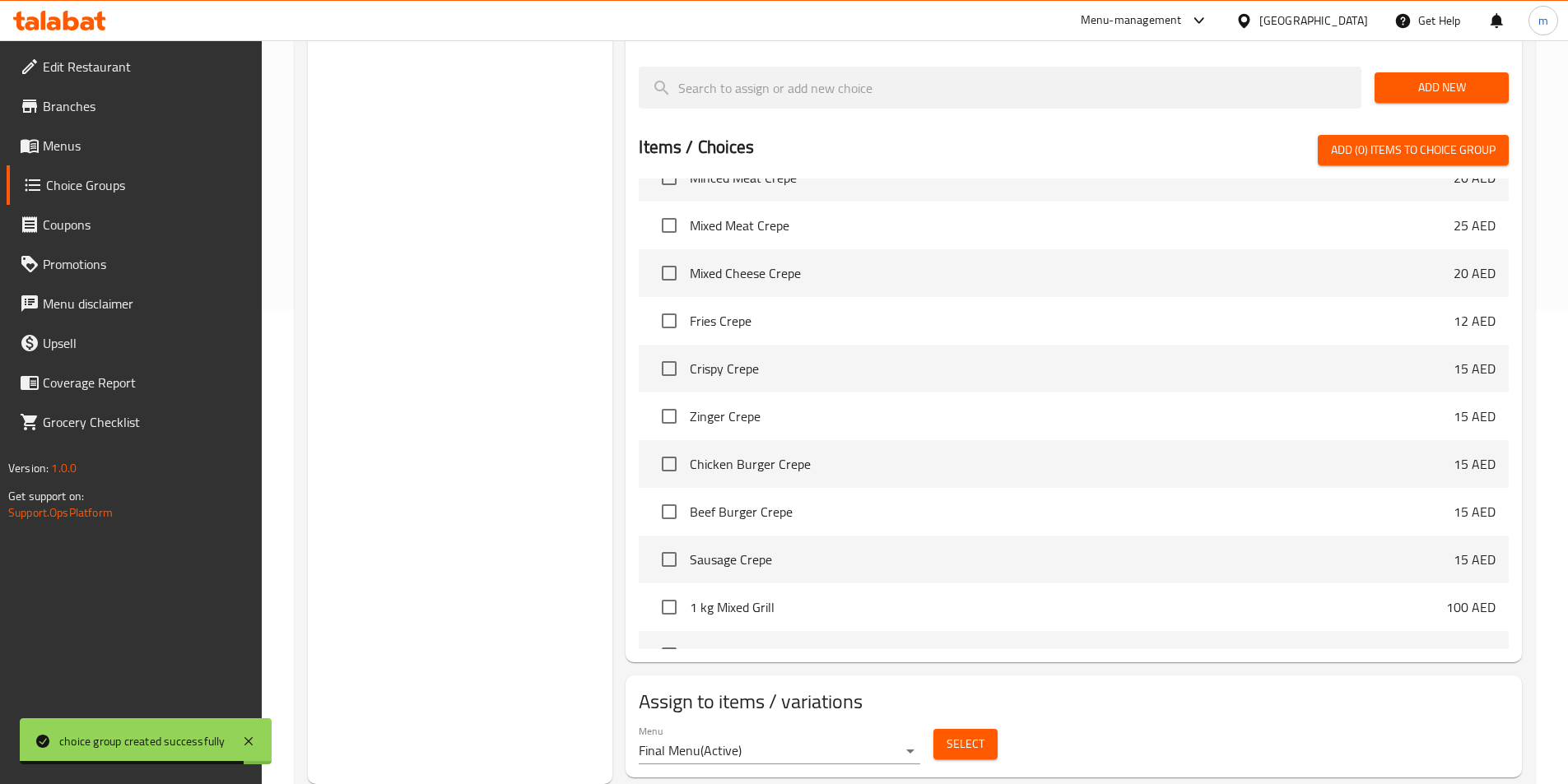
scroll to position [247, 0]
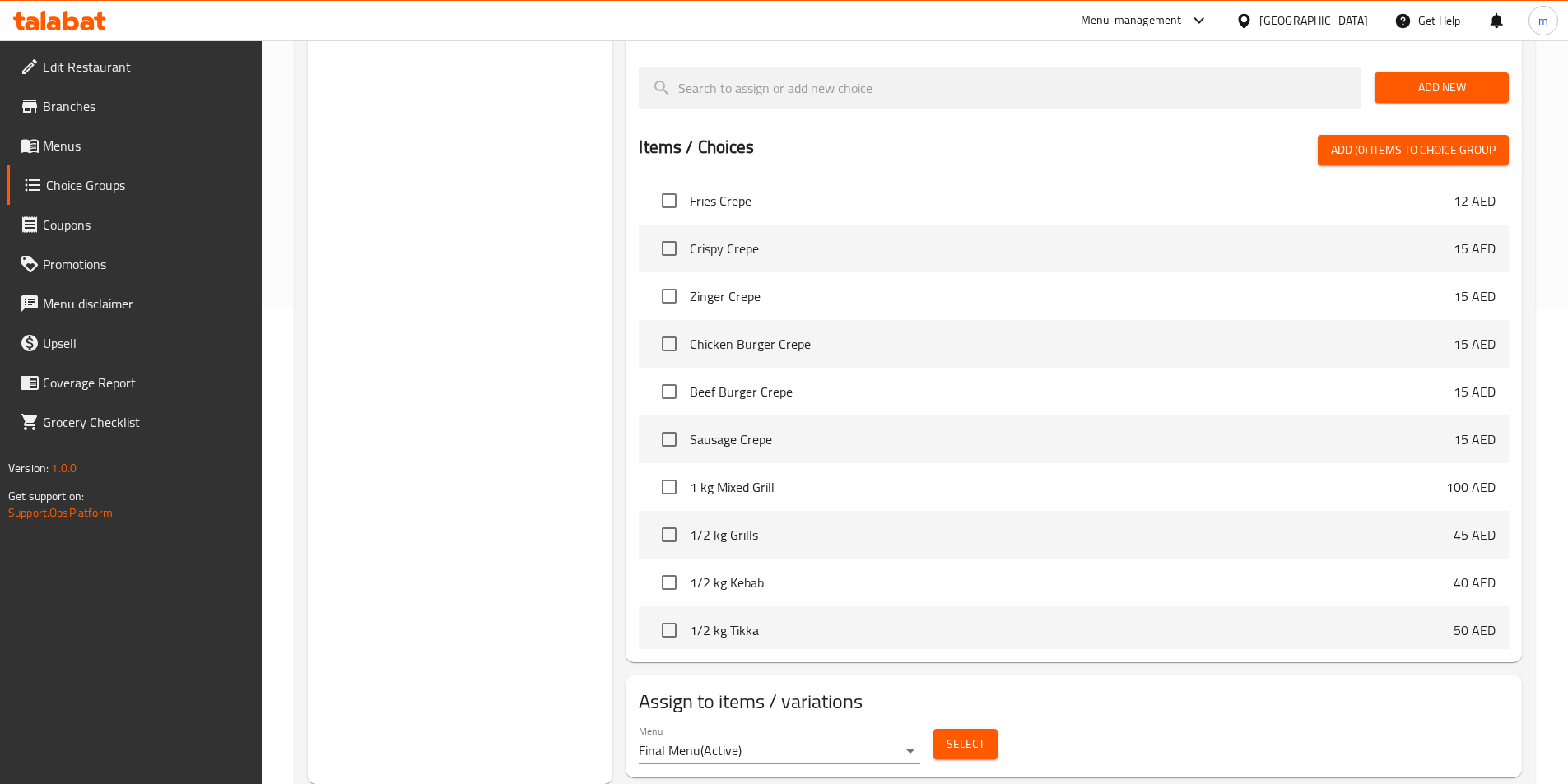
click at [948, 734] on span "Select" at bounding box center [965, 745] width 38 height 21
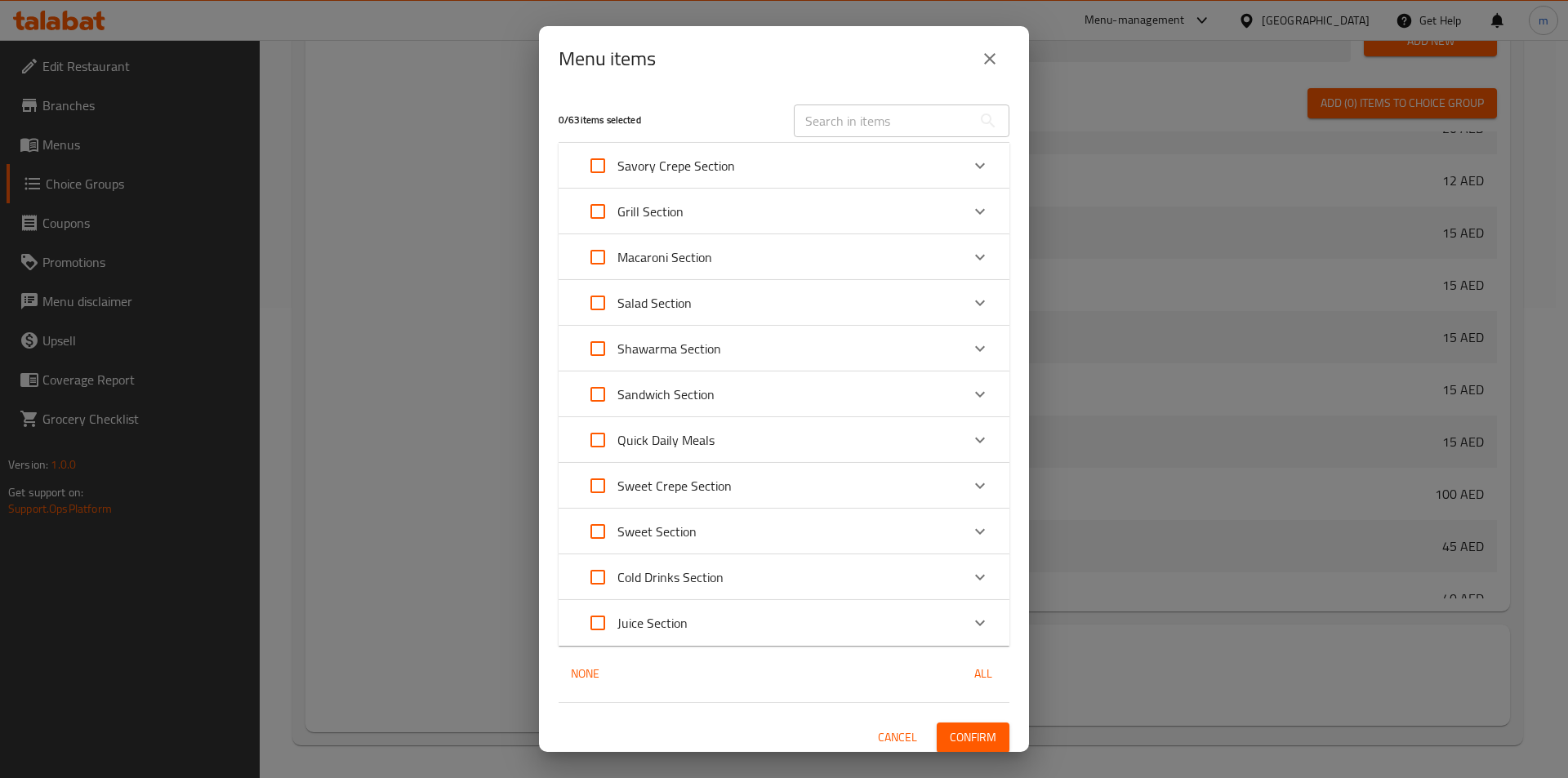
click at [837, 122] on input "text" at bounding box center [883, 120] width 178 height 33
paste input "Emlette Bowl"
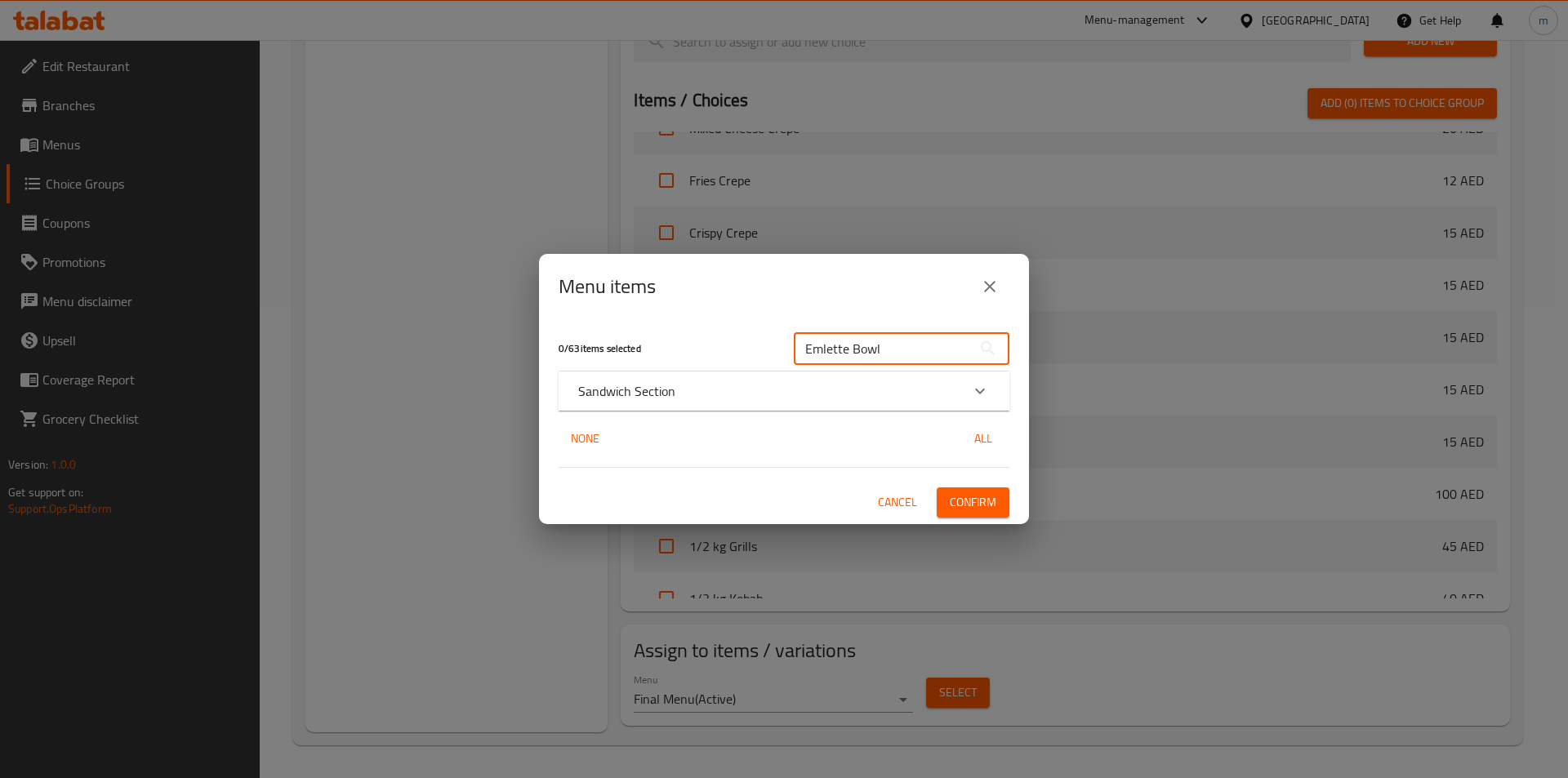
type input "Emlette Bowl"
click at [617, 381] on p "Sandwich Section" at bounding box center [626, 391] width 97 height 20
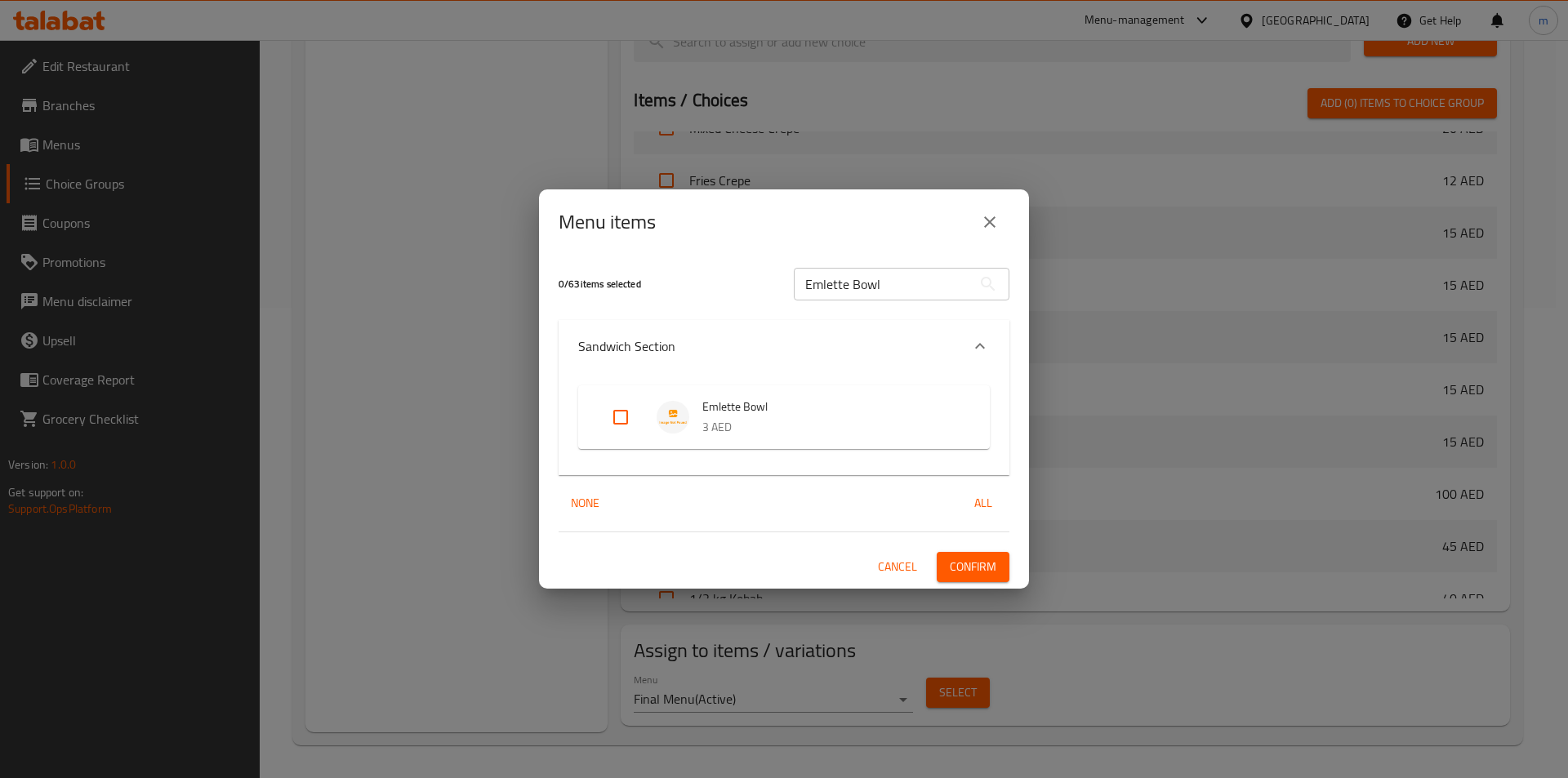
click at [623, 423] on input "Expand" at bounding box center [620, 416] width 39 height 39
checkbox input "true"
click at [962, 557] on span "Confirm" at bounding box center [973, 568] width 46 height 21
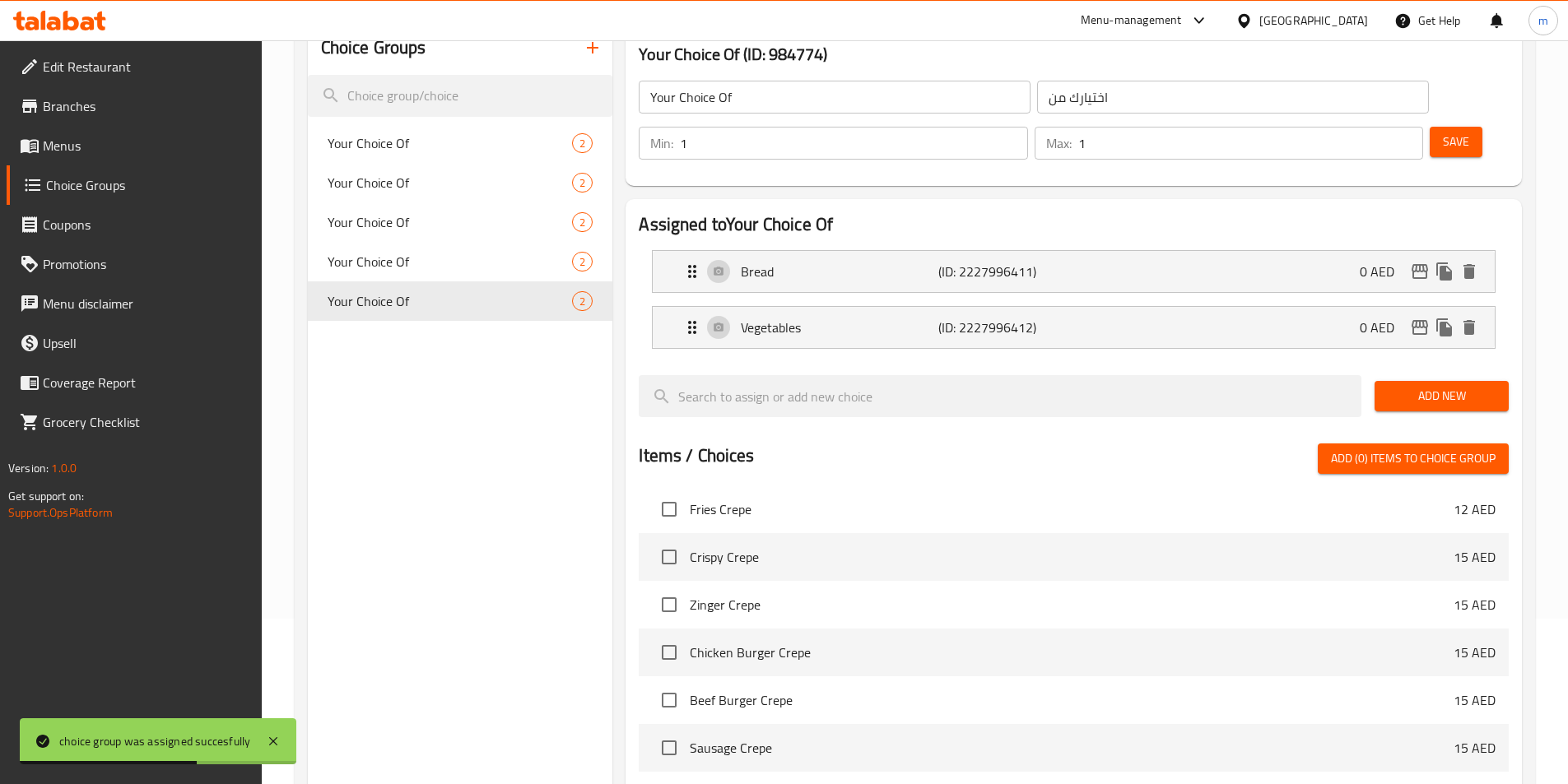
scroll to position [0, 0]
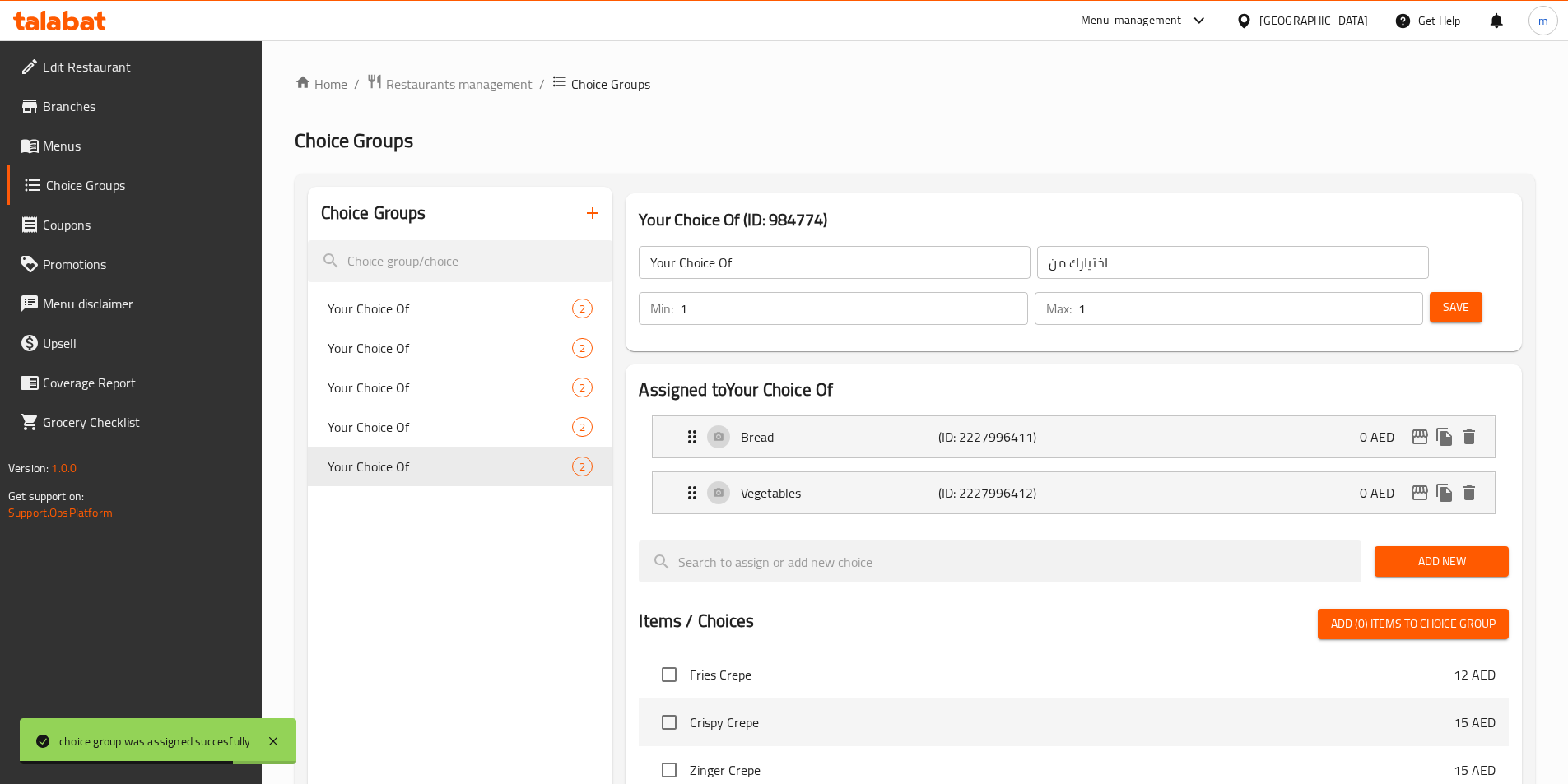
click at [586, 205] on icon "button" at bounding box center [592, 213] width 20 height 20
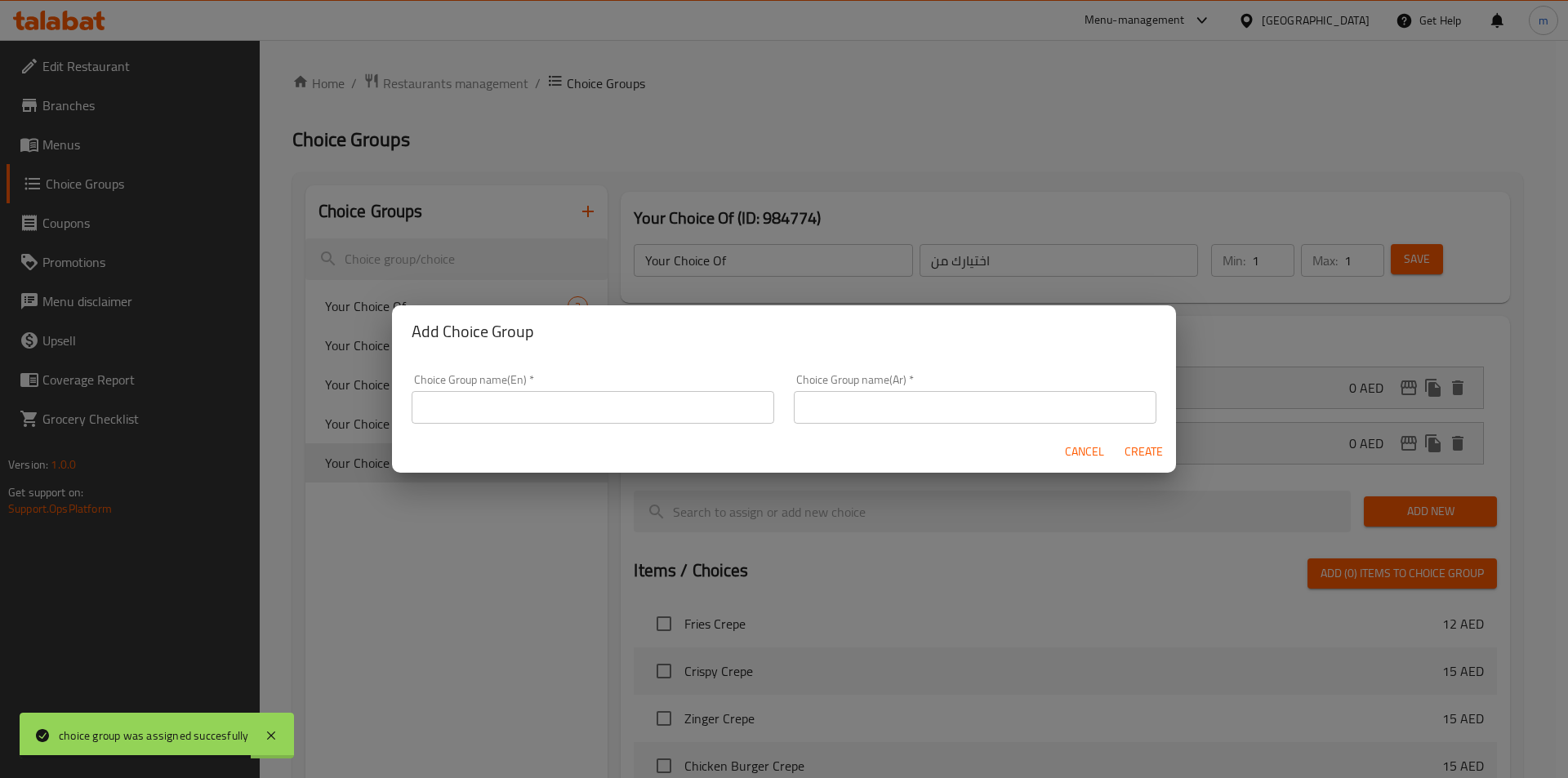
click at [617, 402] on input "text" at bounding box center [592, 407] width 362 height 33
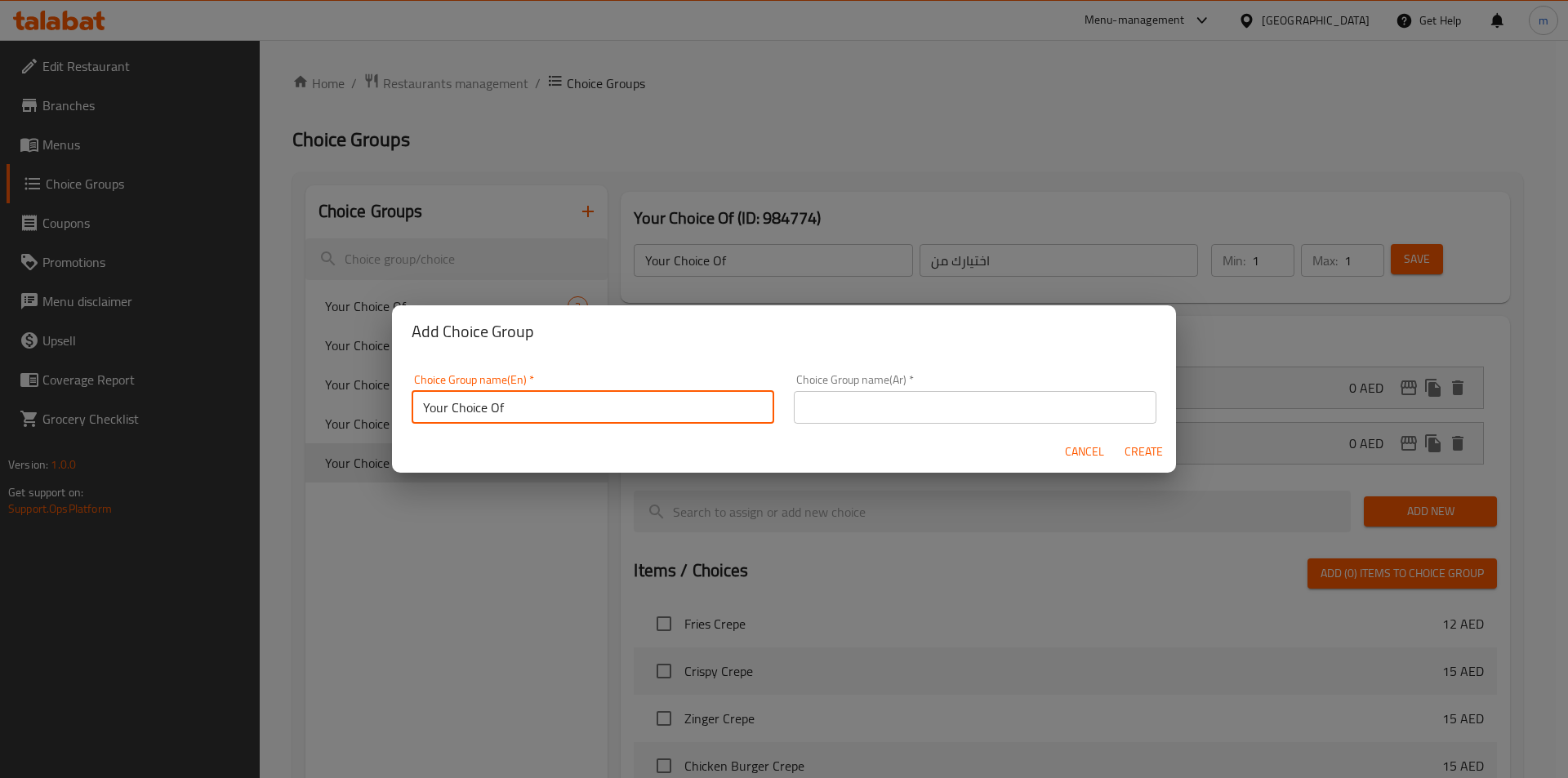
type input "Your Choice Of"
click at [820, 398] on input "text" at bounding box center [975, 407] width 362 height 33
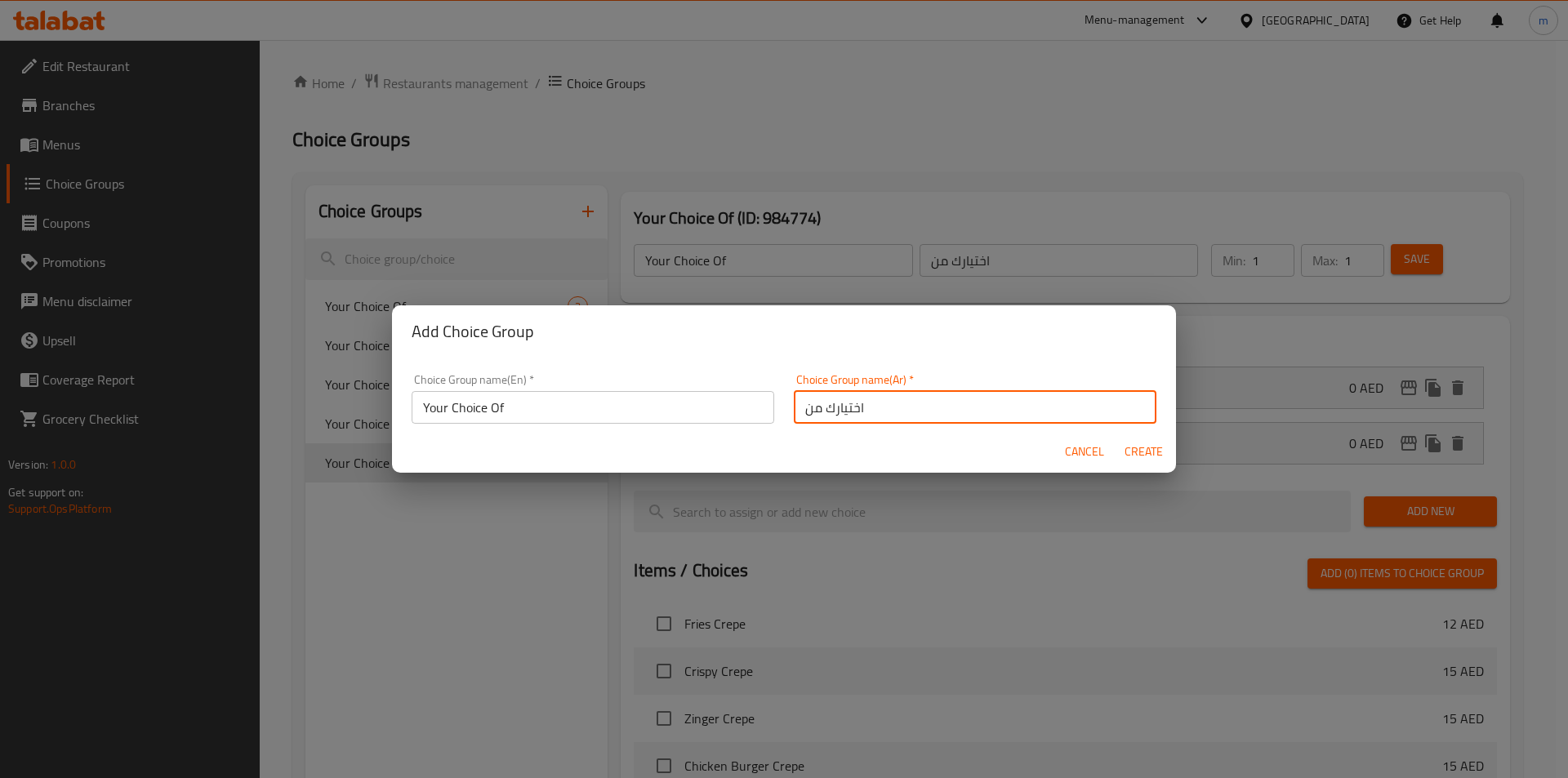
type input "اختيارك من"
click at [1135, 456] on span "Create" at bounding box center [1143, 452] width 39 height 21
type input "Your Choice Of"
type input "0"
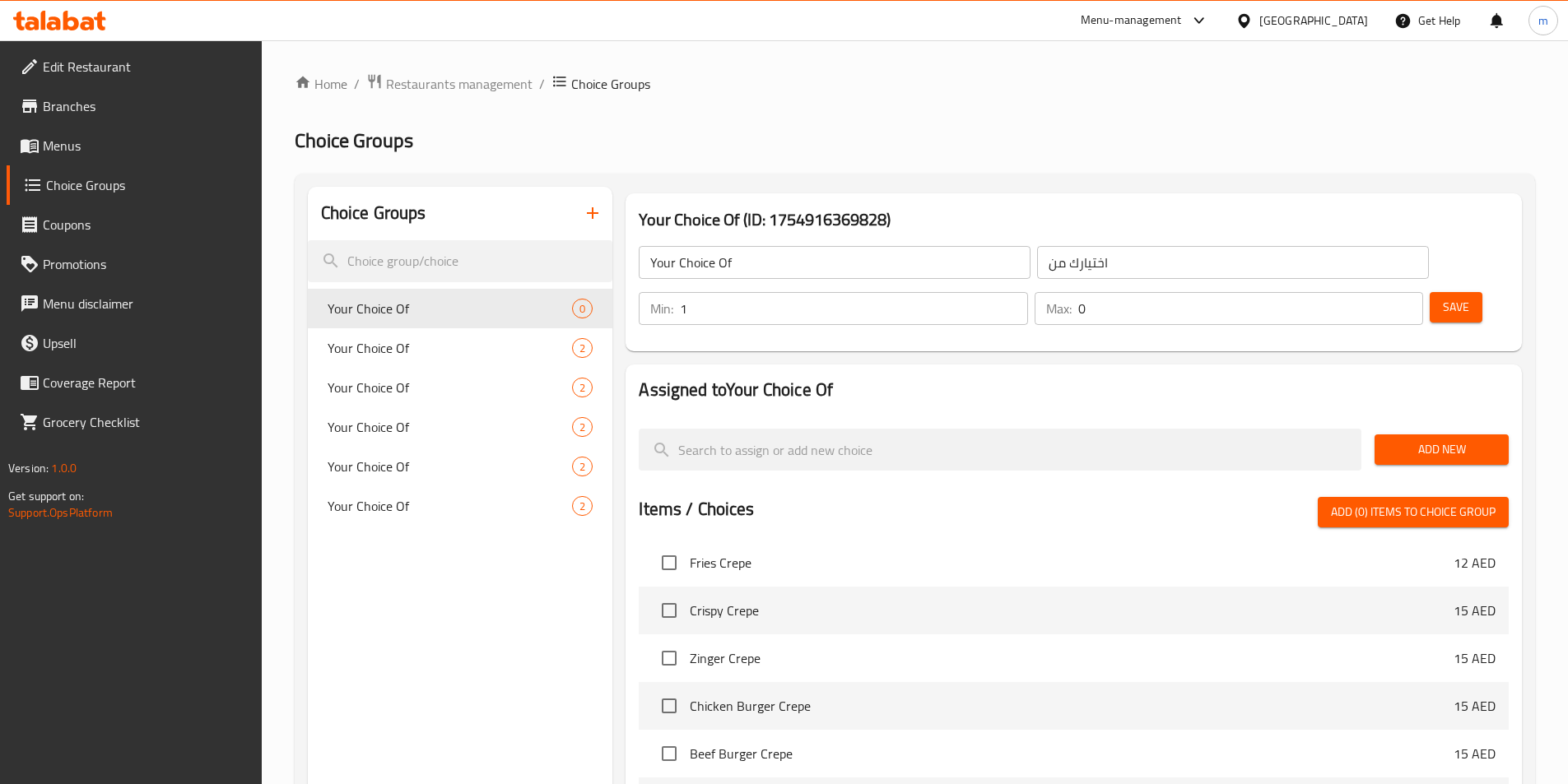
type input "1"
click at [1027, 292] on input "1" at bounding box center [854, 308] width 347 height 33
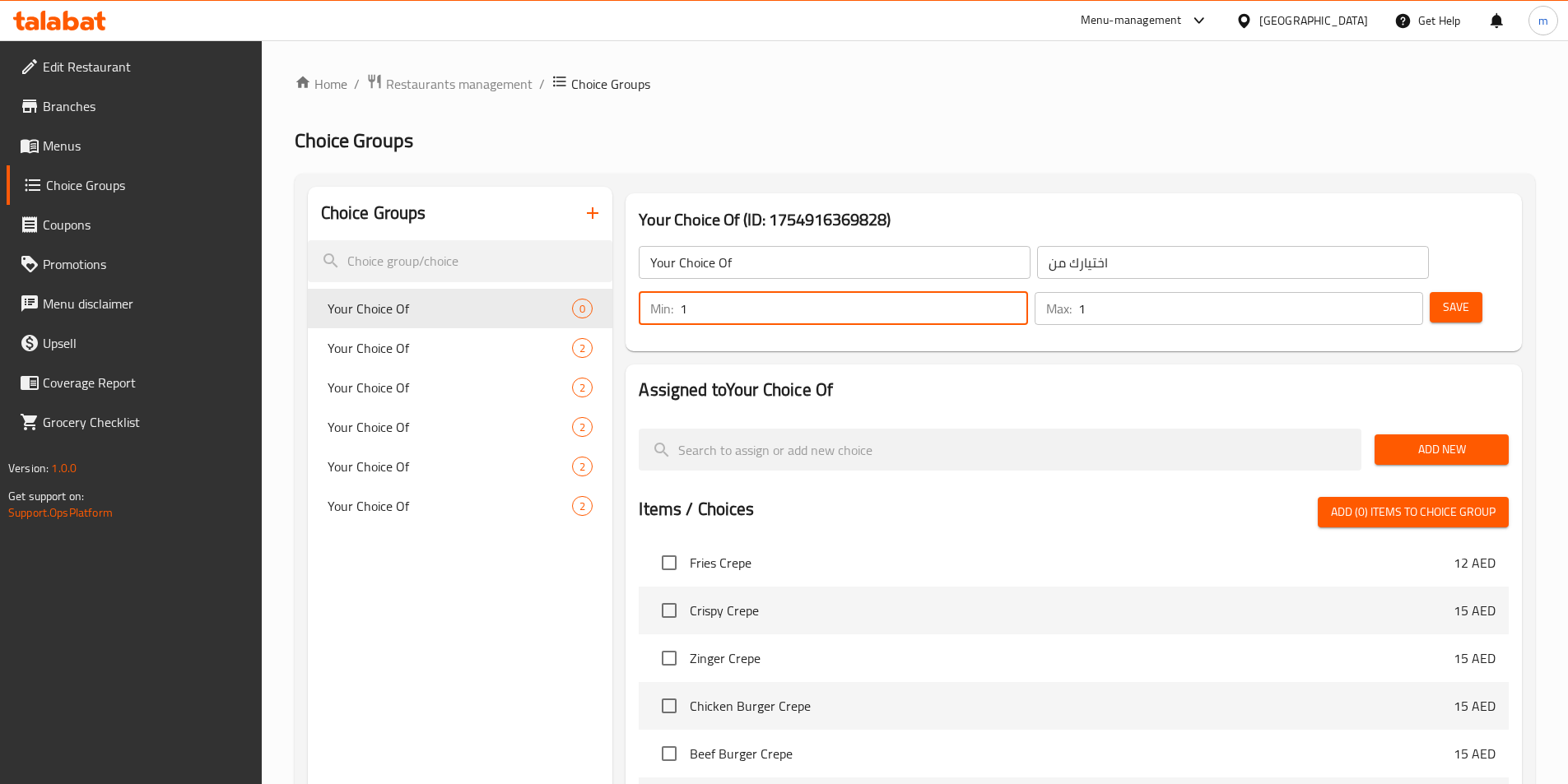
type input "1"
click at [1377, 292] on input "1" at bounding box center [1251, 308] width 345 height 33
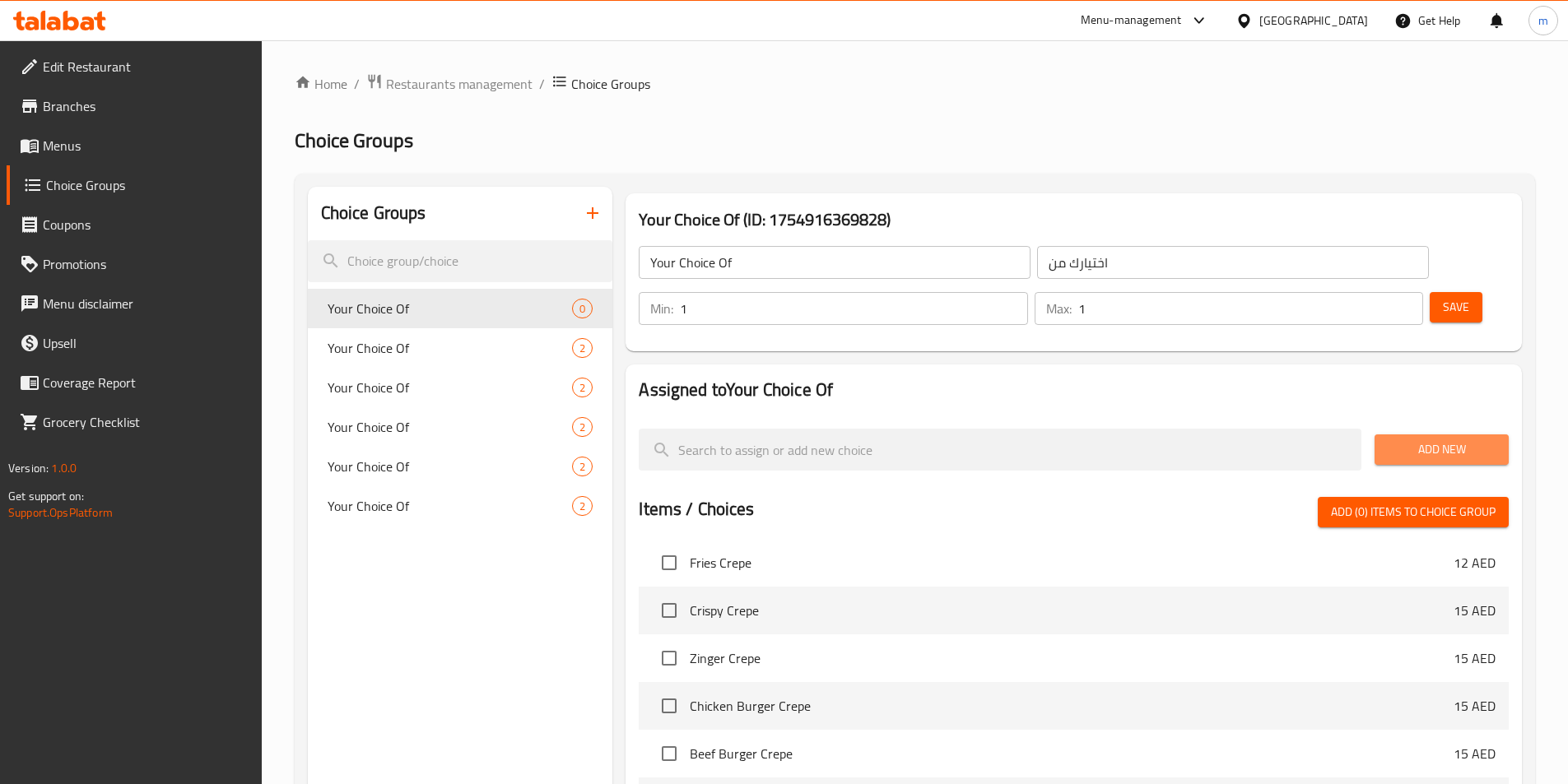
click at [1408, 435] on button "Add New" at bounding box center [1441, 450] width 134 height 31
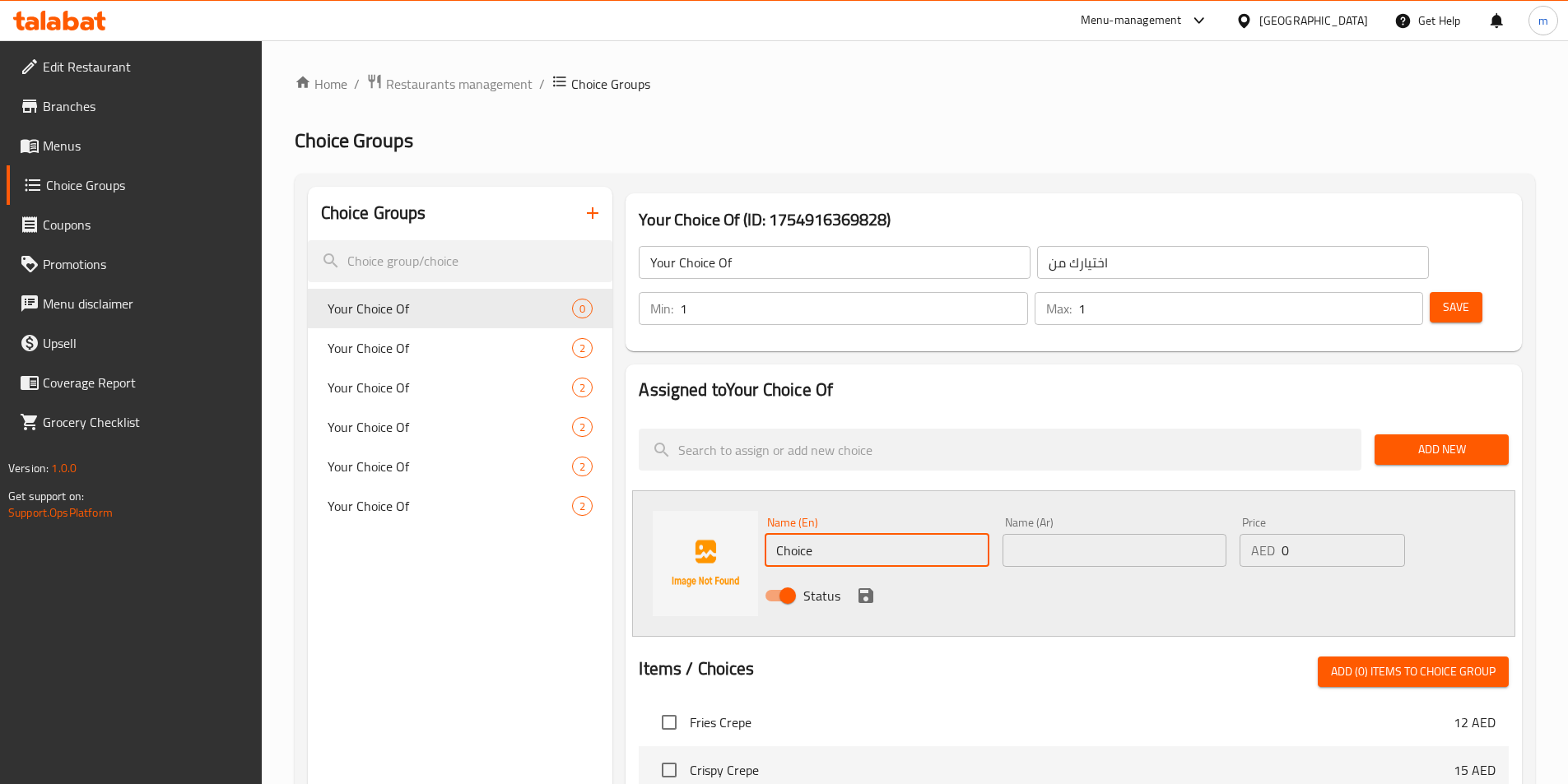
click at [801, 534] on input "Choice" at bounding box center [877, 550] width 224 height 33
paste input "meat"
click at [801, 534] on input "Choice" at bounding box center [877, 550] width 224 height 33
type input "Meat"
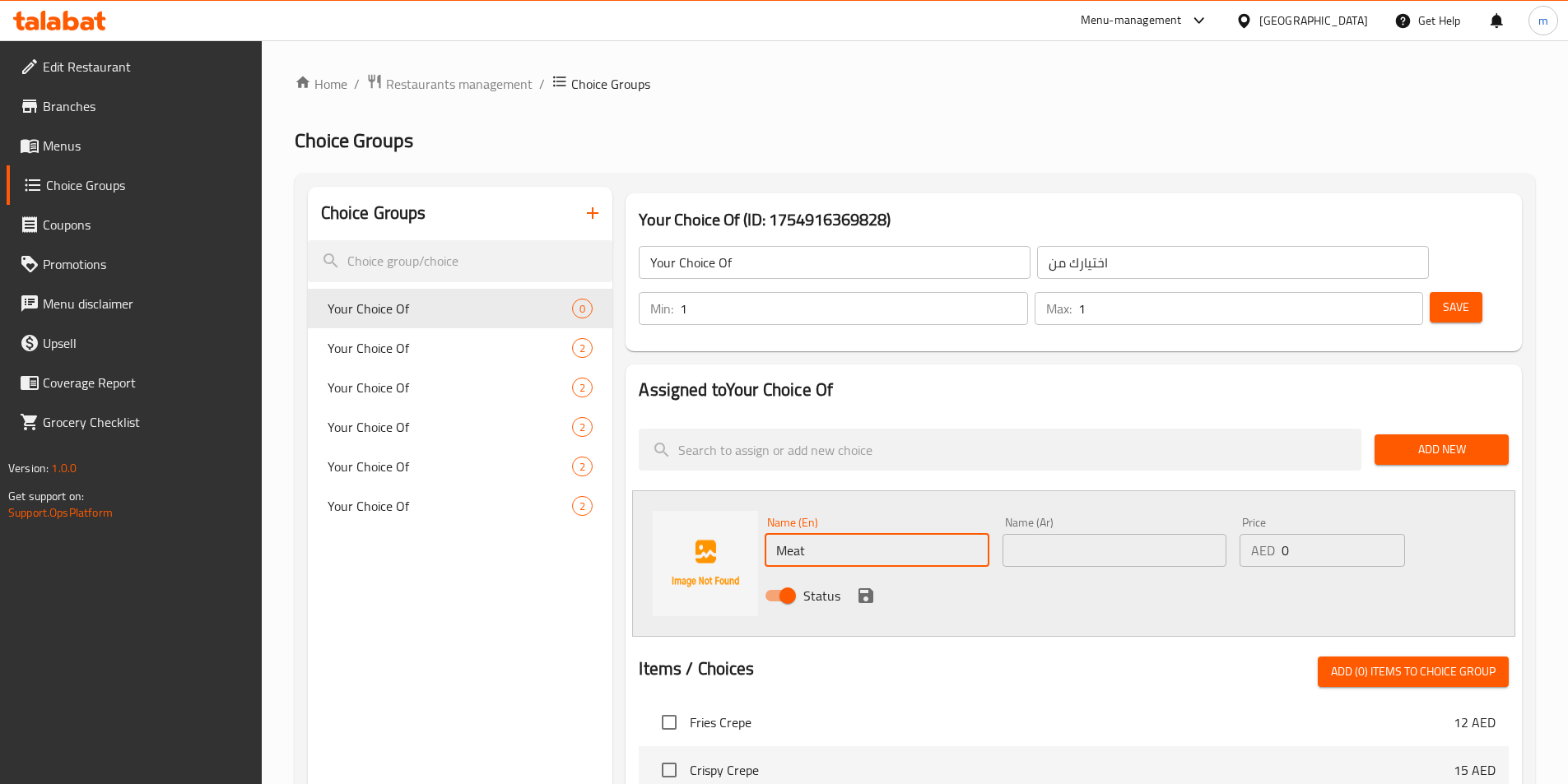
click at [1017, 534] on input "text" at bounding box center [1114, 550] width 224 height 33
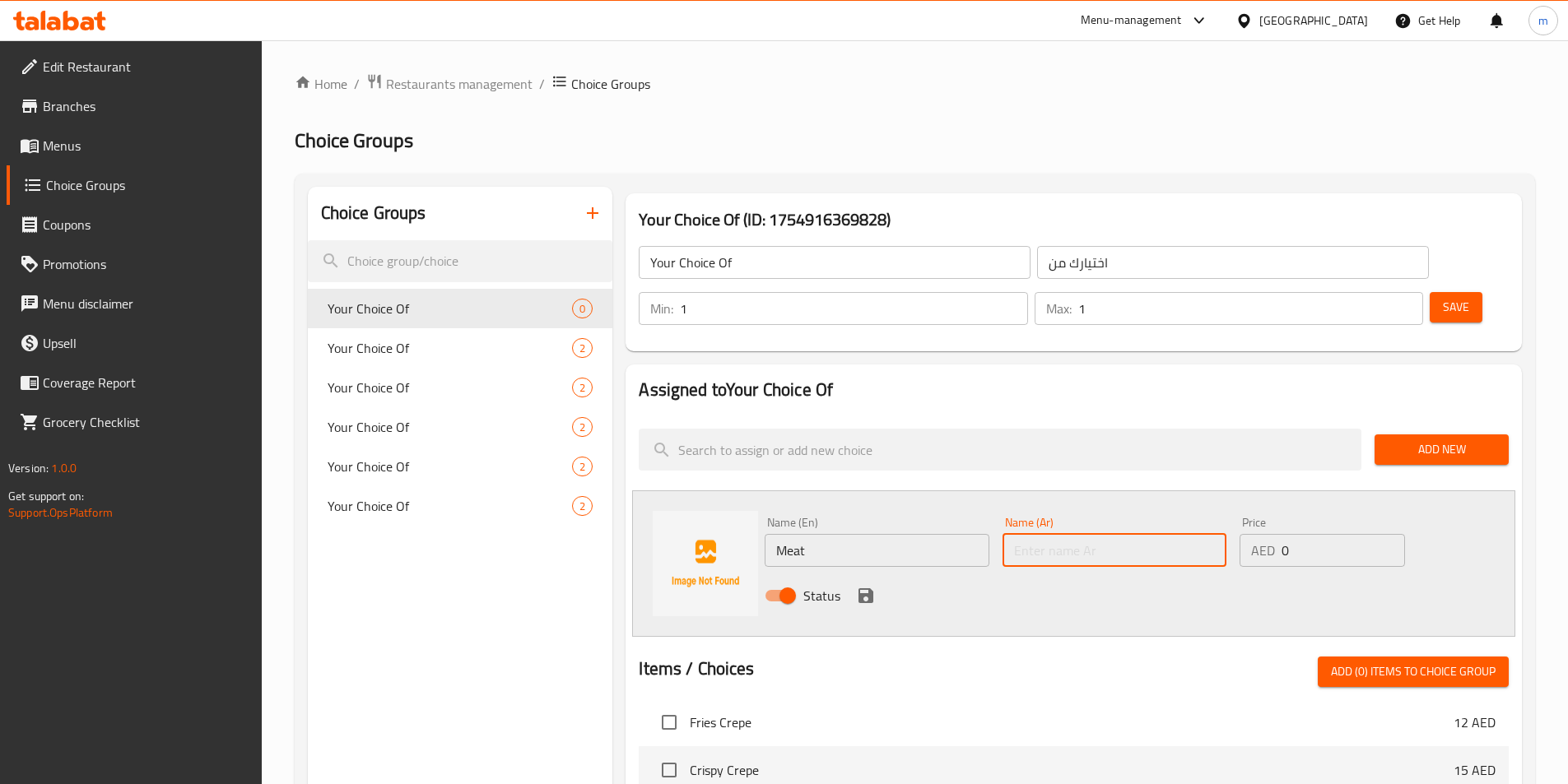
click at [1021, 534] on input "text" at bounding box center [1114, 550] width 224 height 33
paste input "اللحم"
type input "اللحم"
click at [854, 584] on button "save" at bounding box center [866, 596] width 25 height 25
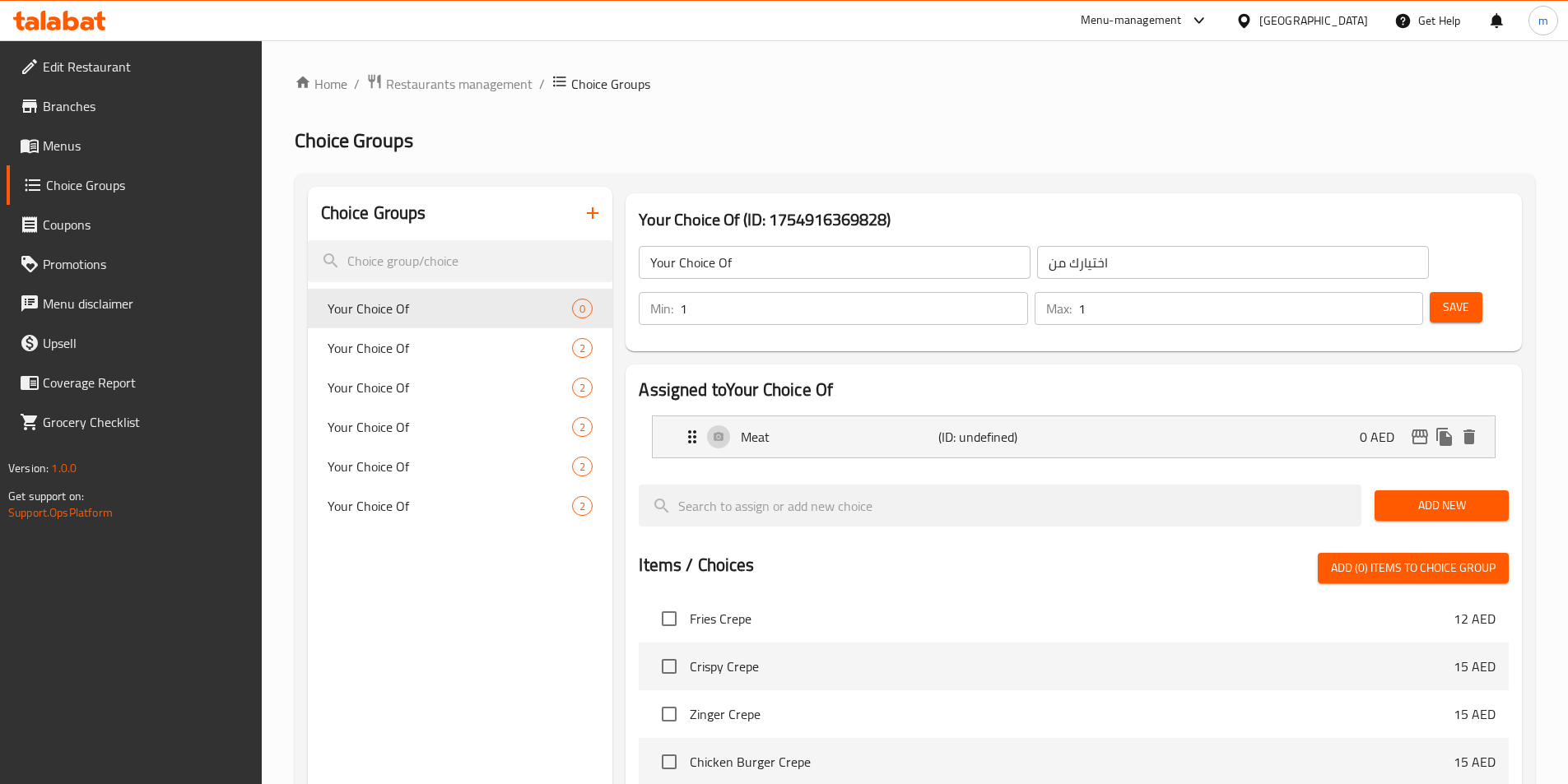
click at [1412, 478] on div "Add New" at bounding box center [1441, 505] width 147 height 55
click at [1468, 496] on span "Add New" at bounding box center [1441, 506] width 108 height 21
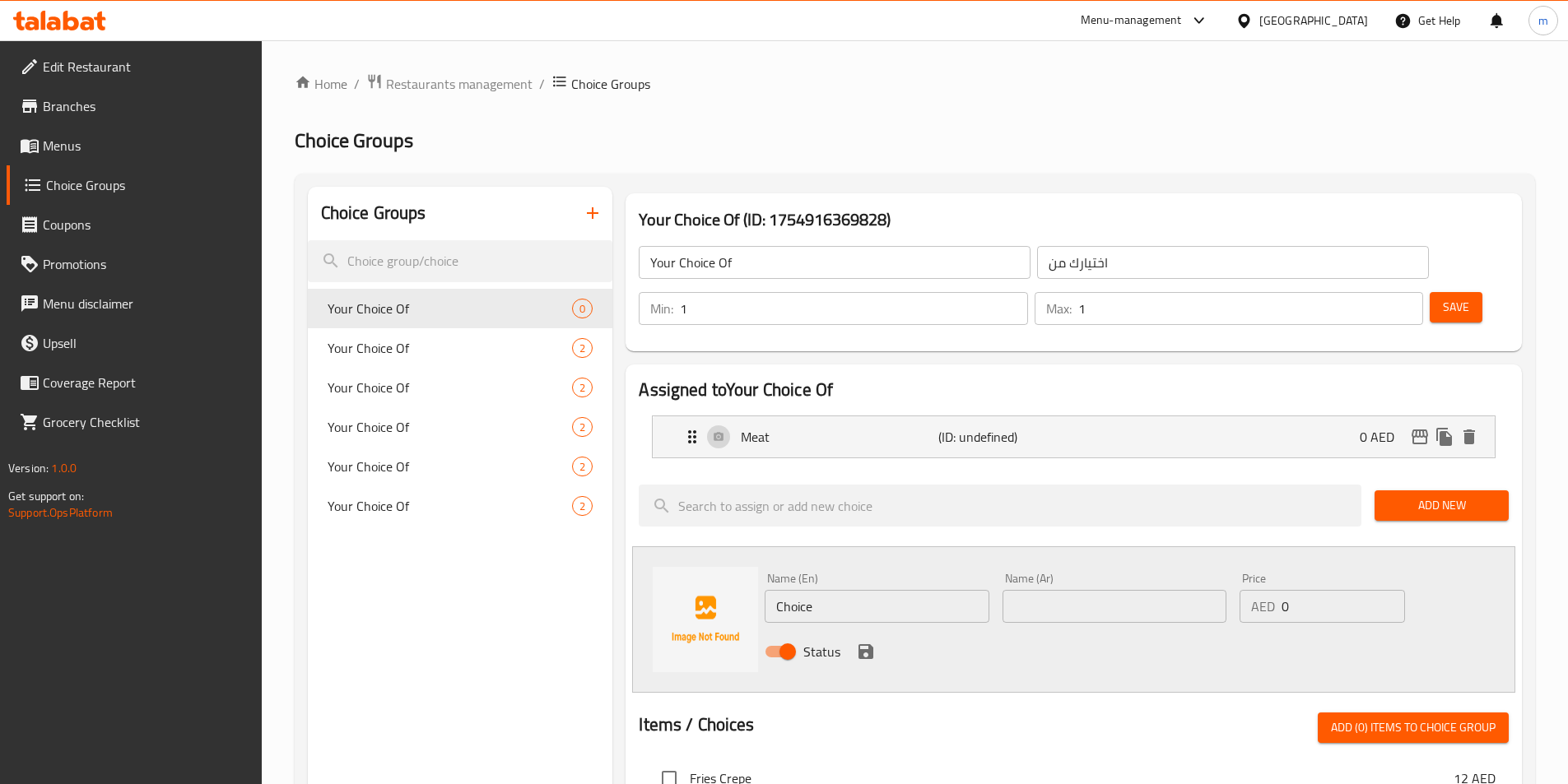
click at [819, 579] on div "Name (En) Choice Name (En)" at bounding box center [877, 598] width 237 height 63
click at [802, 590] on input "Choice" at bounding box center [877, 607] width 224 height 33
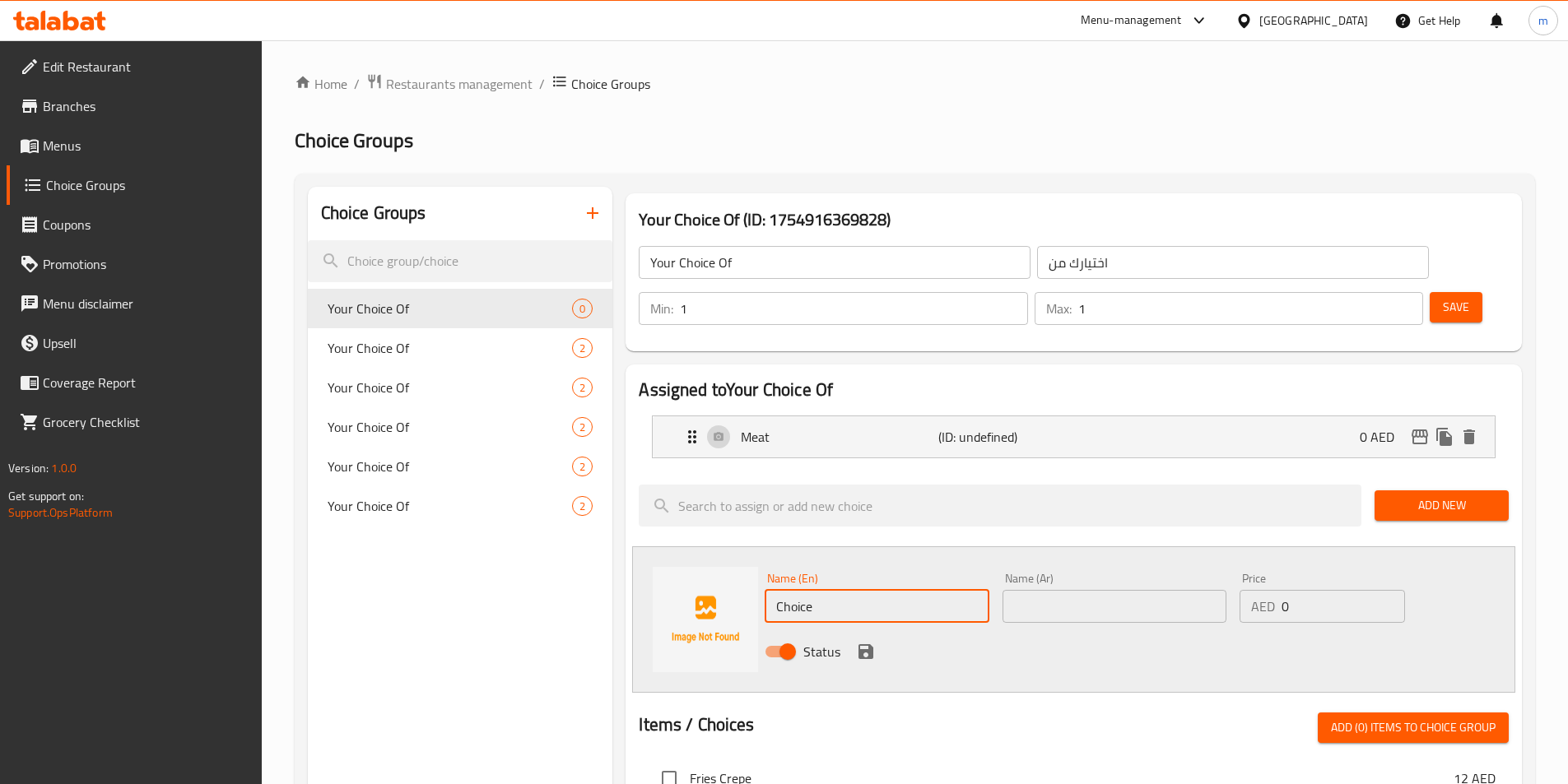
paste input "chicken"
type input "Chicken"
click at [1119, 629] on div "Status" at bounding box center [1114, 651] width 712 height 45
click at [1092, 590] on input "text" at bounding box center [1114, 607] width 224 height 33
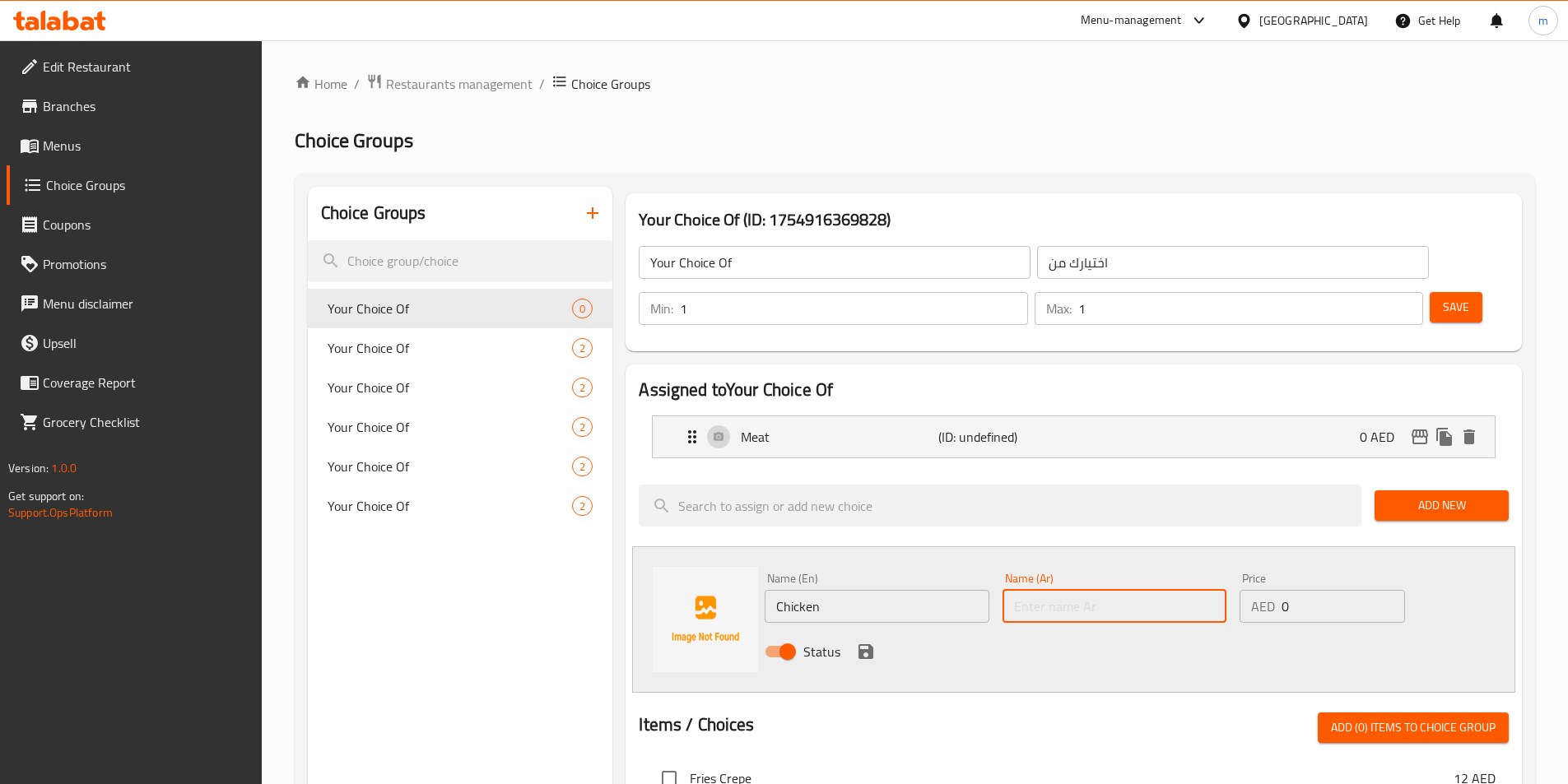
paste input "الدجاج"
type input "الدجاج"
click at [862, 645] on icon "save" at bounding box center [866, 652] width 15 height 15
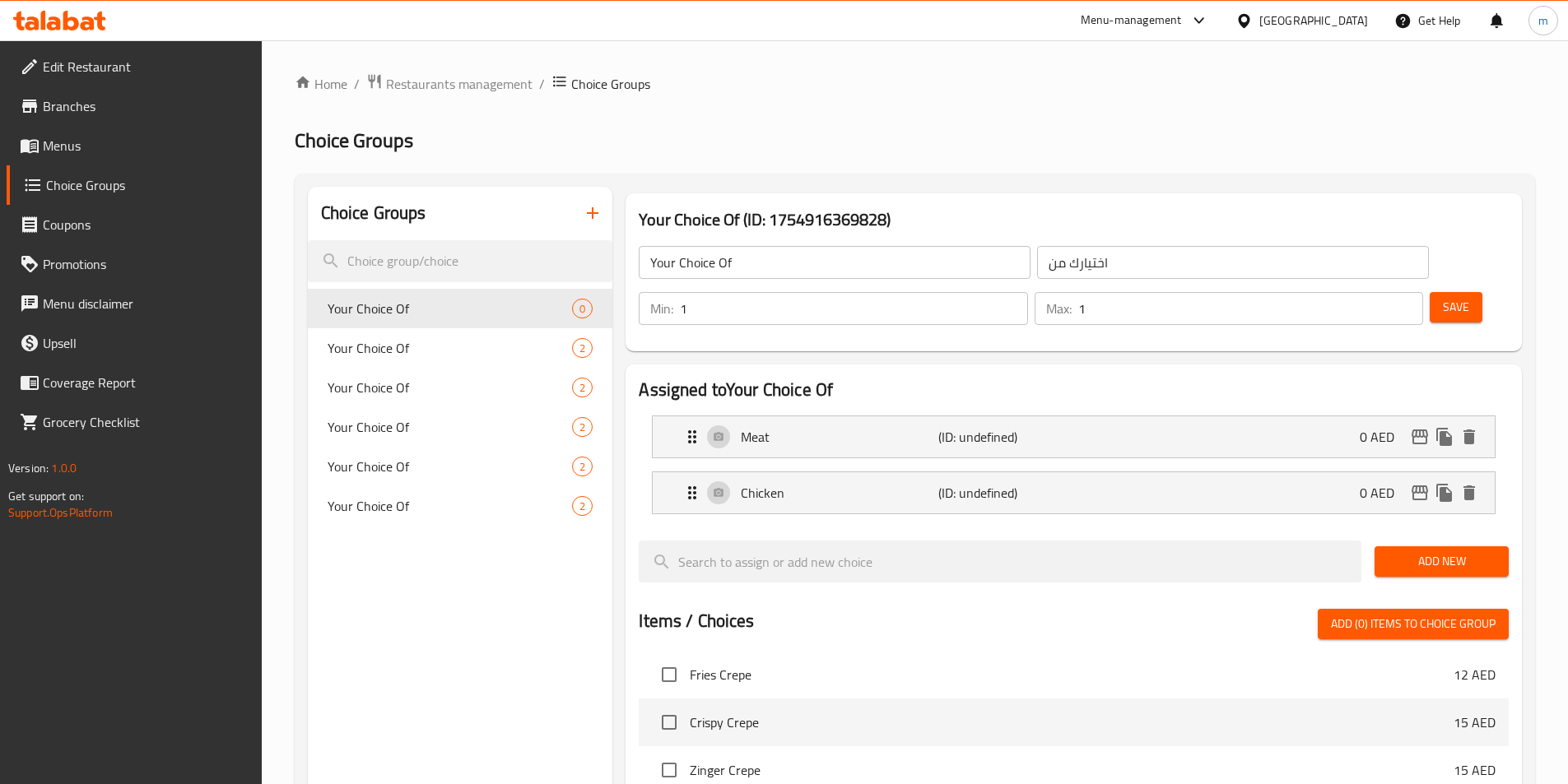
click at [1443, 298] on span "Save" at bounding box center [1456, 308] width 27 height 21
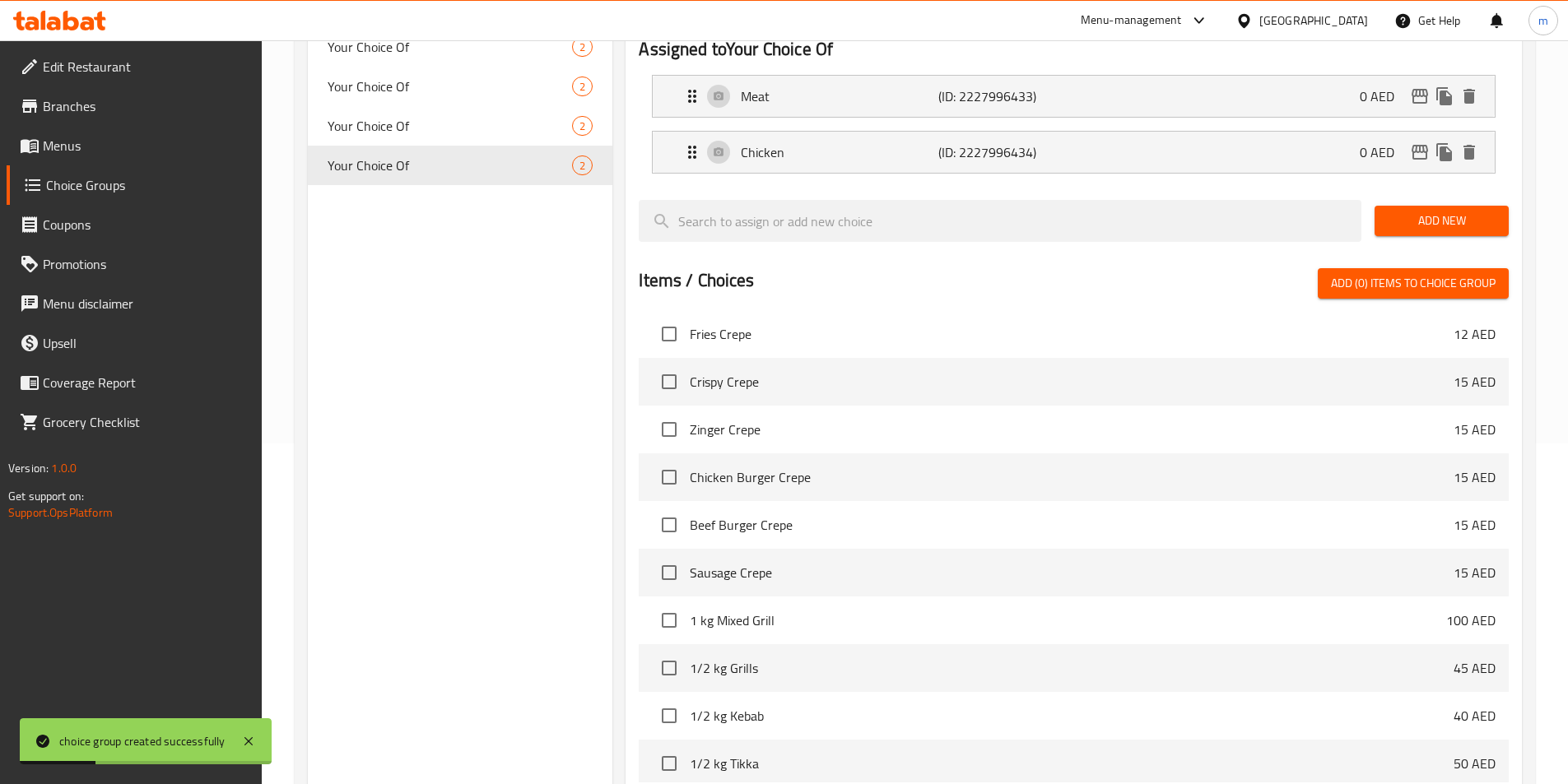
scroll to position [474, 0]
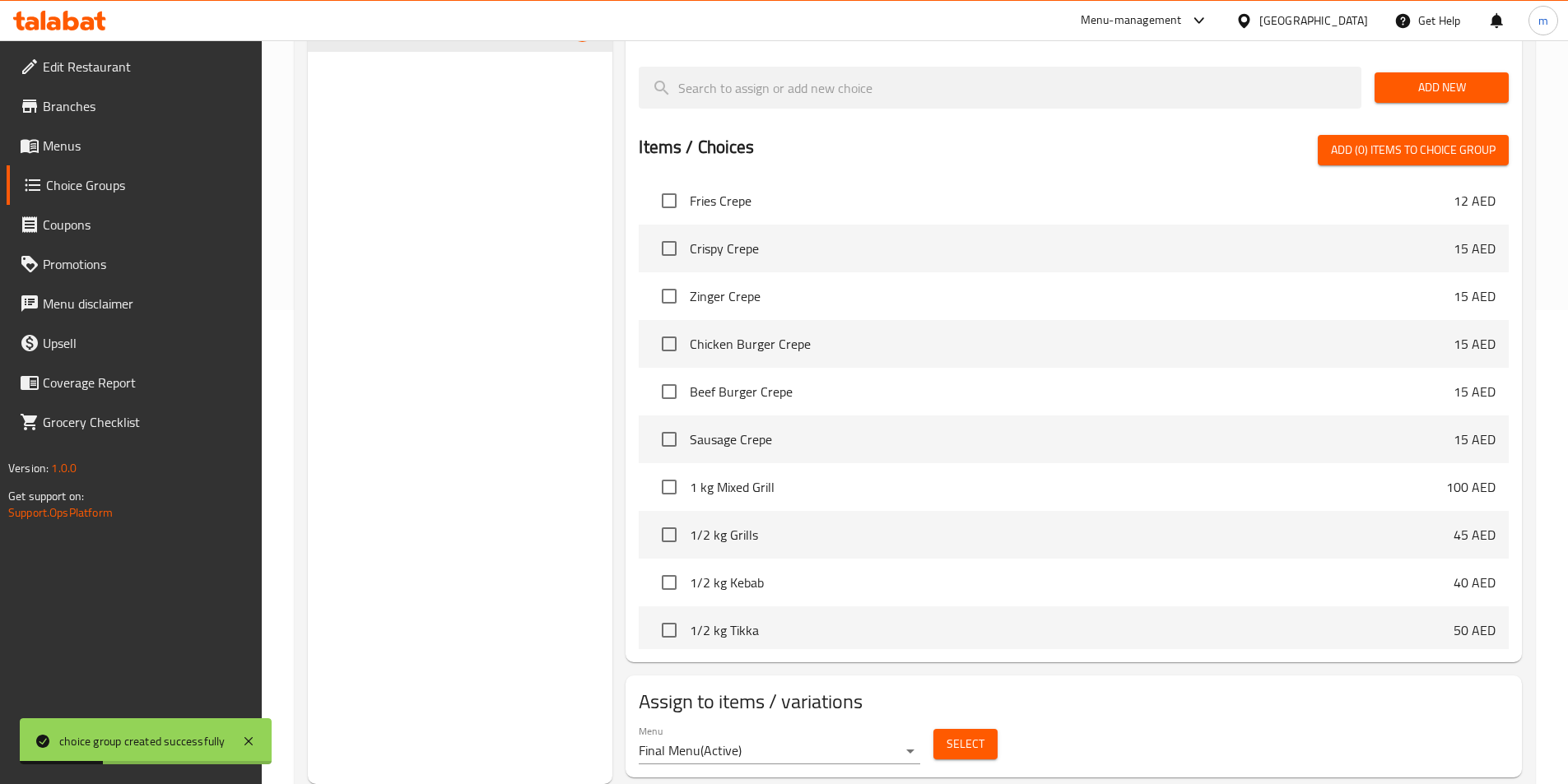
click at [982, 734] on span "Select" at bounding box center [965, 745] width 38 height 21
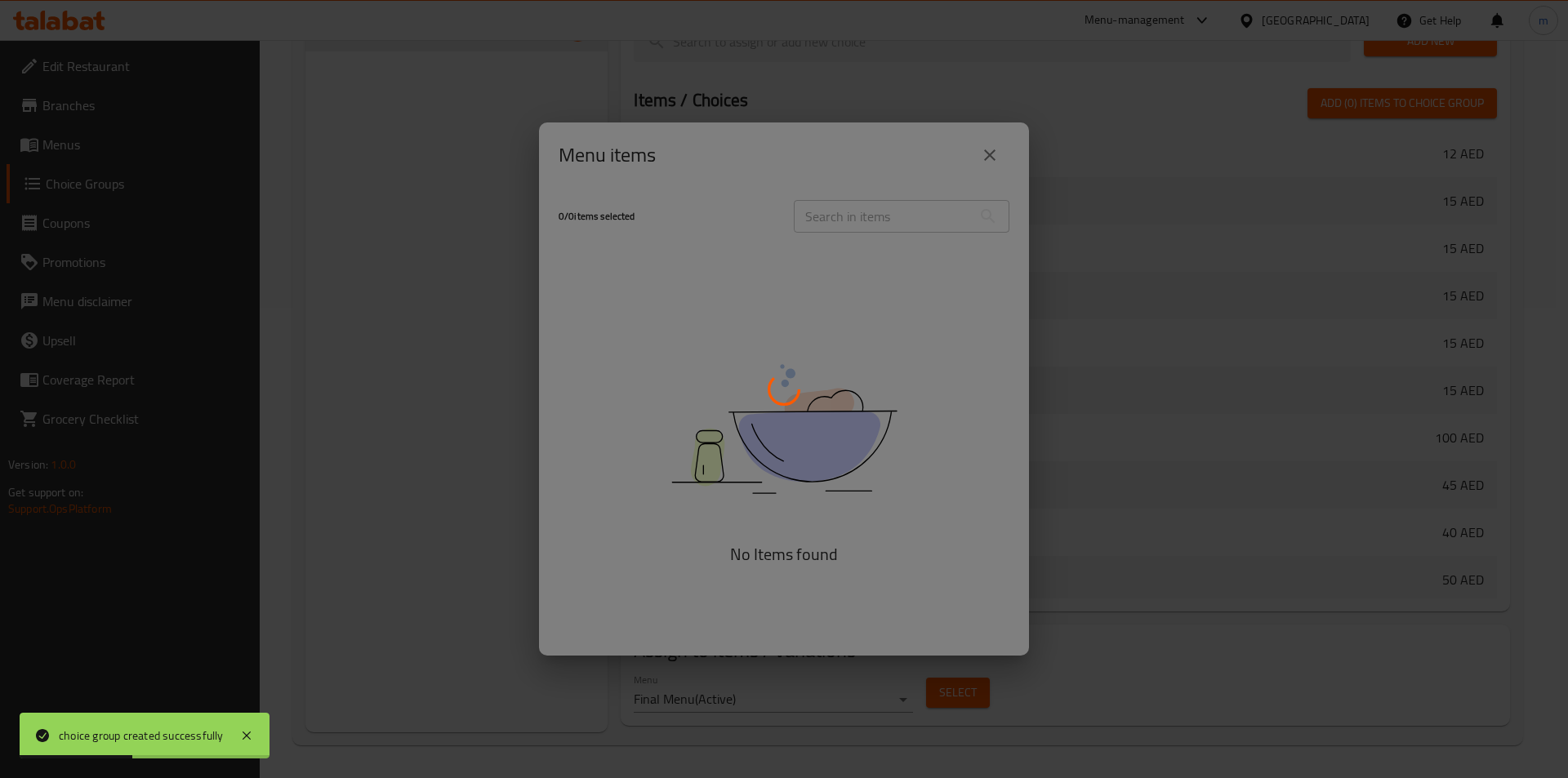
click at [845, 221] on div at bounding box center [784, 389] width 1568 height 778
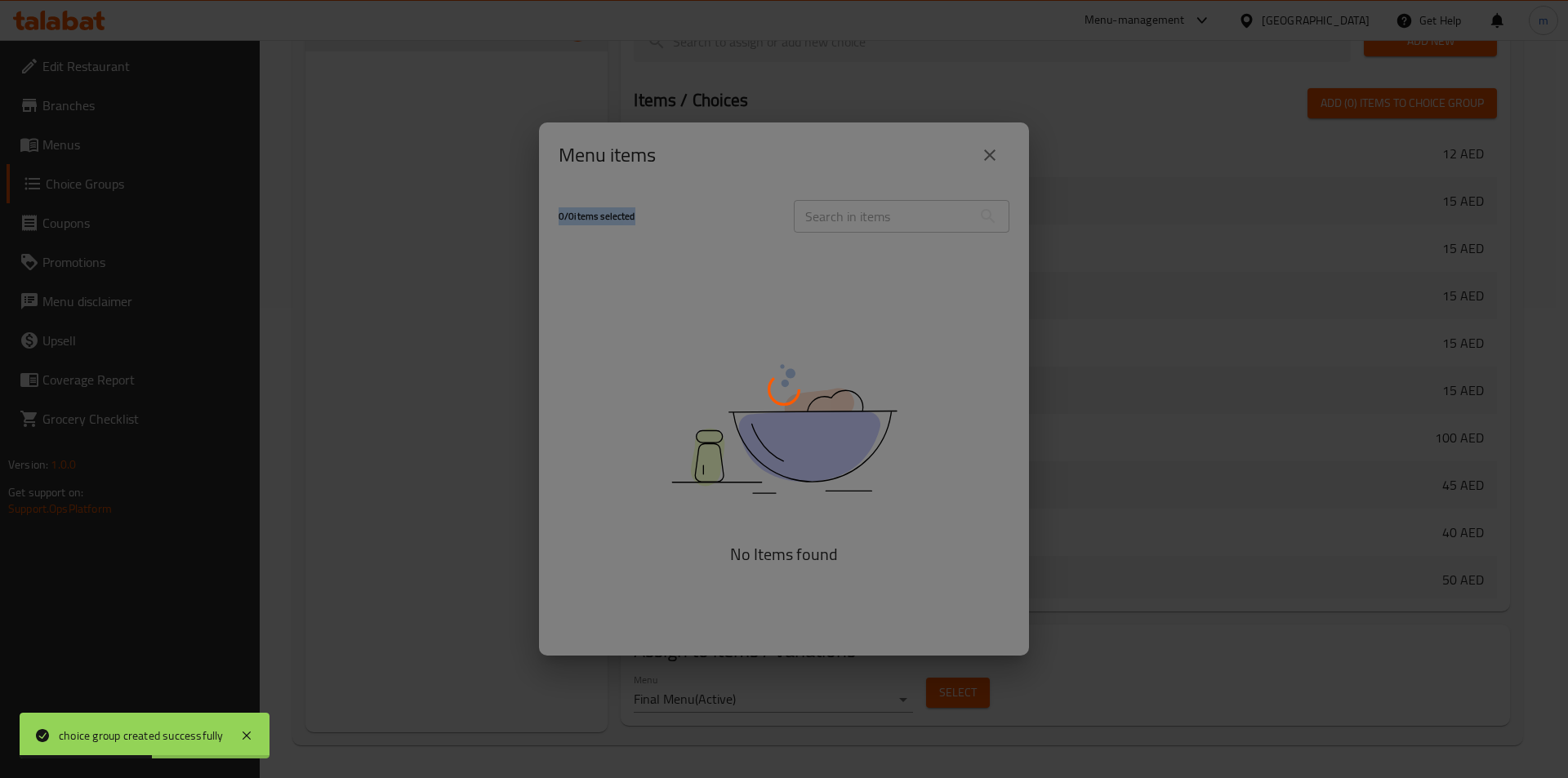
click at [845, 221] on div at bounding box center [784, 389] width 1568 height 778
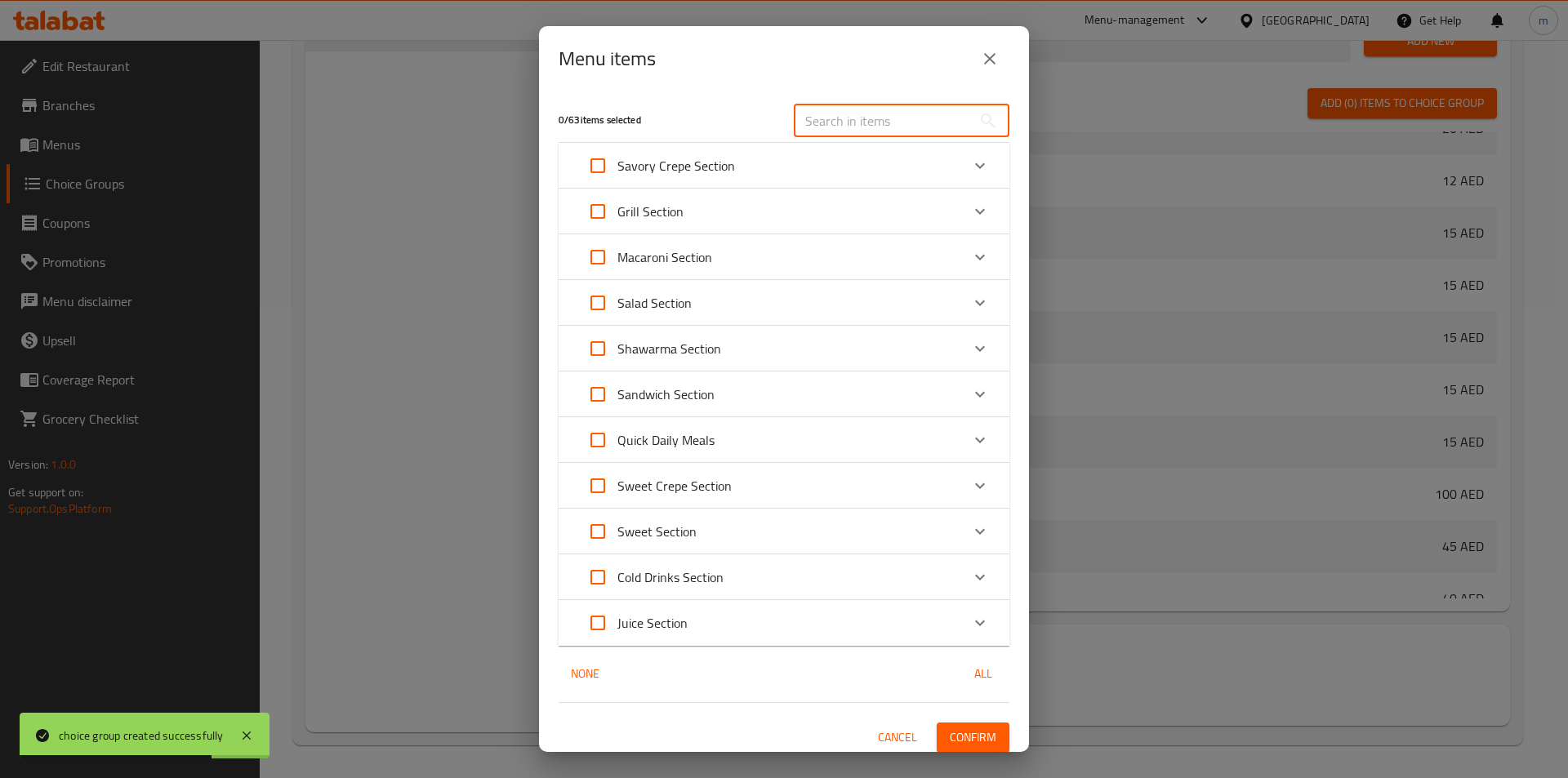
click at [831, 135] on input "text" at bounding box center [883, 120] width 178 height 33
paste input "Egyptian Meal"
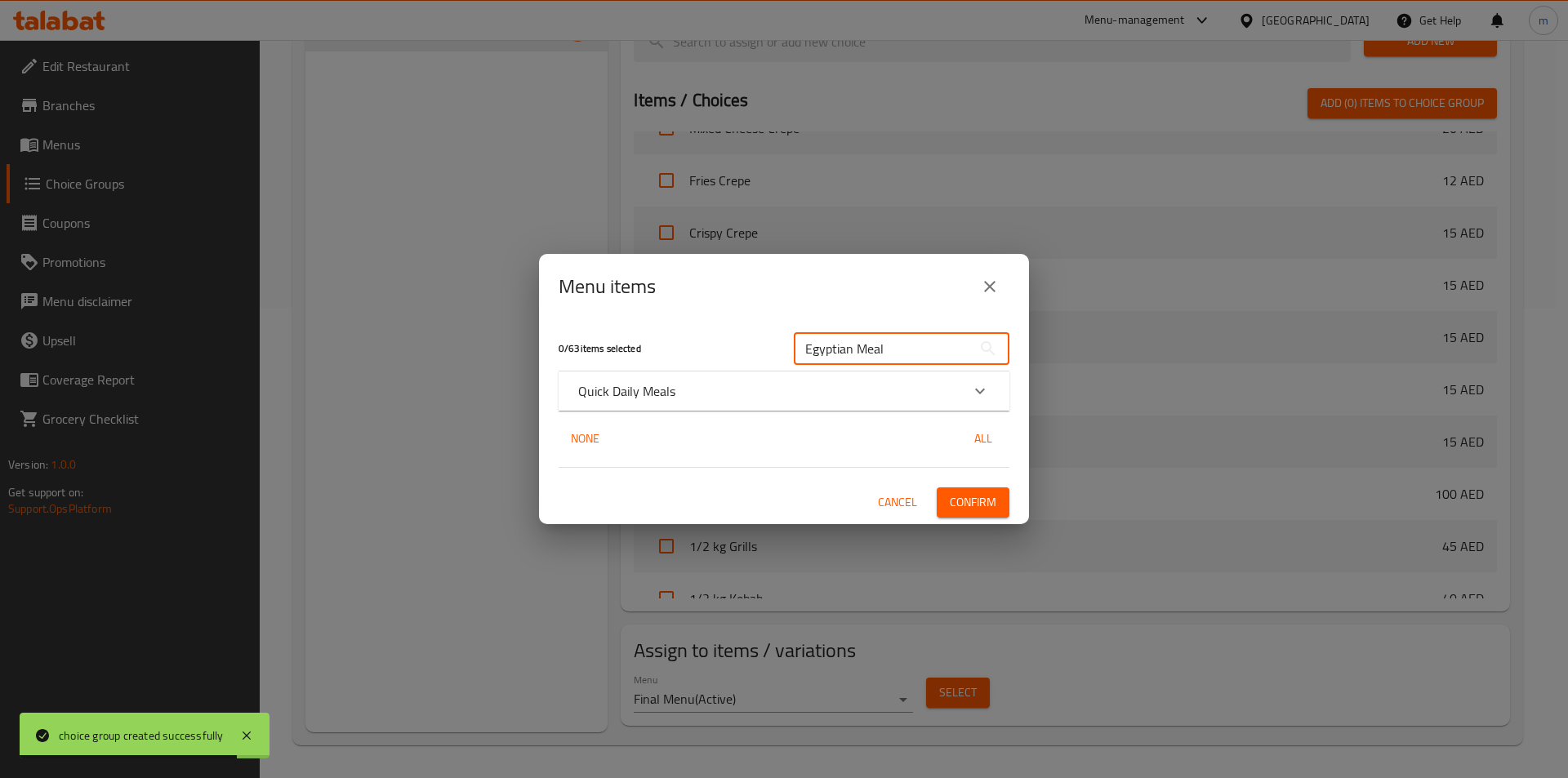
type input "Egyptian Meal"
click at [598, 405] on div "Quick Daily Meals" at bounding box center [784, 391] width 450 height 39
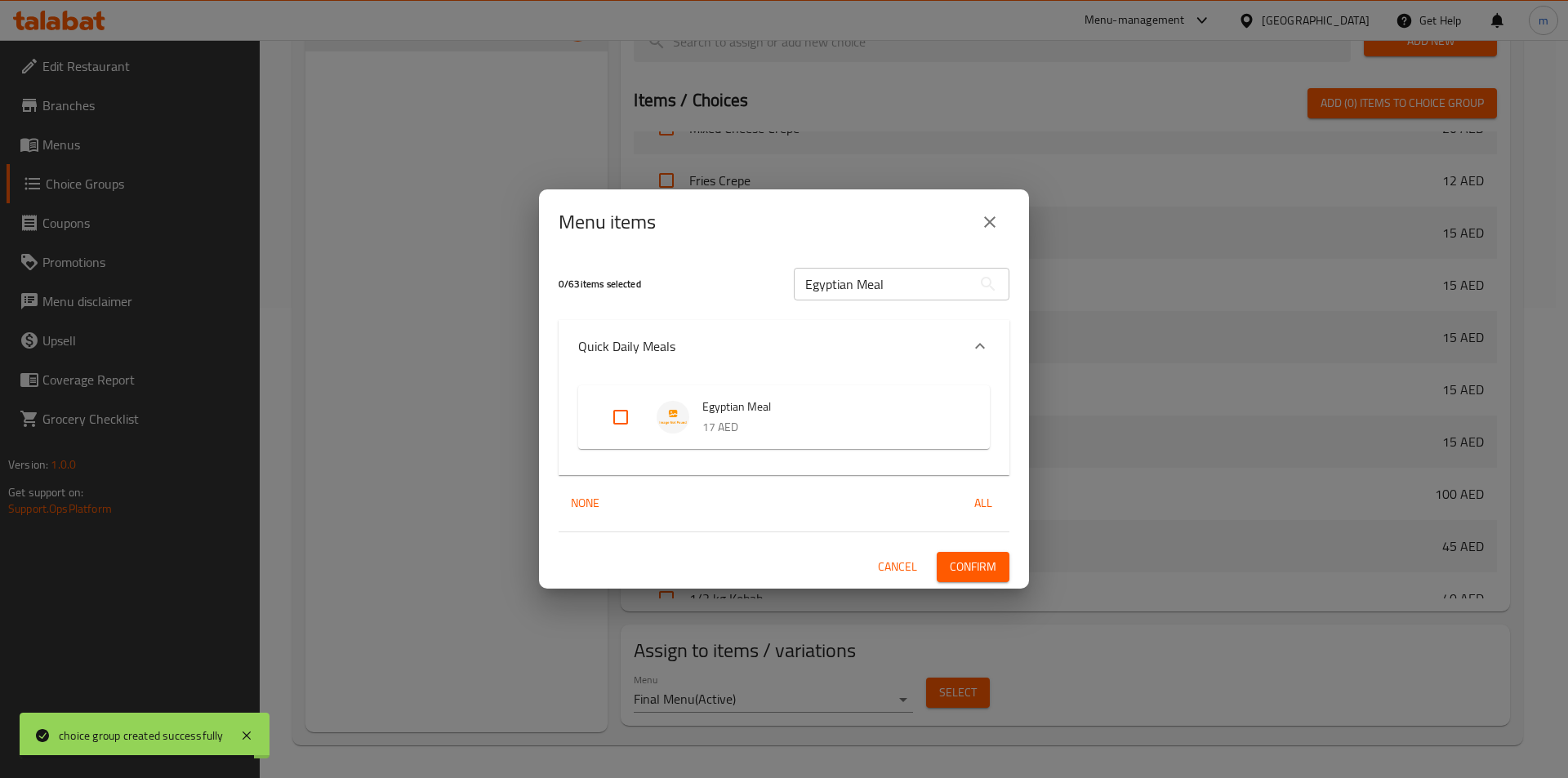
click at [616, 410] on input "Expand" at bounding box center [620, 416] width 39 height 39
checkbox input "true"
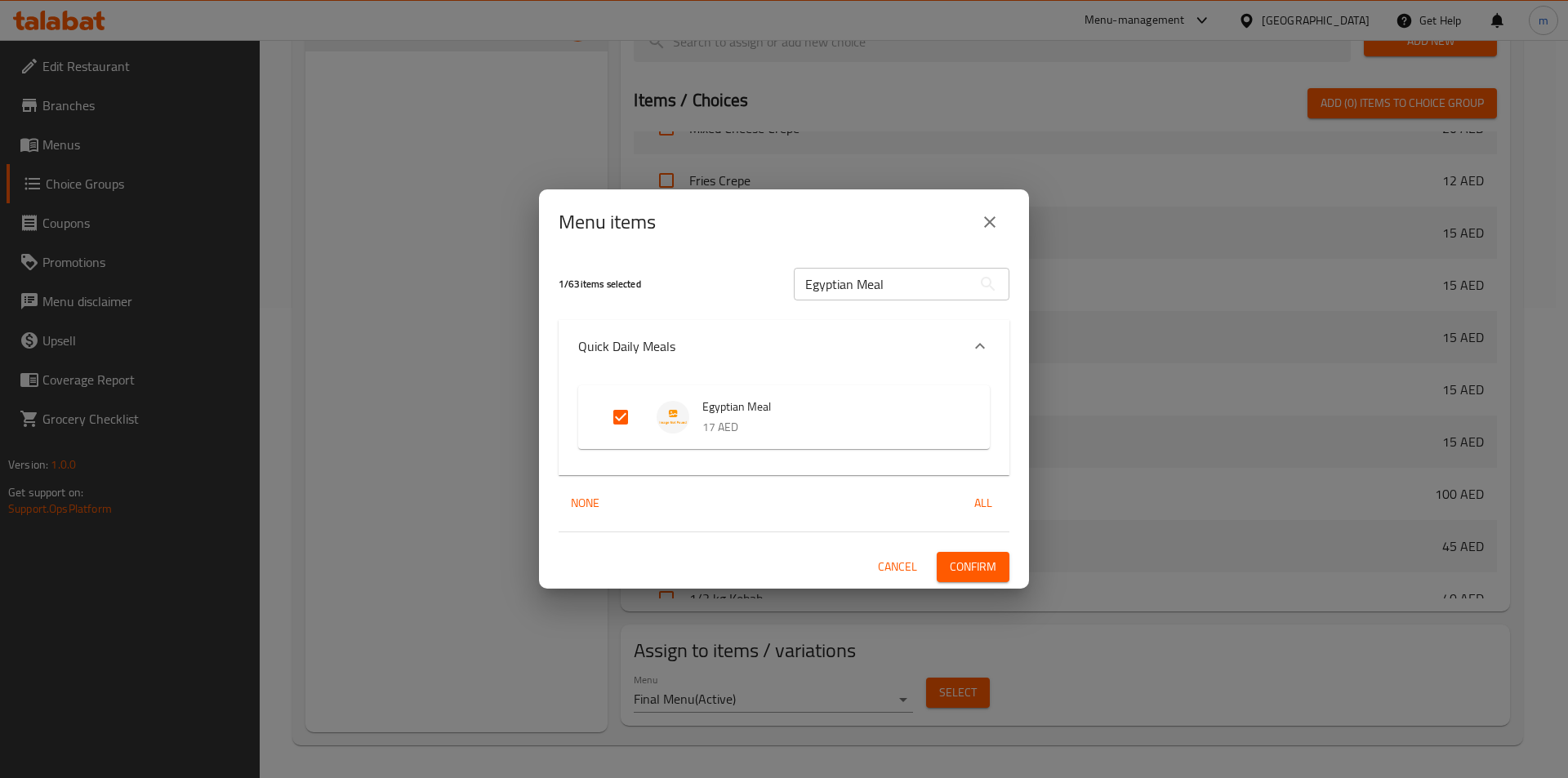
click at [987, 557] on span "Confirm" at bounding box center [973, 568] width 46 height 21
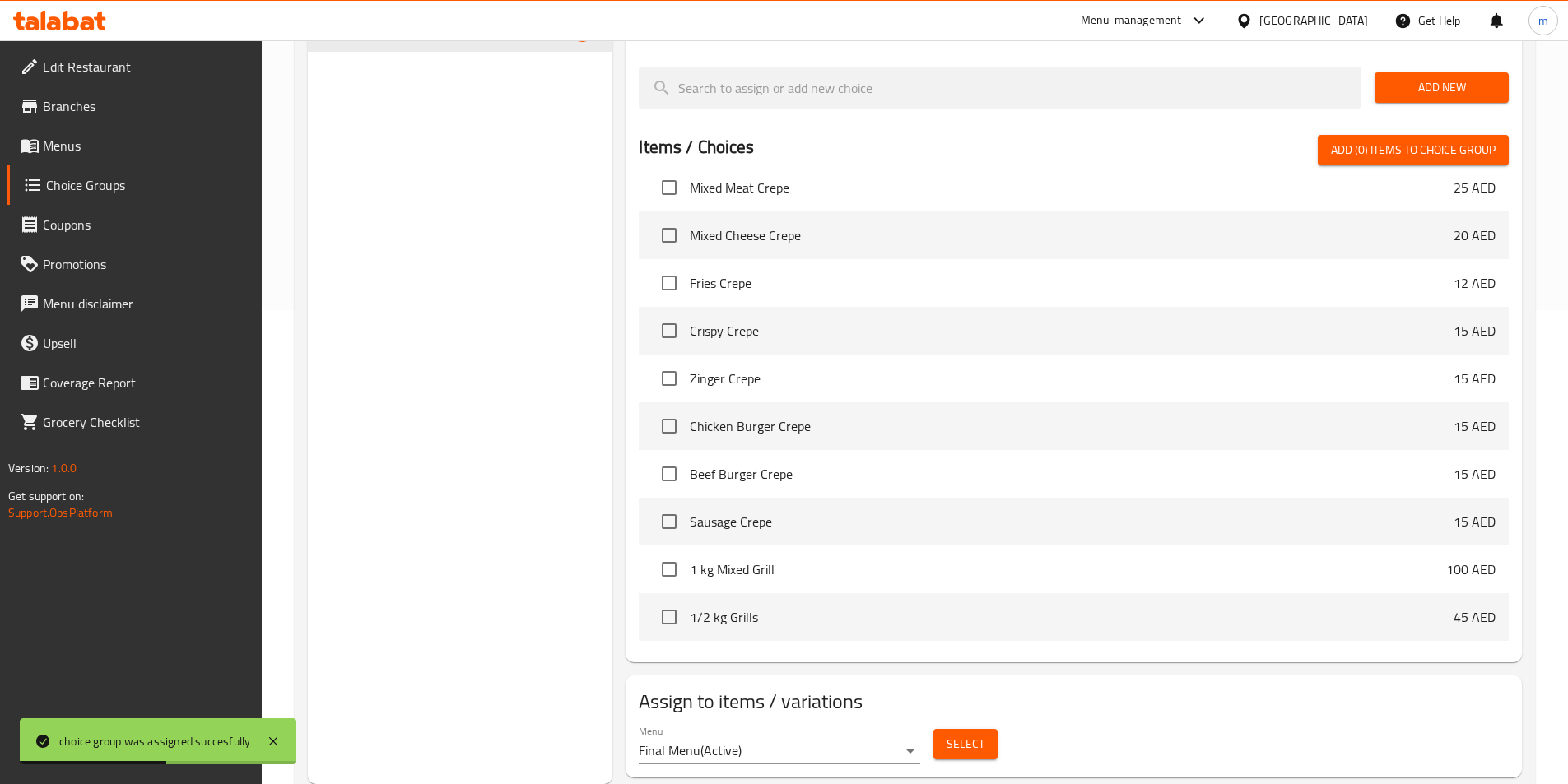
scroll to position [0, 0]
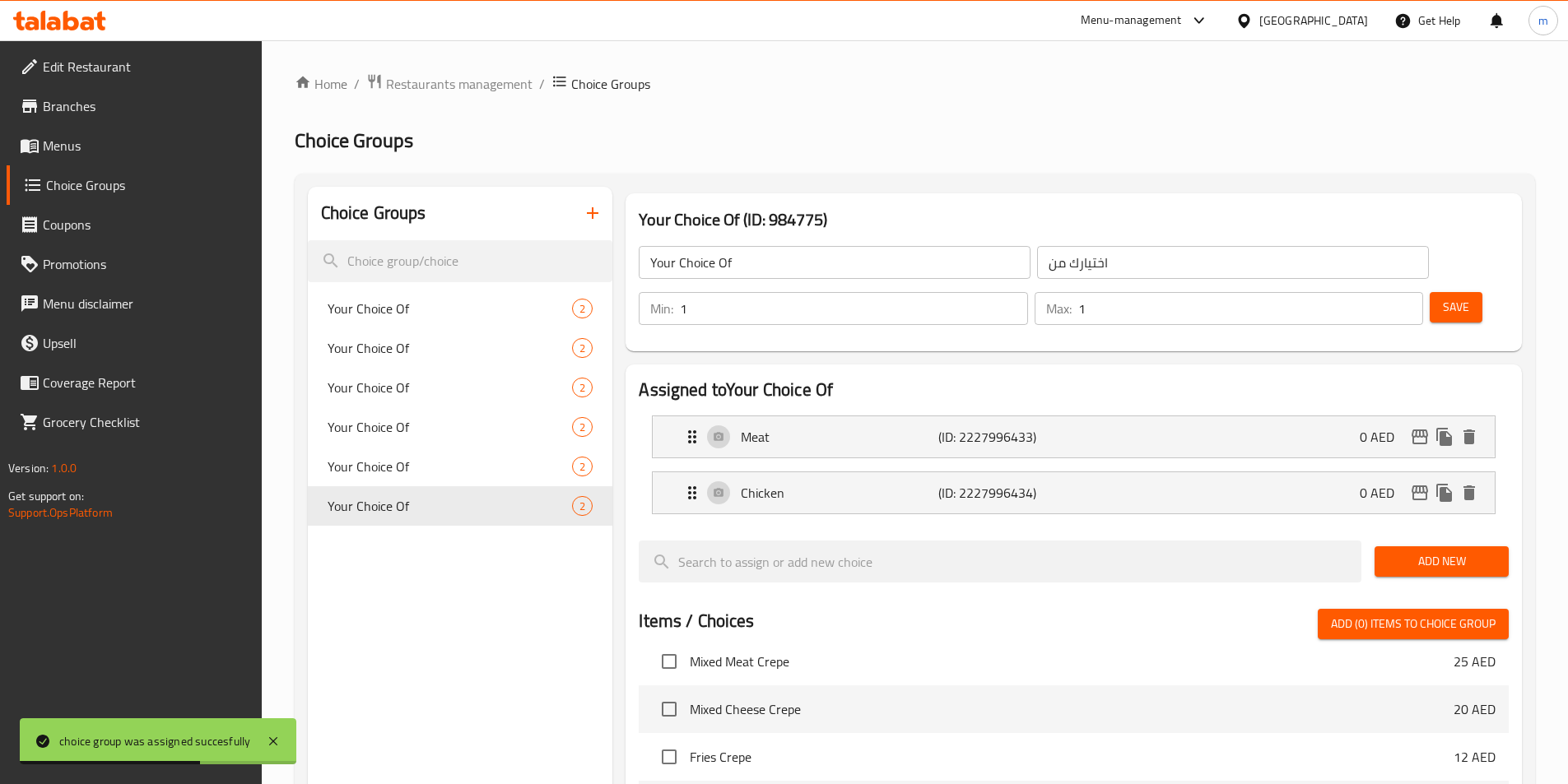
click at [588, 216] on icon "button" at bounding box center [592, 213] width 20 height 20
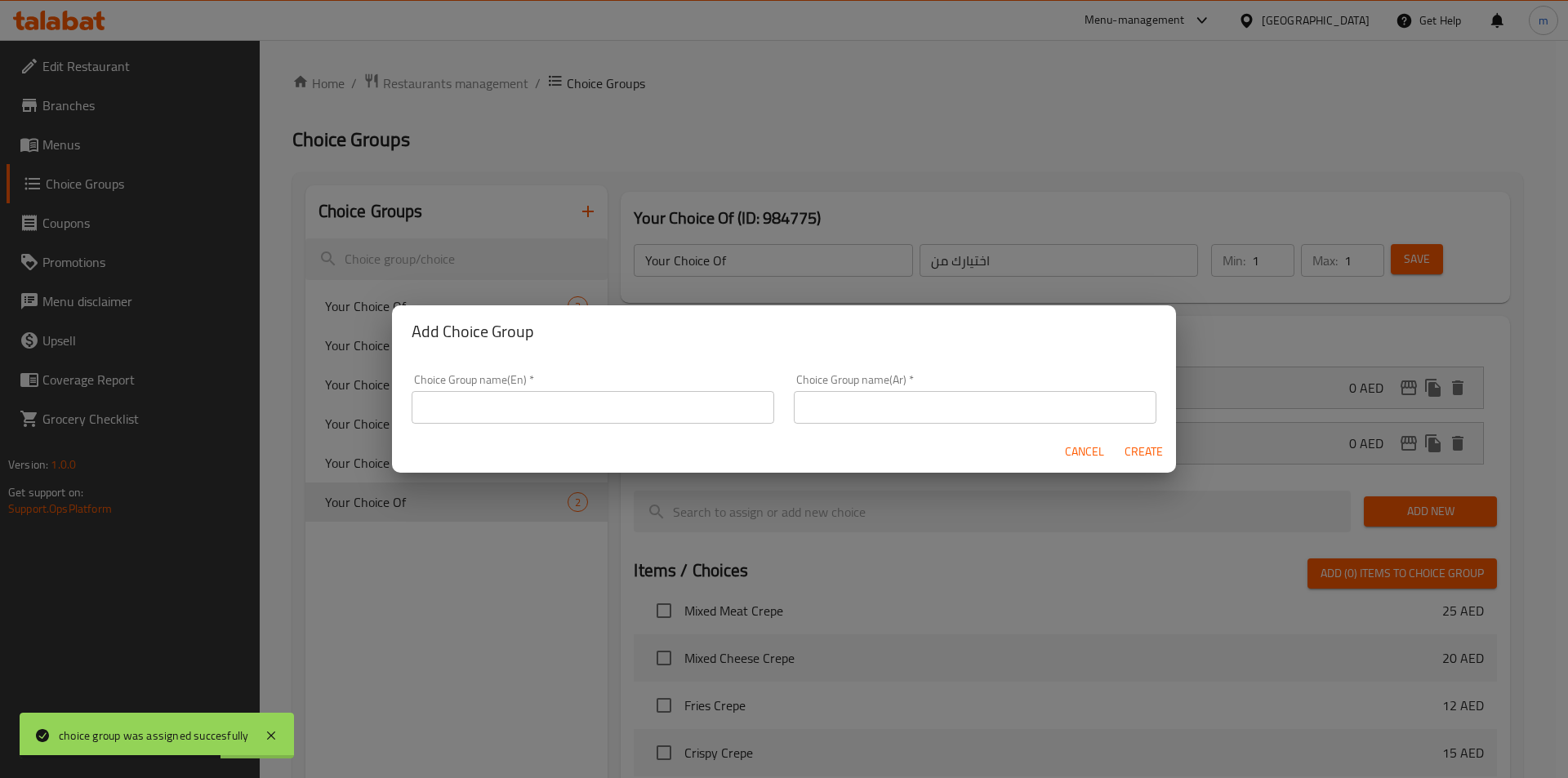
click at [583, 433] on div "Cancel Create" at bounding box center [784, 452] width 784 height 44
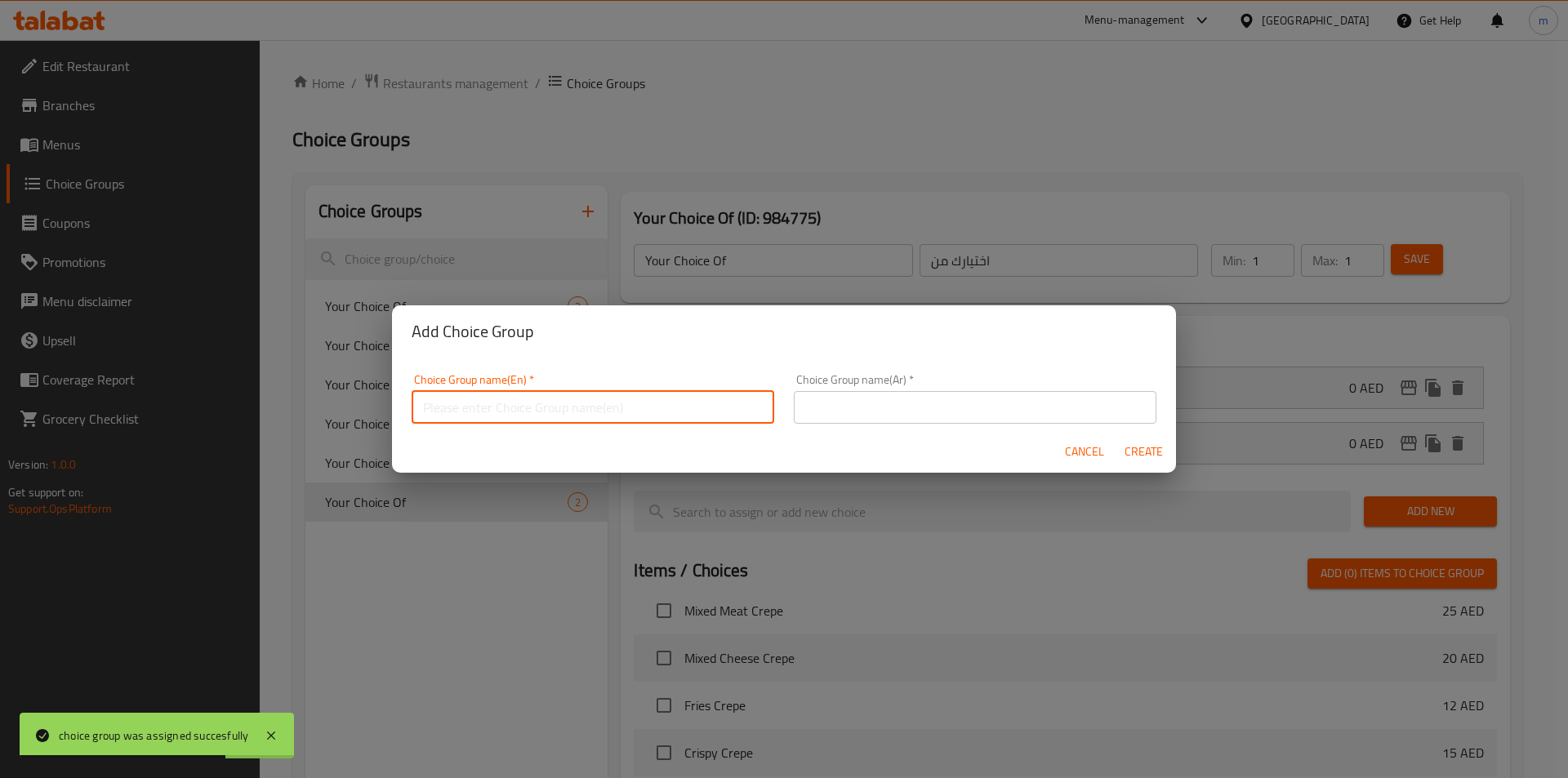
click at [543, 404] on input "text" at bounding box center [592, 407] width 362 height 33
type input "Your Choice Of"
click at [816, 415] on input "text" at bounding box center [975, 407] width 362 height 33
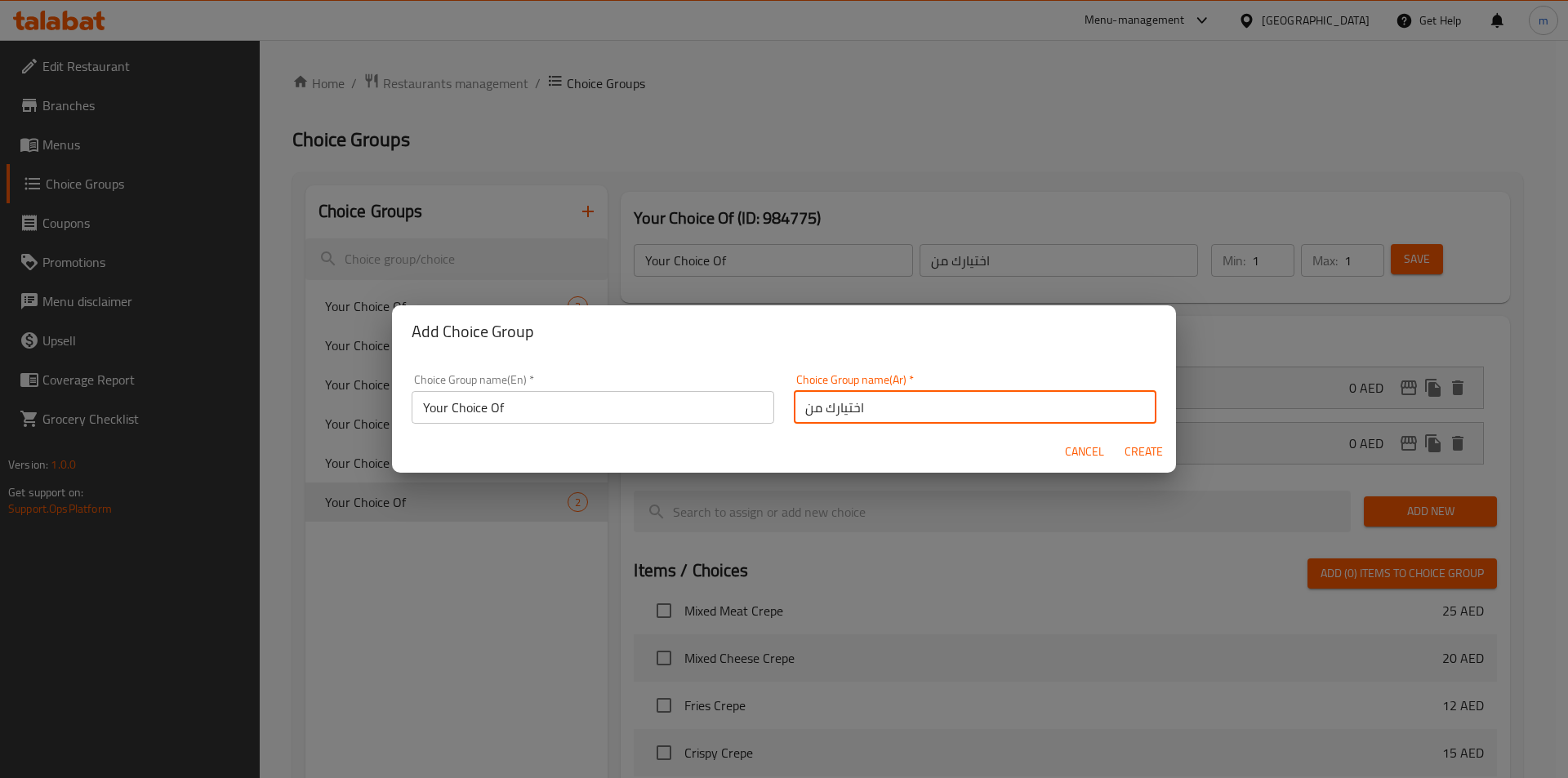
type input "اختيارك من"
click at [1147, 444] on span "Create" at bounding box center [1143, 452] width 39 height 21
type input "Your Choice Of"
type input "اختيارك من"
type input "0"
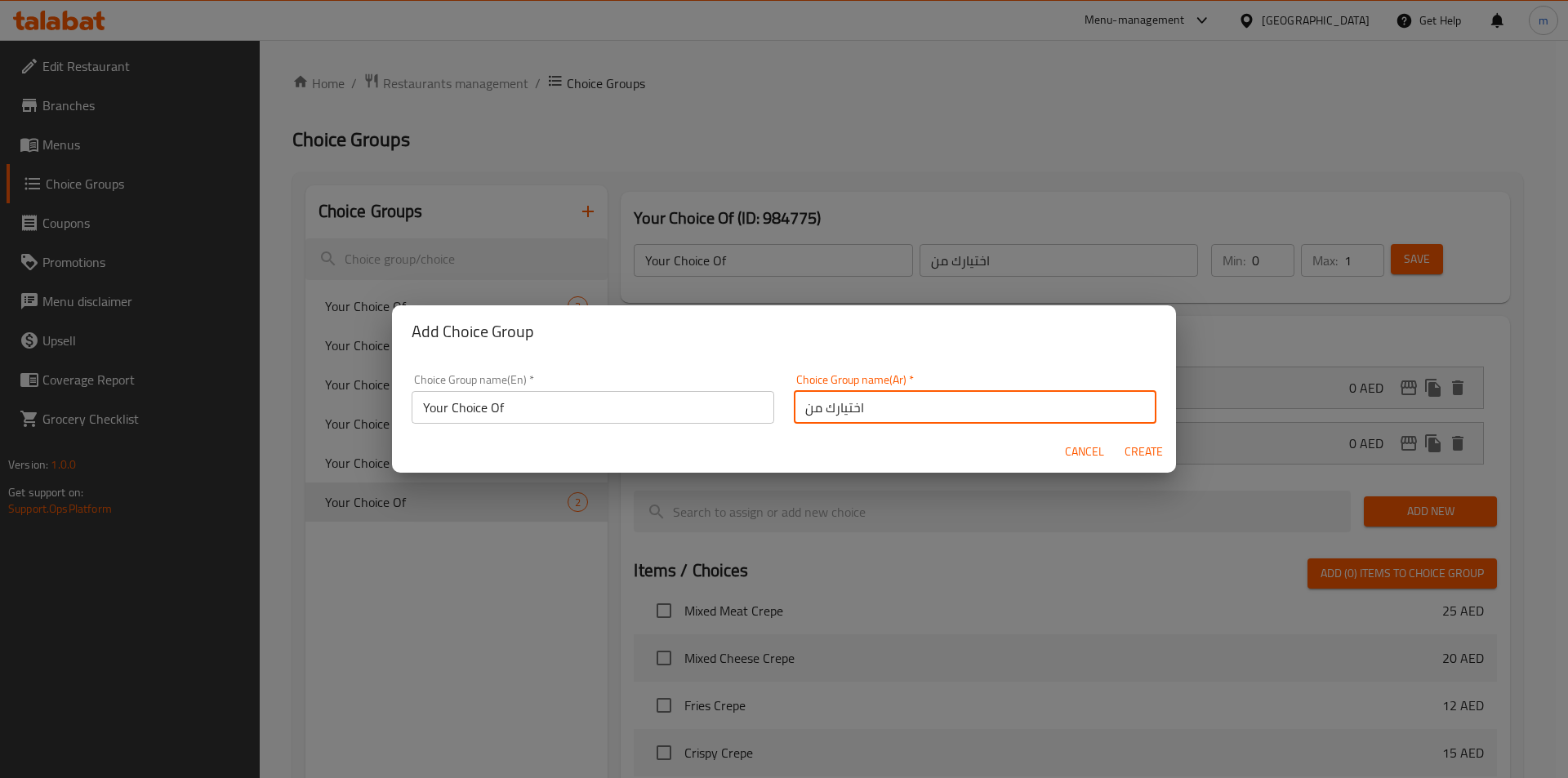
type input "0"
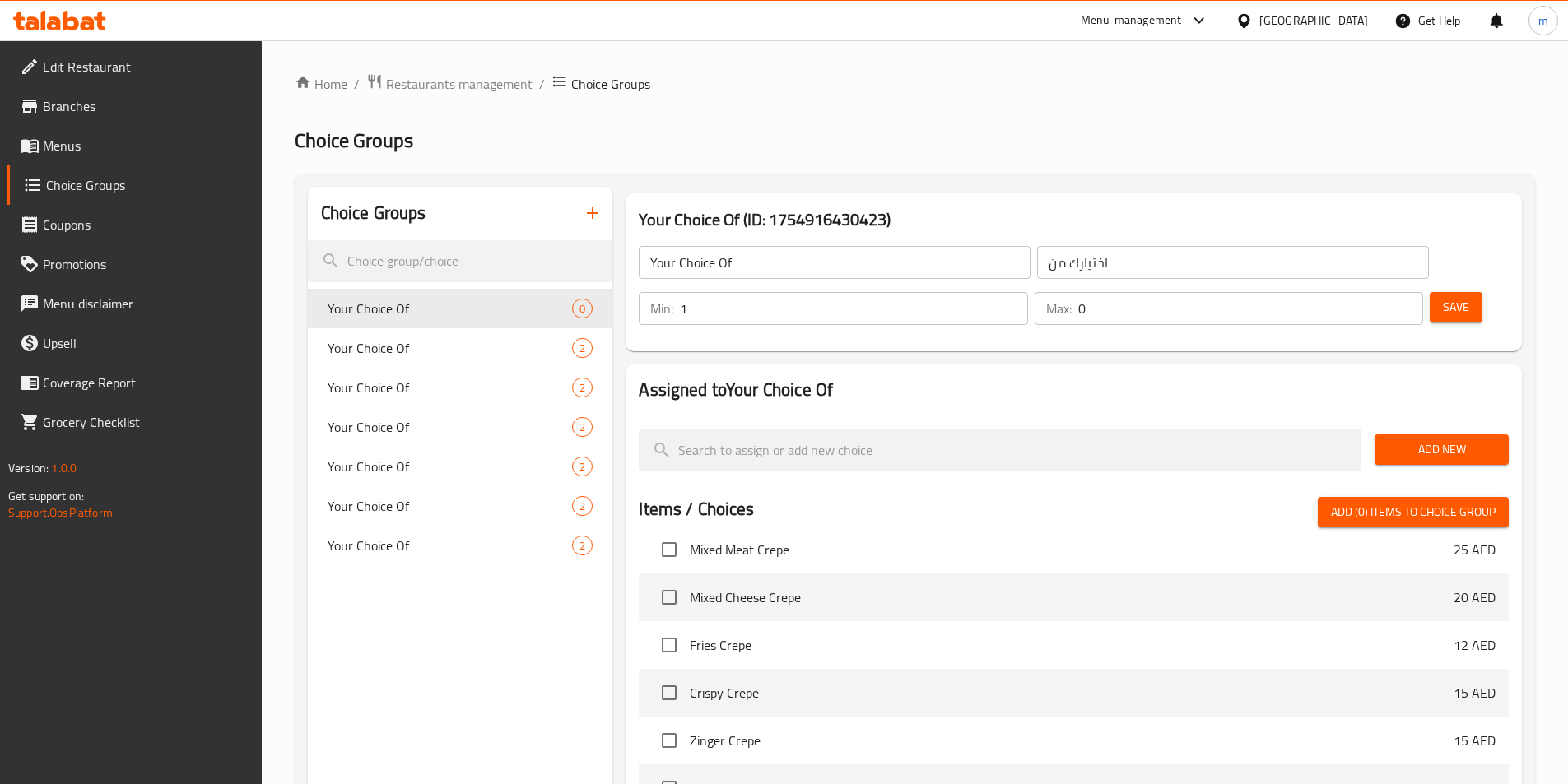
type input "1"
click at [1027, 292] on input "1" at bounding box center [854, 308] width 347 height 33
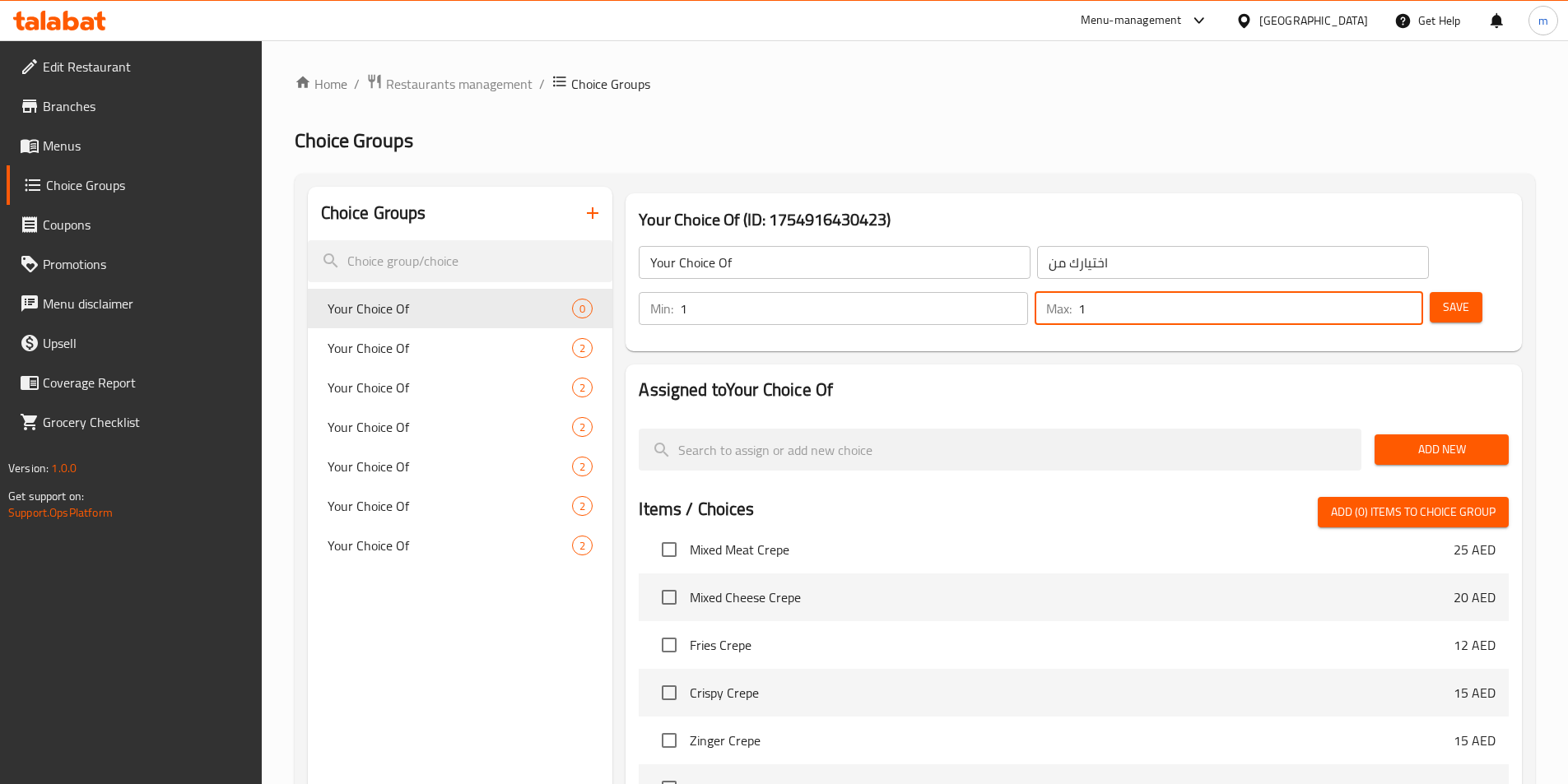
type input "1"
click at [1380, 292] on input "1" at bounding box center [1251, 308] width 345 height 33
click at [1443, 440] on span "Add New" at bounding box center [1441, 450] width 108 height 21
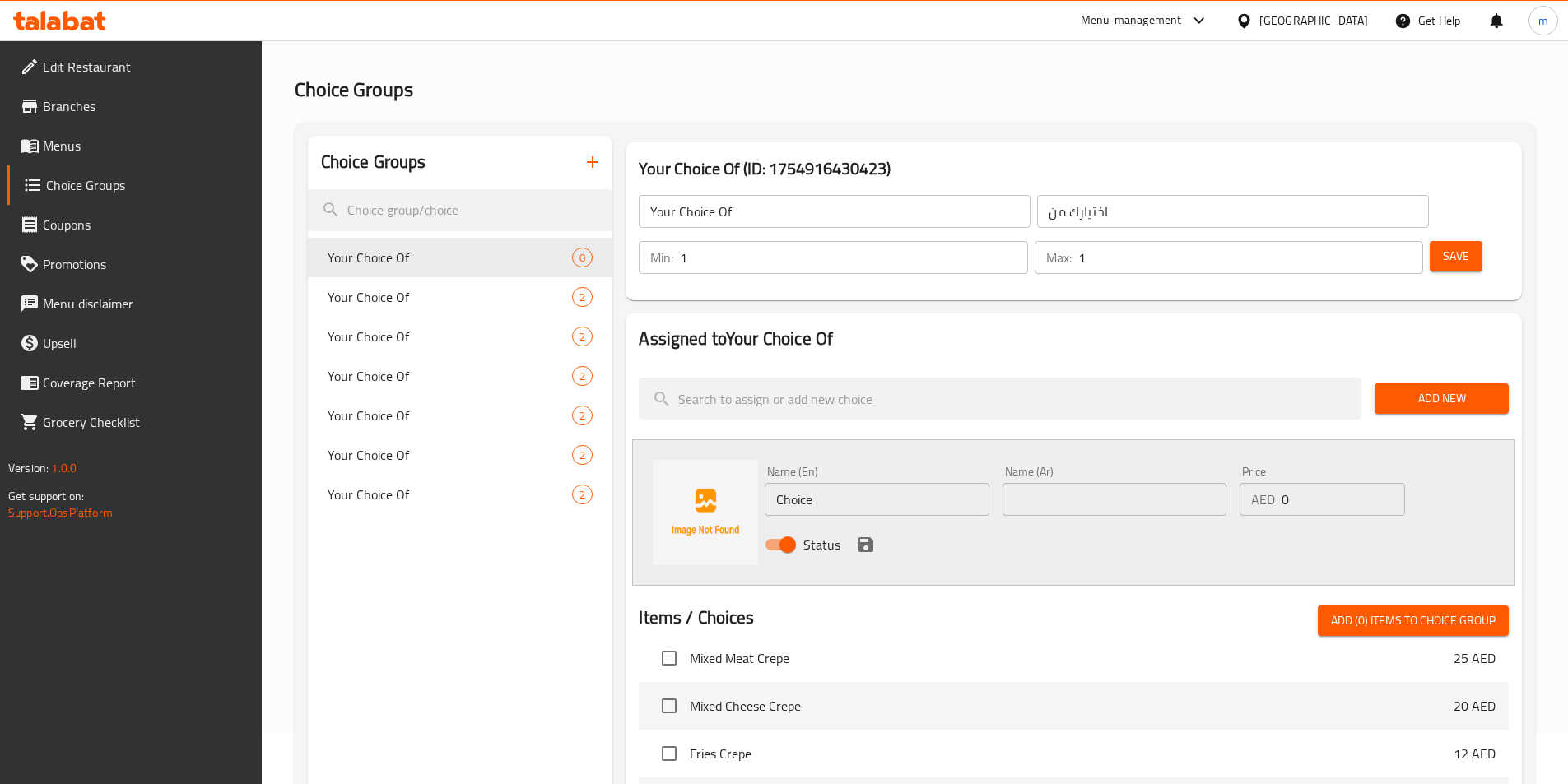
scroll to position [329, 0]
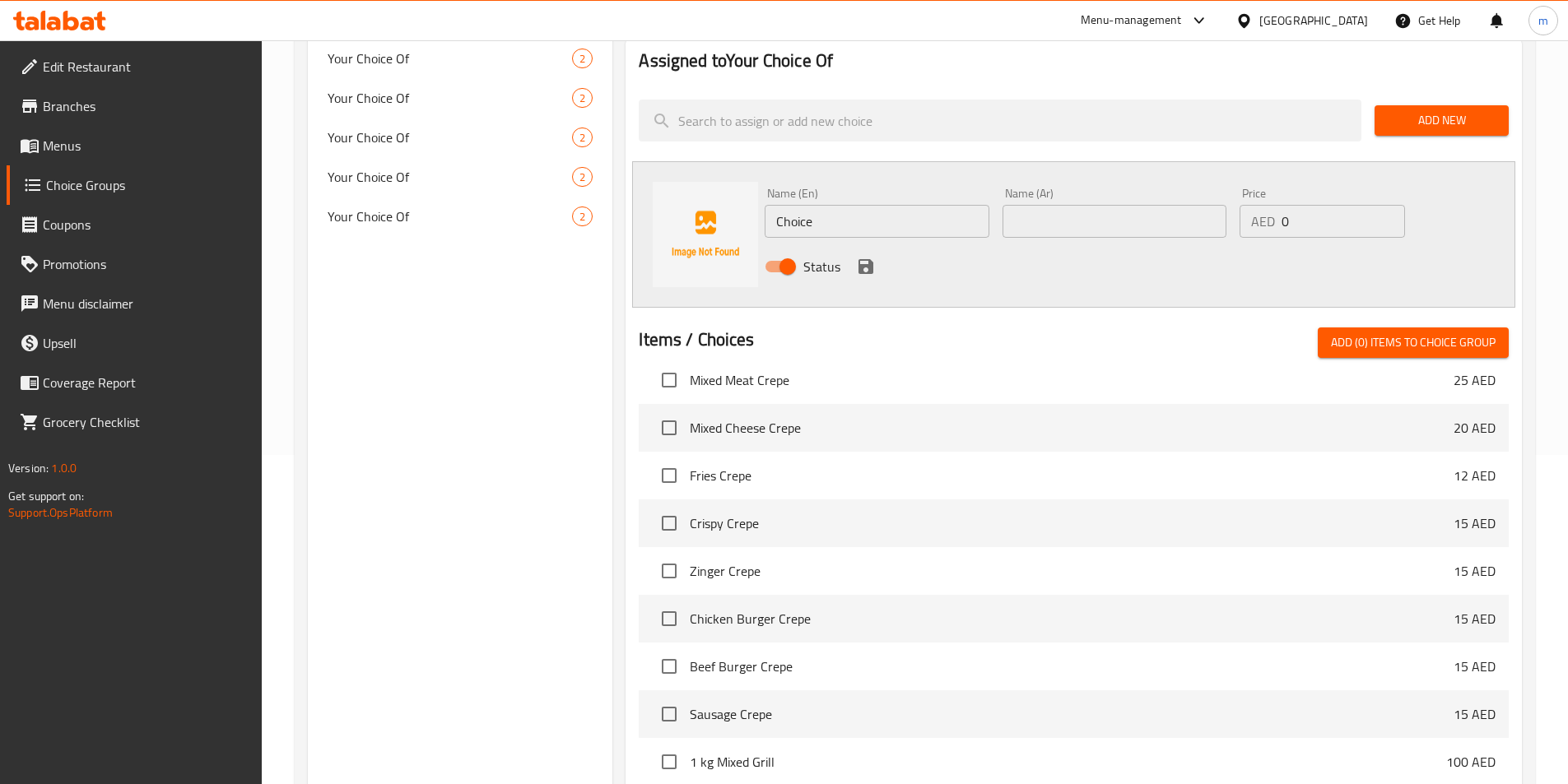
click at [815, 205] on input "Choice" at bounding box center [877, 221] width 224 height 33
paste input "vanilla"
type input "vanilla"
click at [1041, 196] on div "Name (Ar) Name (Ar)" at bounding box center [1114, 213] width 237 height 63
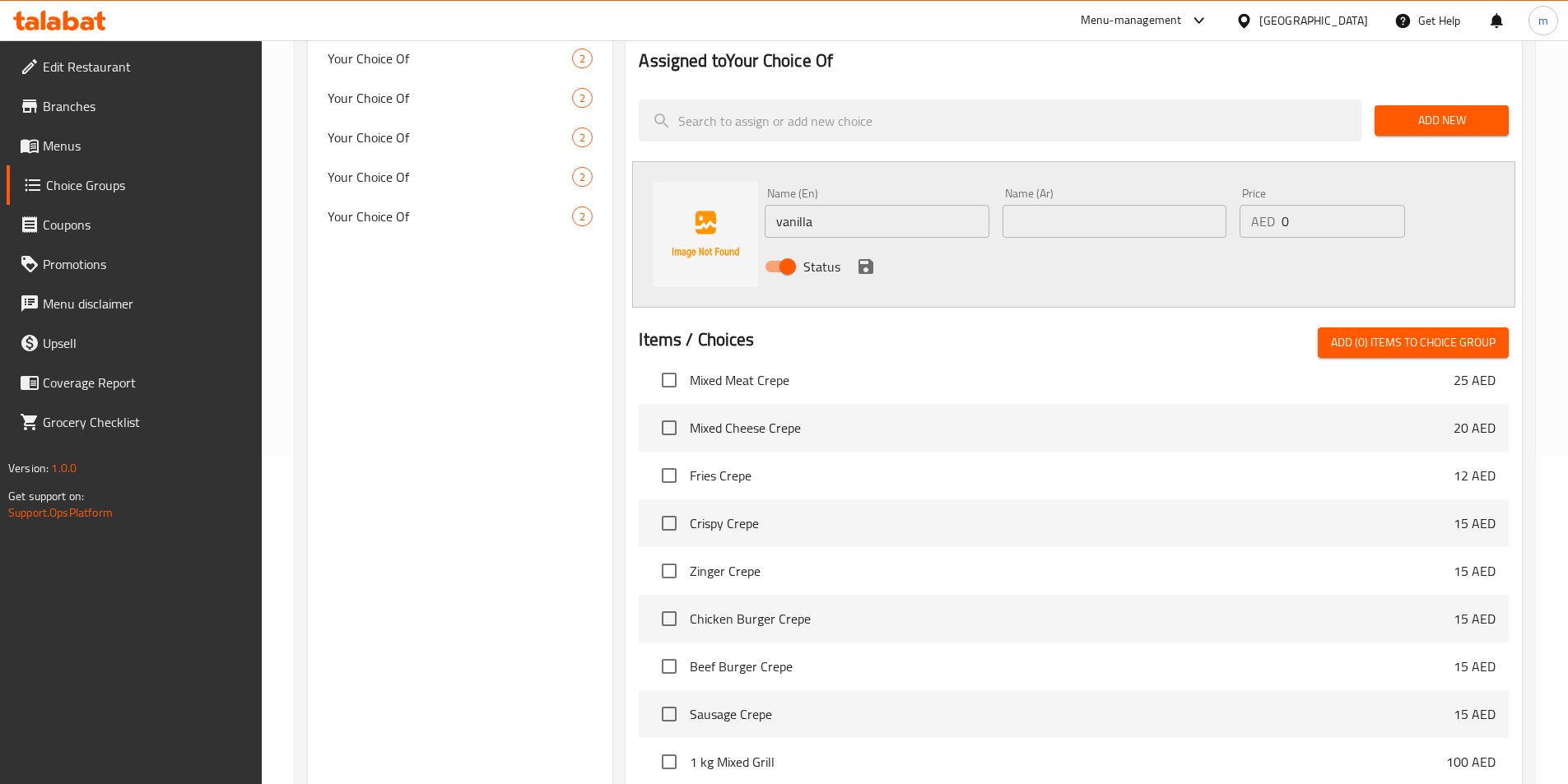
click at [1044, 205] on input "text" at bounding box center [1114, 221] width 224 height 33
paste input "الفانيليا"
type input "الفانيليا"
click at [856, 257] on icon "save" at bounding box center [866, 266] width 20 height 20
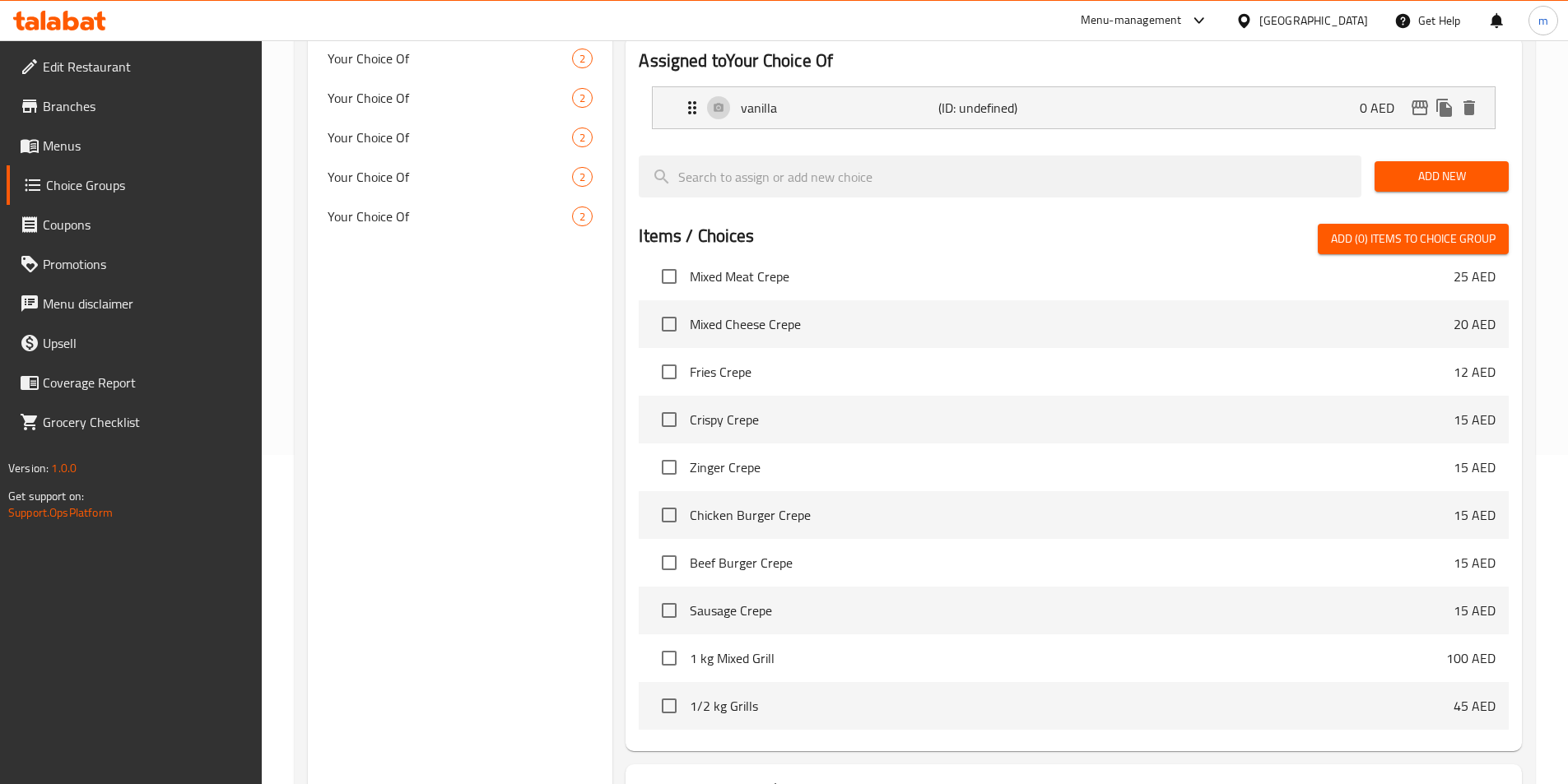
click at [1469, 166] on span "Add New" at bounding box center [1441, 176] width 108 height 21
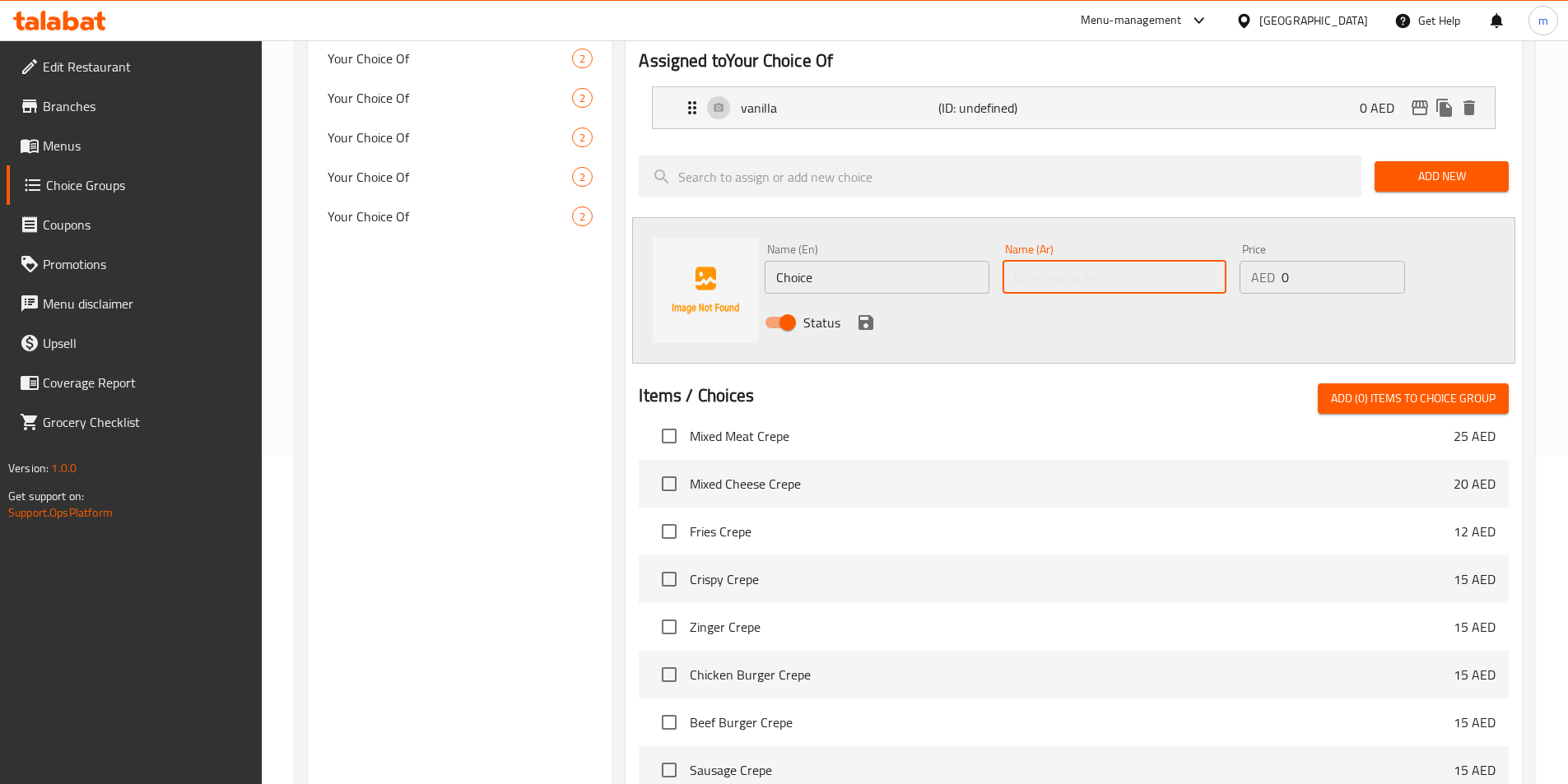
click at [1050, 261] on input "text" at bounding box center [1114, 278] width 224 height 33
paste input "القرفة"
type input "القرفة"
click at [842, 261] on input "Choice" at bounding box center [877, 278] width 224 height 33
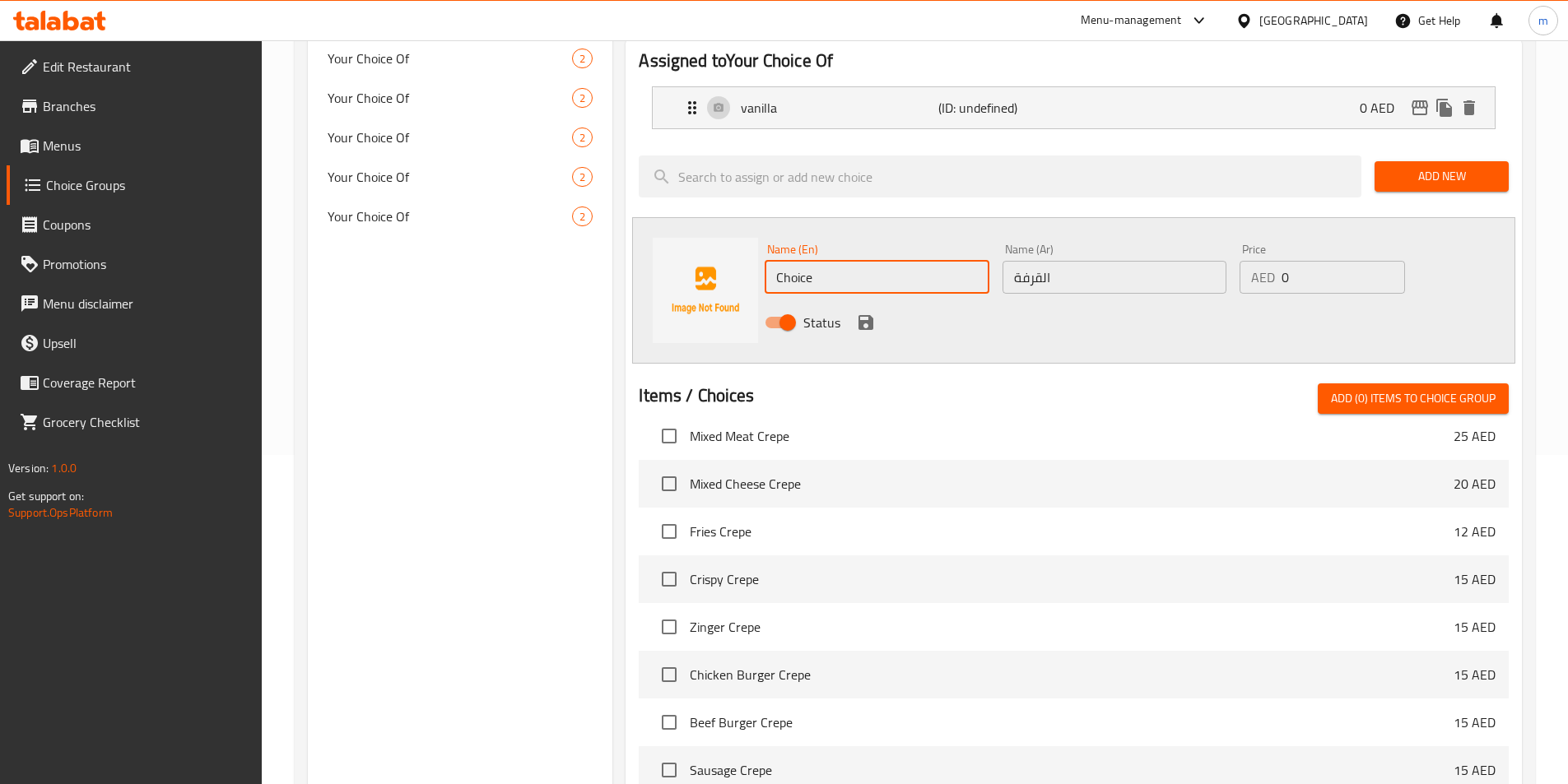
click at [842, 261] on input "Choice" at bounding box center [877, 278] width 224 height 33
paste input "cinnamon"
type input "Cinnamon"
click at [962, 237] on div "Name (En) Cinnamon Name (En)" at bounding box center [877, 269] width 237 height 63
click at [866, 313] on icon "save" at bounding box center [866, 322] width 20 height 20
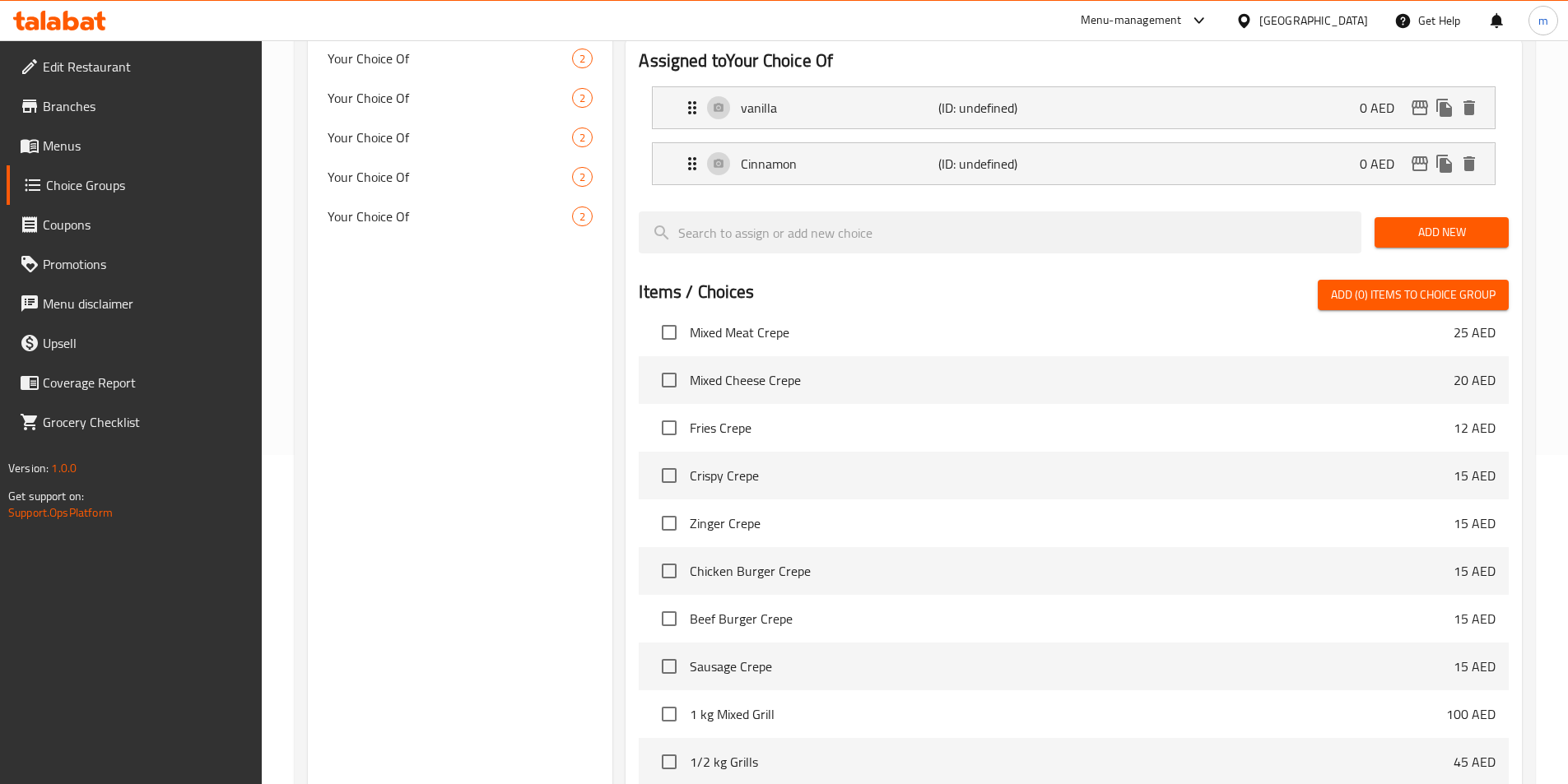
scroll to position [0, 0]
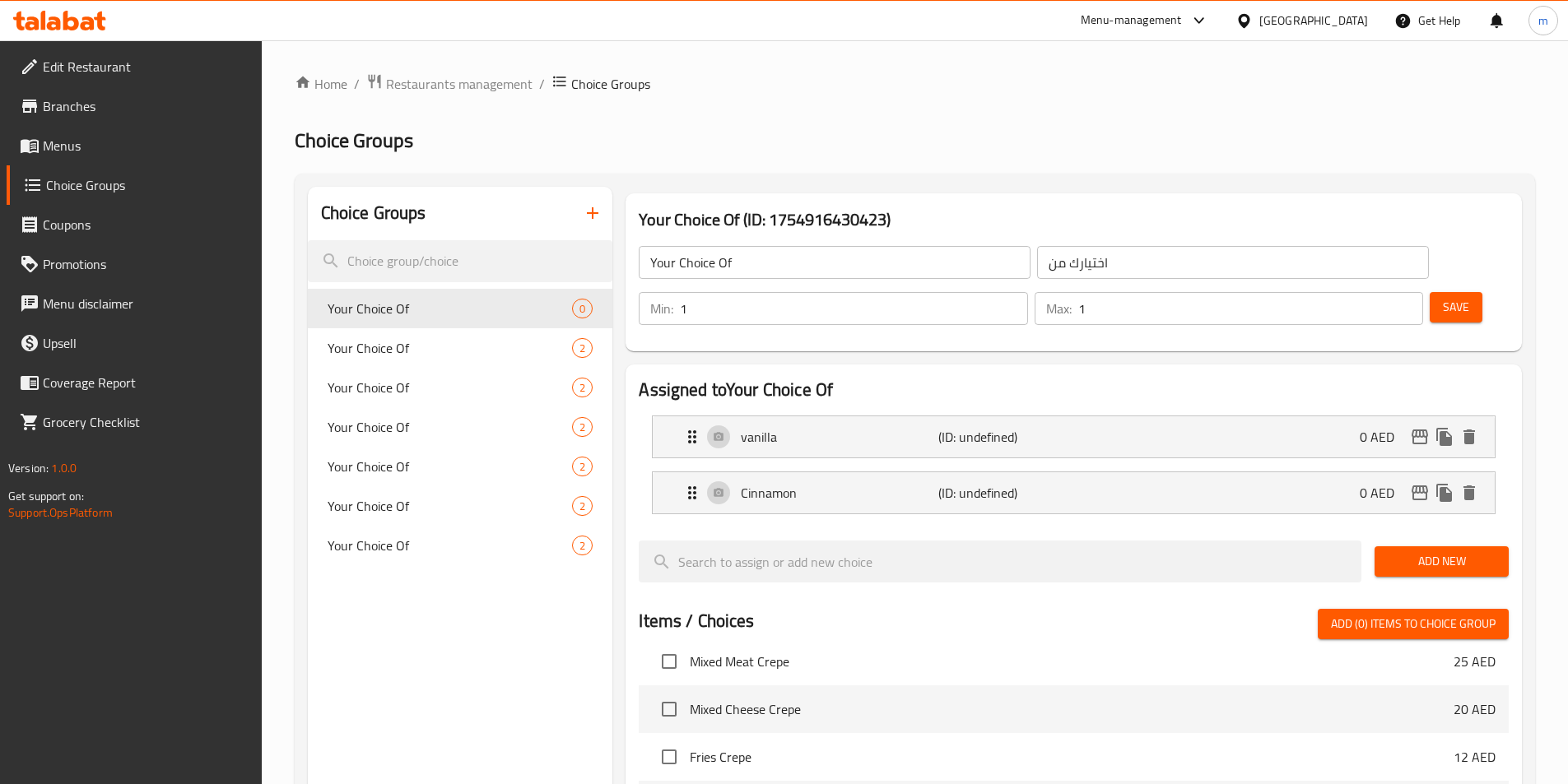
click at [1430, 292] on button "Save" at bounding box center [1455, 307] width 52 height 31
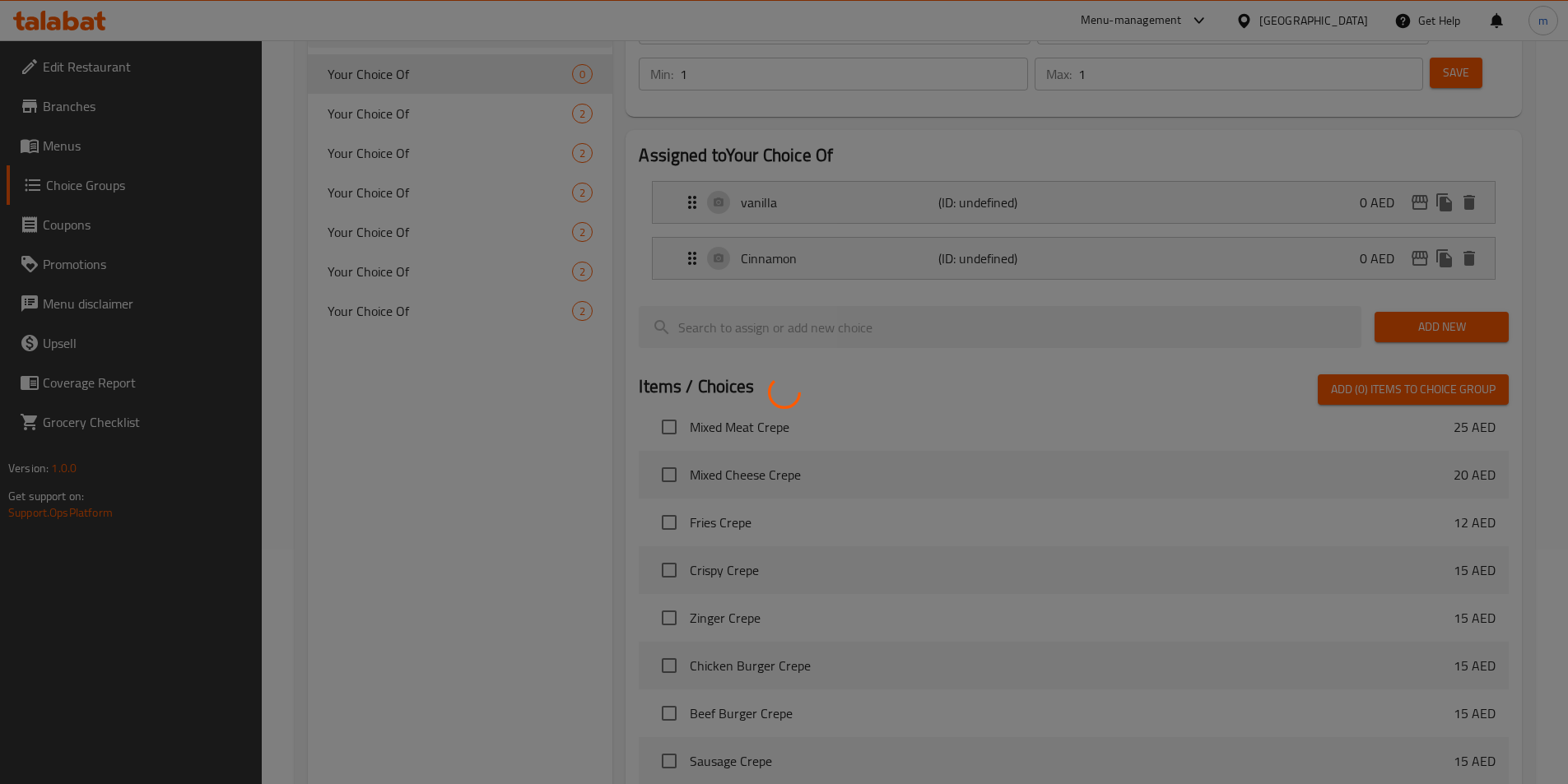
scroll to position [474, 0]
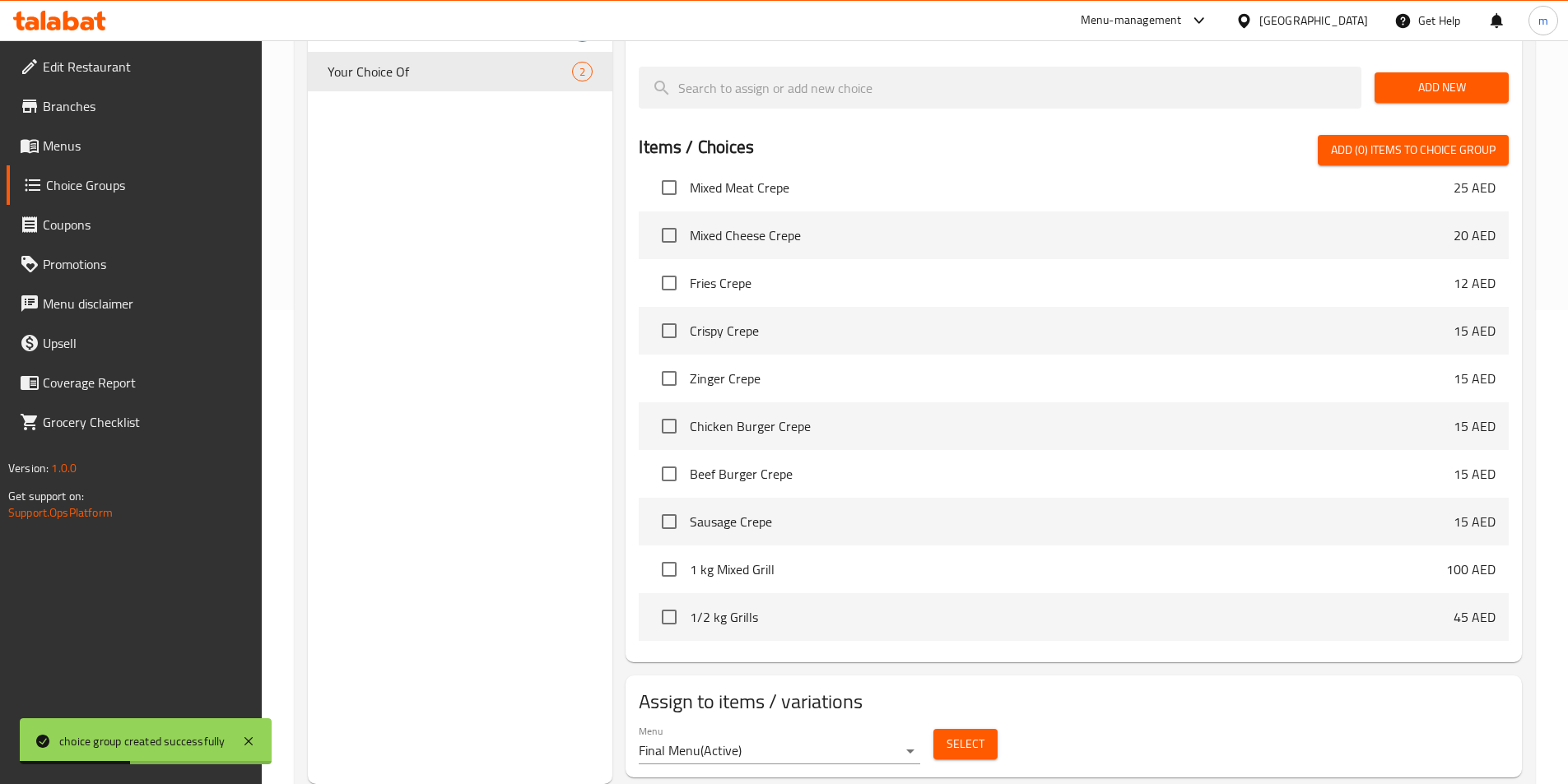
click at [980, 730] on button "Select" at bounding box center [965, 745] width 64 height 31
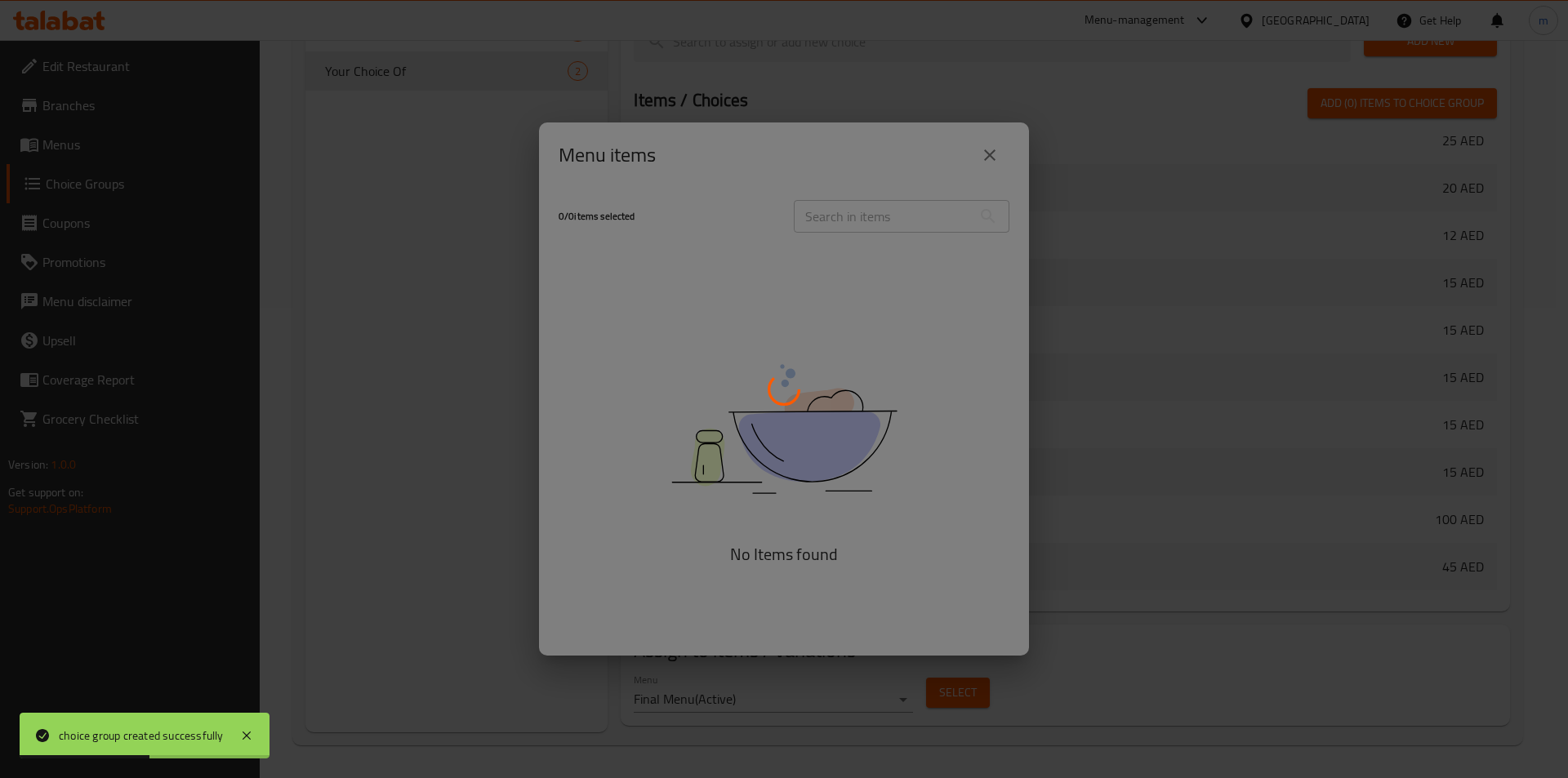
click at [828, 203] on div at bounding box center [784, 389] width 1568 height 778
click at [825, 223] on div at bounding box center [784, 389] width 1568 height 778
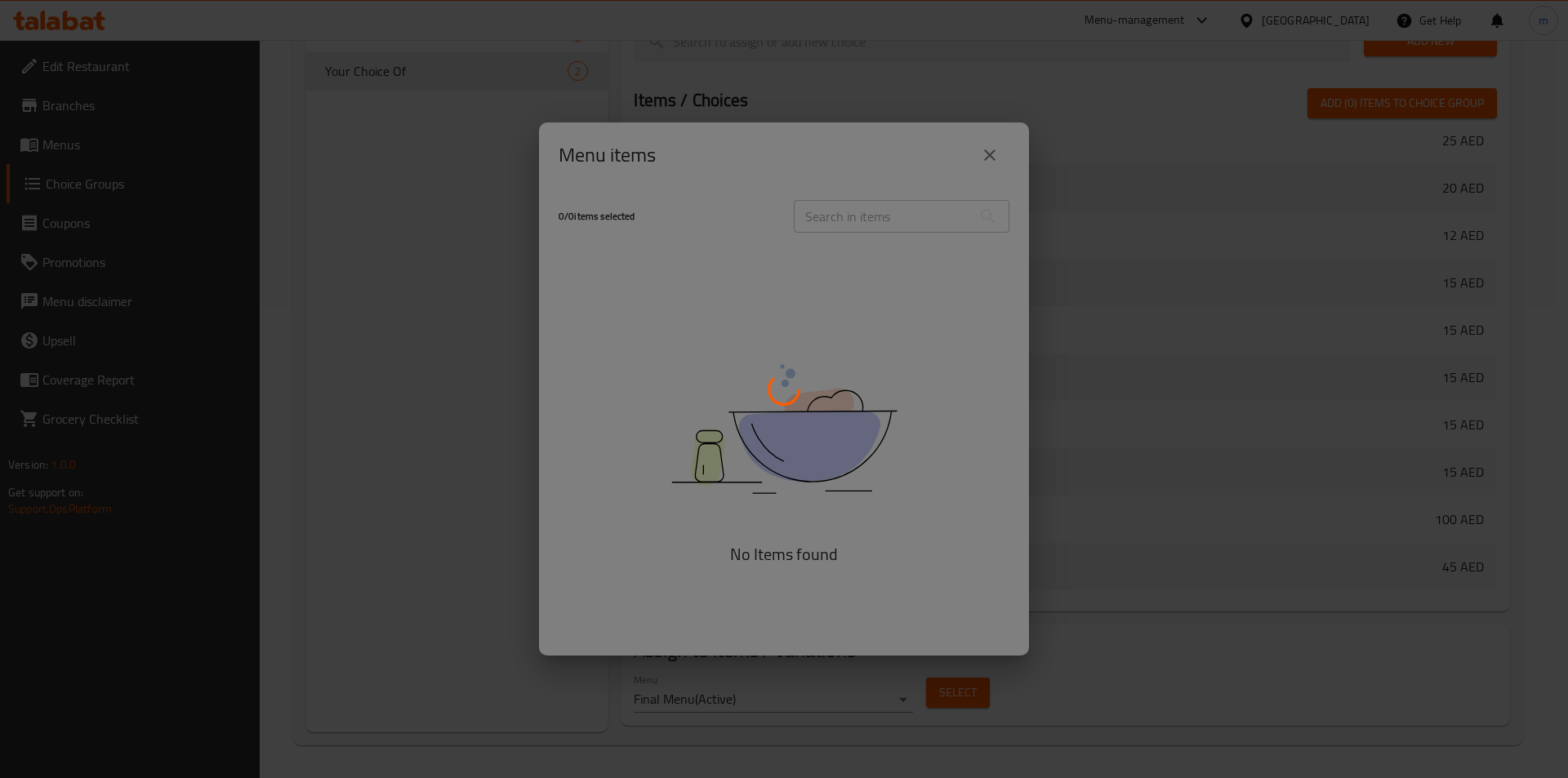
click at [825, 223] on div at bounding box center [784, 389] width 1568 height 778
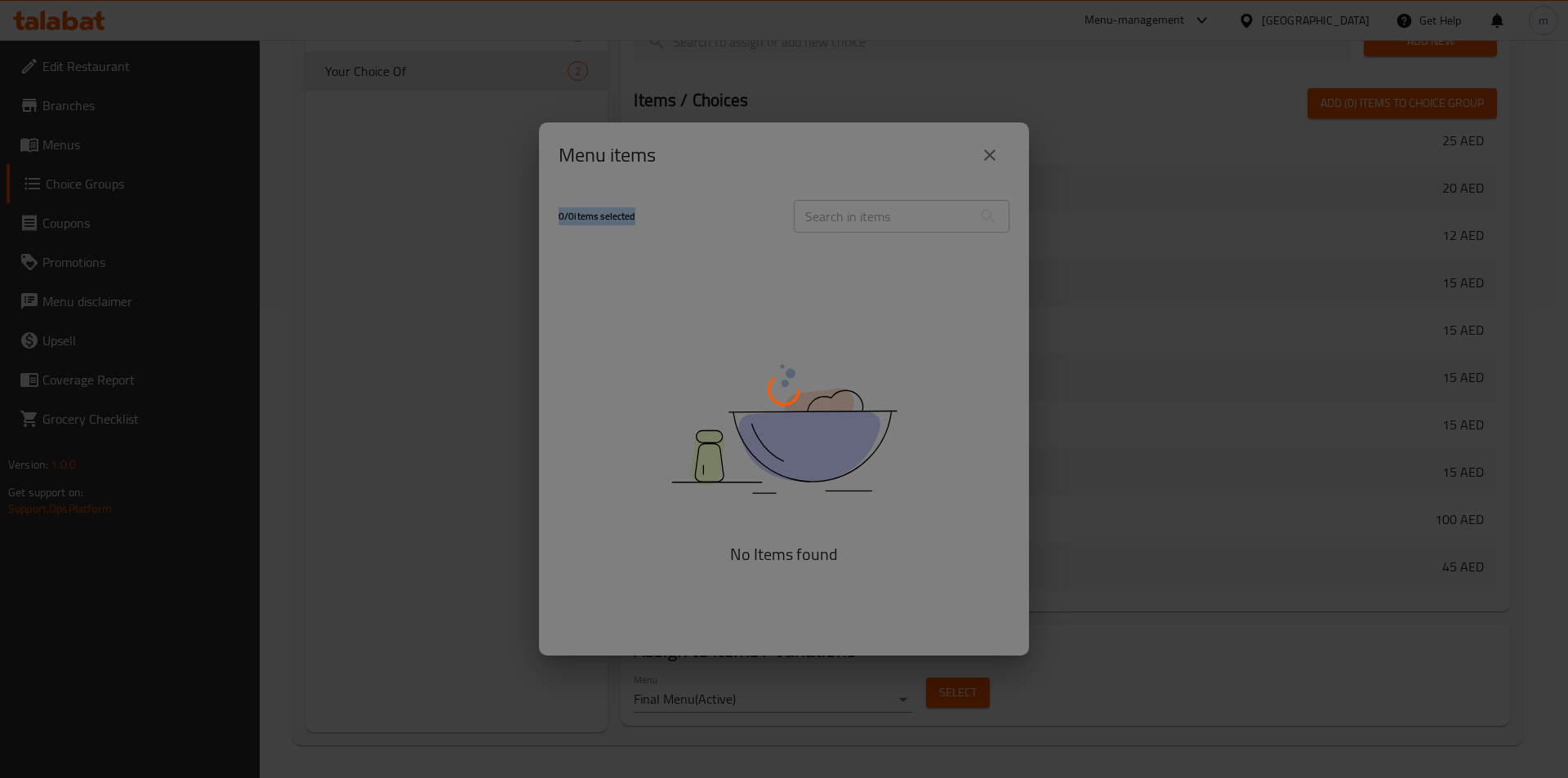
click at [825, 223] on div at bounding box center [784, 389] width 1568 height 778
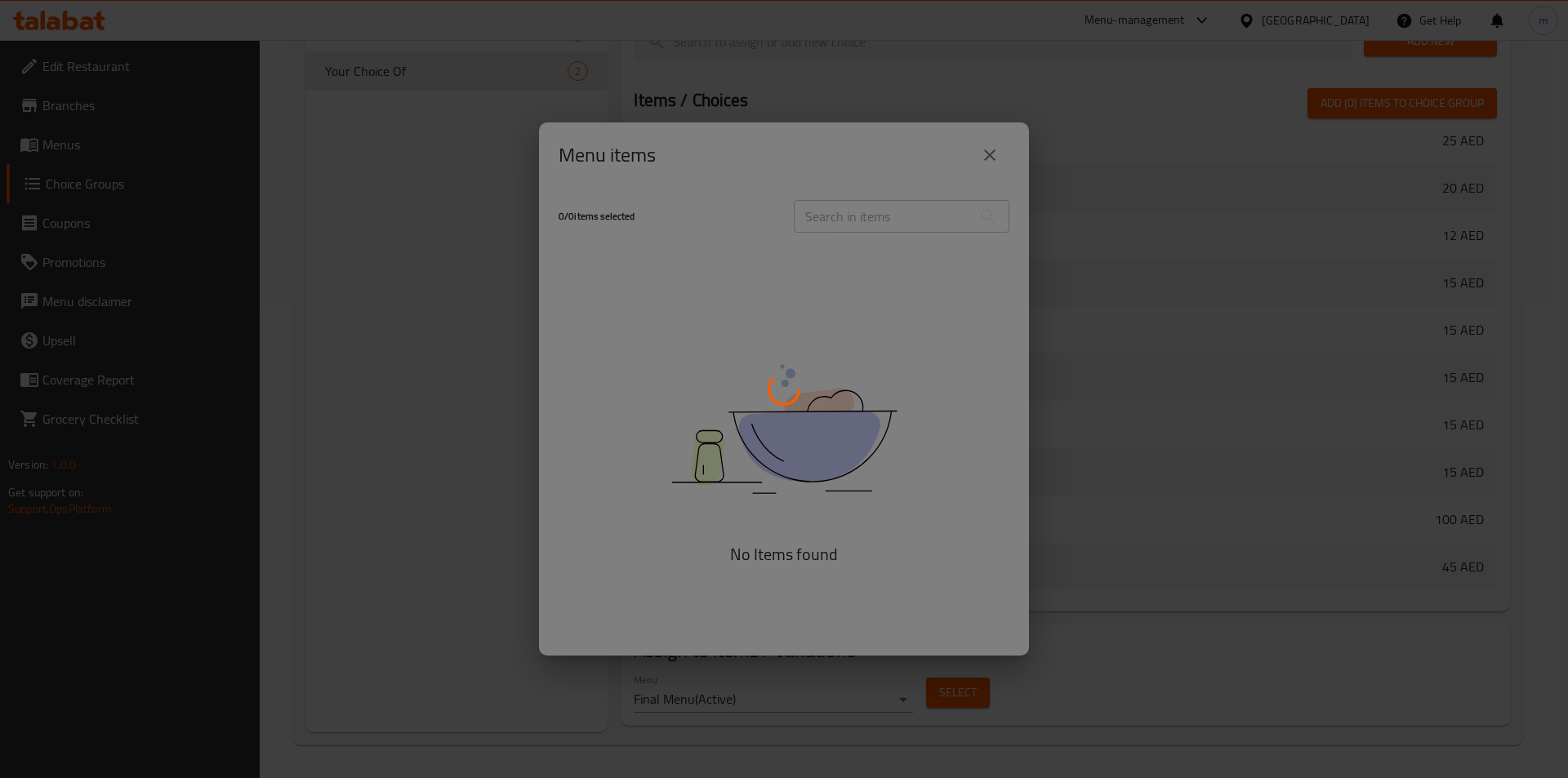
click at [825, 223] on div at bounding box center [784, 389] width 1568 height 778
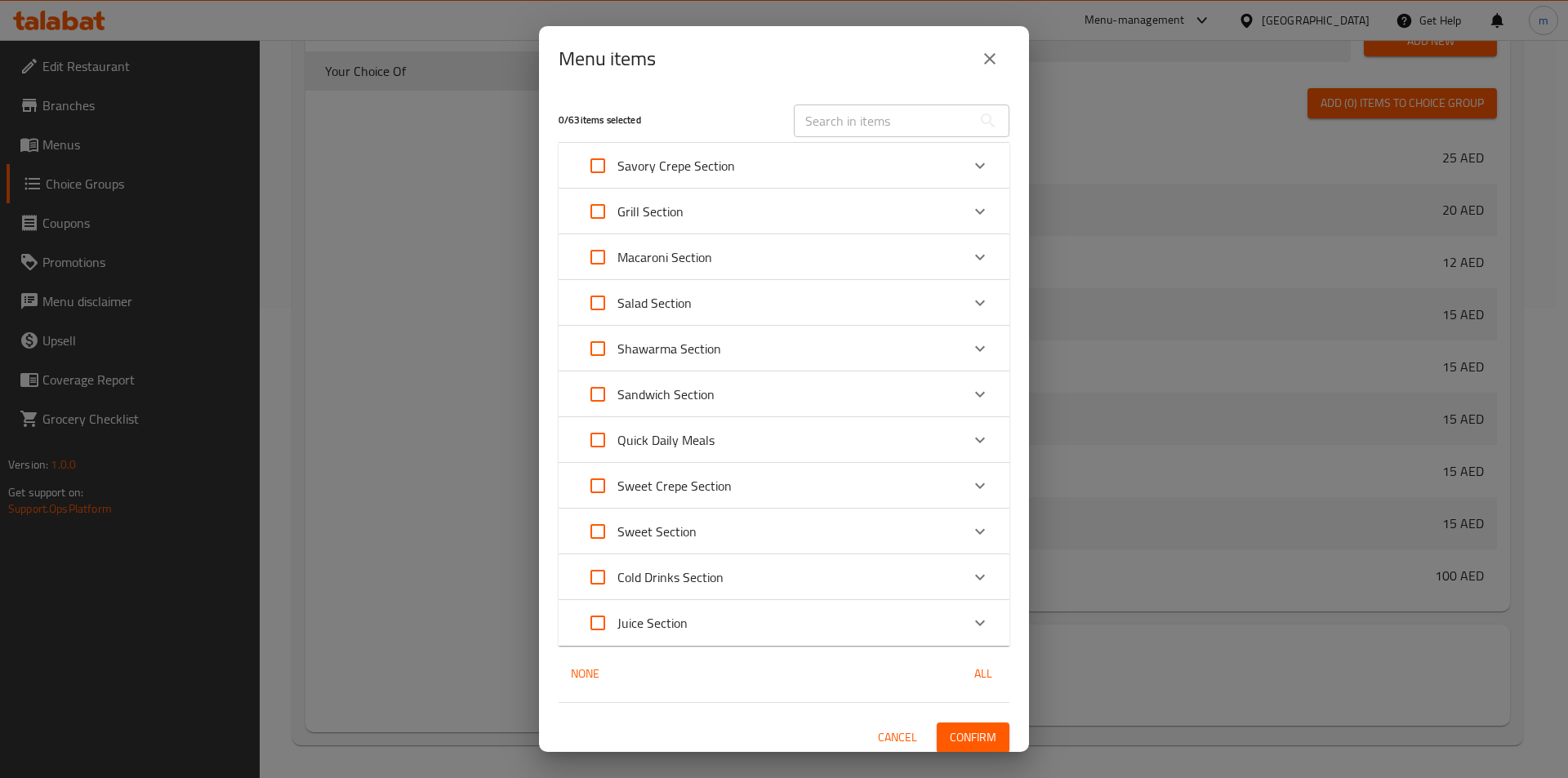
click at [845, 124] on input "text" at bounding box center [883, 120] width 178 height 33
paste input "Rice Pudding"
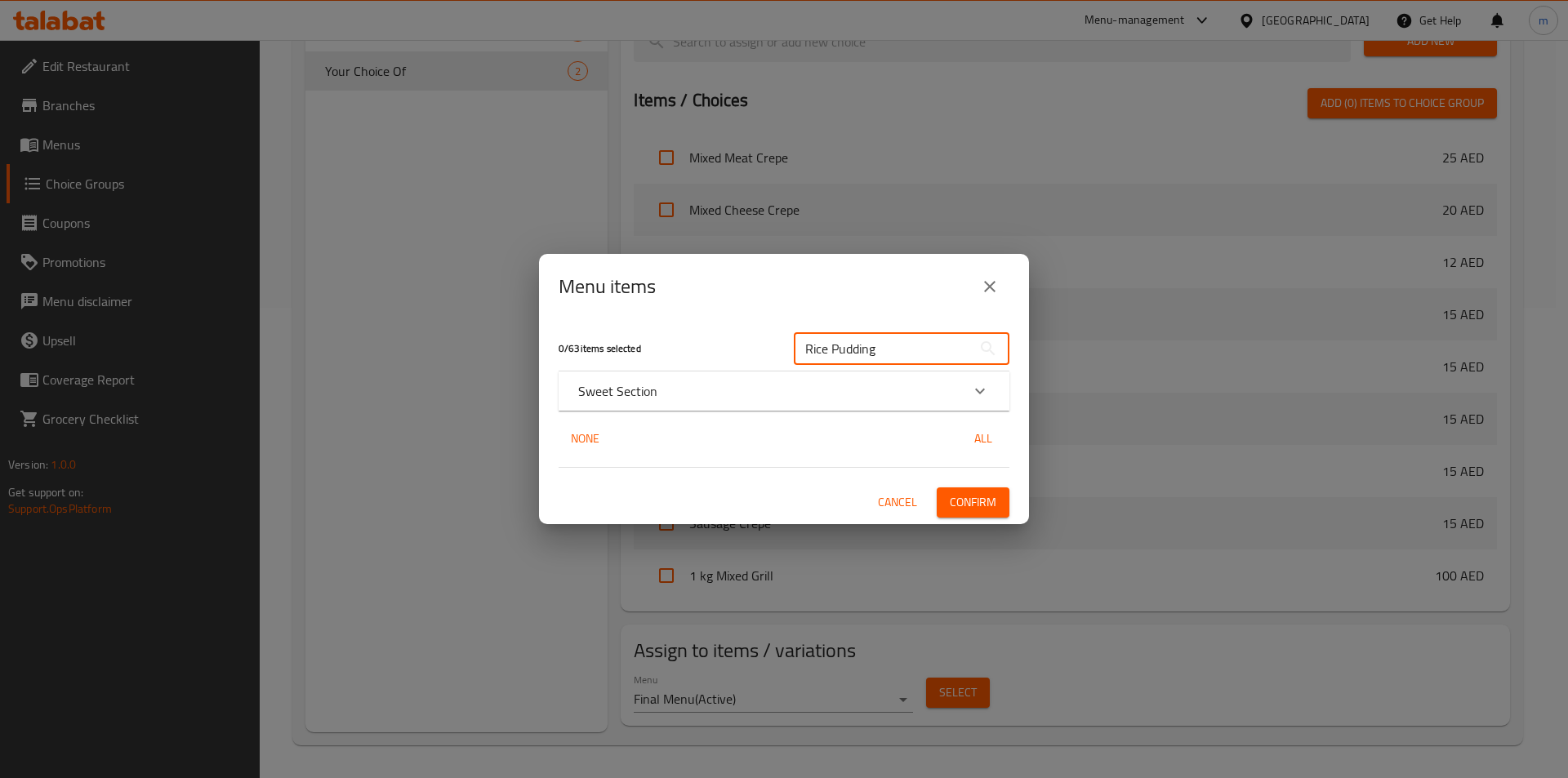
type input "Rice Pudding"
click at [663, 380] on div "Sweet Section" at bounding box center [784, 391] width 450 height 39
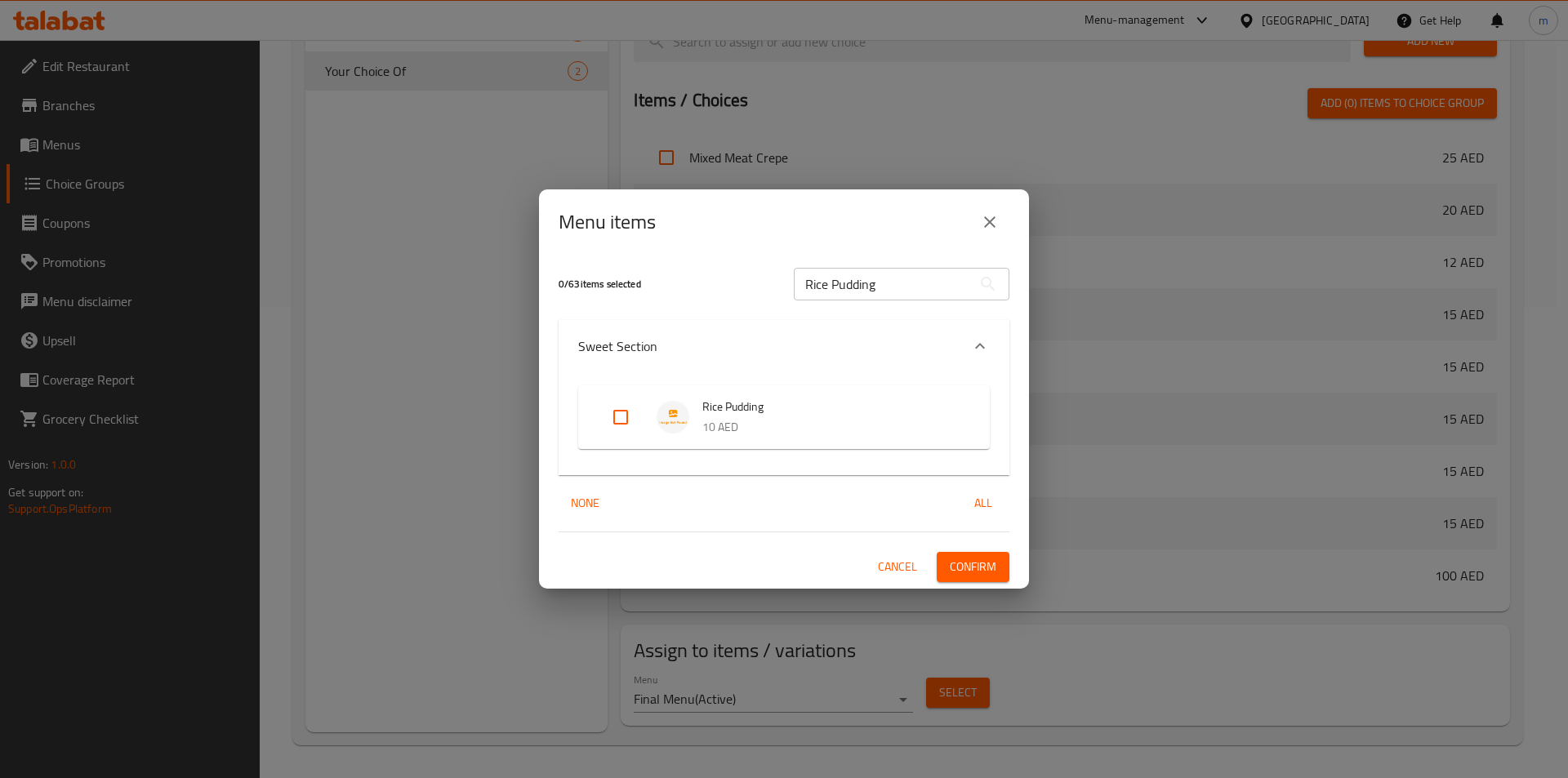
click at [593, 412] on div "Rice Pudding 10 AED" at bounding box center [784, 416] width 412 height 63
click at [616, 416] on input "Expand" at bounding box center [620, 416] width 39 height 39
checkbox input "true"
click at [966, 561] on span "Confirm" at bounding box center [973, 568] width 46 height 21
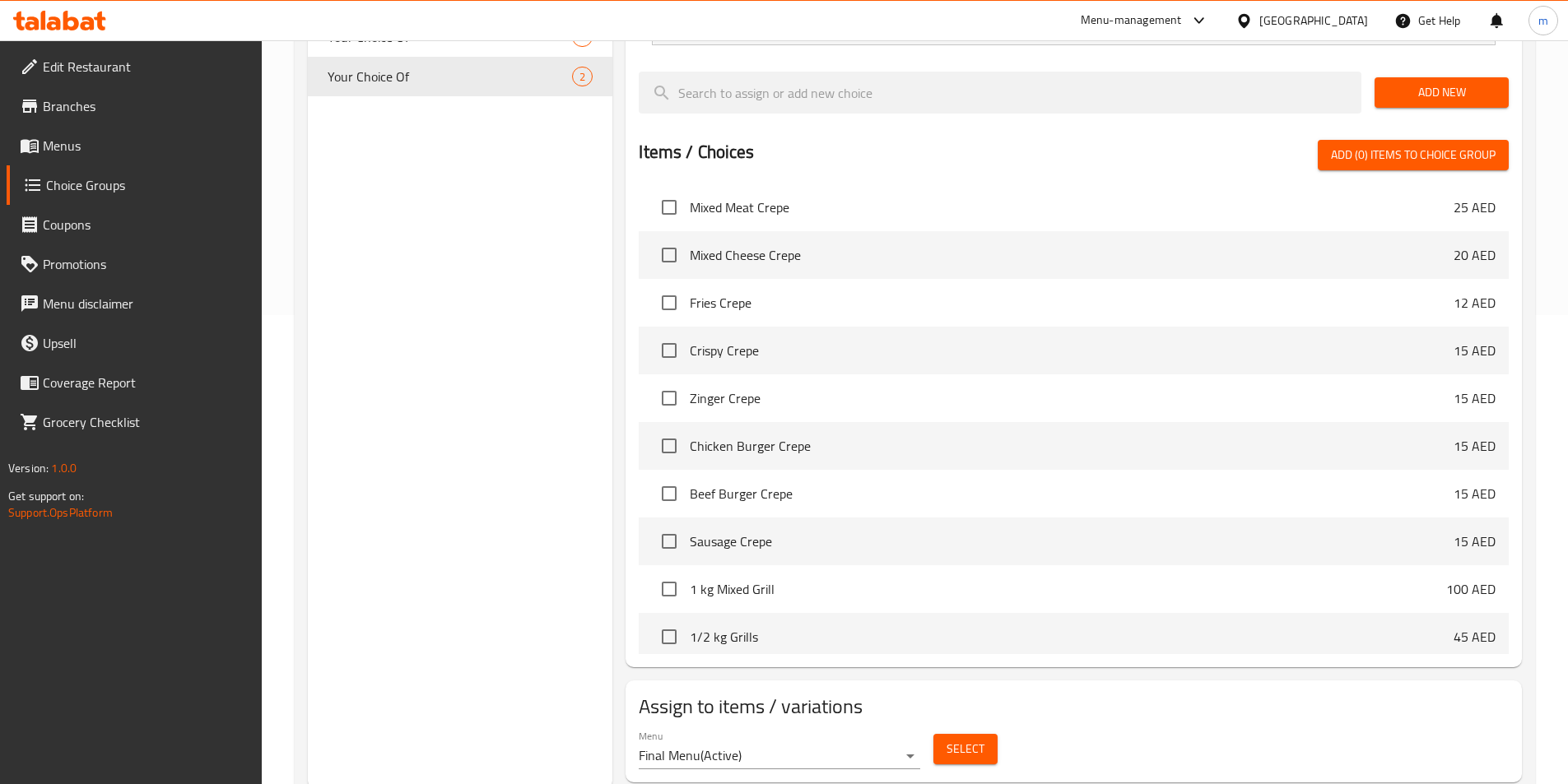
scroll to position [0, 0]
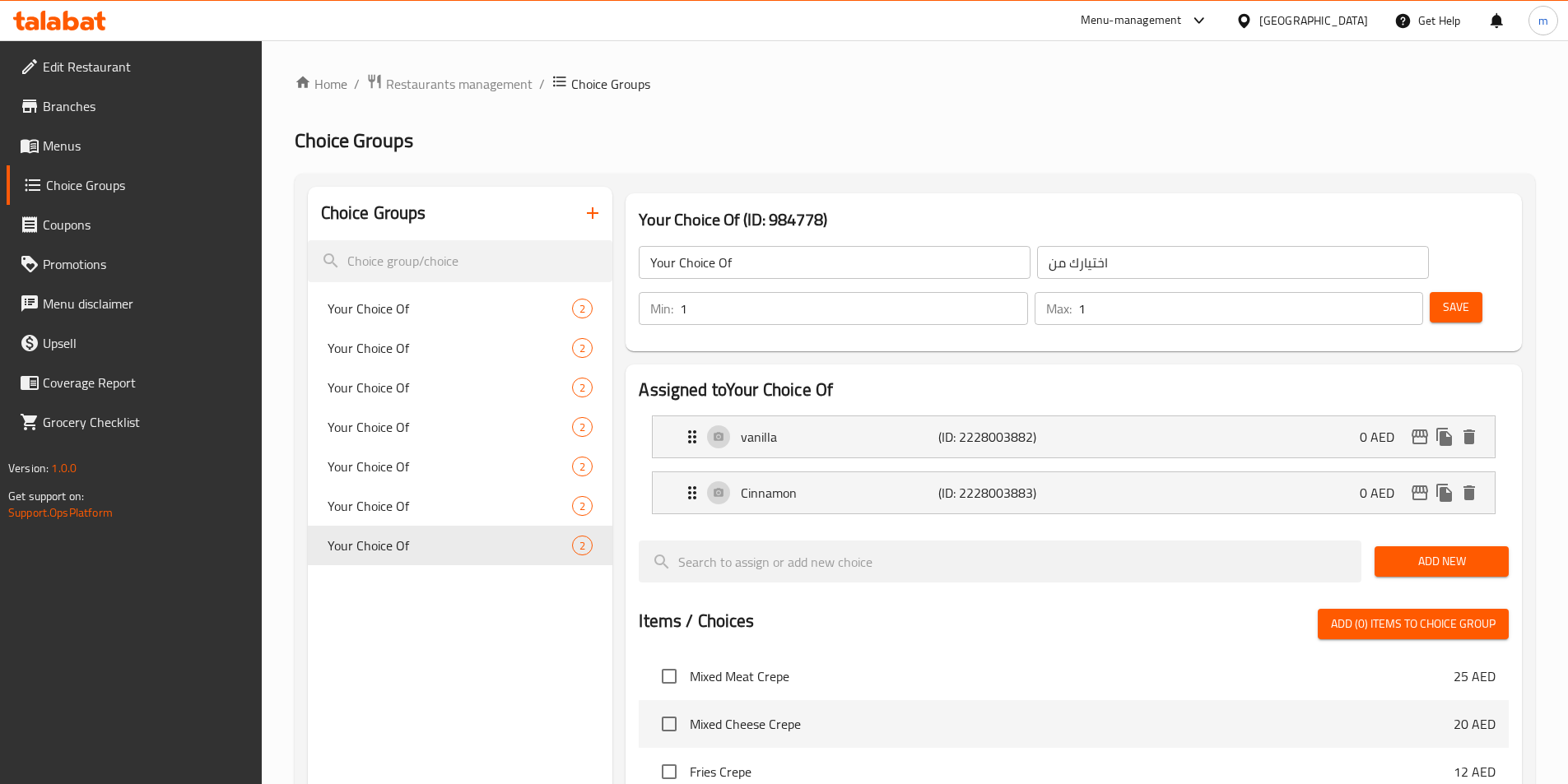
click at [586, 219] on icon "button" at bounding box center [592, 213] width 20 height 20
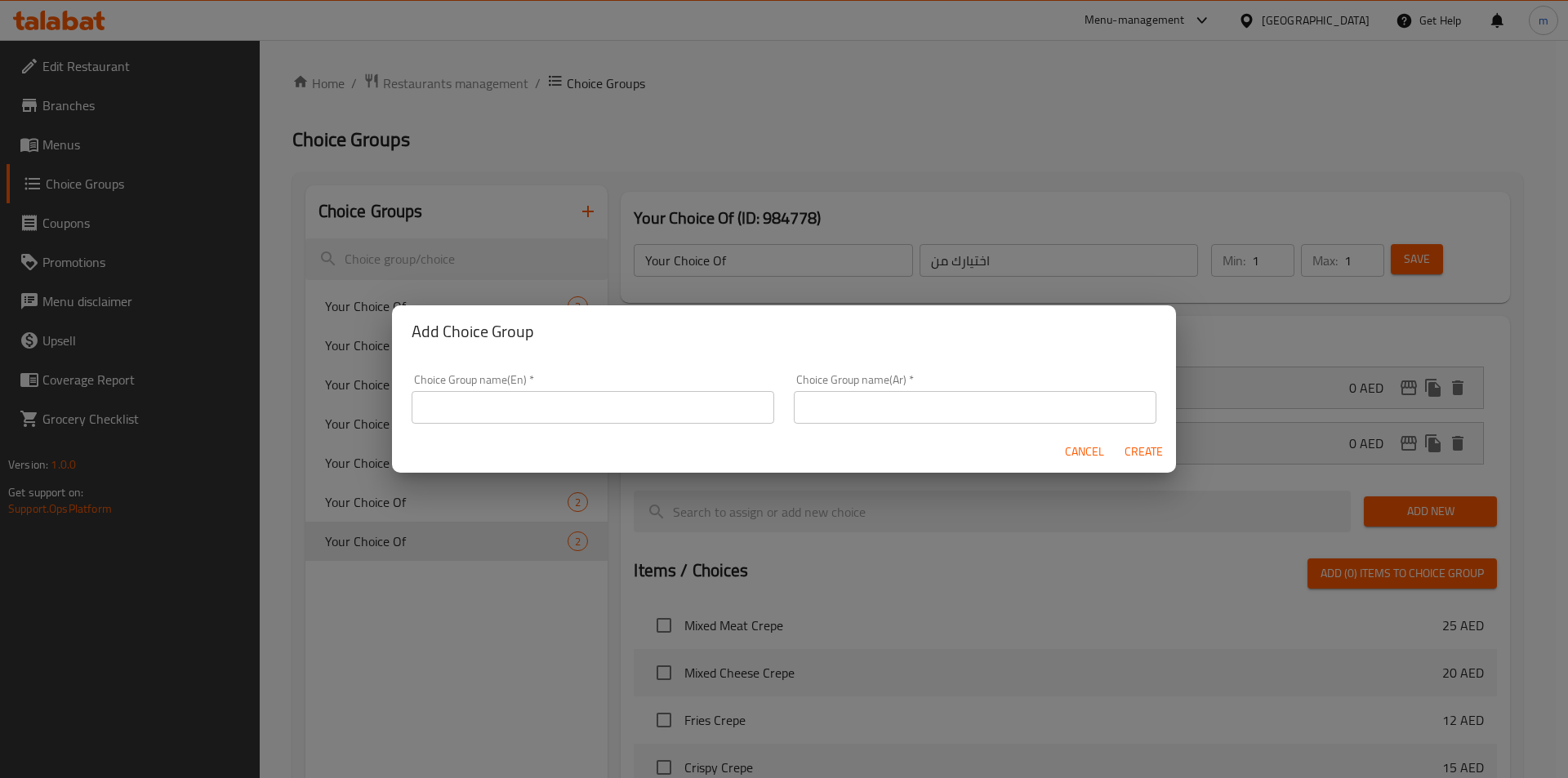
click at [623, 394] on input "text" at bounding box center [592, 407] width 362 height 33
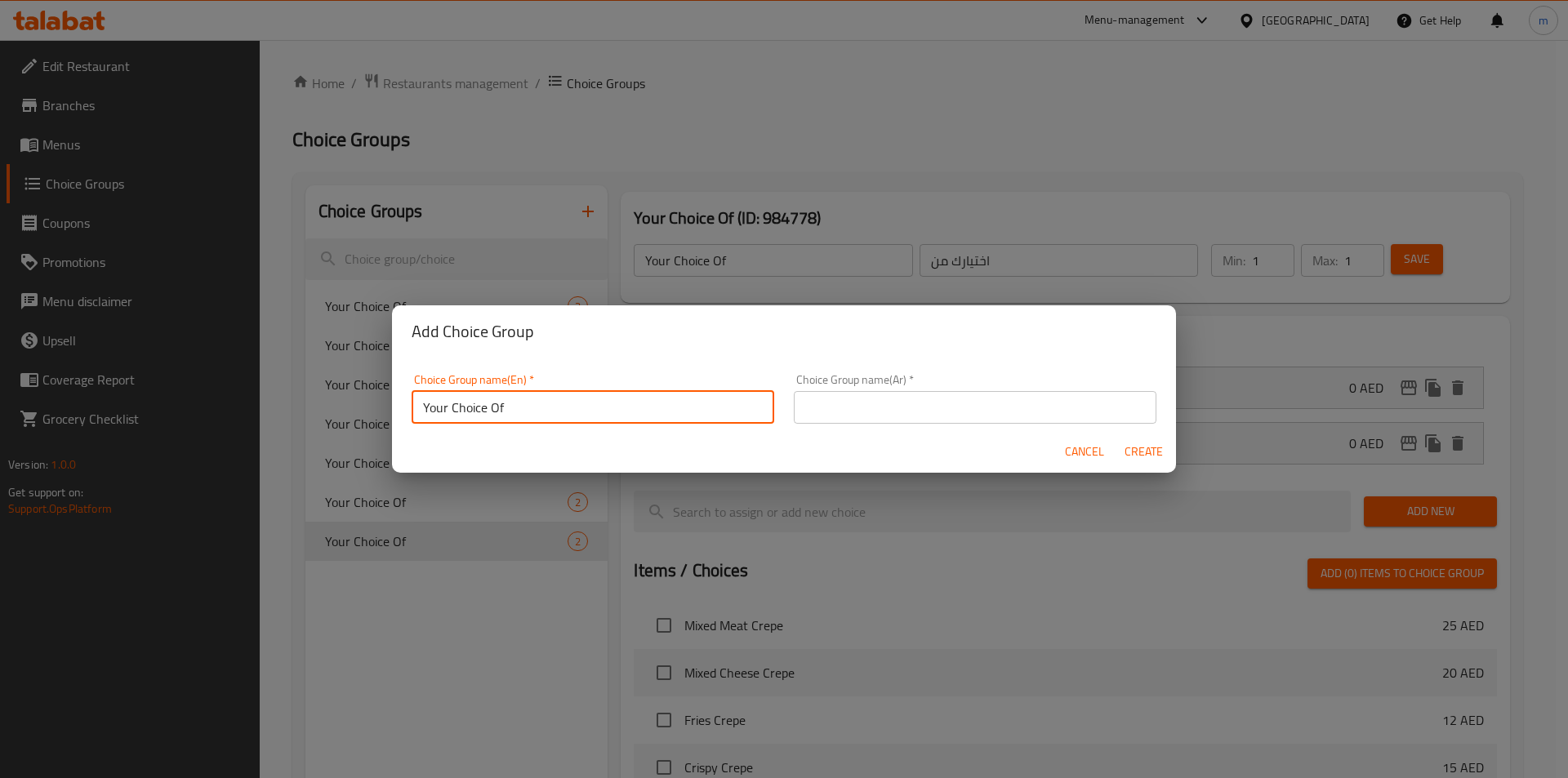
type input "Your Choice Of"
click at [845, 407] on input "text" at bounding box center [975, 407] width 362 height 33
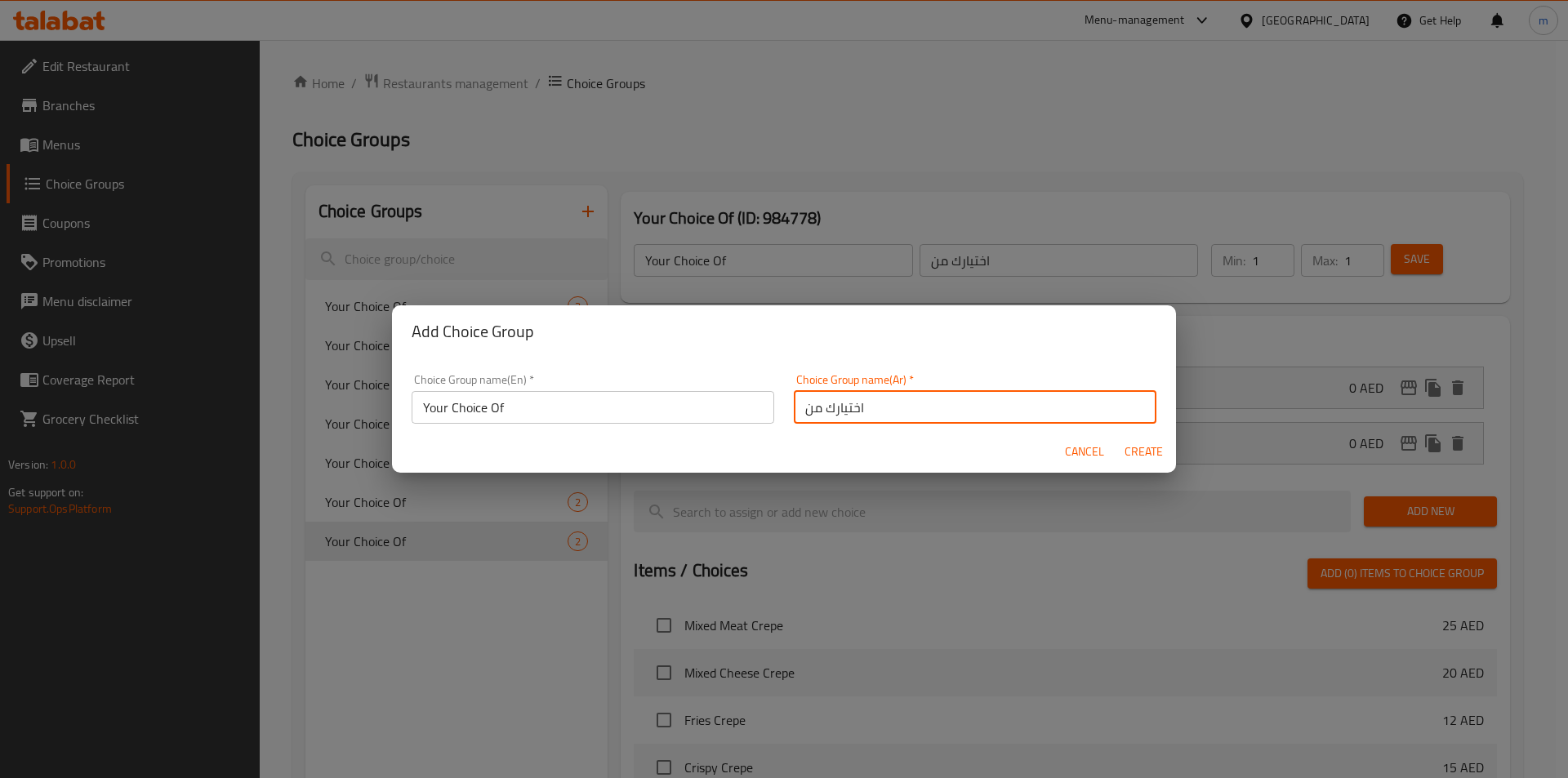
type input "اختيارك من"
click at [1147, 456] on span "Create" at bounding box center [1143, 452] width 39 height 21
type input "Your Choice Of"
type input "0"
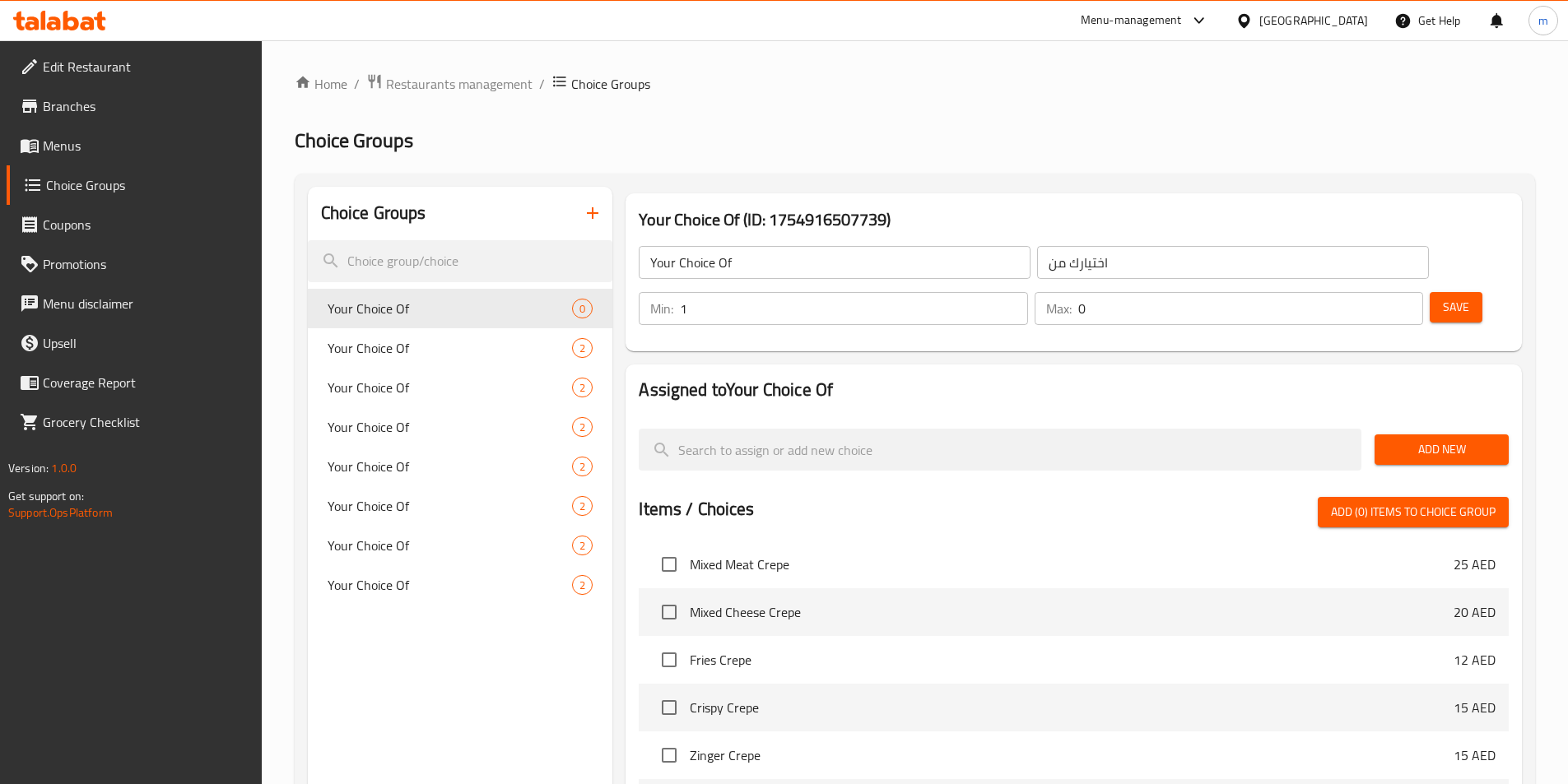
type input "1"
click at [1027, 292] on input "1" at bounding box center [854, 308] width 347 height 33
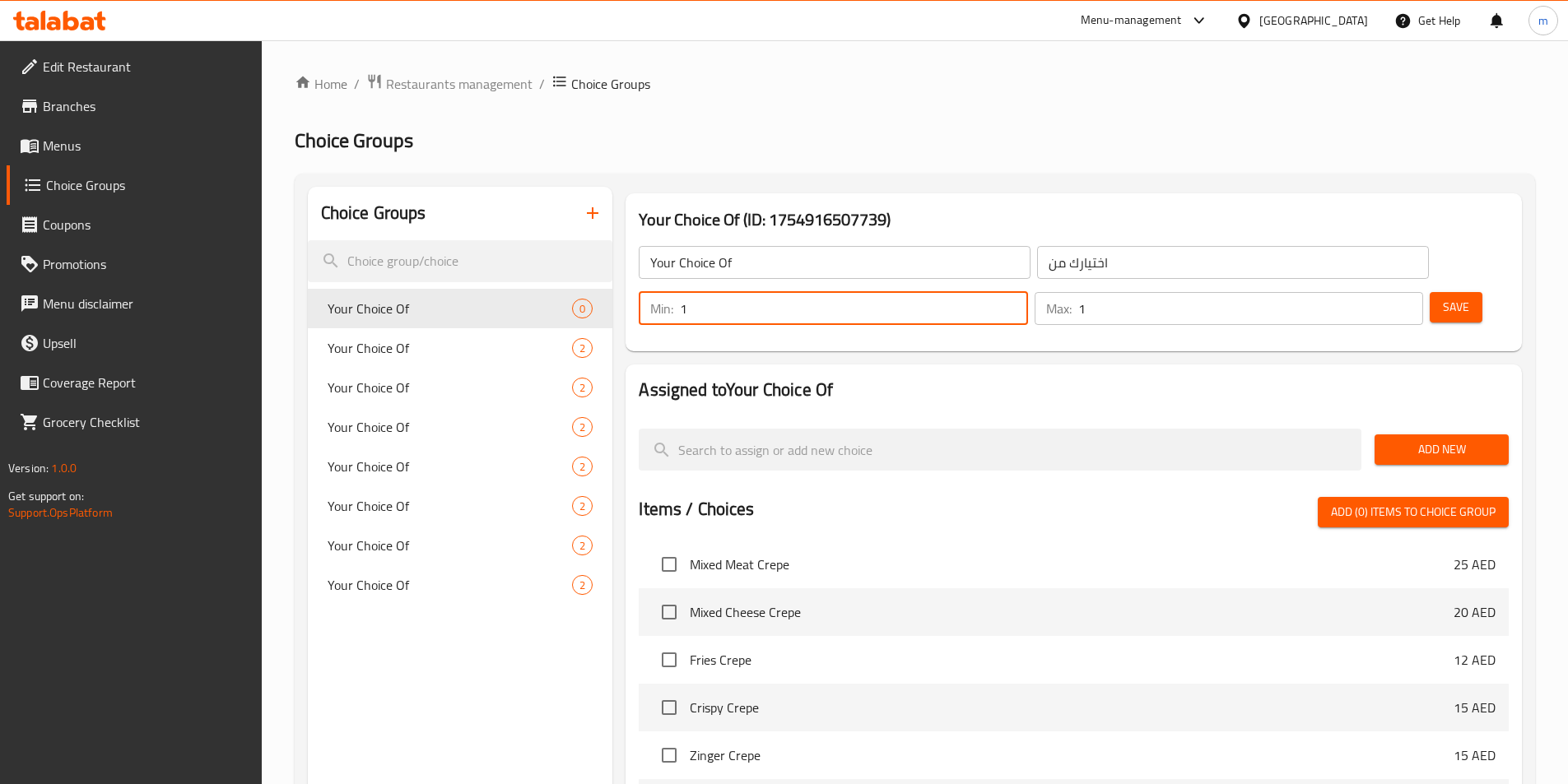
type input "1"
click at [1374, 292] on input "1" at bounding box center [1251, 308] width 345 height 33
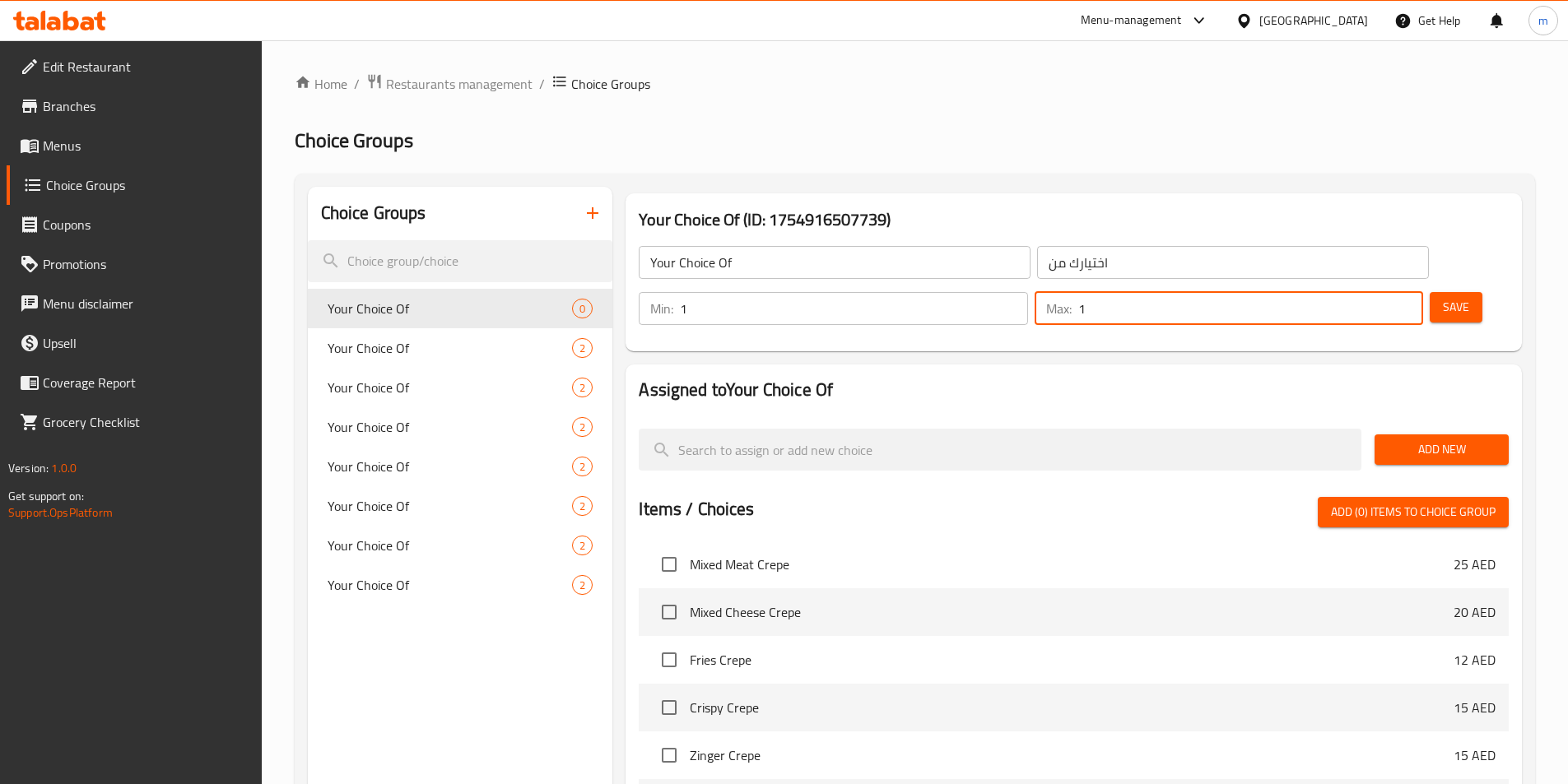
click at [1434, 440] on span "Add New" at bounding box center [1441, 450] width 108 height 21
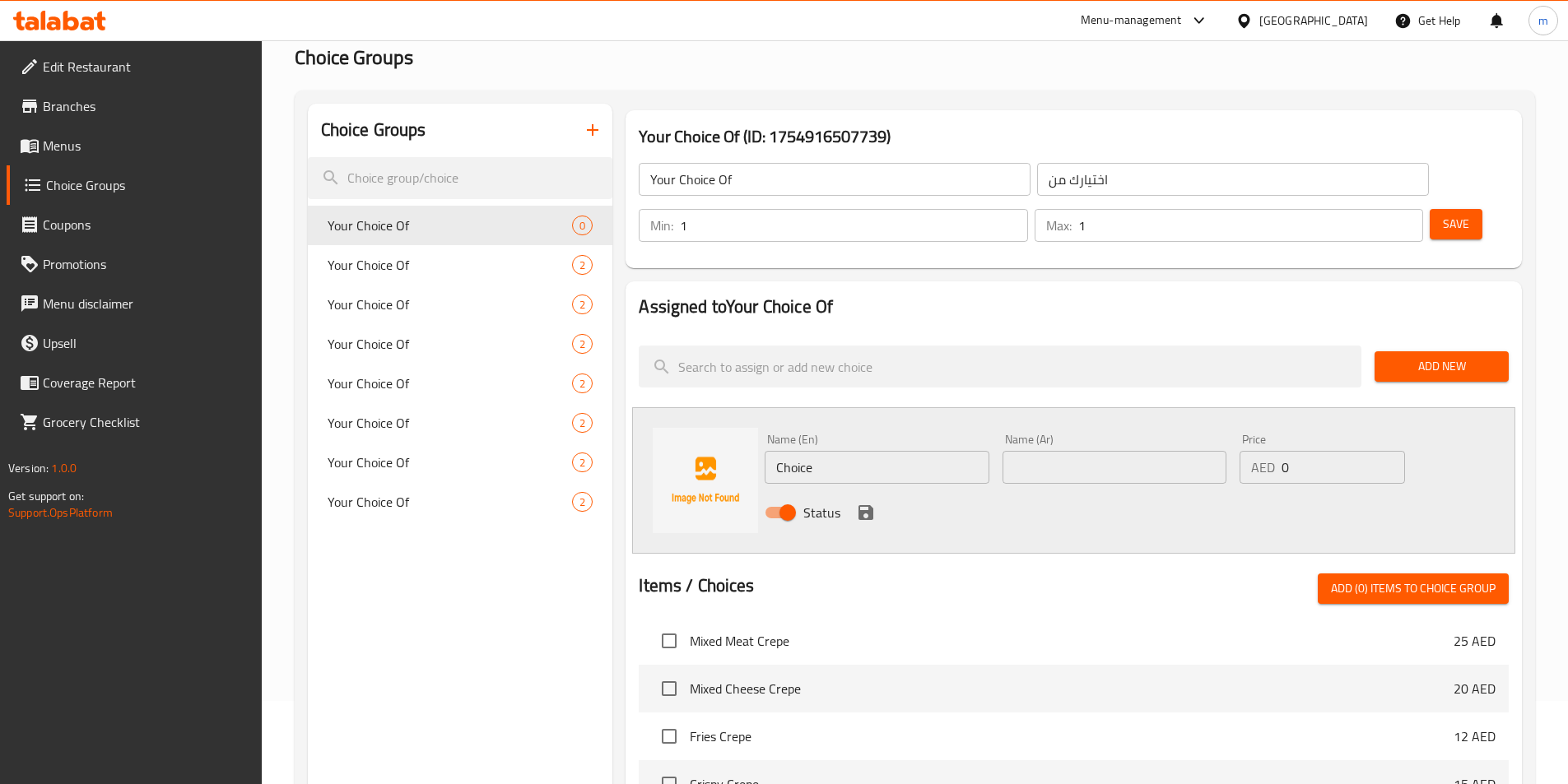
scroll to position [247, 0]
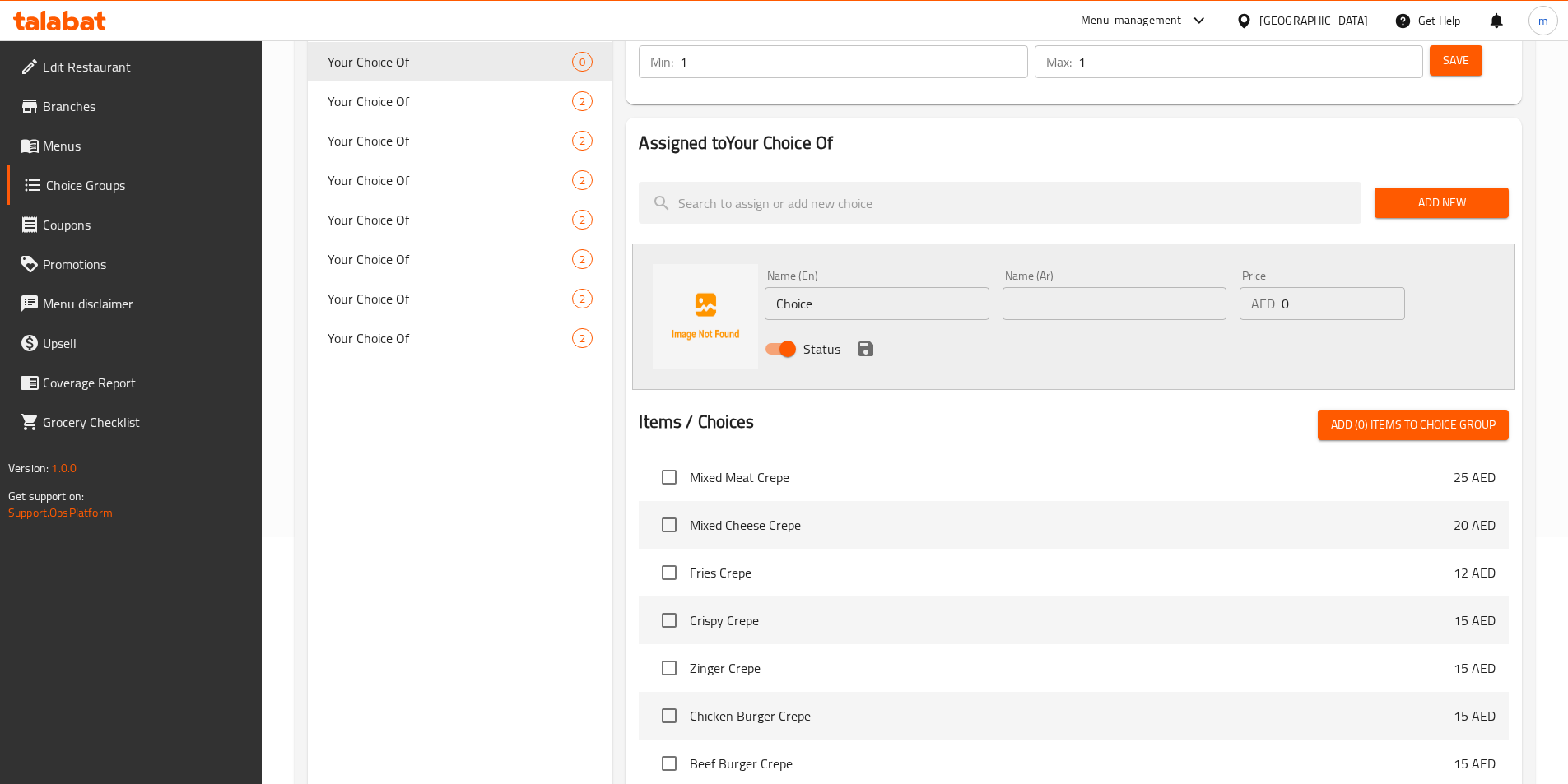
click at [826, 287] on input "Choice" at bounding box center [877, 303] width 224 height 33
paste input "juice"
type input "Juice"
click at [1069, 287] on input "text" at bounding box center [1114, 303] width 224 height 33
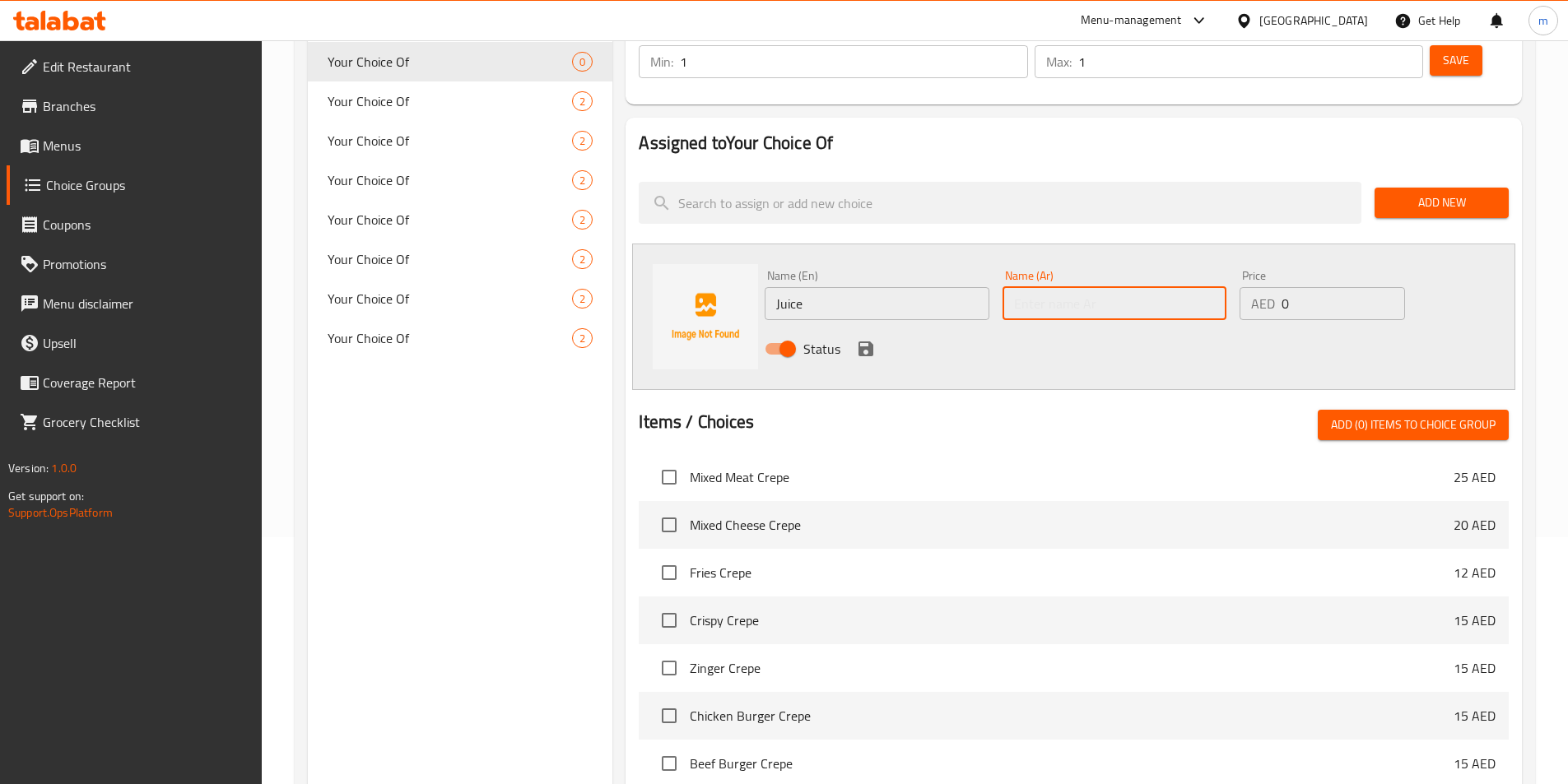
paste input "عصير"
type input "عصير"
click at [858, 341] on icon "save" at bounding box center [866, 349] width 15 height 15
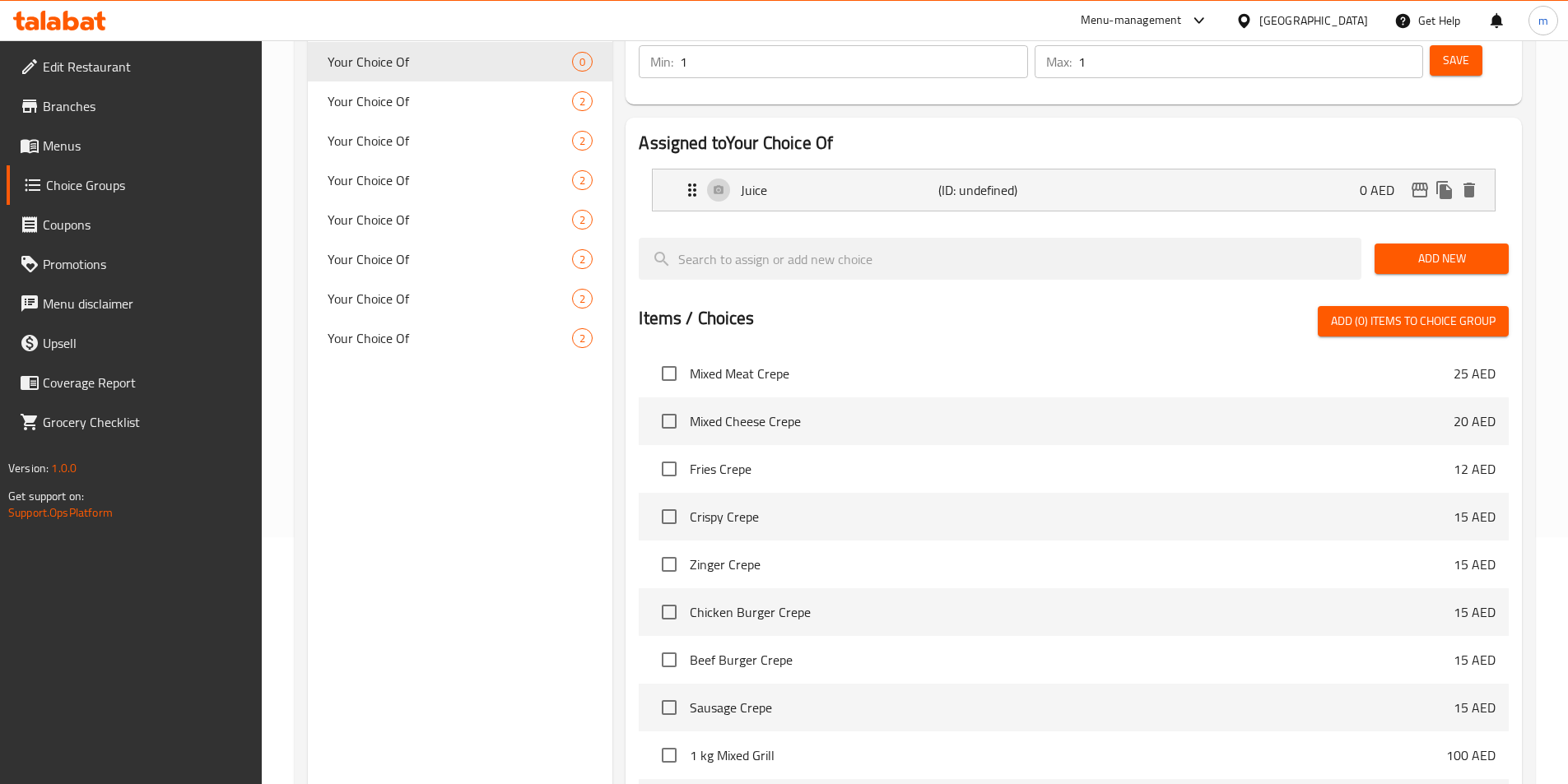
click at [1412, 249] on span "Add New" at bounding box center [1441, 259] width 108 height 21
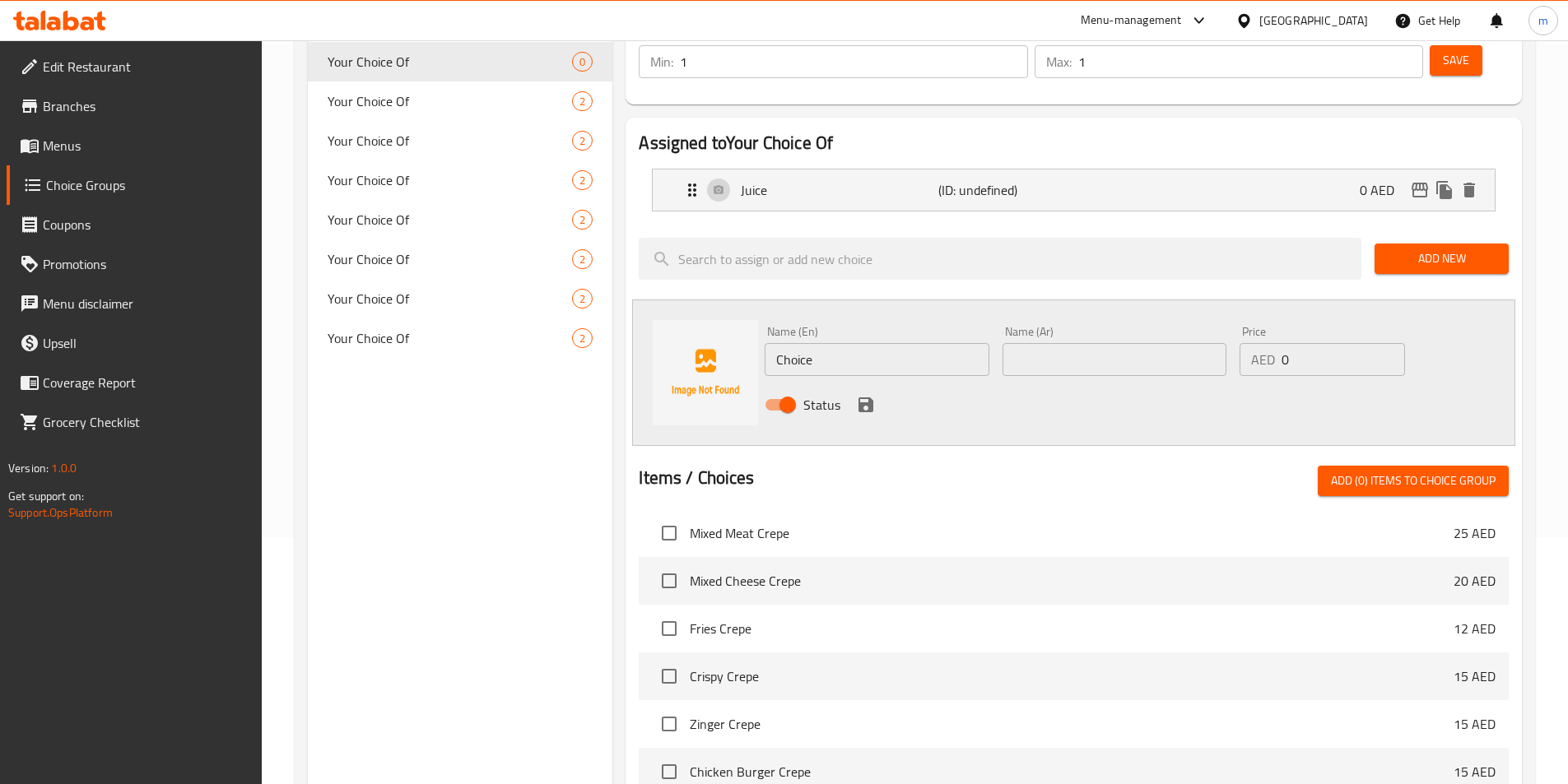
click at [795, 343] on input "Choice" at bounding box center [877, 360] width 224 height 33
click at [798, 343] on input "Choice" at bounding box center [877, 360] width 224 height 33
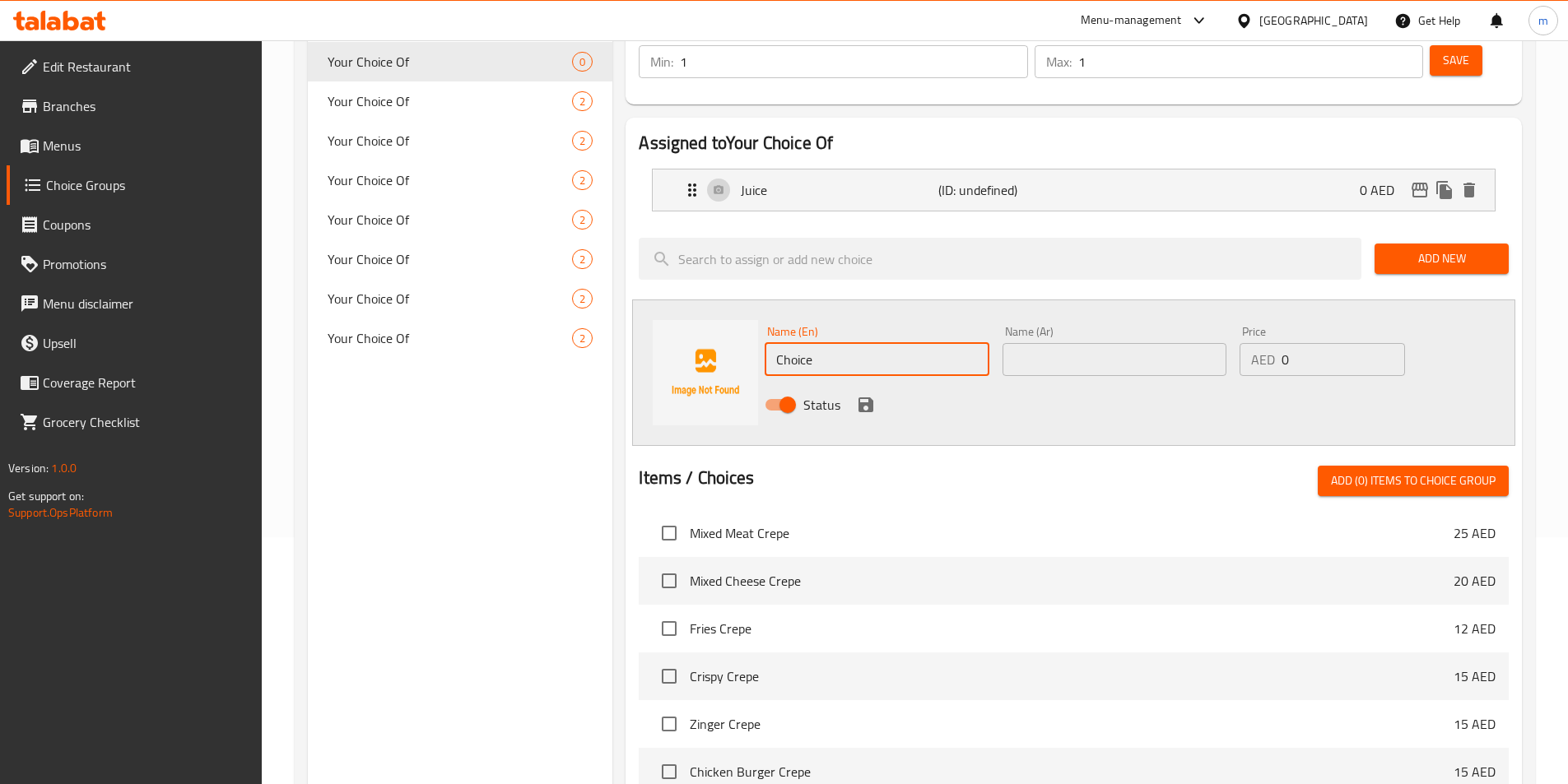
paste input "سموثي"
type input "Choice"
click at [1035, 326] on div "Name (Ar) Name (Ar)" at bounding box center [1114, 351] width 224 height 51
click at [1033, 343] on input "text" at bounding box center [1114, 360] width 224 height 33
paste input "سموثي"
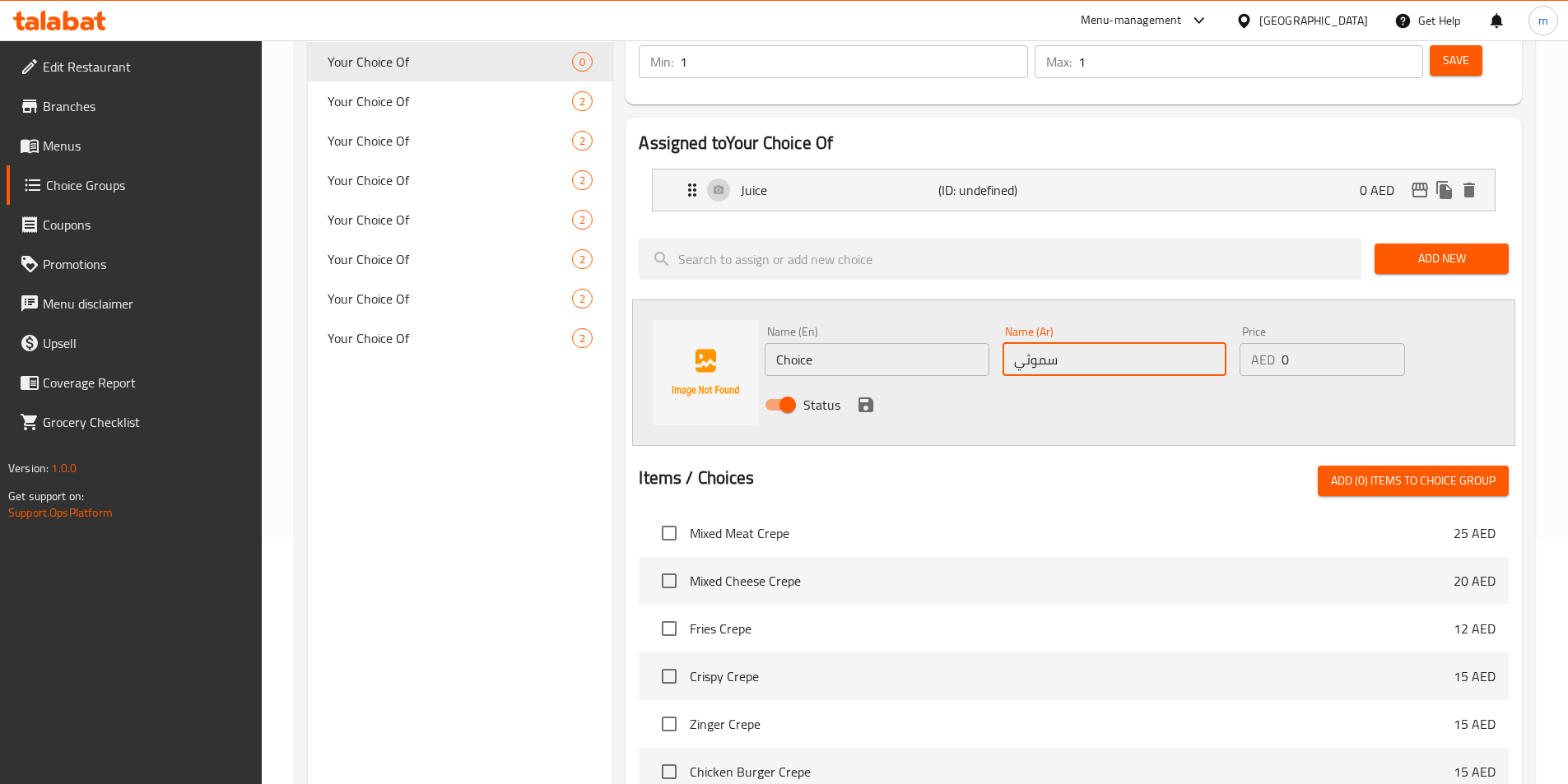
type input "سموثي"
click at [825, 343] on input "Choice" at bounding box center [877, 360] width 224 height 33
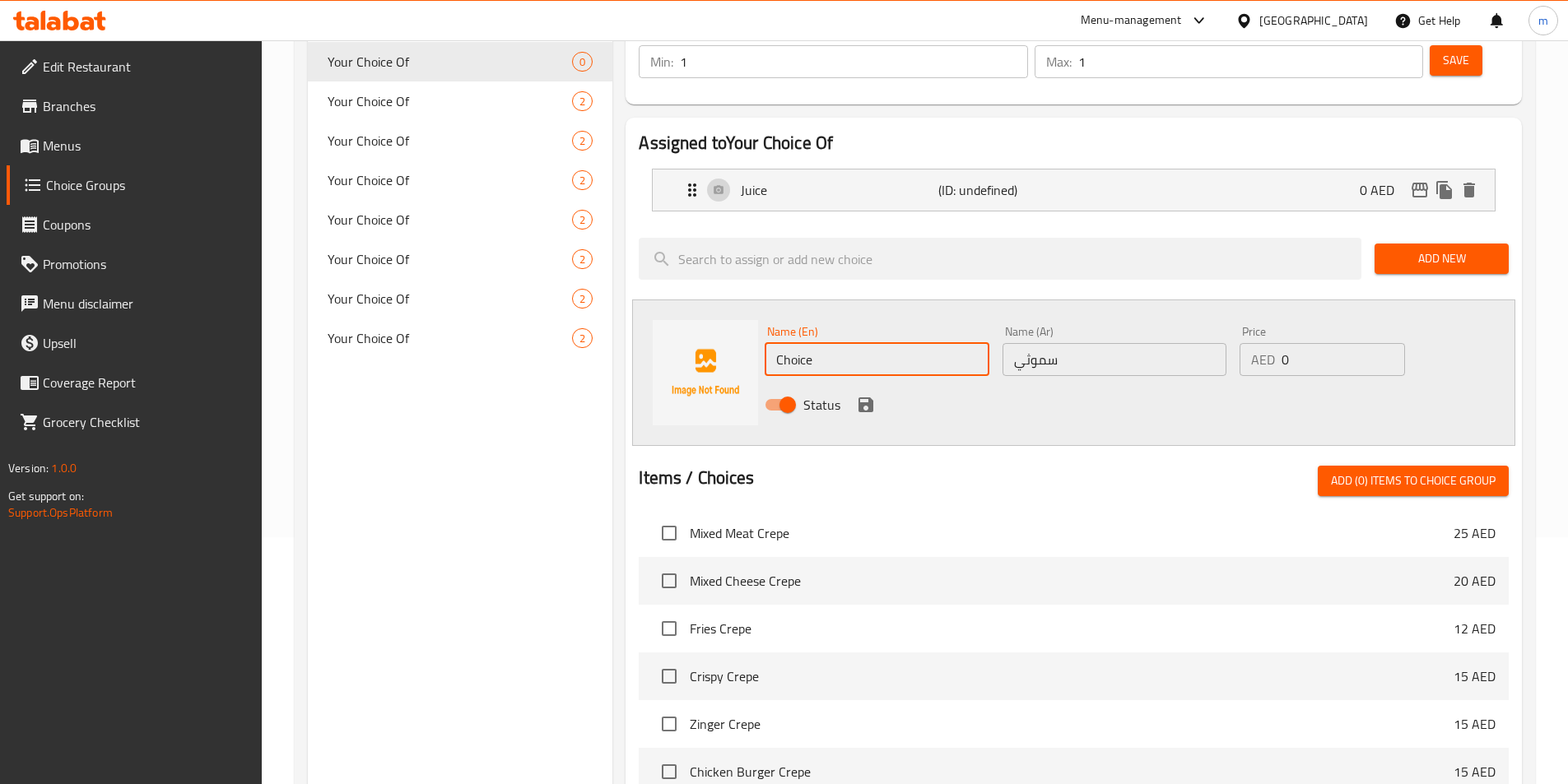
click at [825, 343] on input "Choice" at bounding box center [877, 360] width 224 height 33
paste input "smoothi"
click at [828, 343] on input "smoothie" at bounding box center [877, 360] width 224 height 33
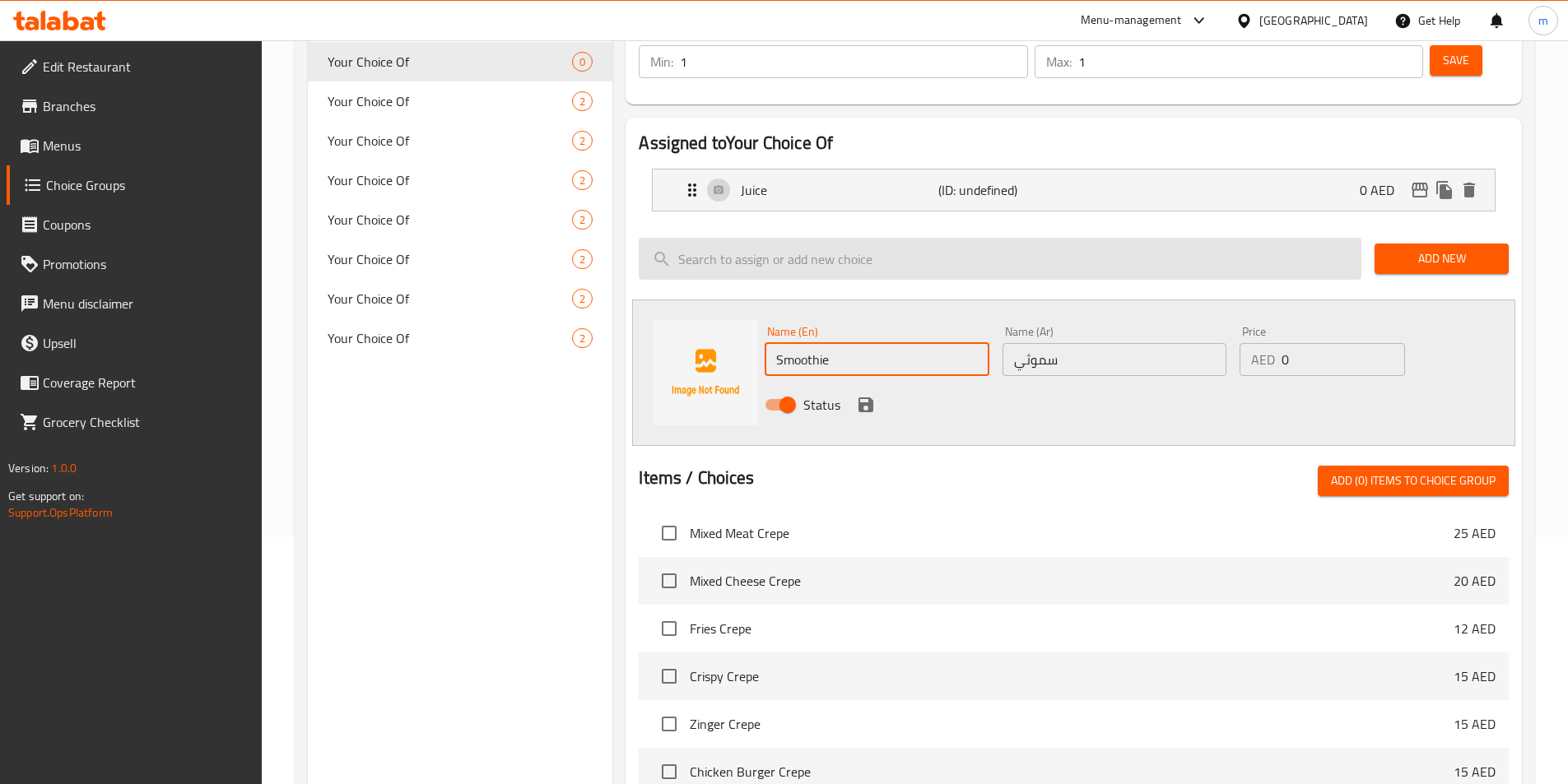
type input "Smoothie"
click at [863, 237] on input "search" at bounding box center [1001, 258] width 723 height 42
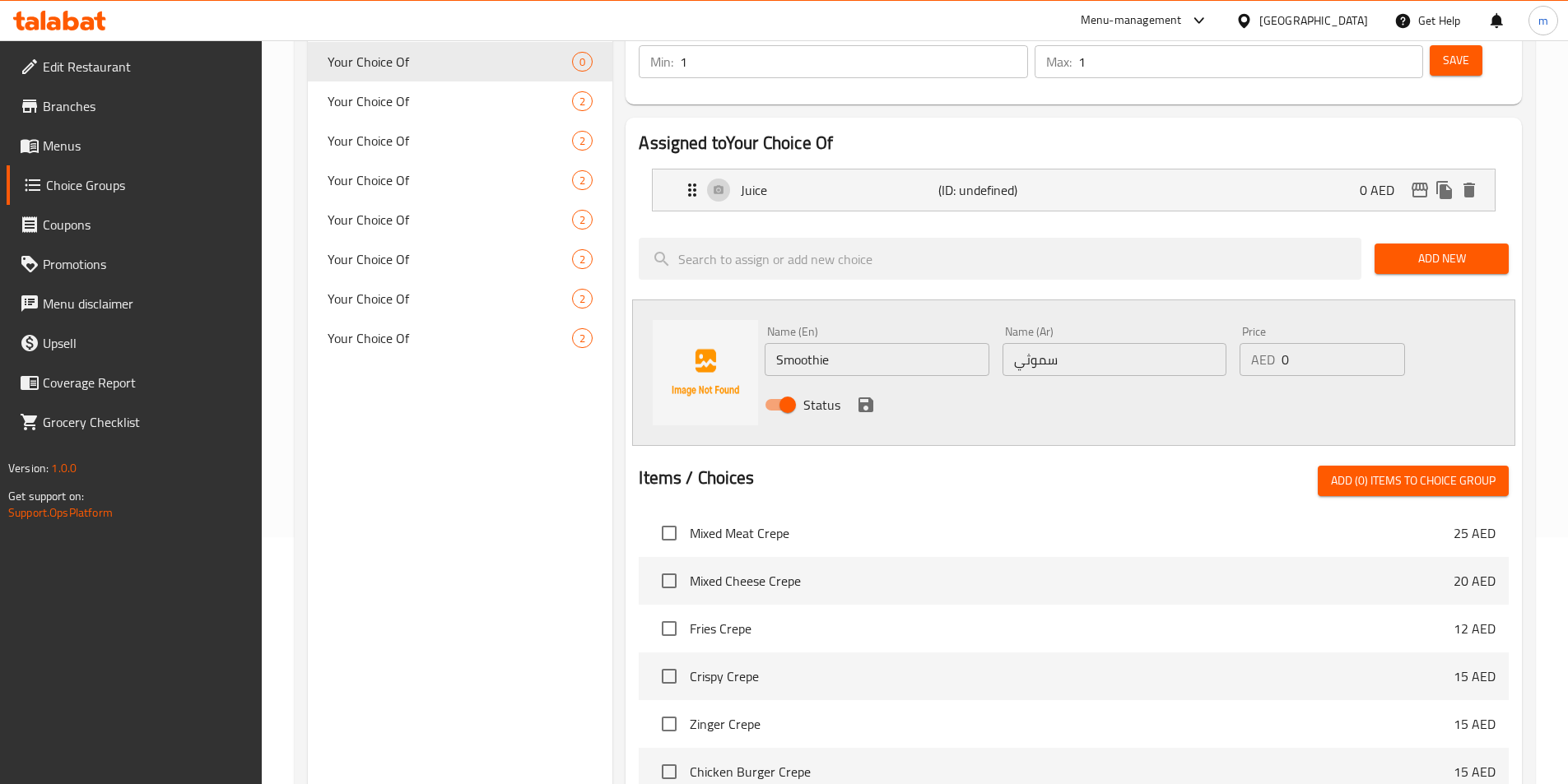
click at [883, 320] on div "Name (En) Smoothie Name (En)" at bounding box center [877, 351] width 237 height 63
click at [874, 395] on icon "save" at bounding box center [866, 404] width 20 height 20
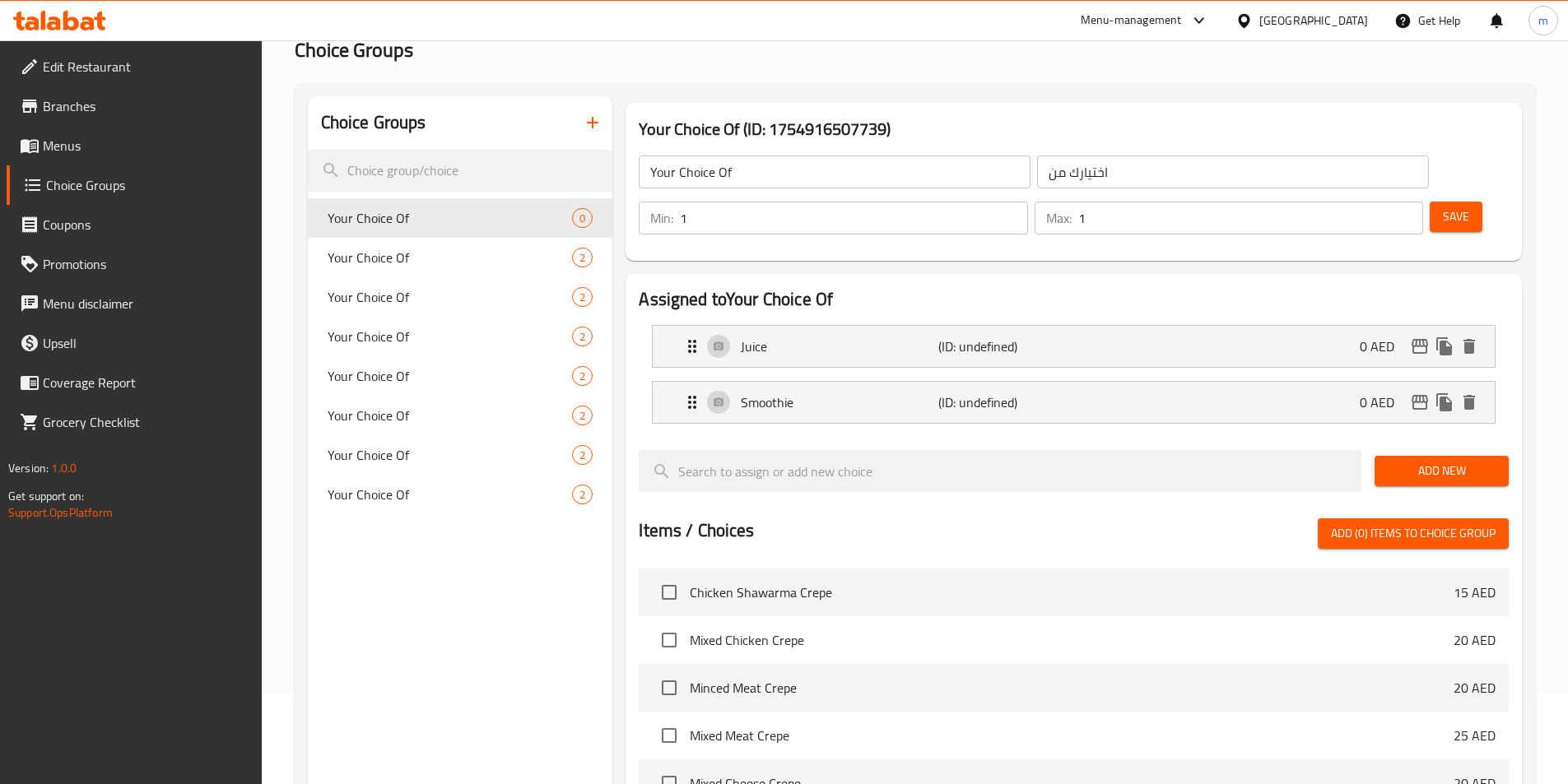
scroll to position [0, 0]
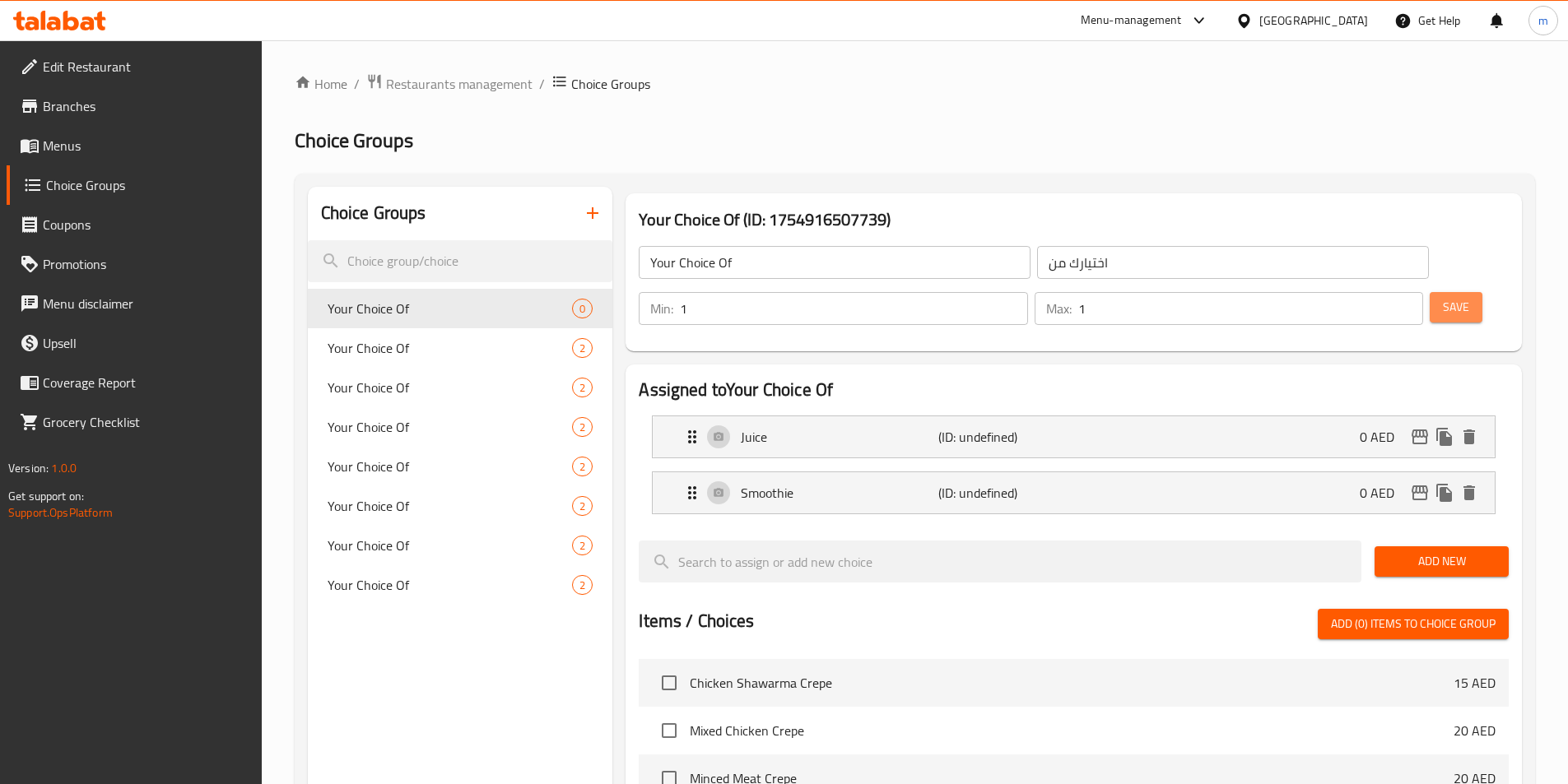
click at [1430, 292] on button "Save" at bounding box center [1455, 307] width 52 height 31
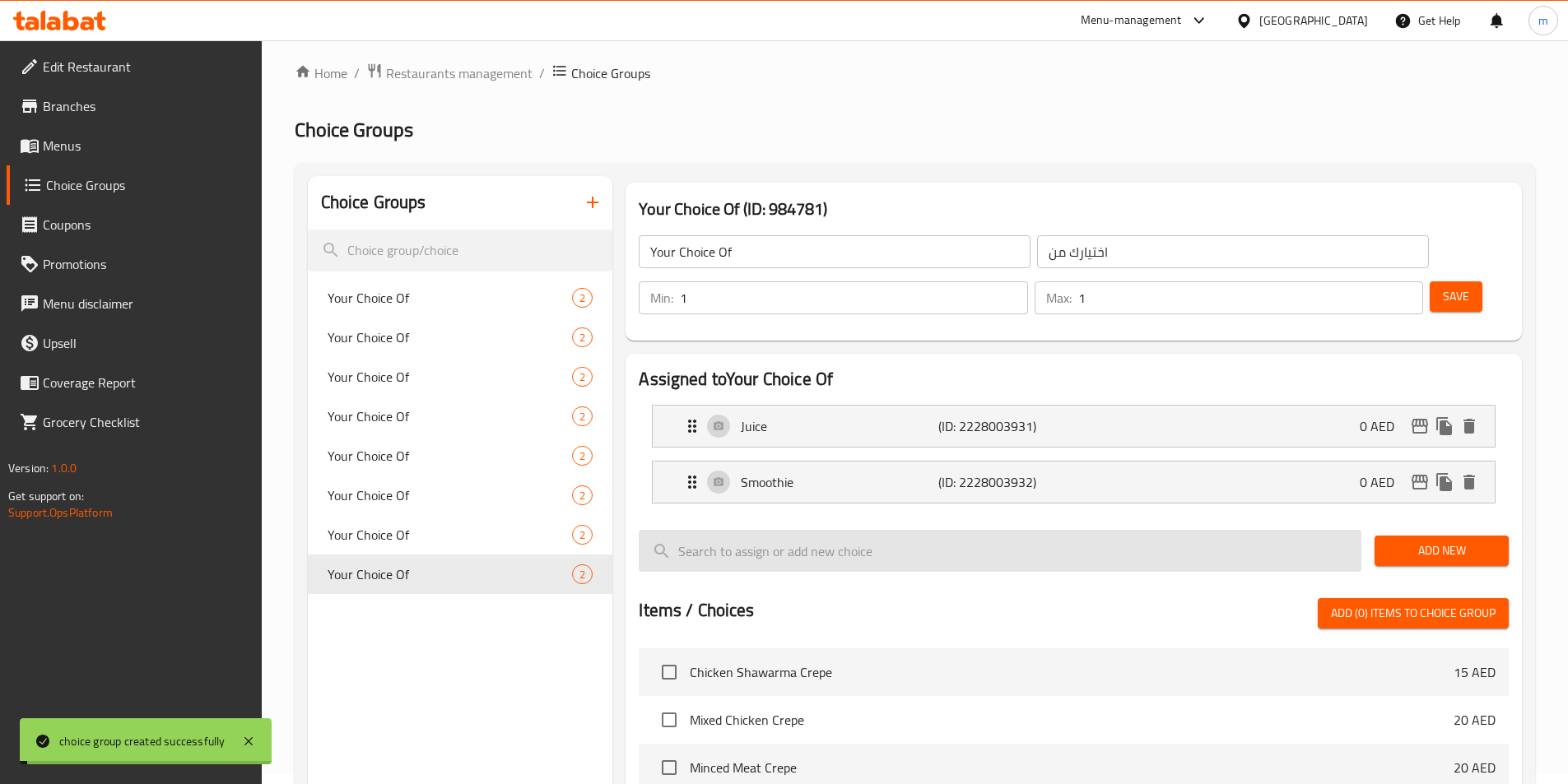
scroll to position [474, 0]
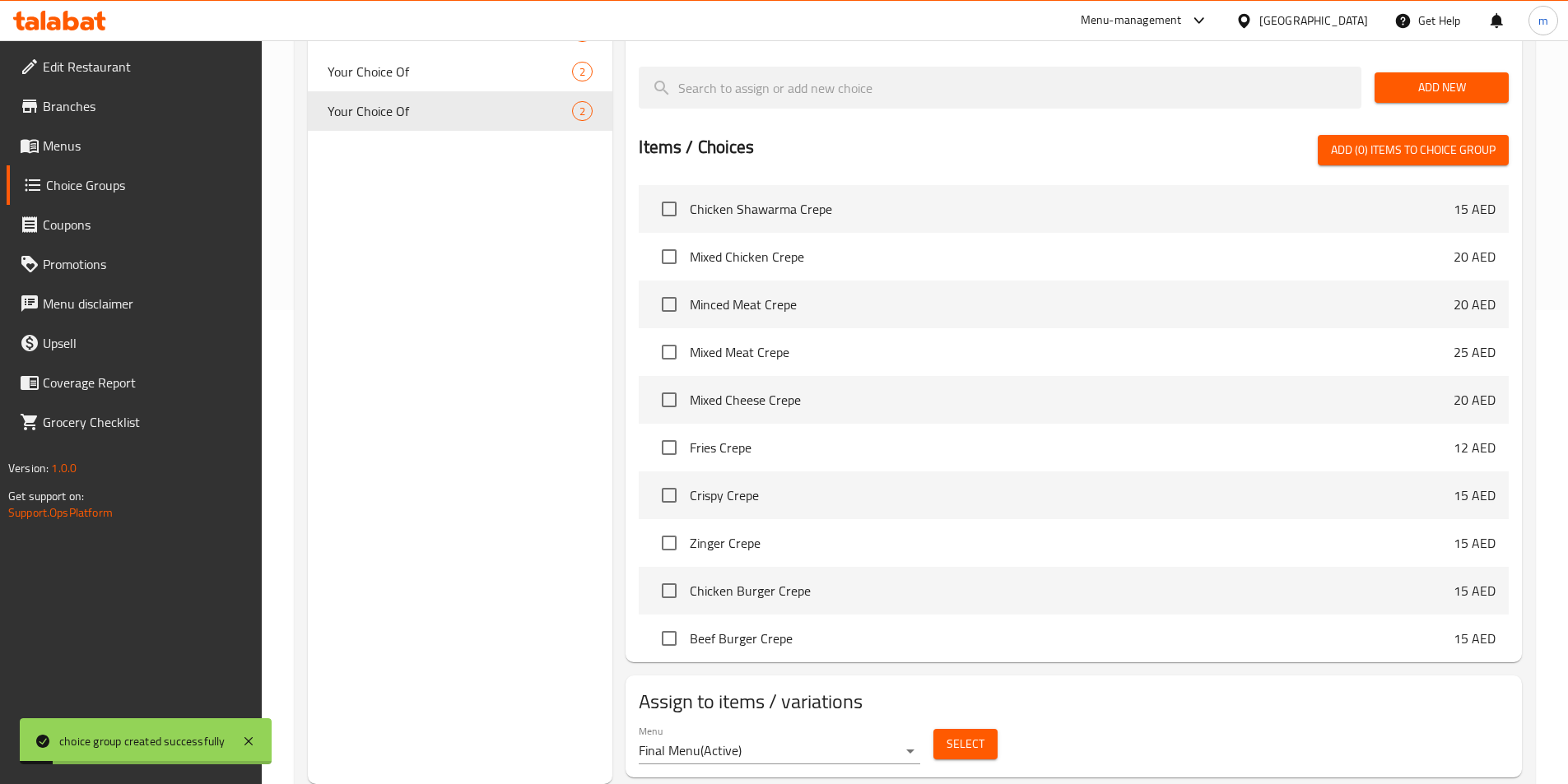
click at [985, 730] on button "Select" at bounding box center [965, 745] width 64 height 31
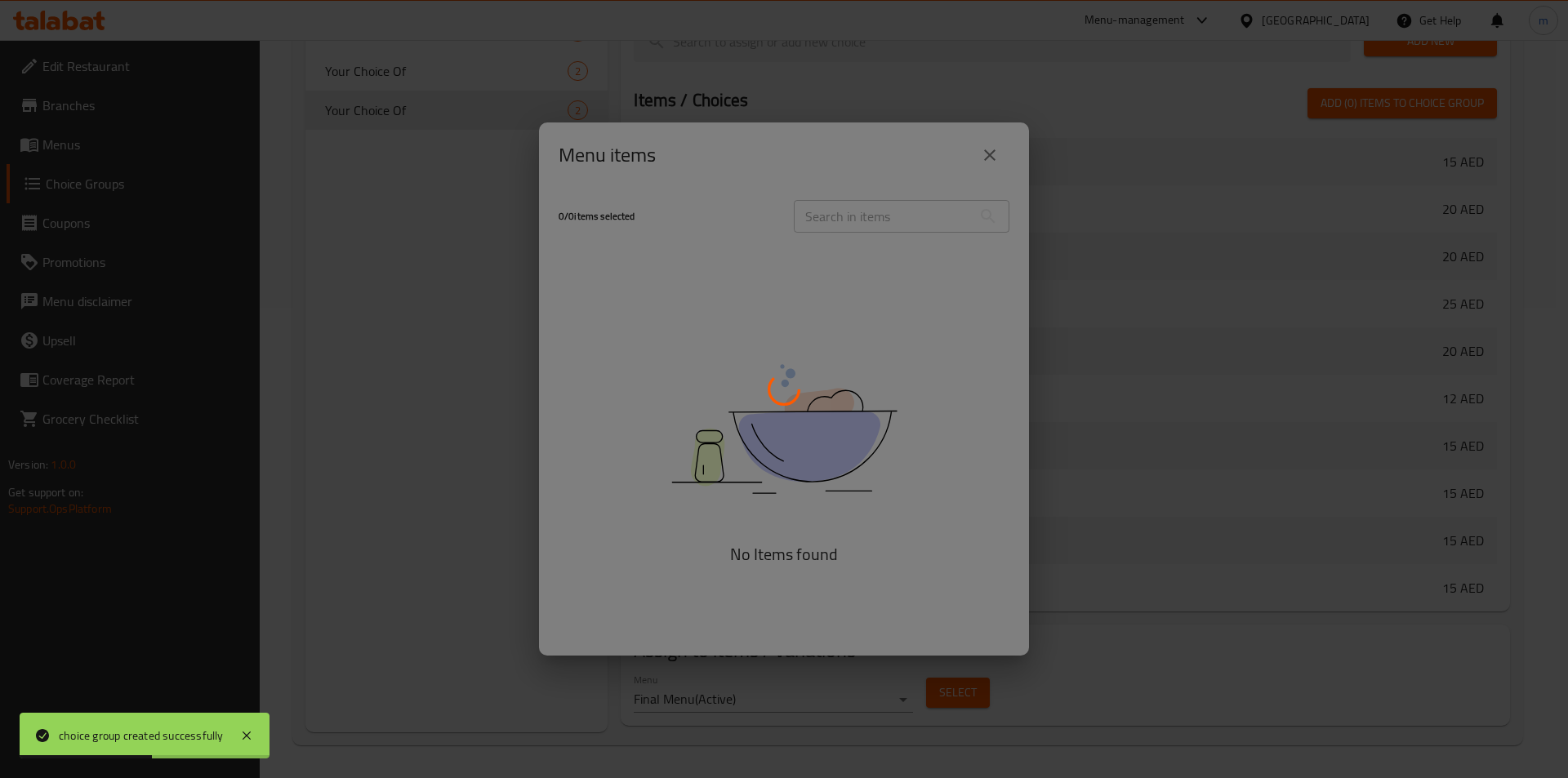
click at [832, 220] on div at bounding box center [784, 389] width 1568 height 778
click at [837, 209] on div at bounding box center [784, 389] width 1568 height 778
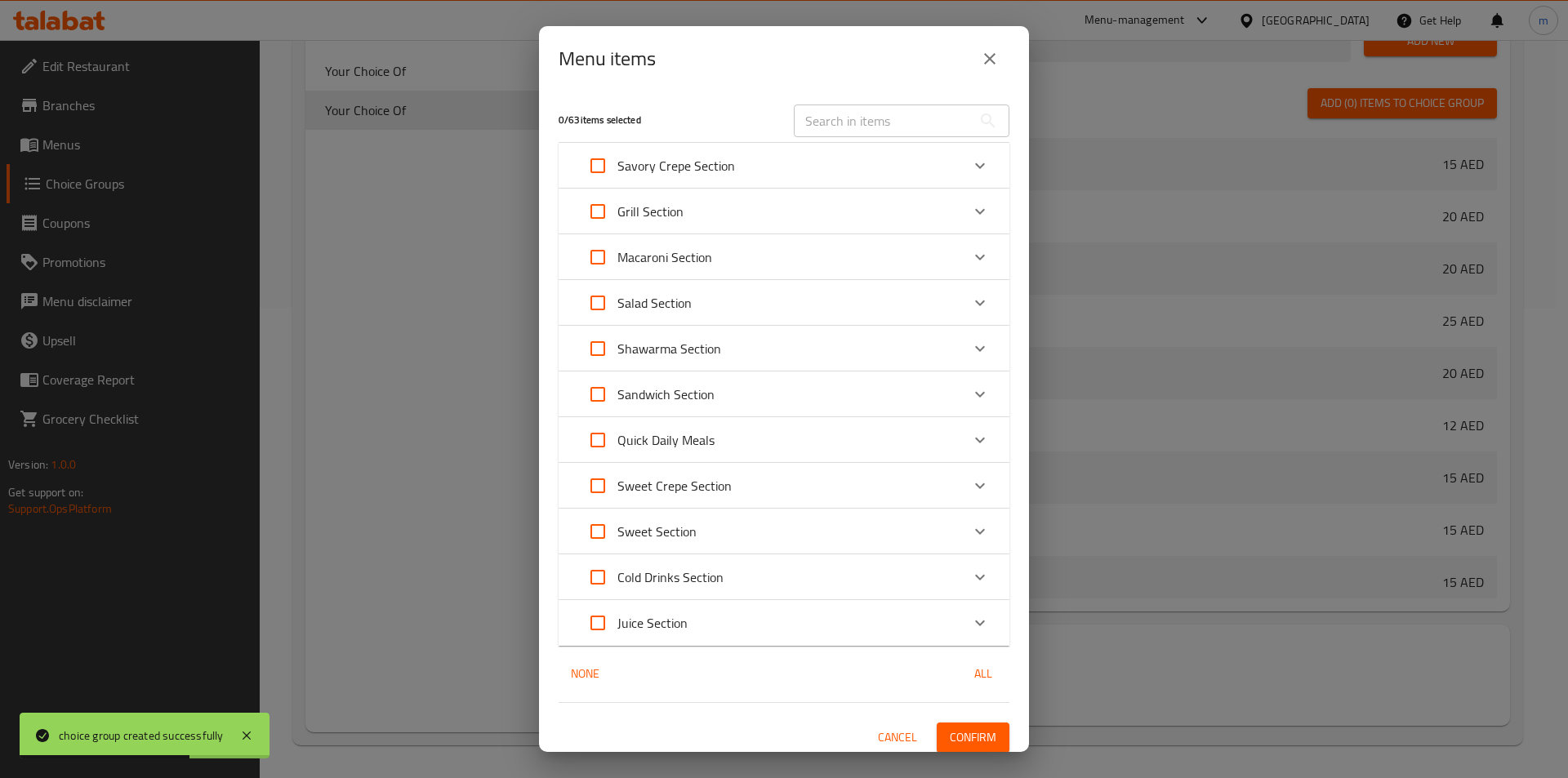
click at [837, 209] on div at bounding box center [784, 389] width 1568 height 778
click at [837, 209] on div "Grill Section" at bounding box center [769, 211] width 382 height 39
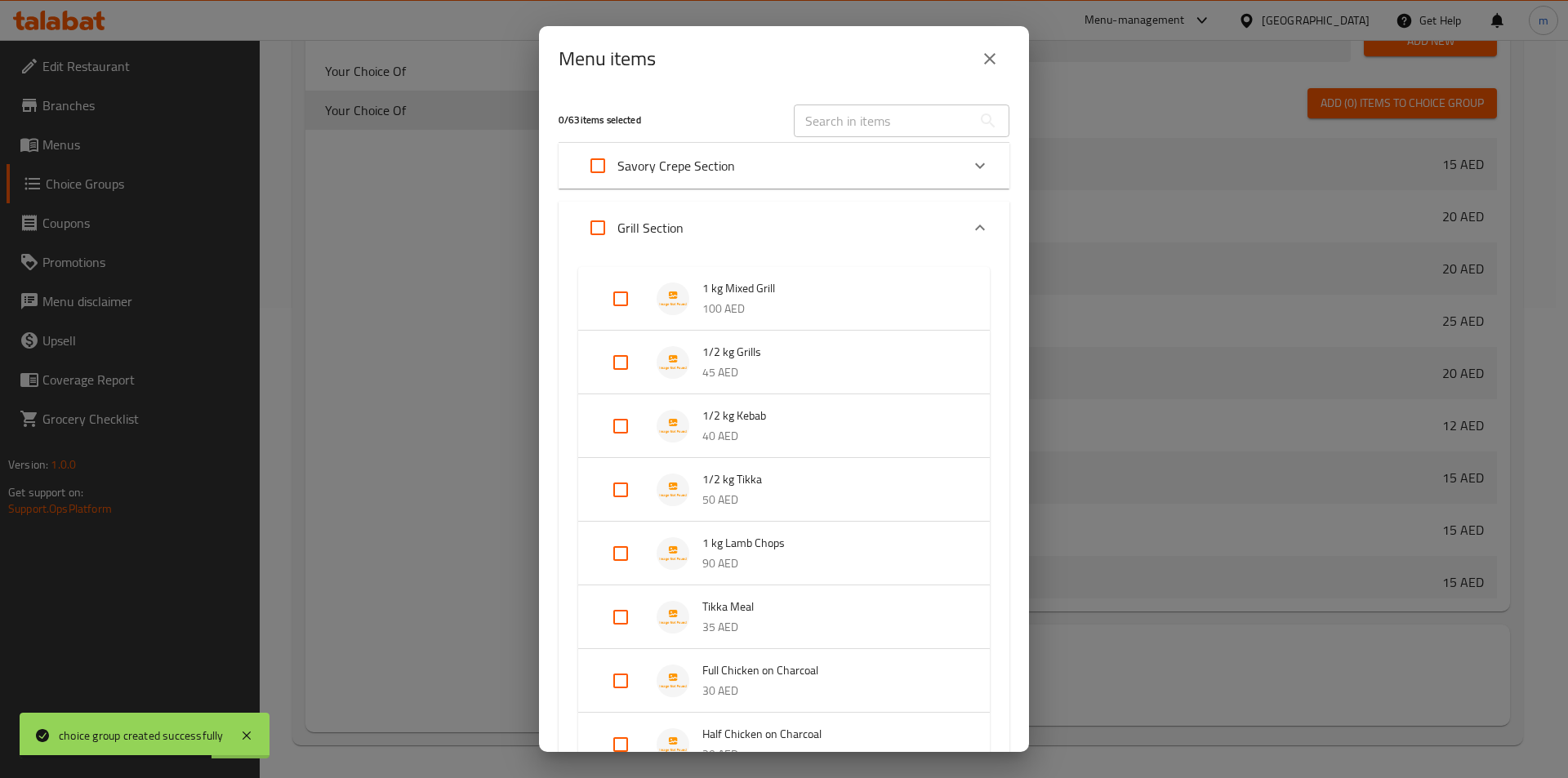
click at [838, 134] on input "text" at bounding box center [883, 120] width 178 height 33
paste input "Strawberry"
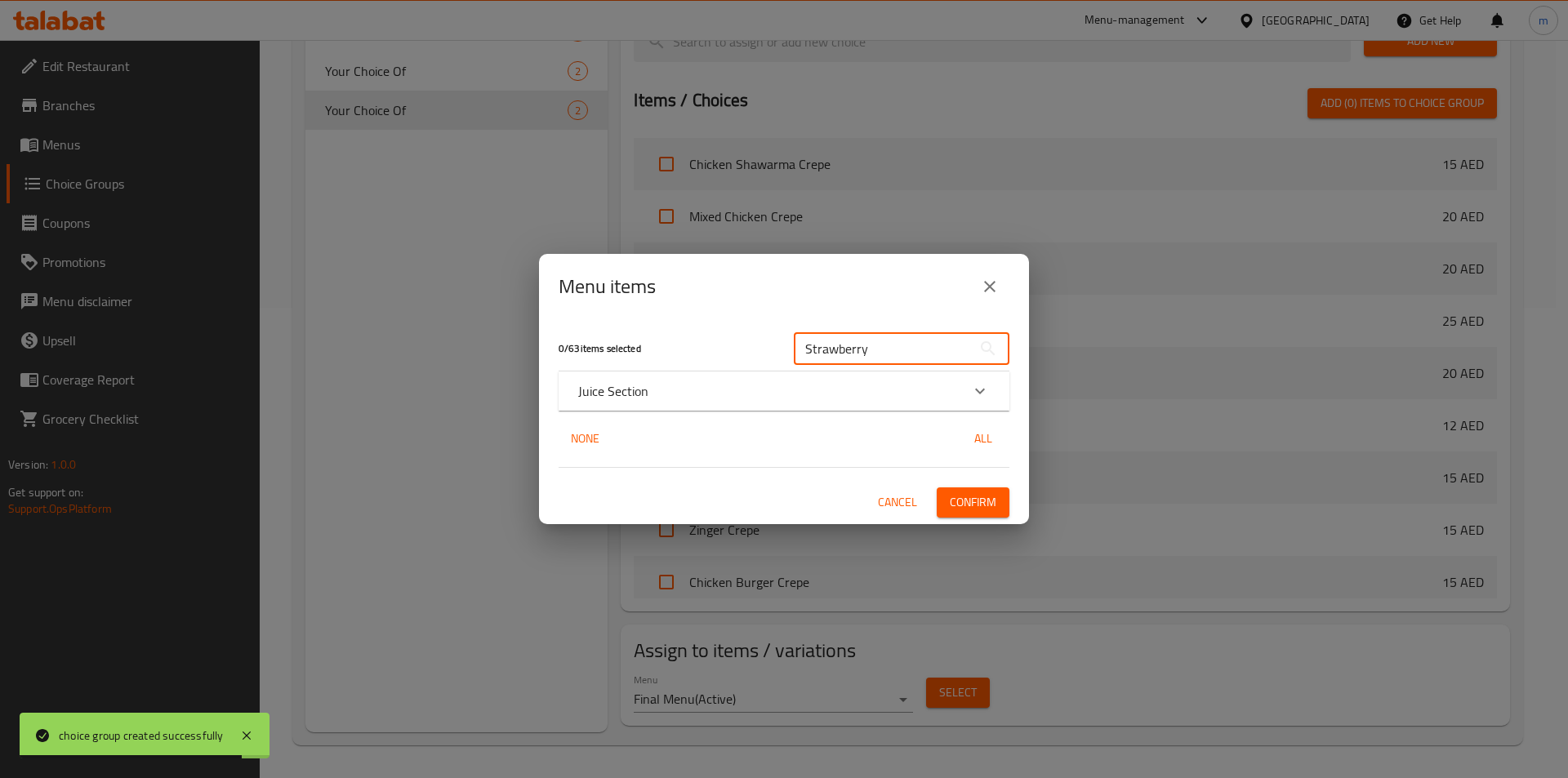
type input "Strawberry"
click at [689, 393] on div "Juice Section" at bounding box center [769, 391] width 382 height 20
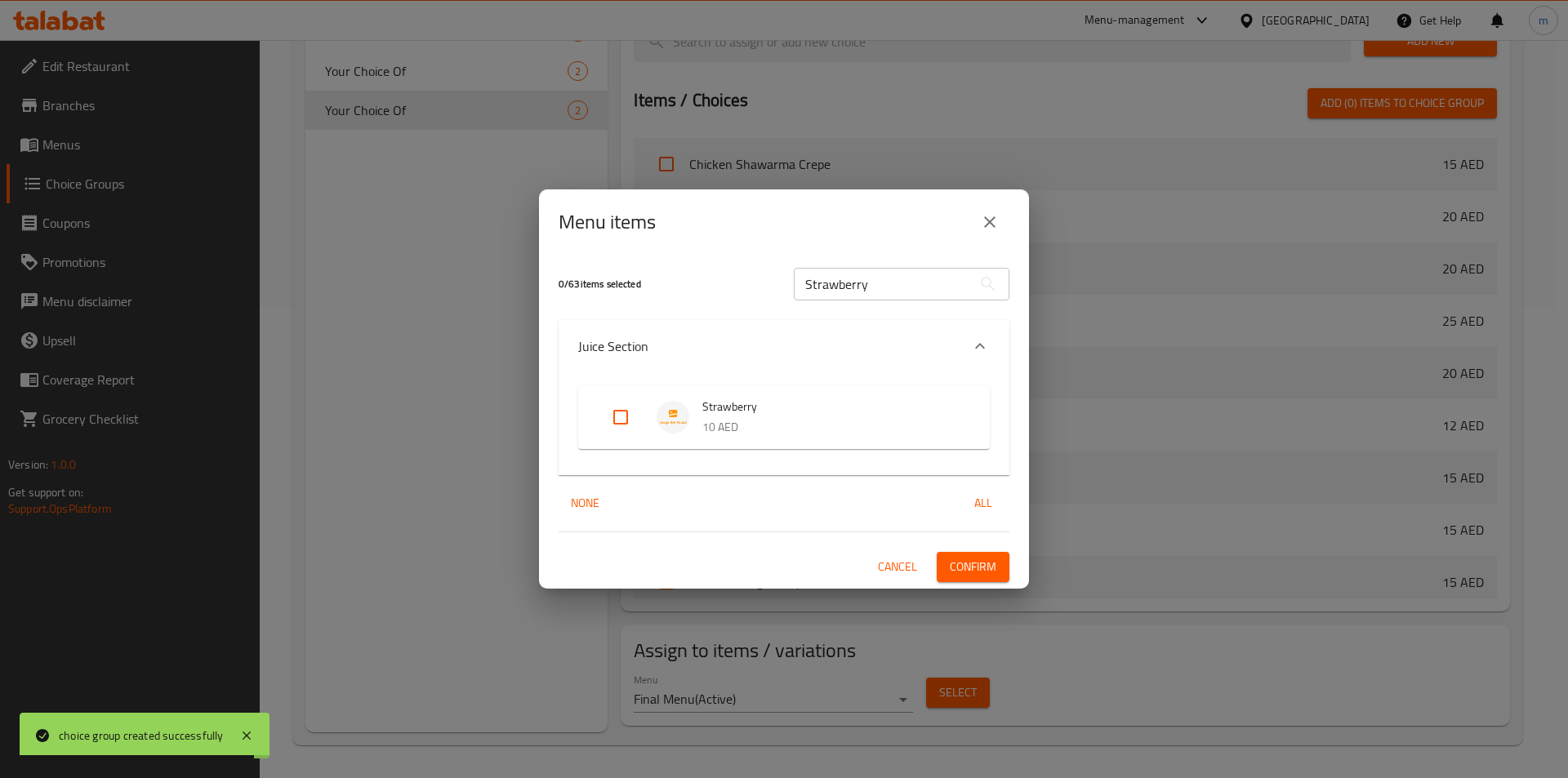
click at [631, 416] on input "Expand" at bounding box center [620, 416] width 39 height 39
checkbox input "true"
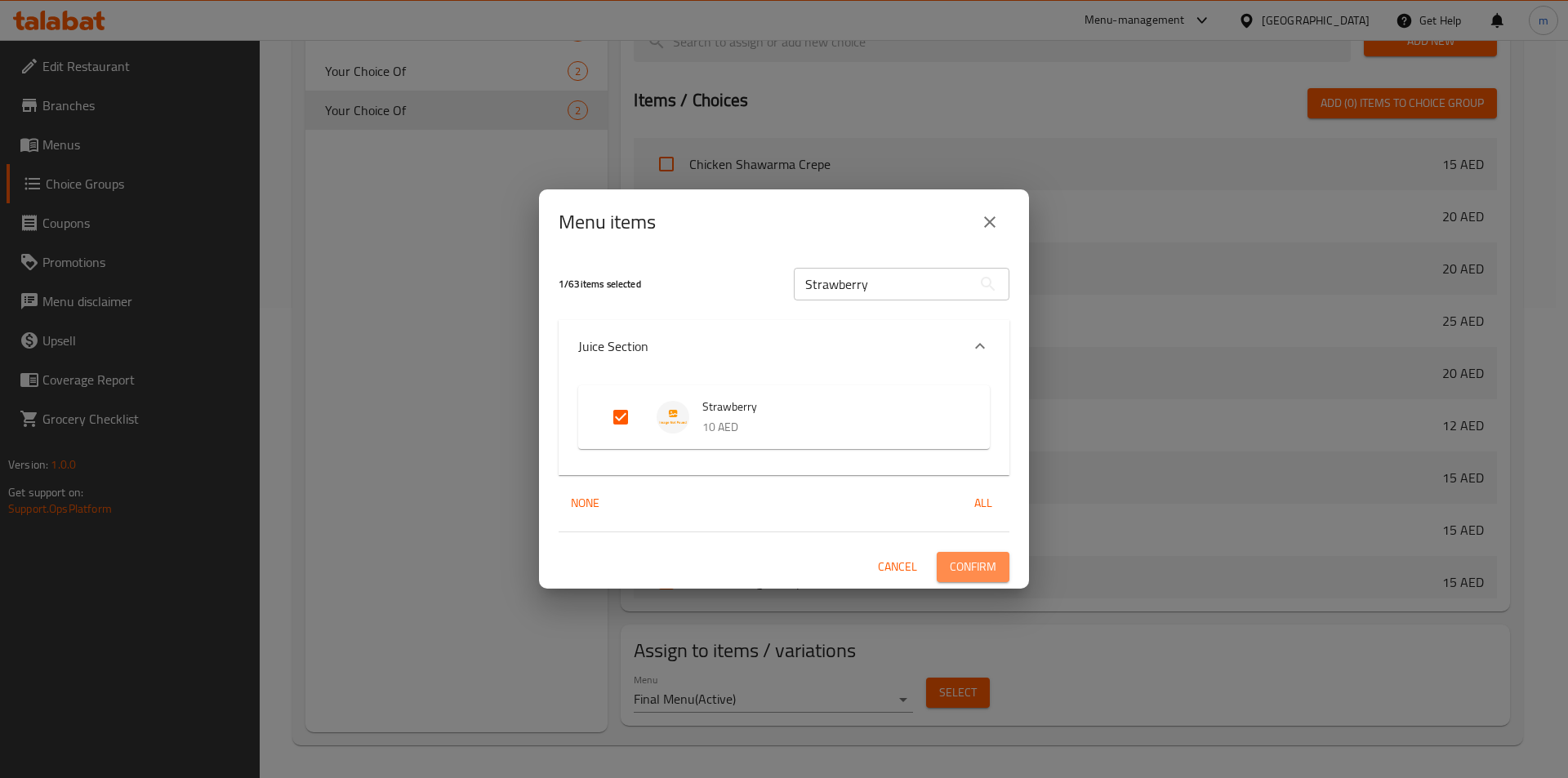
click at [953, 557] on span "Confirm" at bounding box center [973, 568] width 46 height 21
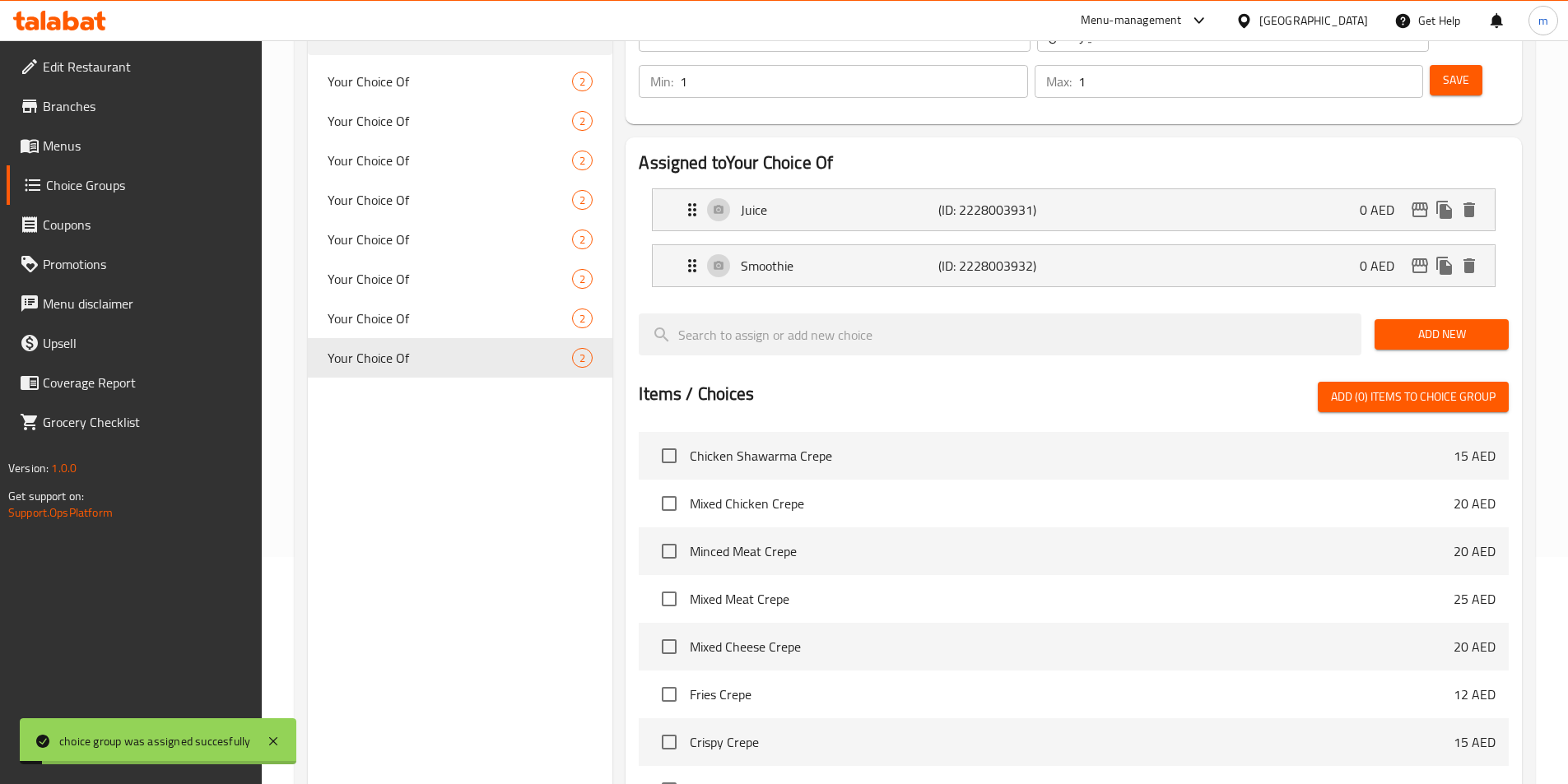
scroll to position [0, 0]
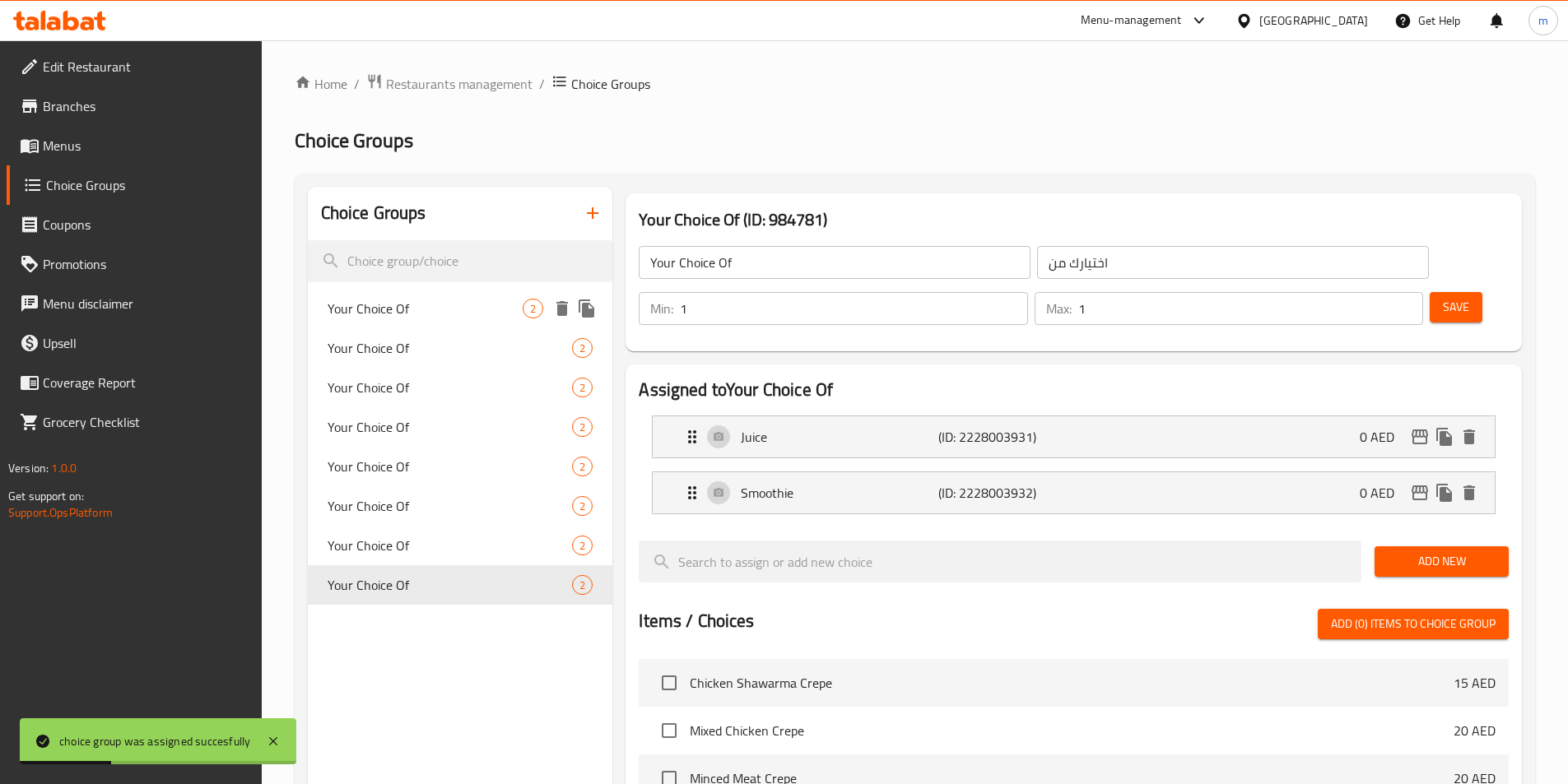
click at [535, 315] on span "2" at bounding box center [533, 309] width 19 height 15
type input "Your Choice Of"
type input "اختيارك من"
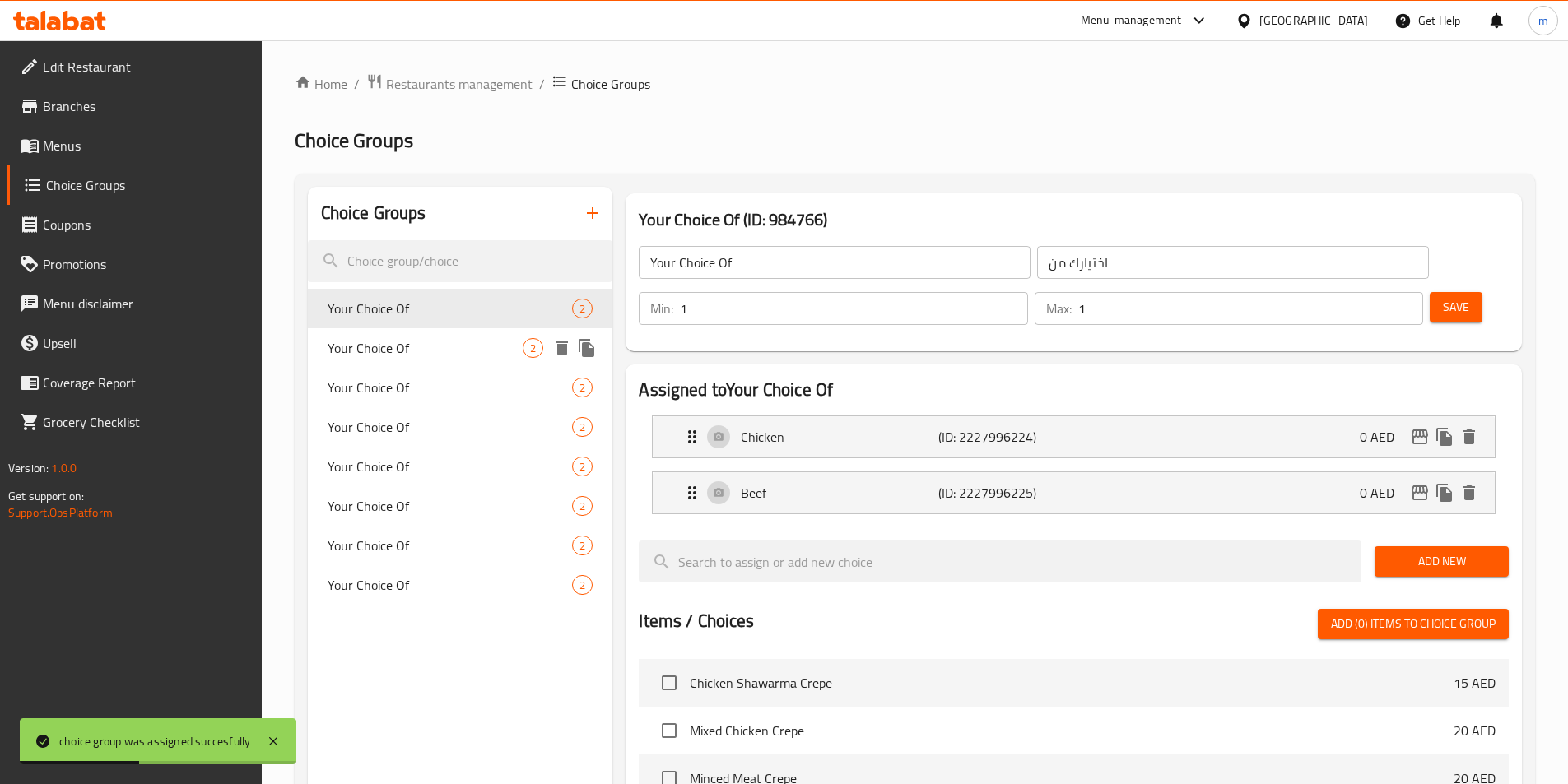
click at [500, 337] on div "Your Choice Of 2" at bounding box center [461, 347] width 305 height 39
type input "Your Choice Of"
type input "اختيارك من"
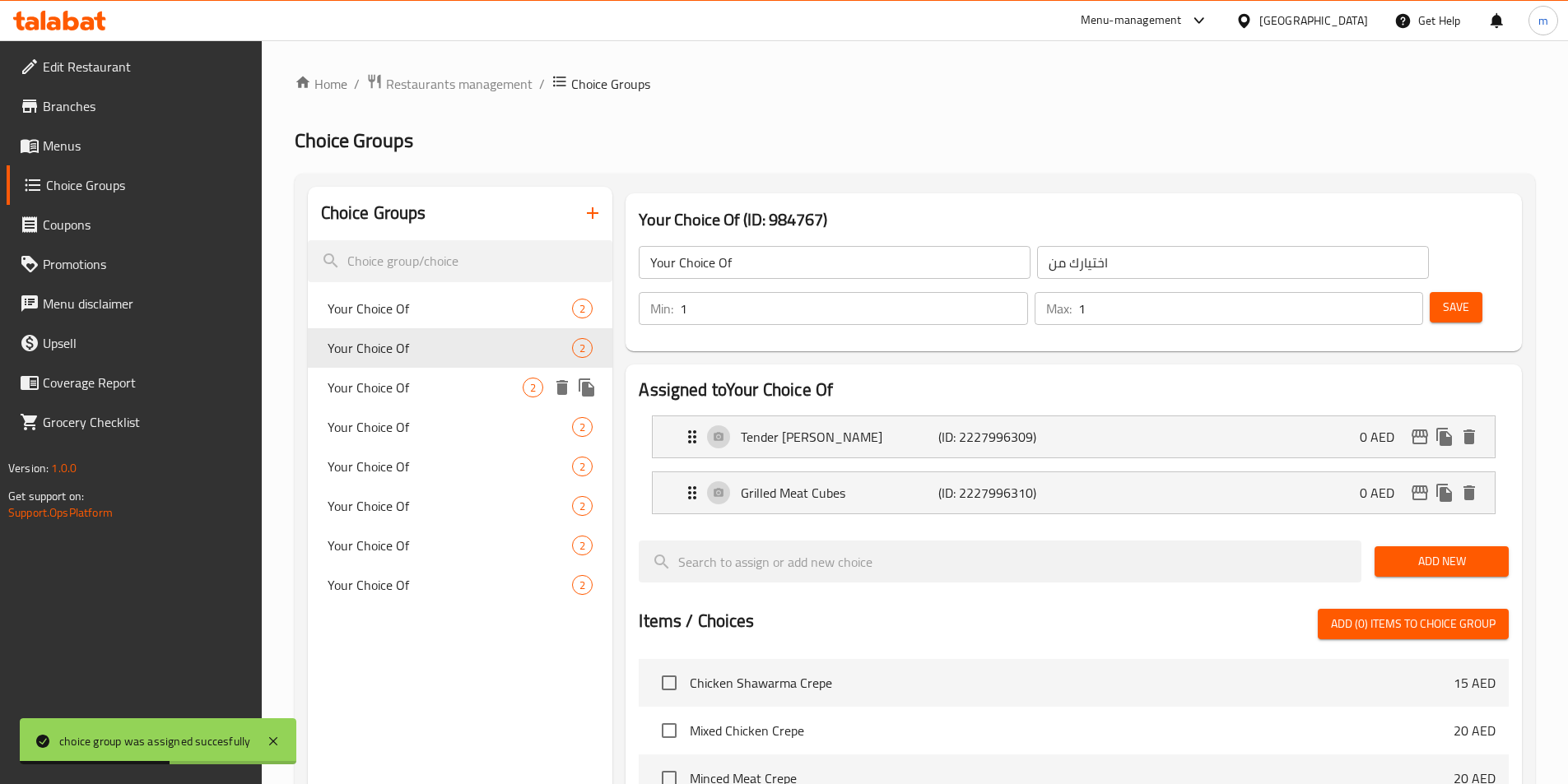
click at [496, 370] on div "Your Choice Of 2" at bounding box center [461, 387] width 305 height 39
type input "Your Choice Of"
type input "اختيارك من"
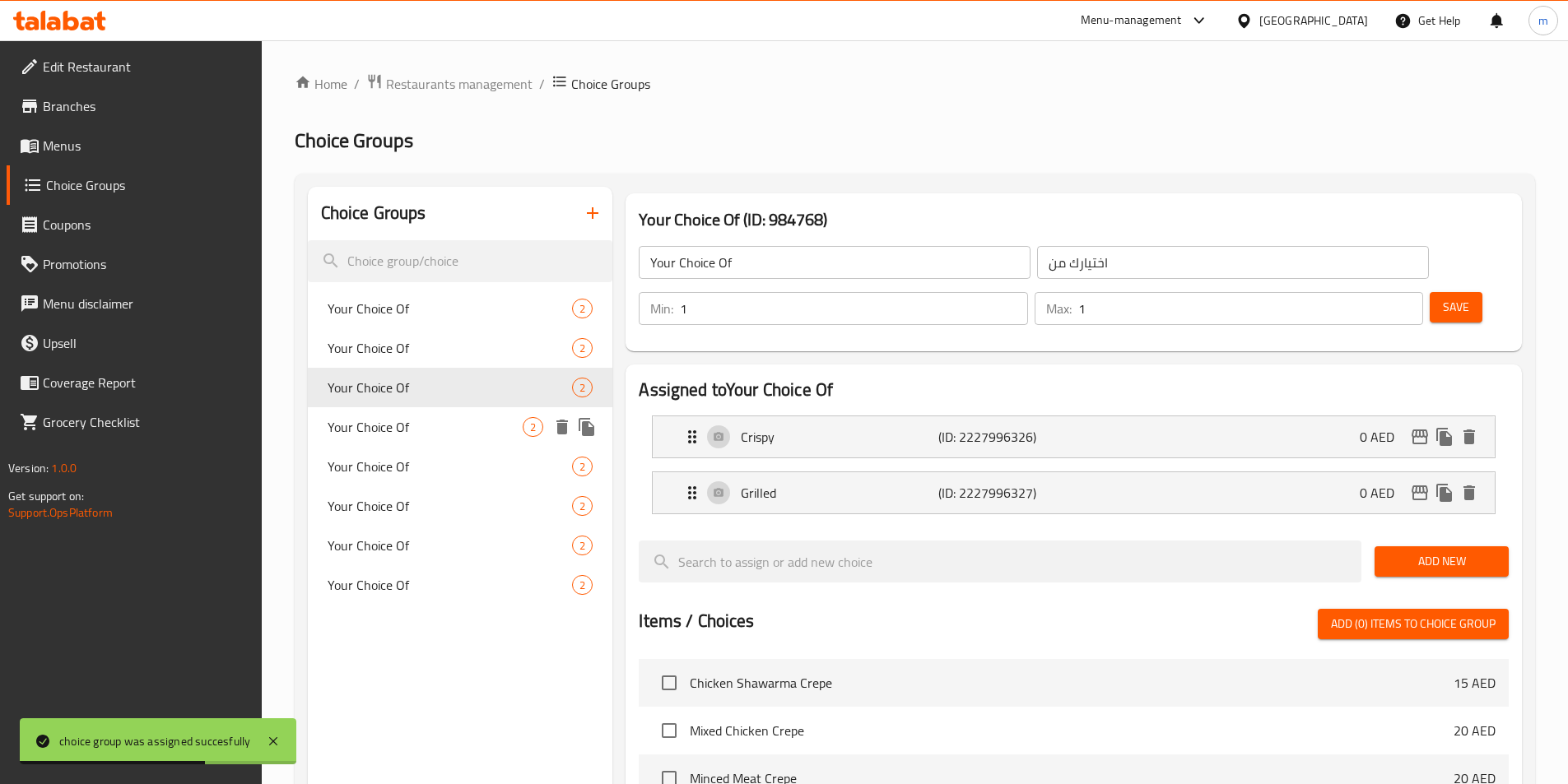
click at [489, 414] on div "Your Choice Of 2" at bounding box center [461, 426] width 305 height 39
type input "Your Choice Of"
type input "اختيارك من"
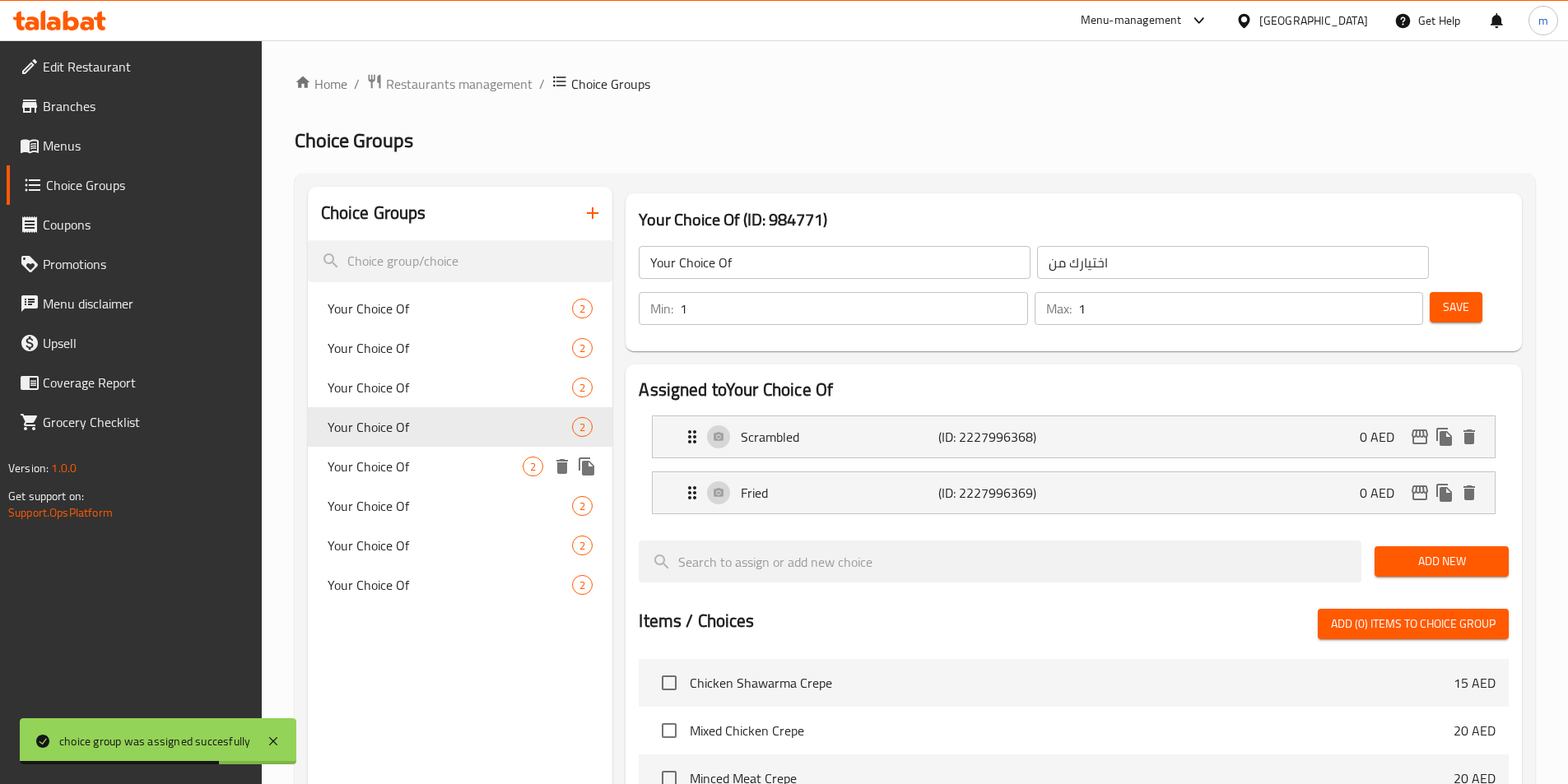
click at [481, 460] on span "Your Choice Of" at bounding box center [424, 466] width 196 height 20
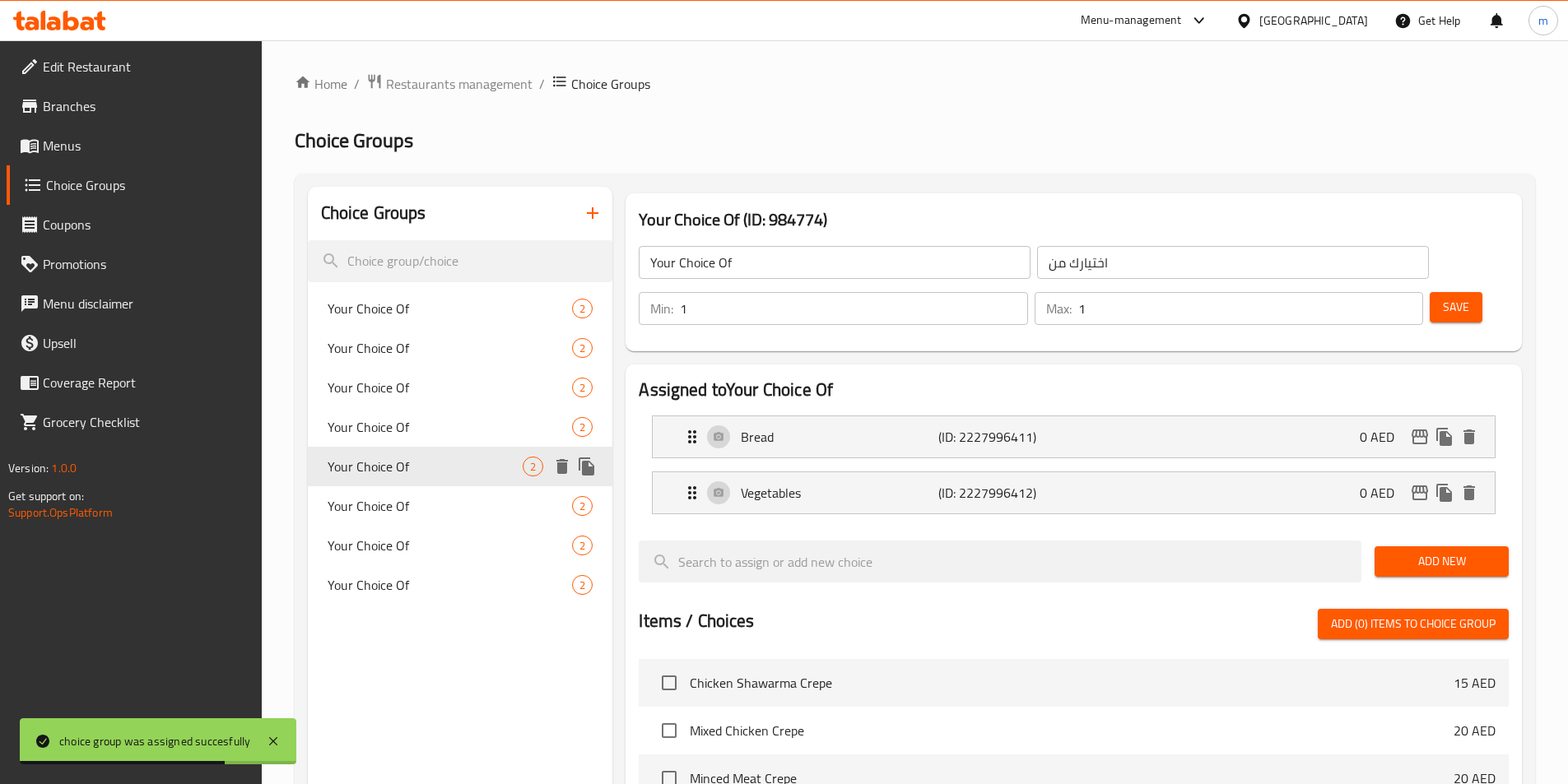
type input "Your Choice Of"
type input "اختيارك من"
click at [471, 496] on span "Your Choice Of" at bounding box center [424, 505] width 196 height 20
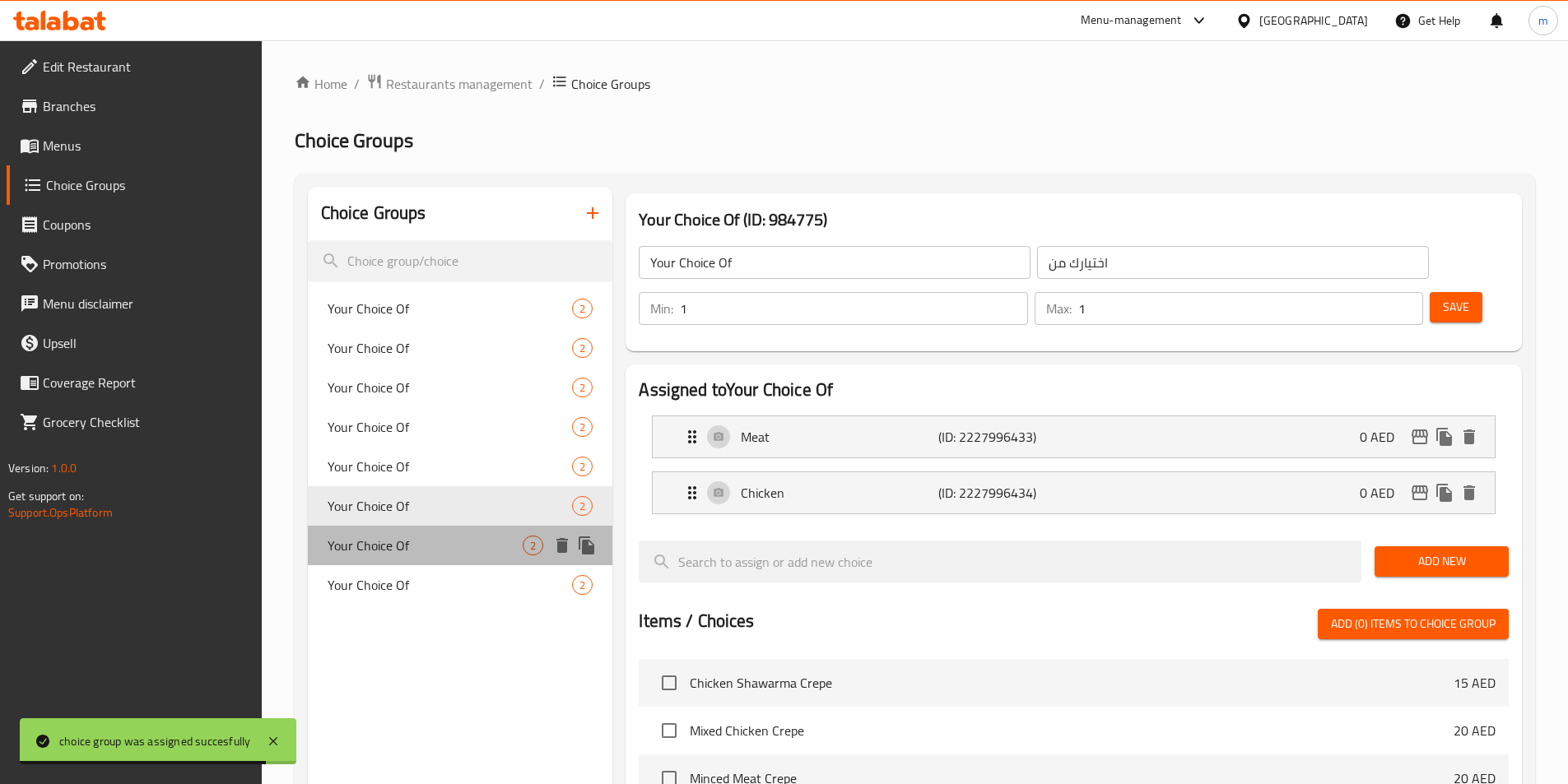
click at [469, 529] on div "Your Choice Of 2" at bounding box center [461, 545] width 305 height 39
type input "Your Choice Of"
type input "اختيارك من"
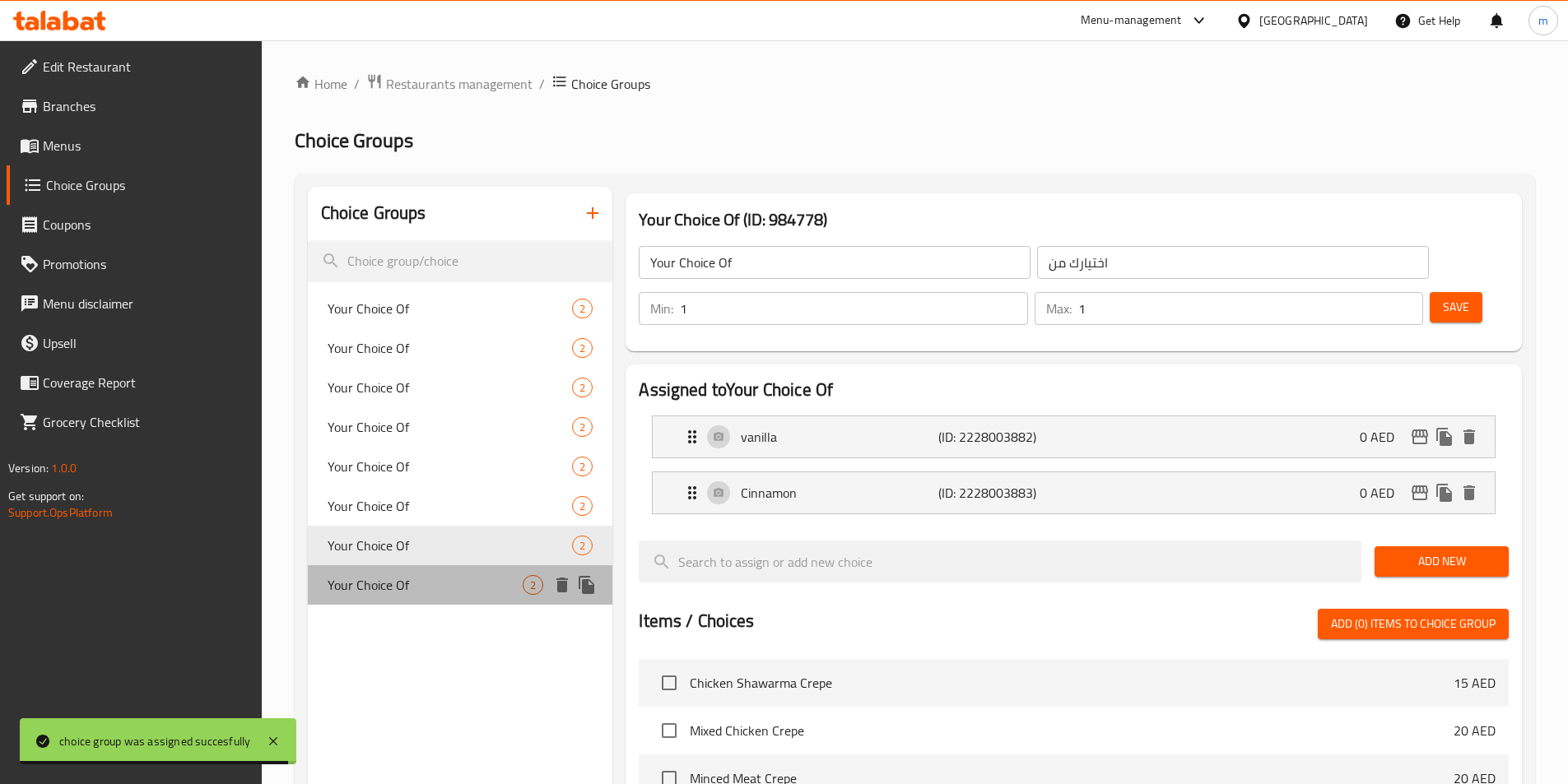
click at [457, 593] on span "Your Choice Of" at bounding box center [424, 585] width 196 height 20
type input "Your Choice Of"
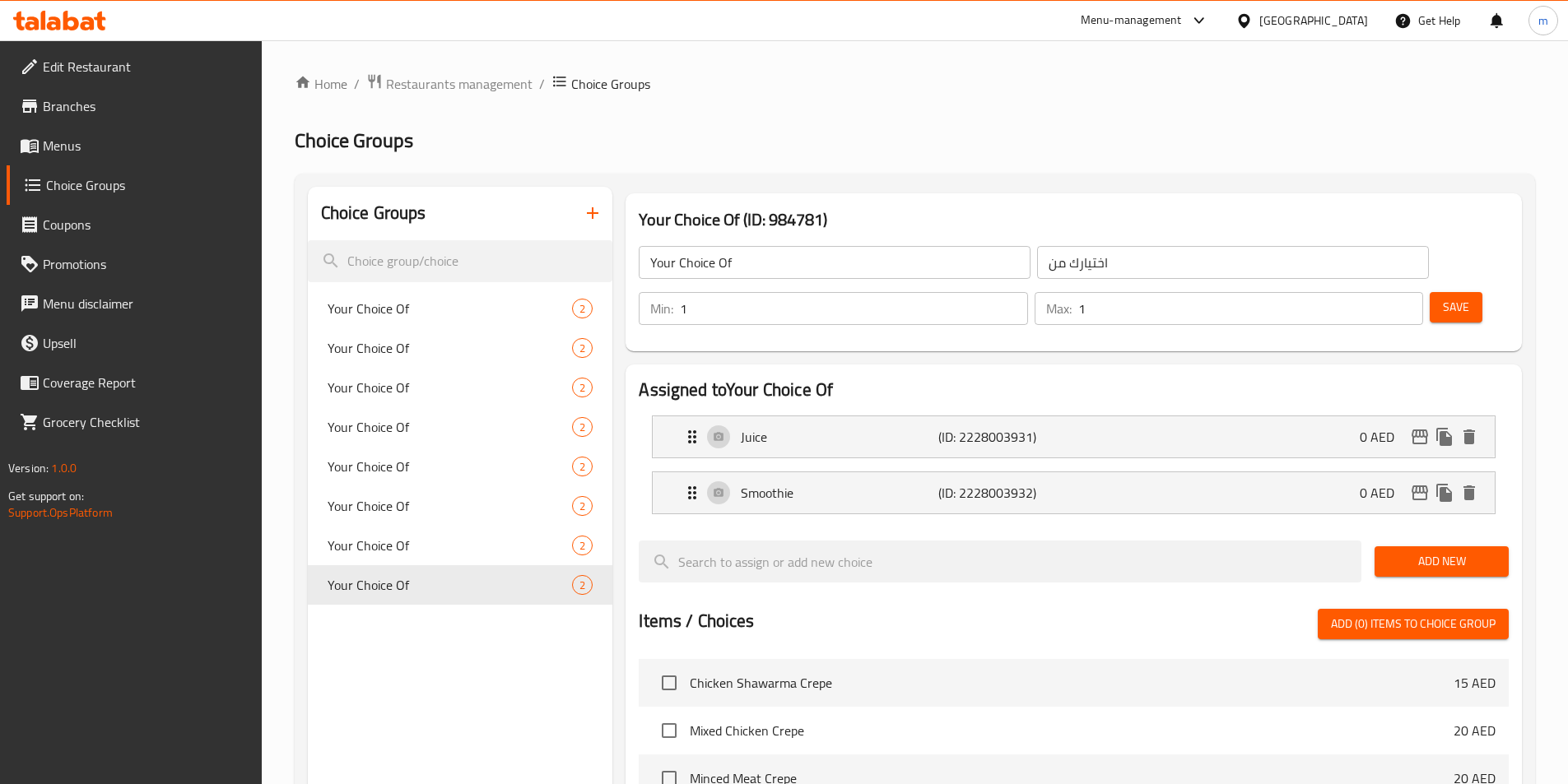
click at [65, 147] on span "Menus" at bounding box center [146, 145] width 206 height 20
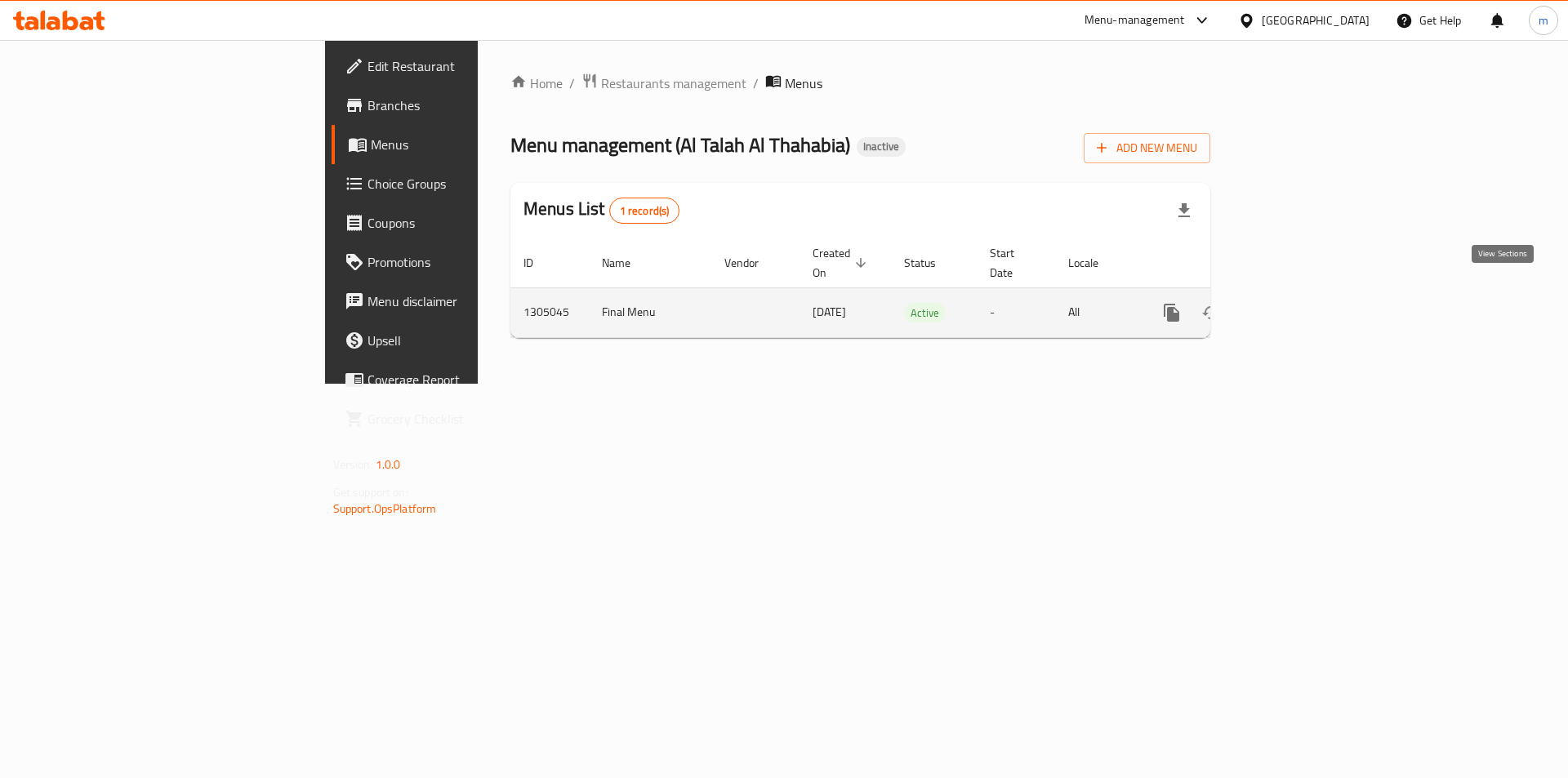
click at [1309, 298] on link "enhanced table" at bounding box center [1289, 312] width 39 height 39
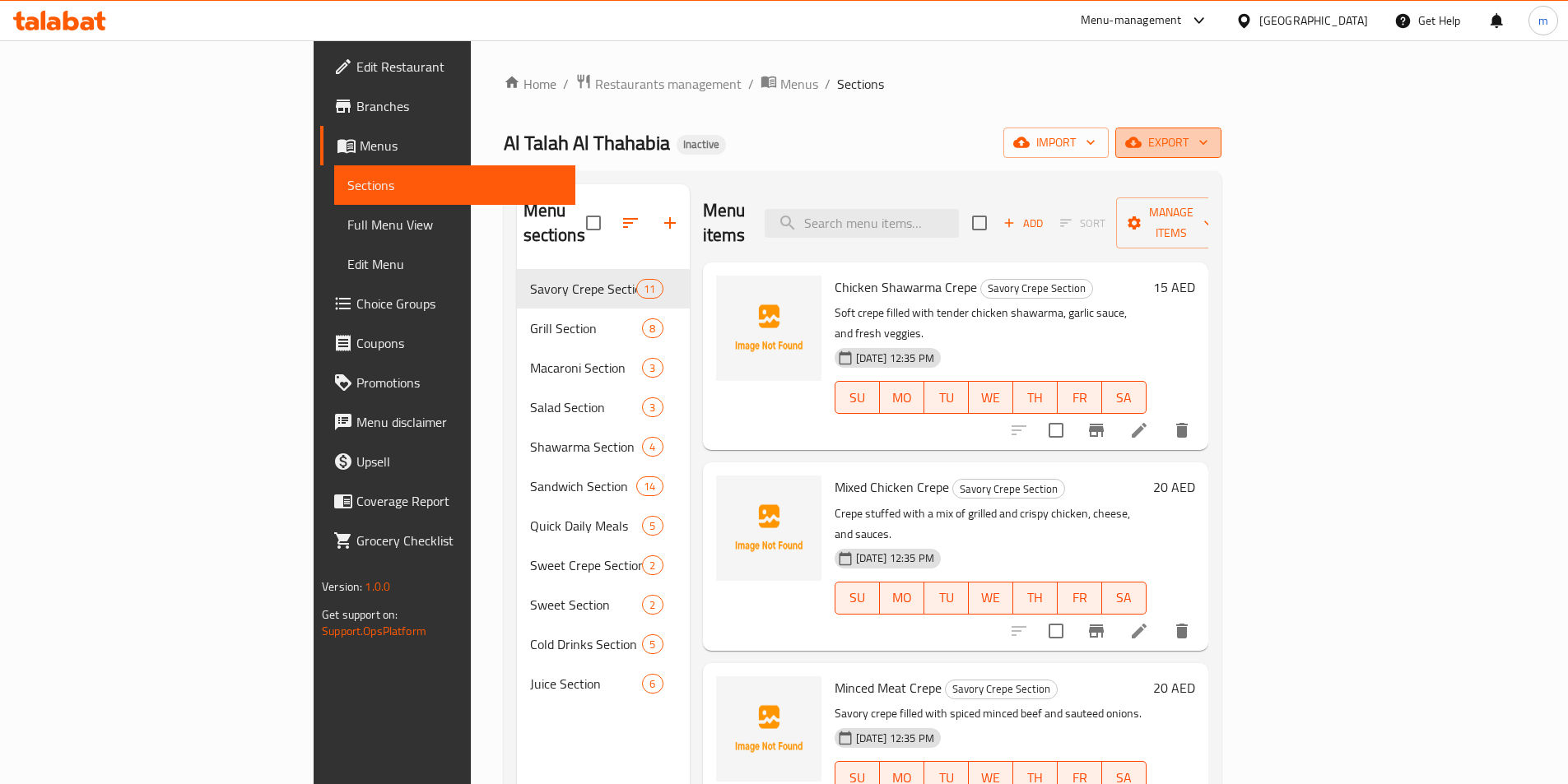
click at [1208, 148] on span "export" at bounding box center [1168, 143] width 80 height 21
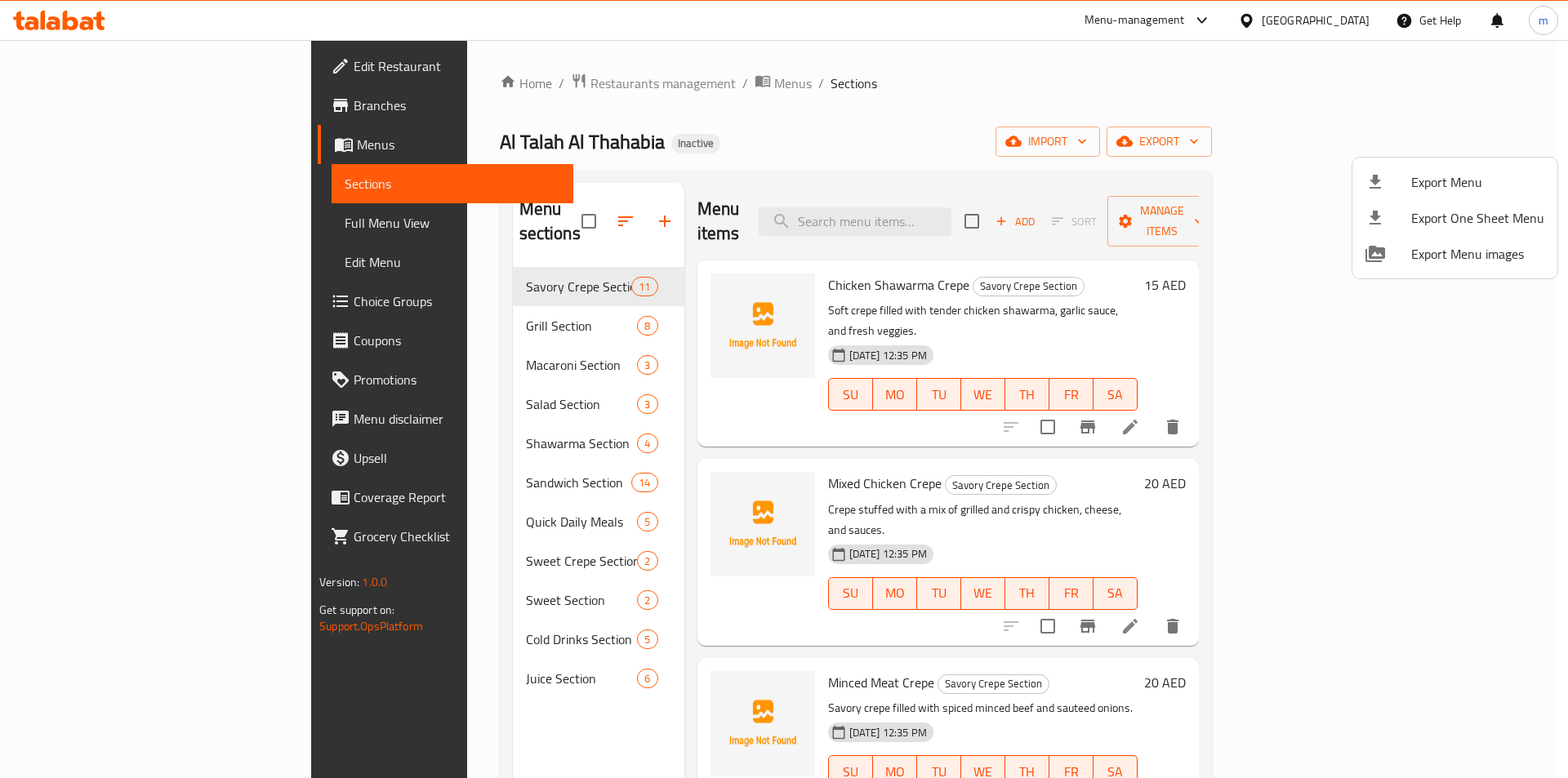
click at [1399, 176] on div at bounding box center [1388, 182] width 45 height 20
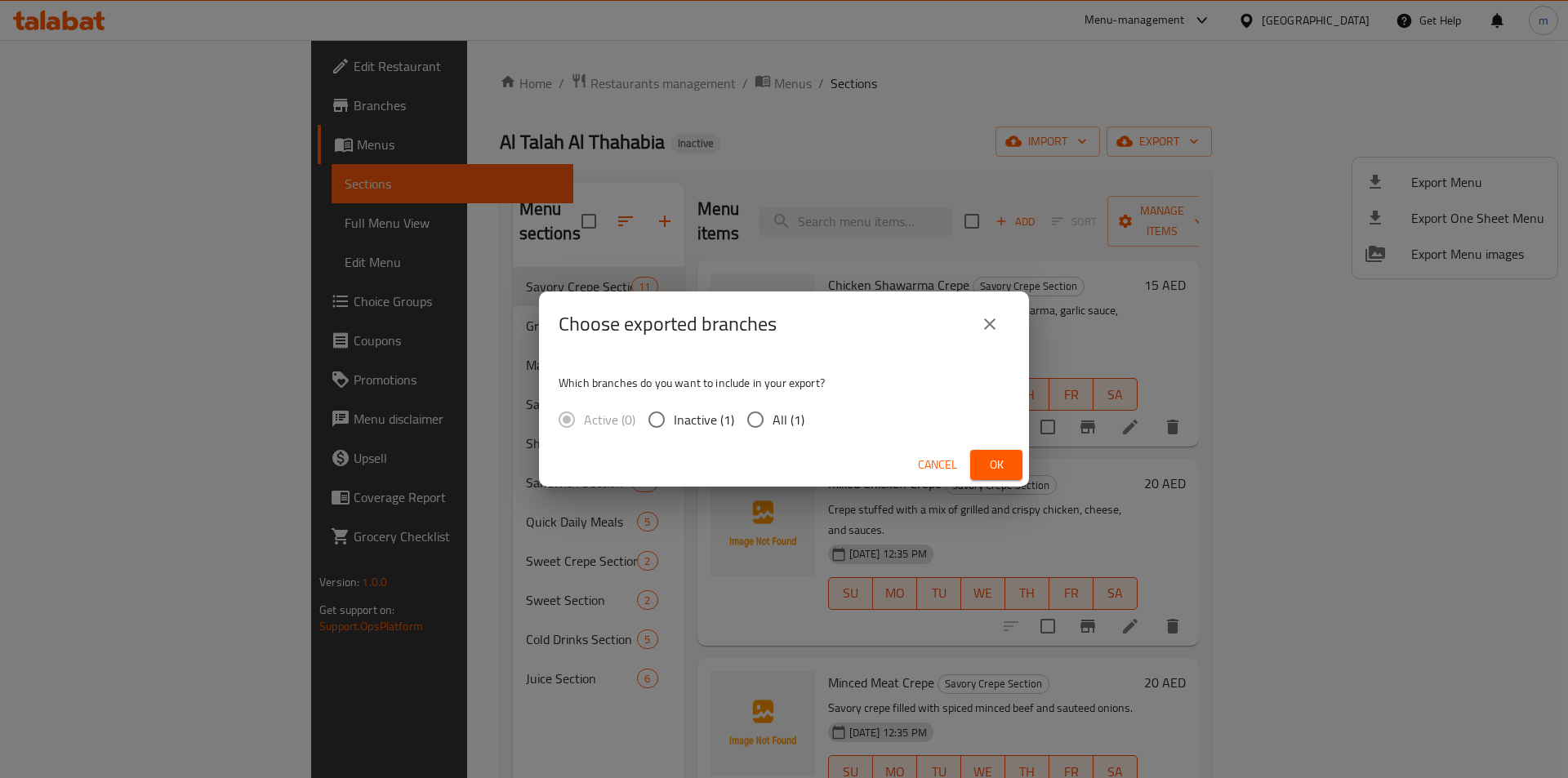
click at [772, 410] on span "All (1)" at bounding box center [788, 419] width 32 height 20
click at [772, 409] on input "All (1)" at bounding box center [755, 419] width 34 height 34
radio input "true"
click at [999, 478] on button "Ok" at bounding box center [995, 466] width 52 height 30
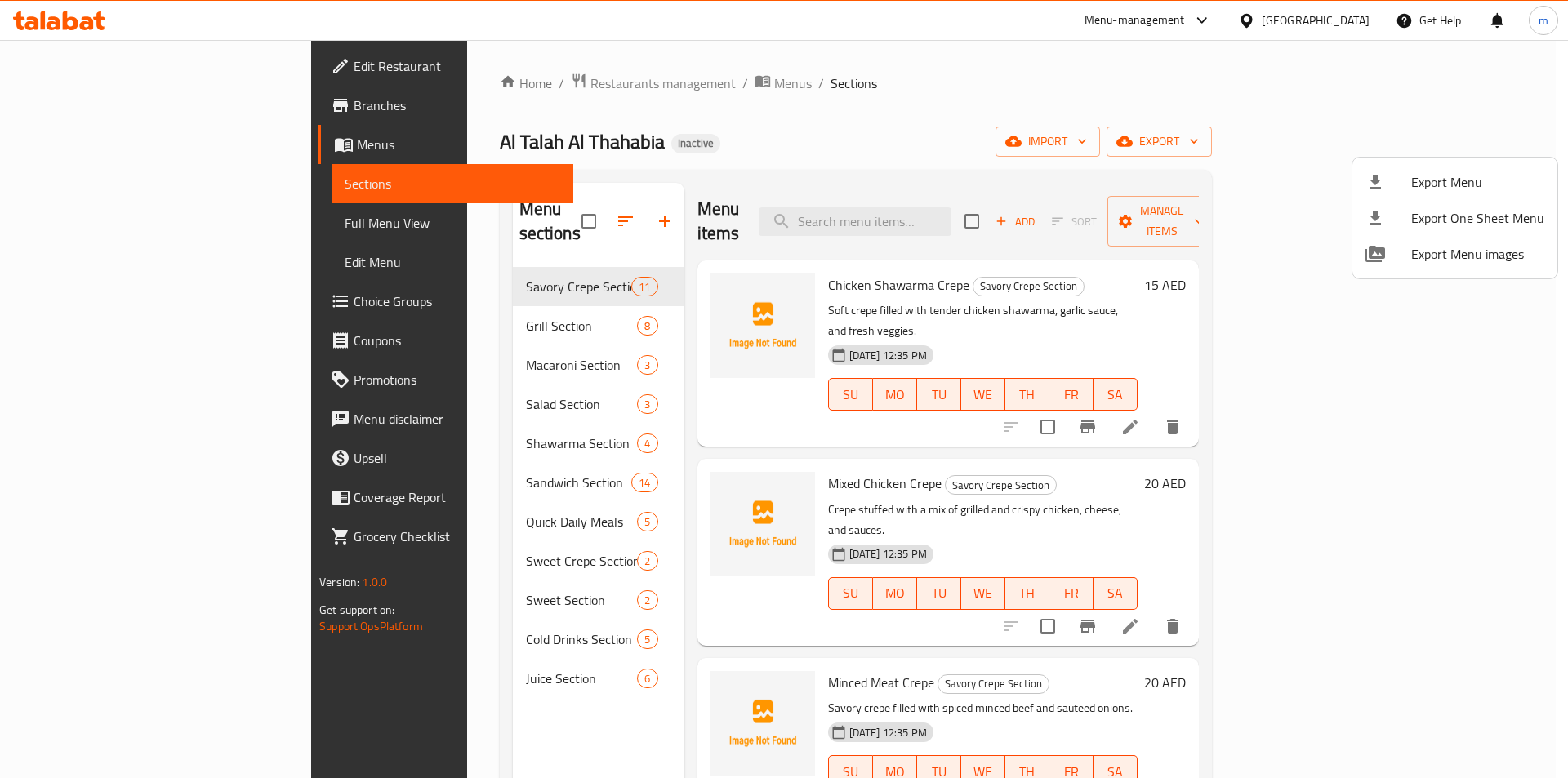
click at [83, 221] on div at bounding box center [784, 389] width 1568 height 778
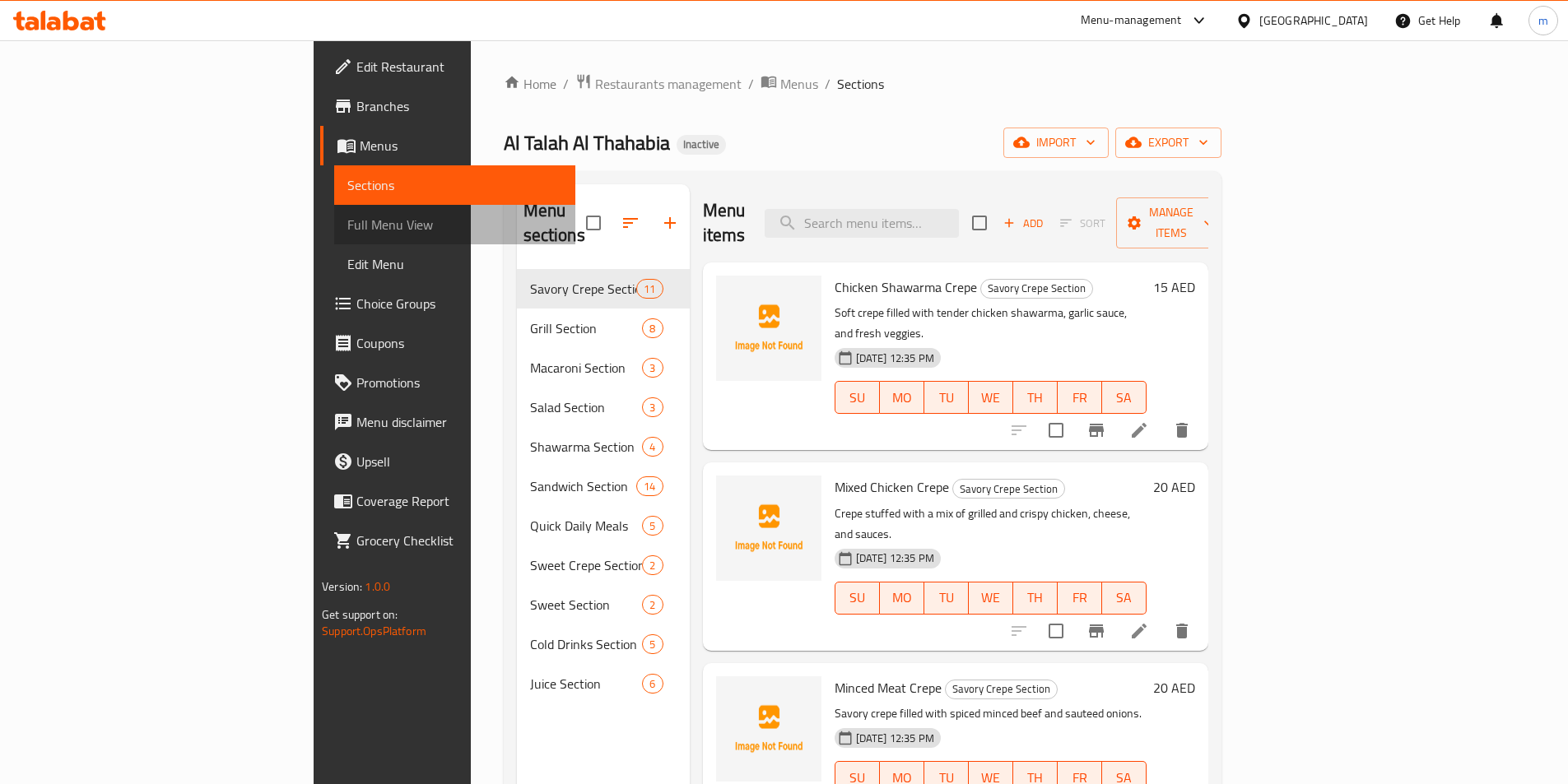
click at [347, 223] on span "Full Menu View" at bounding box center [454, 224] width 215 height 20
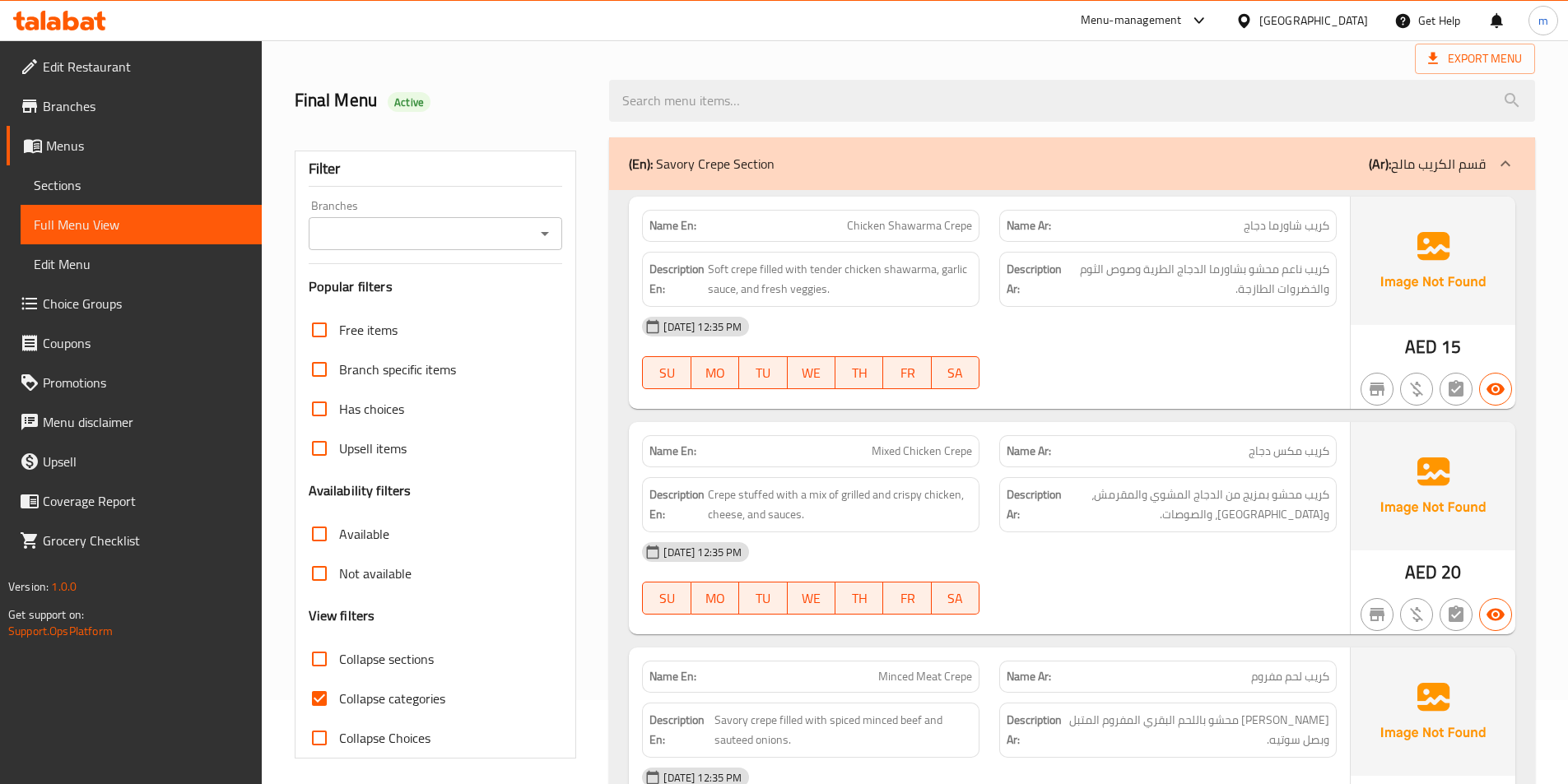
scroll to position [165, 0]
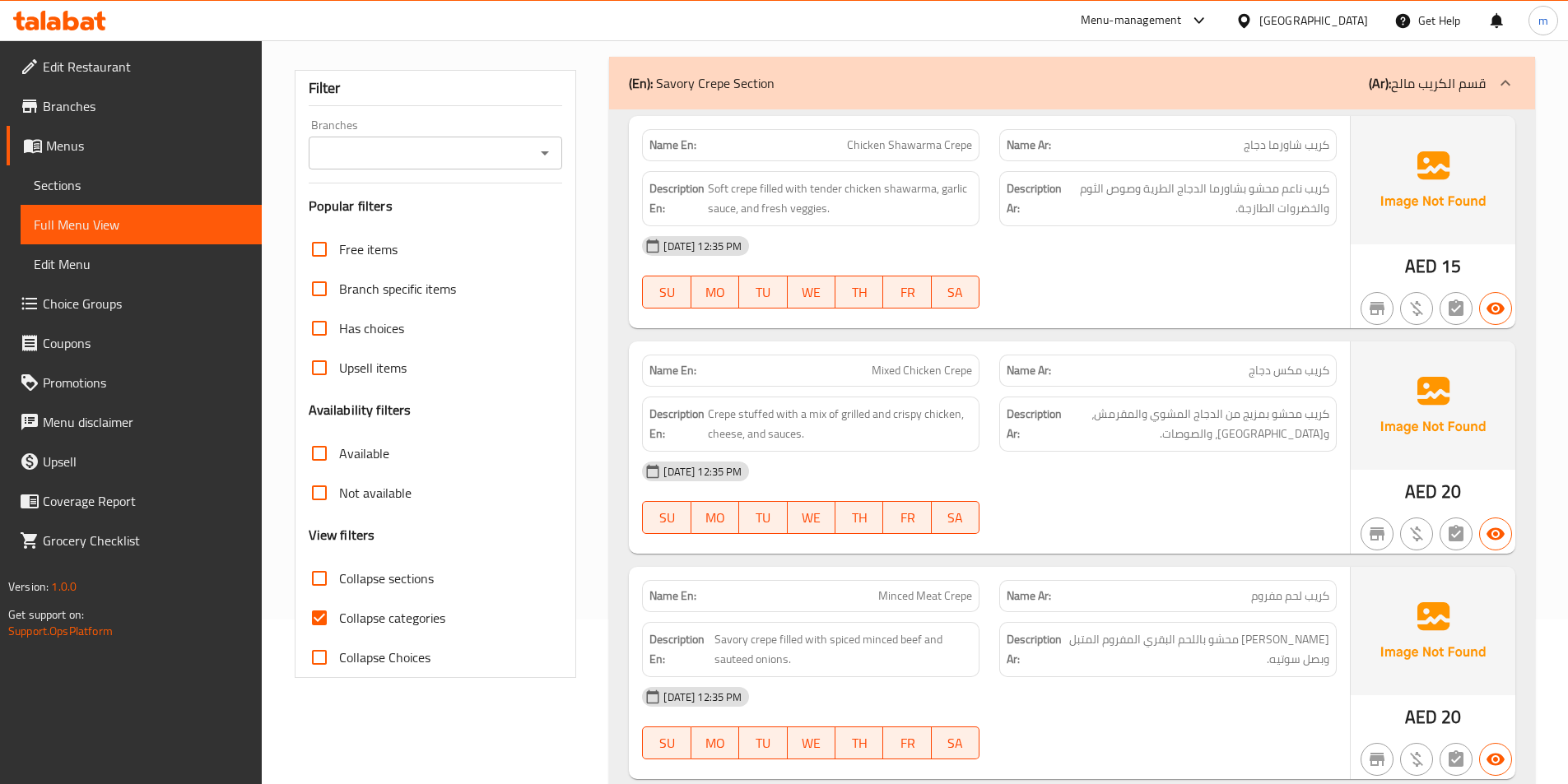
click at [311, 621] on input "Collapse categories" at bounding box center [319, 617] width 39 height 39
checkbox input "false"
click at [504, 40] on div at bounding box center [784, 40] width 1568 height 1
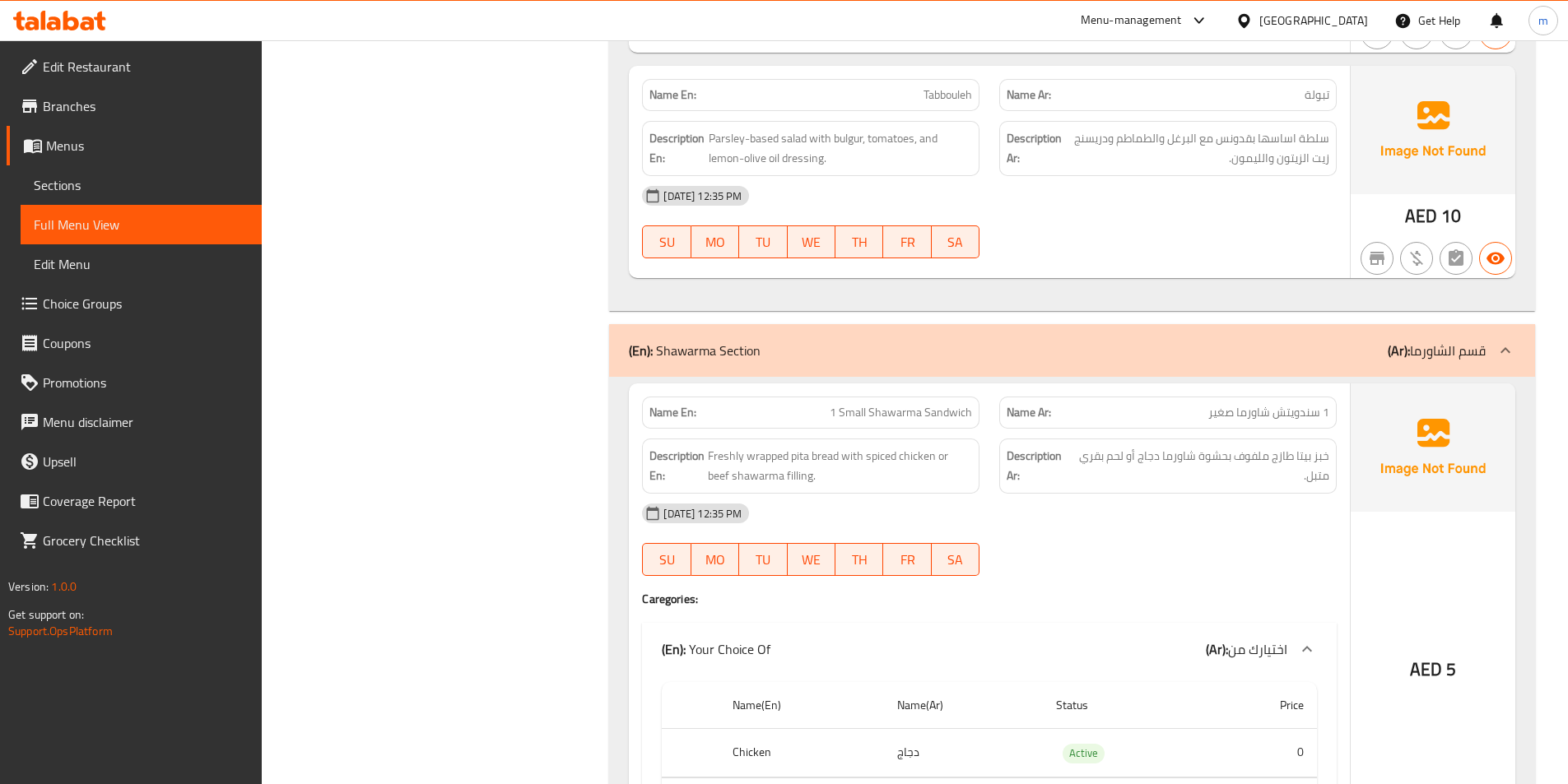
scroll to position [5990, 0]
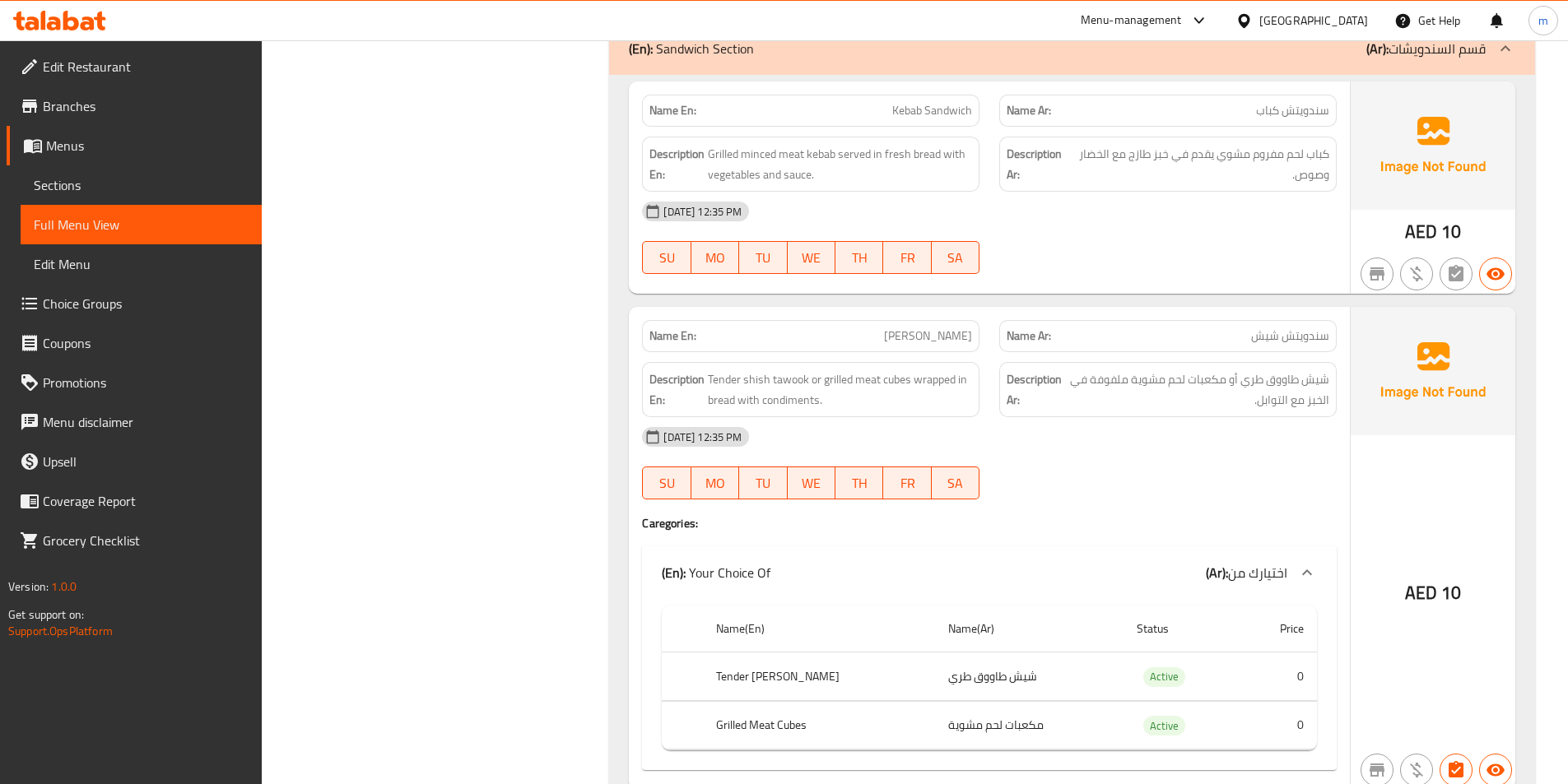
scroll to position [7398, 0]
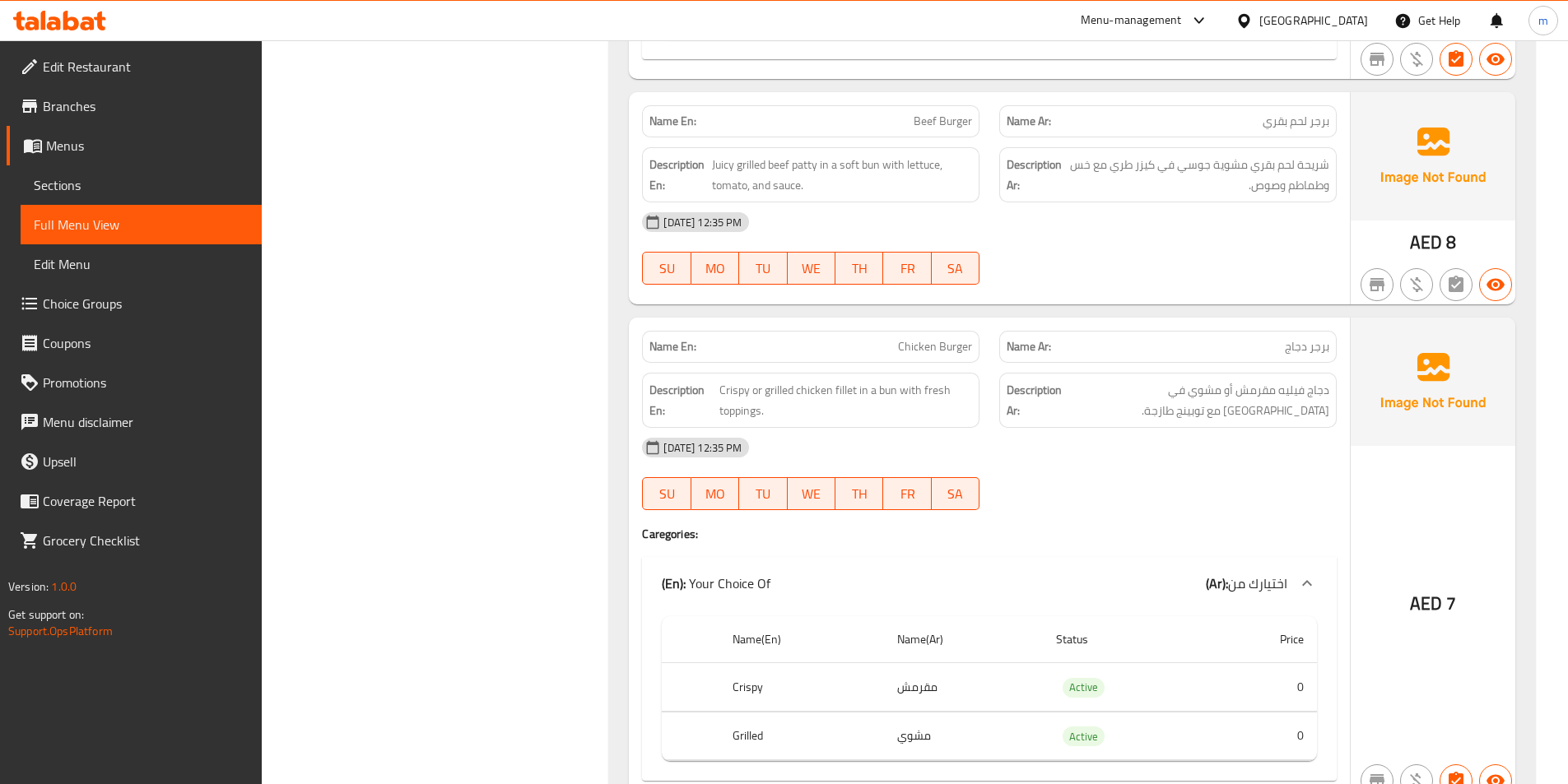
scroll to position [8121, 0]
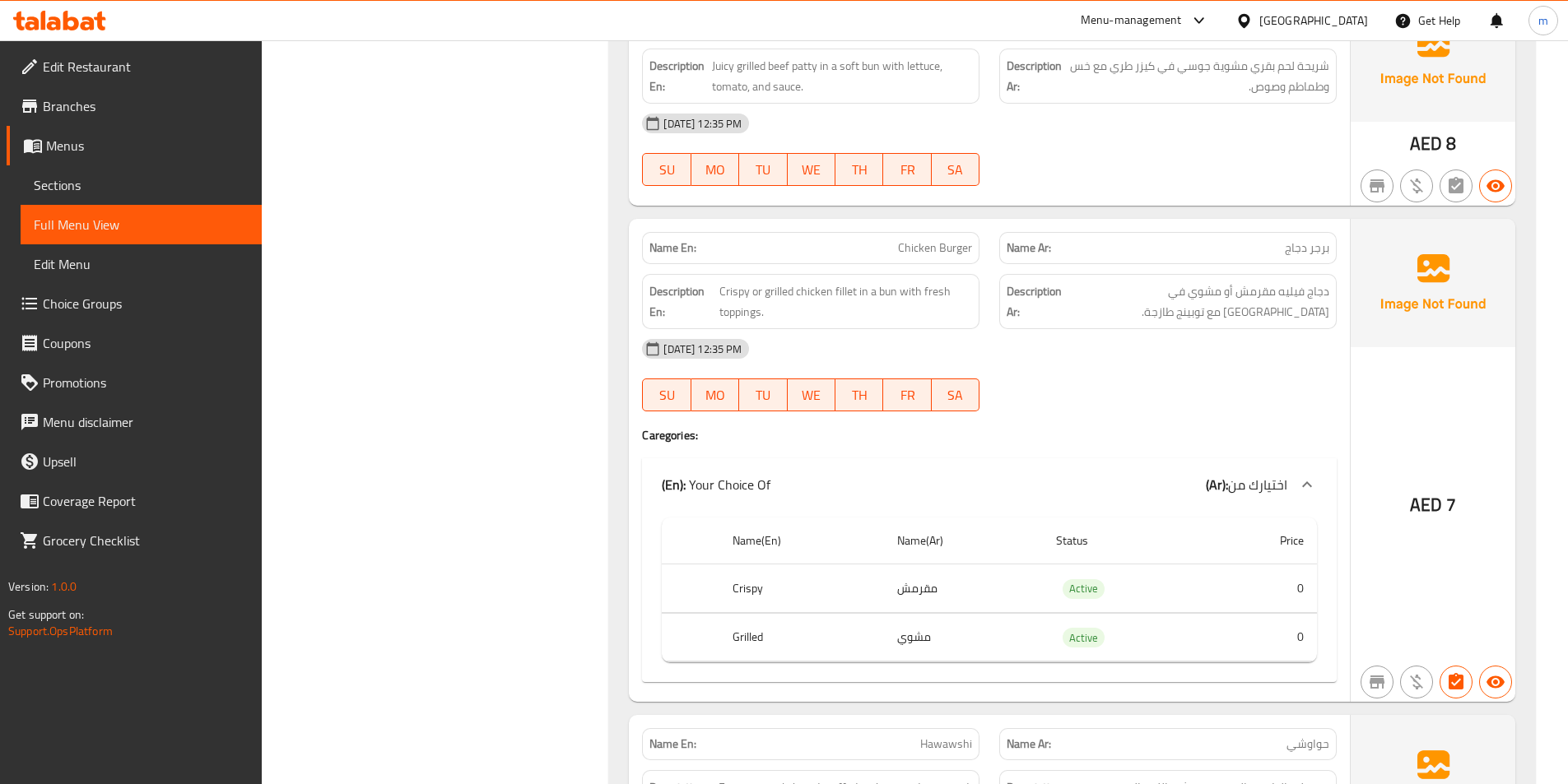
click at [456, 464] on div "Filter Branches Branches Popular filters Free items Branch specific items Has c…" at bounding box center [443, 743] width 316 height 17306
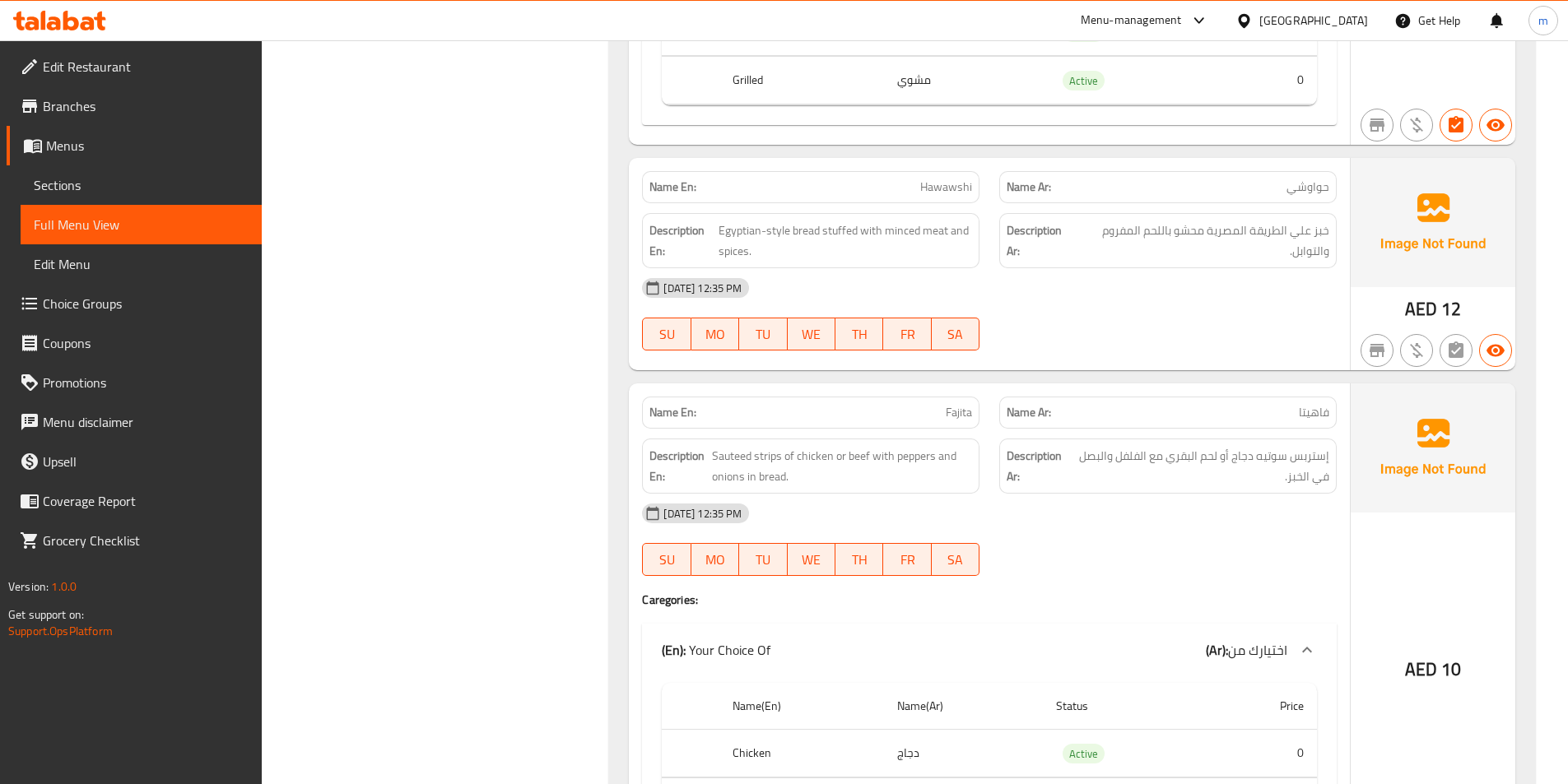
click at [336, 412] on div "Filter Branches Branches Popular filters Free items Branch specific items Has c…" at bounding box center [443, 186] width 316 height 17306
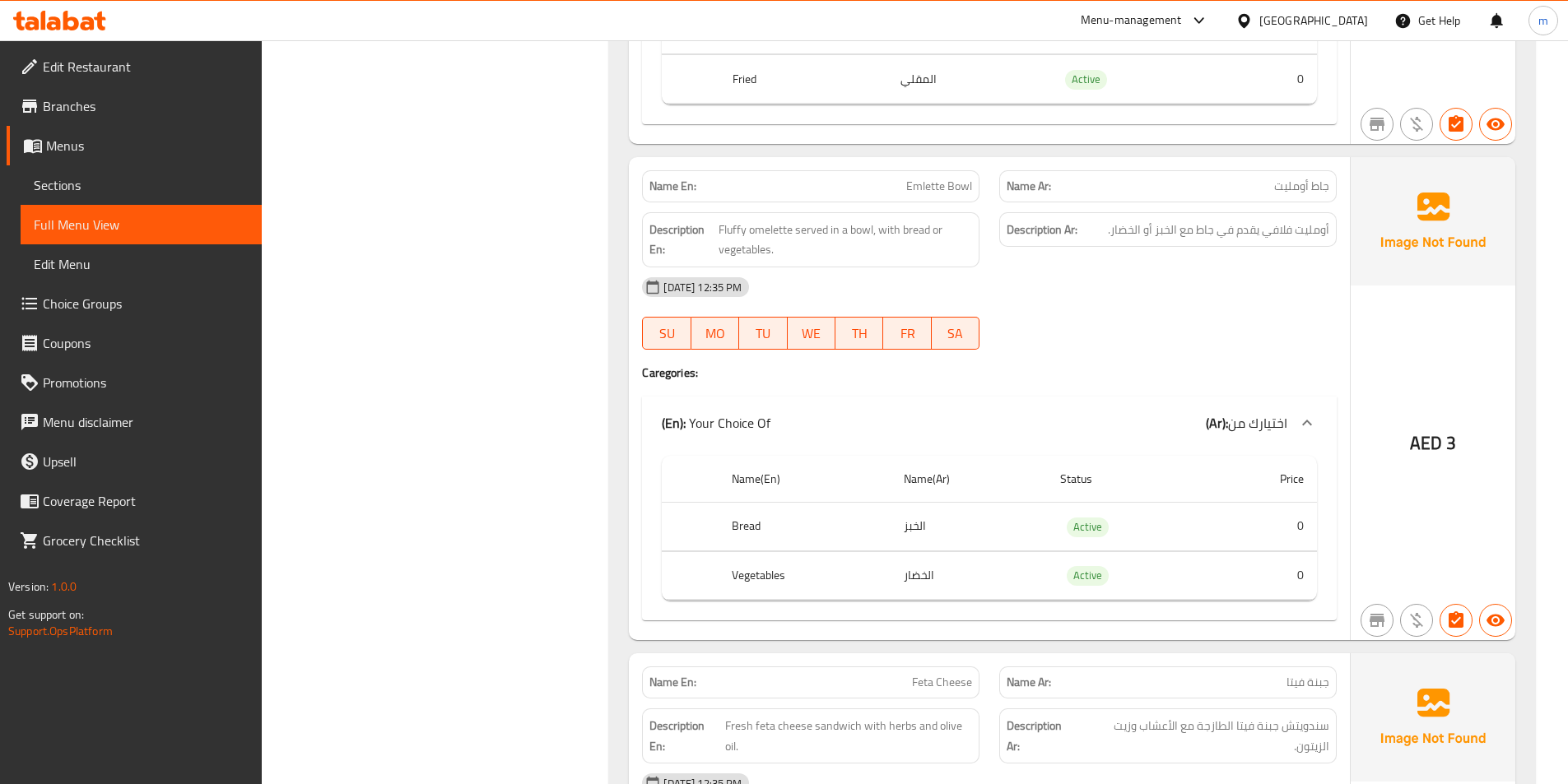
scroll to position [10636, 0]
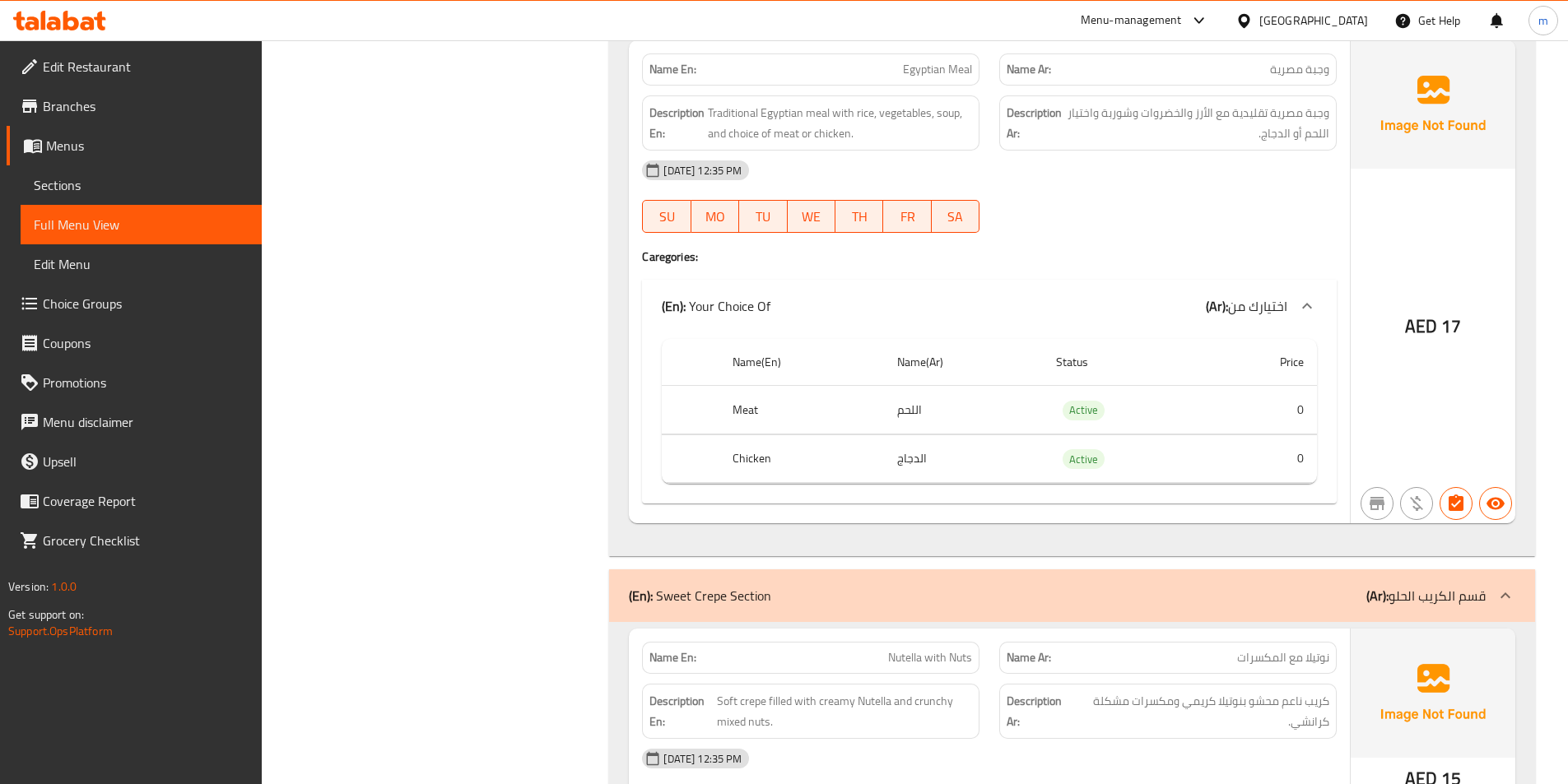
scroll to position [12888, 0]
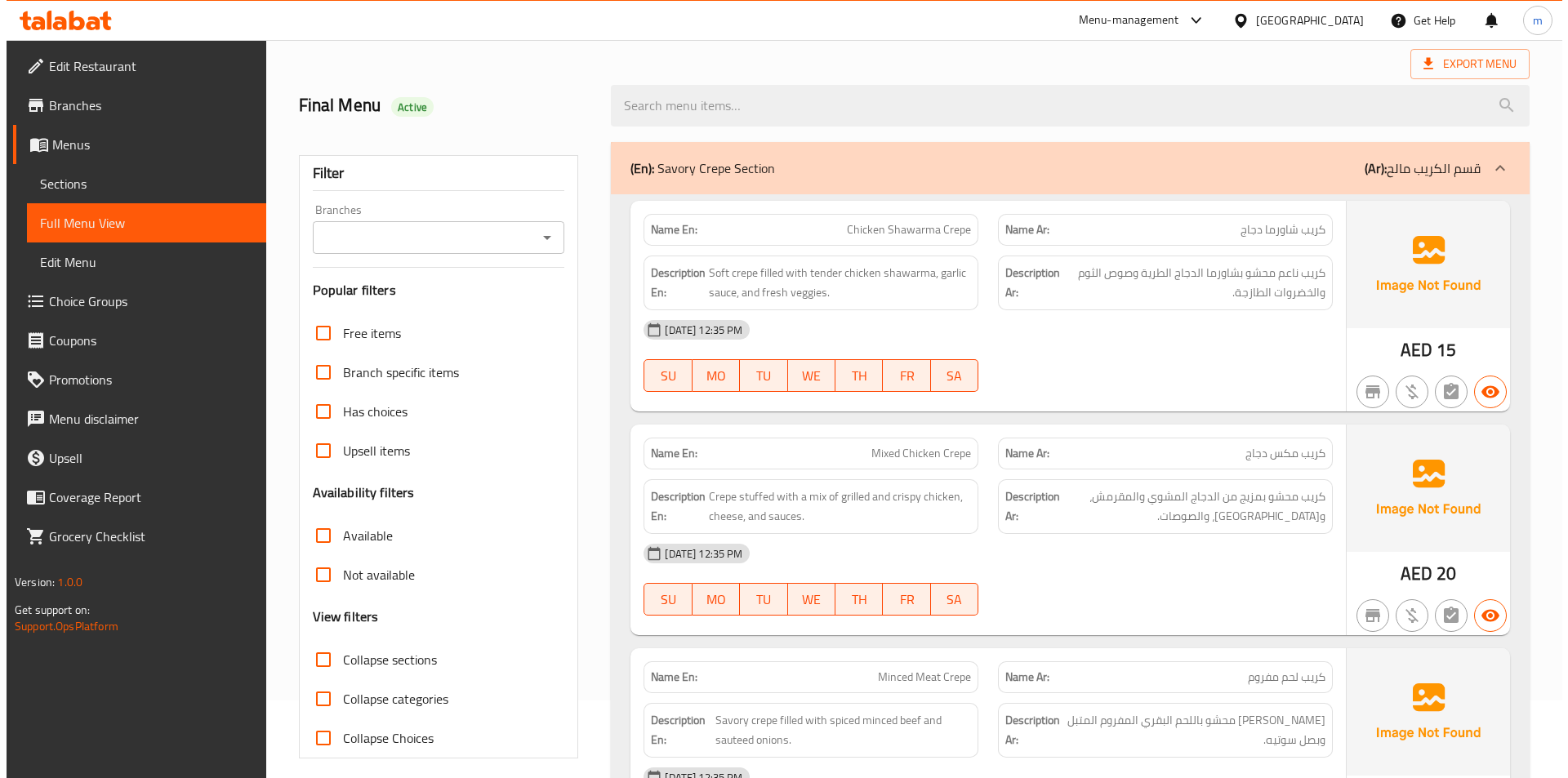
scroll to position [0, 0]
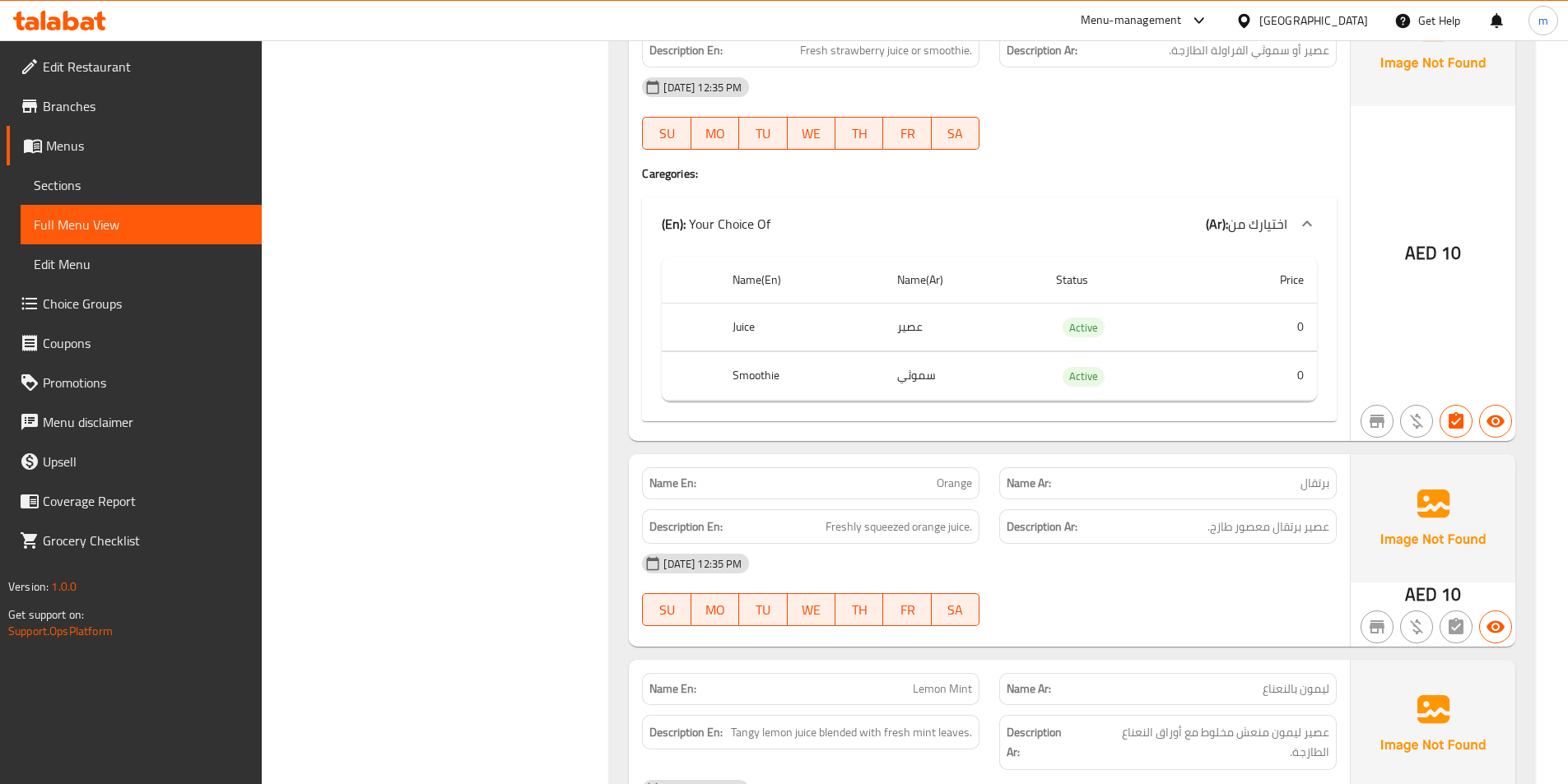
scroll to position [16238, 0]
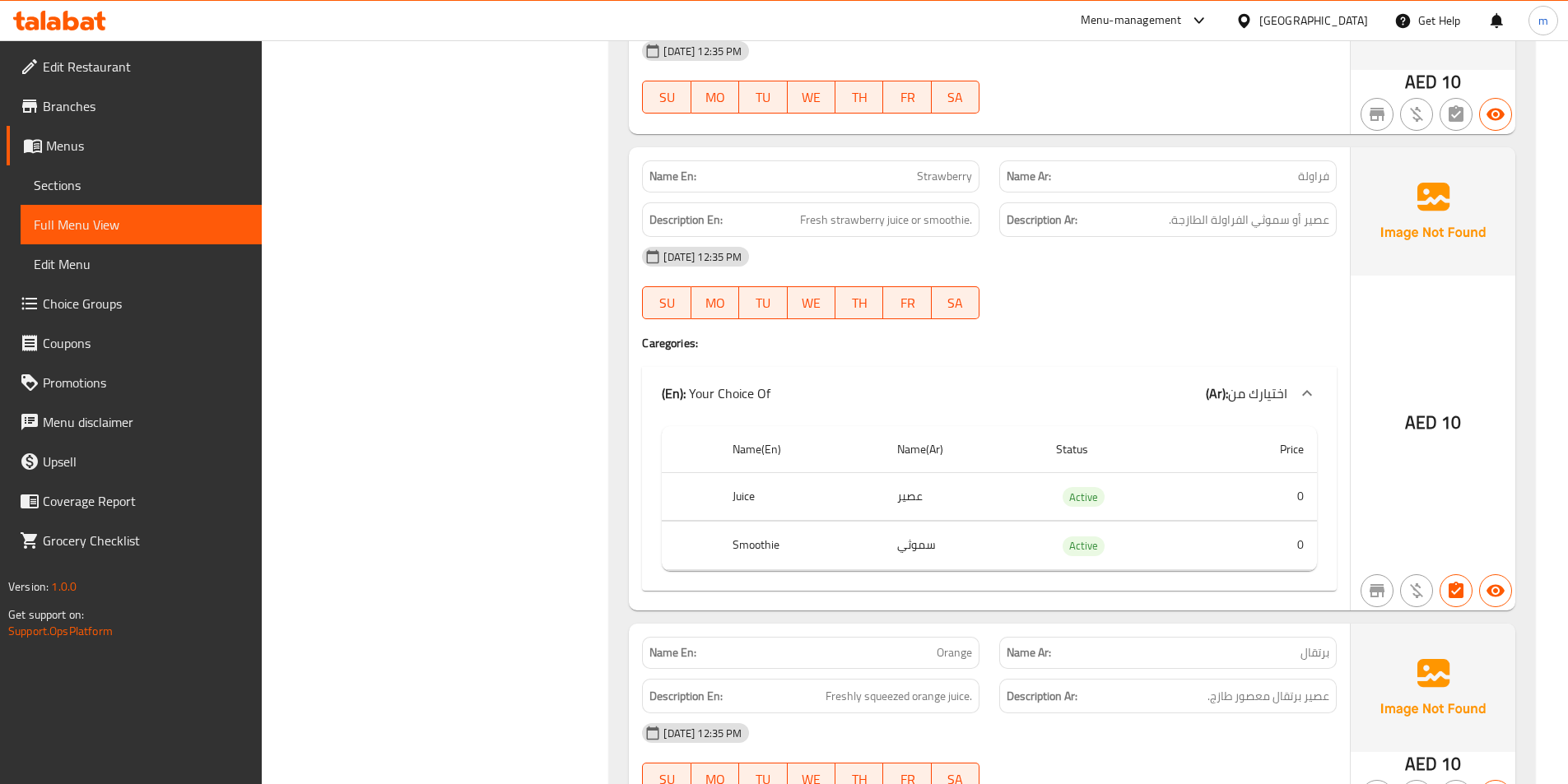
click at [63, 60] on span "Edit Restaurant" at bounding box center [146, 67] width 206 height 20
